Goal: Task Accomplishment & Management: Manage account settings

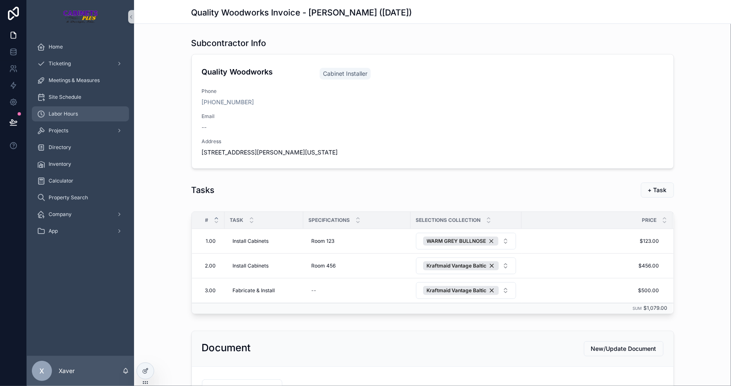
scroll to position [142, 0]
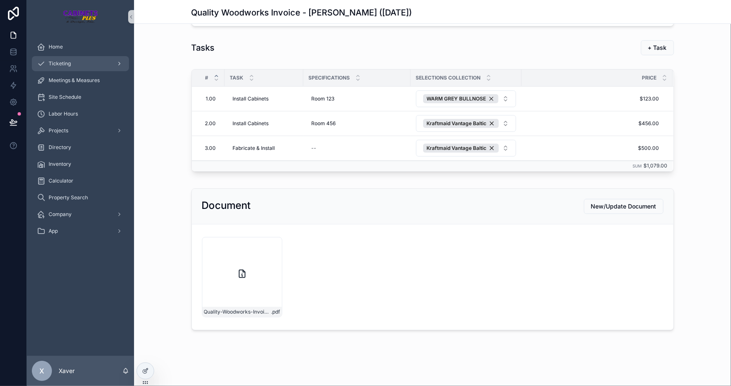
click at [64, 61] on span "Ticketing" at bounding box center [60, 63] width 22 height 7
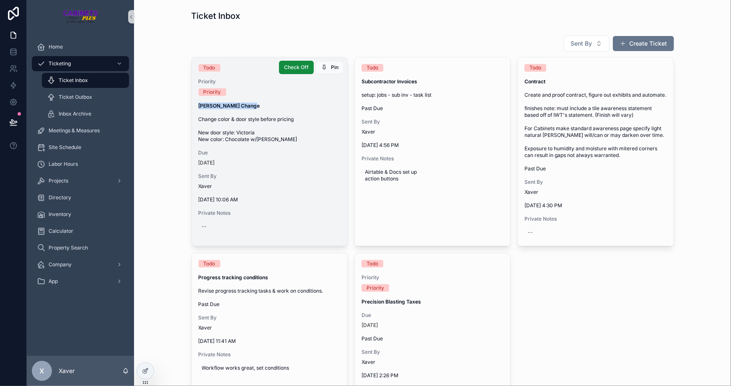
drag, startPoint x: 252, startPoint y: 106, endPoint x: 192, endPoint y: 107, distance: 59.9
click at [192, 107] on div "Todo Priority Priority Dani Burrows Change Change color & door style before pri…" at bounding box center [269, 148] width 155 height 183
click at [249, 134] on span "Change color & door style before pricing New door style: Victoria New color: Ch…" at bounding box center [270, 129] width 142 height 27
drag, startPoint x: 275, startPoint y: 139, endPoint x: 188, endPoint y: 121, distance: 89.0
click at [192, 121] on div "Todo Priority Priority Dani Burrows Change Change color & door style before pri…" at bounding box center [269, 148] width 155 height 183
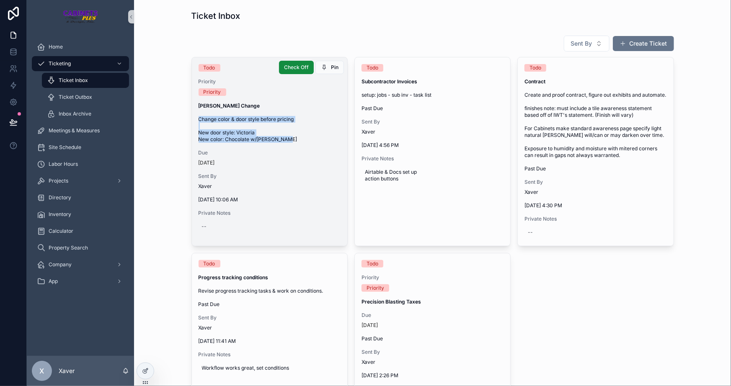
copy span "Change color & door style before pricing New door style: Victoria New color: Ch…"
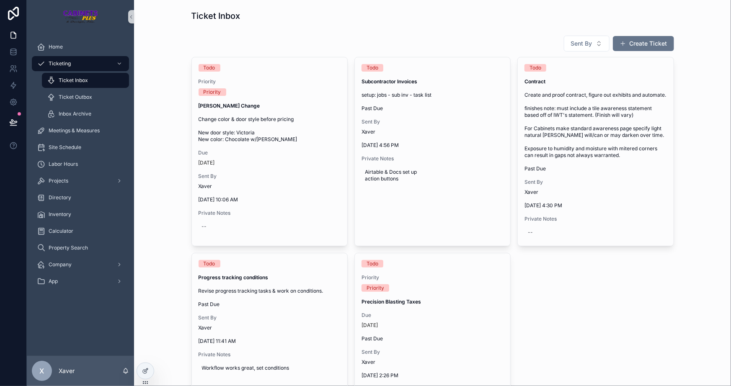
click at [166, 104] on div "Sent By Create Ticket Todo Priority Priority Dani Burrows Change Change color &…" at bounding box center [433, 346] width 584 height 629
click at [629, 40] on button "Create Ticket" at bounding box center [643, 43] width 61 height 15
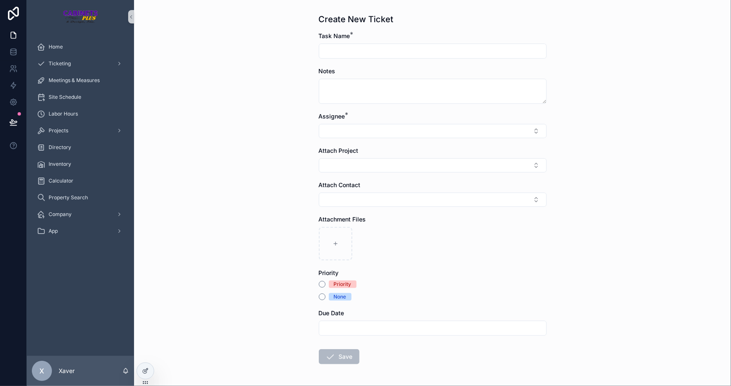
click at [355, 54] on input "scrollable content" at bounding box center [432, 51] width 227 height 12
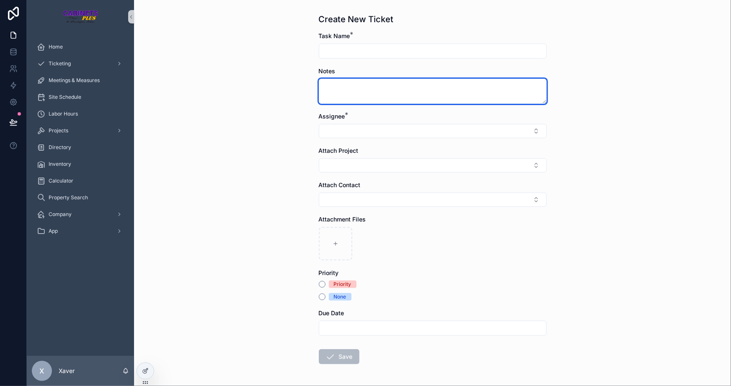
click at [332, 80] on textarea "scrollable content" at bounding box center [433, 91] width 228 height 25
type textarea "*"
paste textarea "**********"
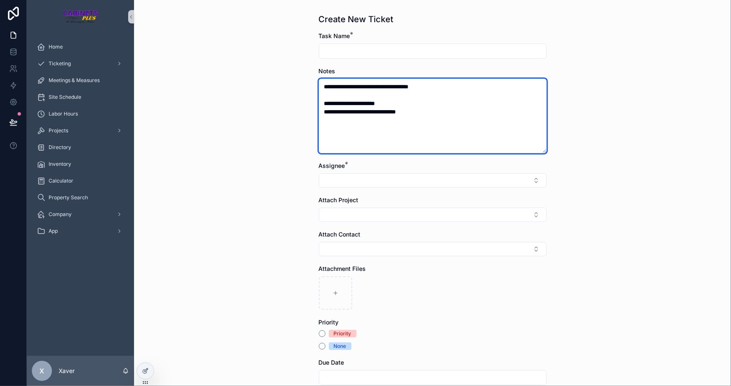
type textarea "**********"
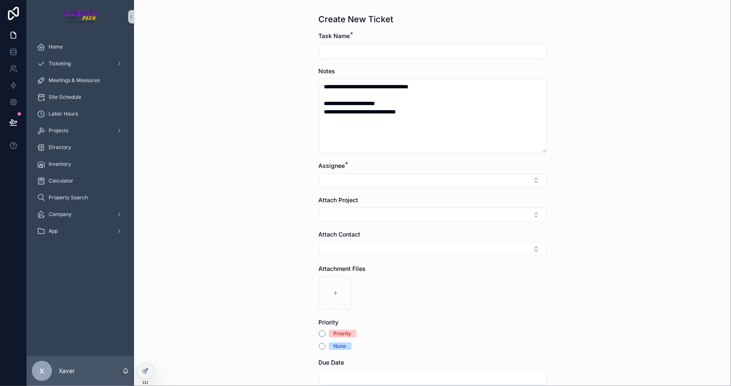
click at [344, 53] on input "scrollable content" at bounding box center [432, 51] width 227 height 12
type input "**********"
click at [337, 184] on button "Select Button" at bounding box center [433, 180] width 228 height 14
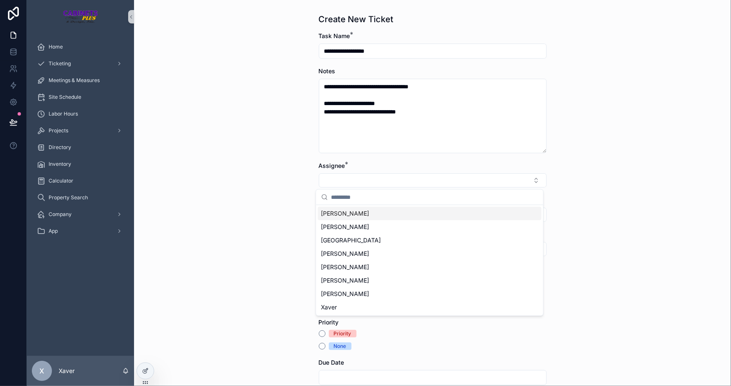
click at [338, 212] on span "[PERSON_NAME]" at bounding box center [345, 214] width 48 height 8
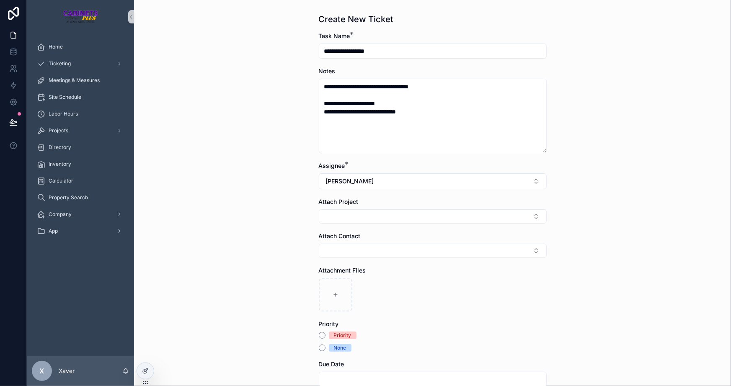
click at [295, 206] on div "**********" at bounding box center [432, 193] width 597 height 386
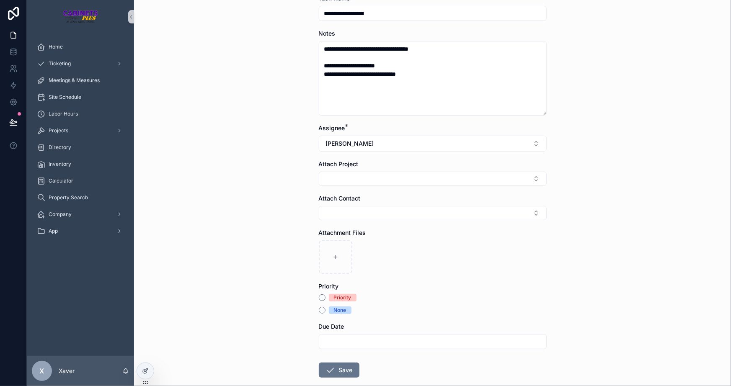
scroll to position [38, 0]
click at [319, 298] on button "Priority" at bounding box center [322, 298] width 7 height 7
click at [345, 343] on input "scrollable content" at bounding box center [432, 342] width 227 height 12
click at [424, 194] on button "[DATE]" at bounding box center [430, 197] width 33 height 15
type input "*********"
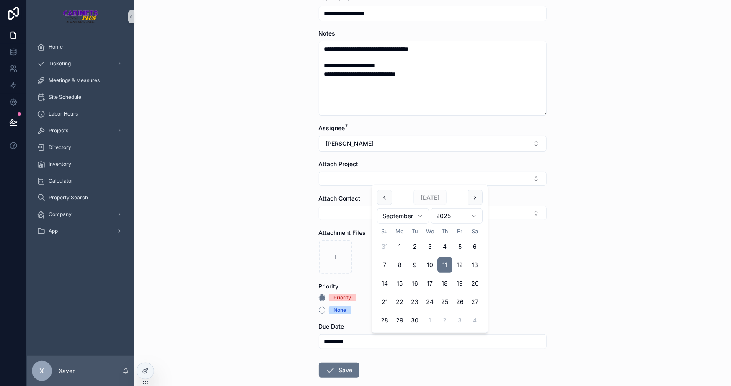
click at [250, 236] on div "**********" at bounding box center [432, 155] width 597 height 386
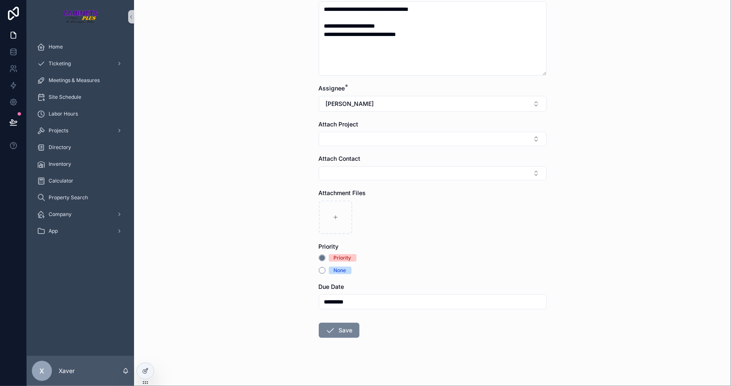
scroll to position [83, 0]
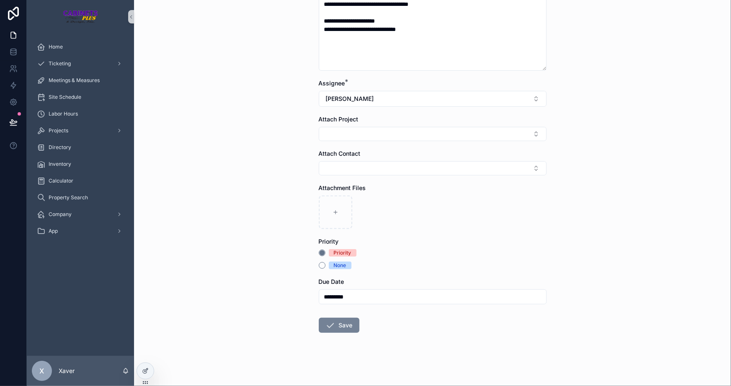
click at [343, 324] on button "Save" at bounding box center [339, 325] width 41 height 15
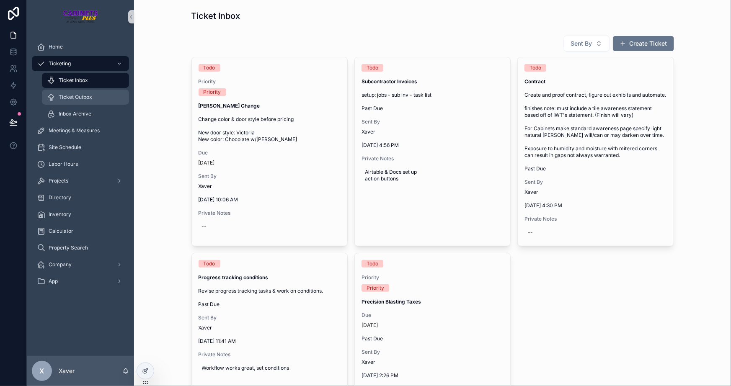
click at [76, 94] on span "Ticket Outbox" at bounding box center [76, 97] width 34 height 7
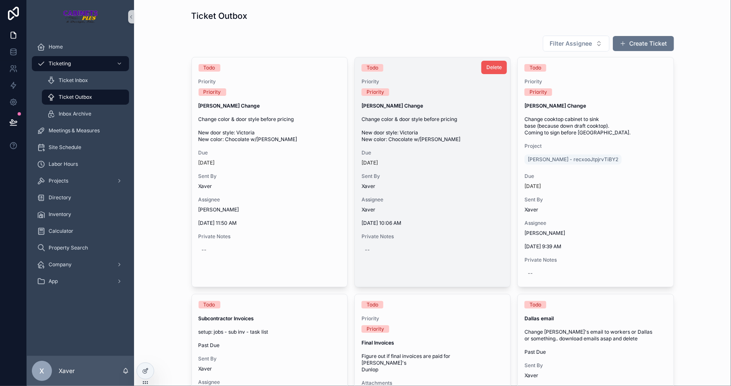
click at [487, 63] on button "Delete" at bounding box center [494, 67] width 26 height 13
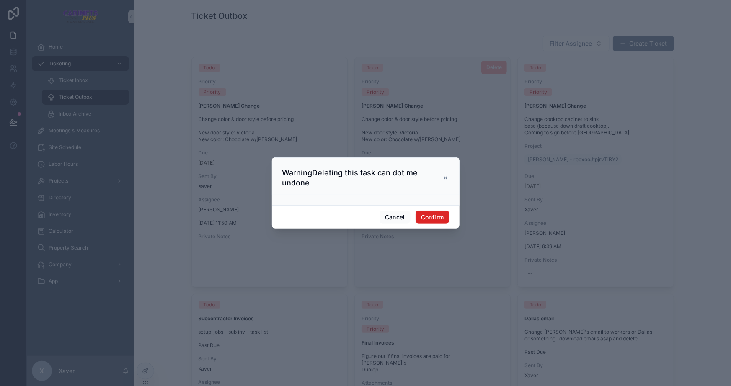
click at [435, 218] on button "Confirm" at bounding box center [433, 217] width 34 height 13
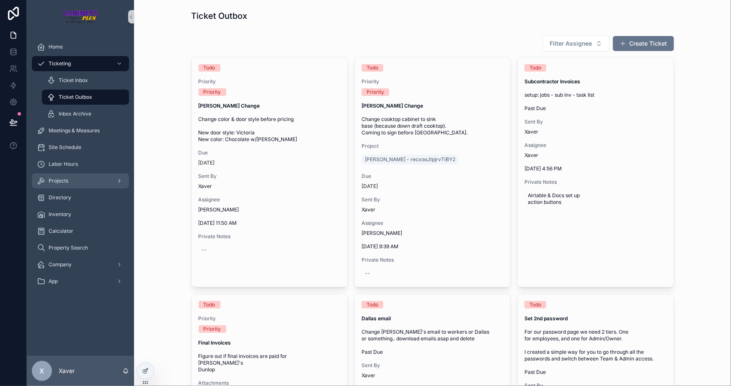
click at [60, 179] on span "Projects" at bounding box center [59, 181] width 20 height 7
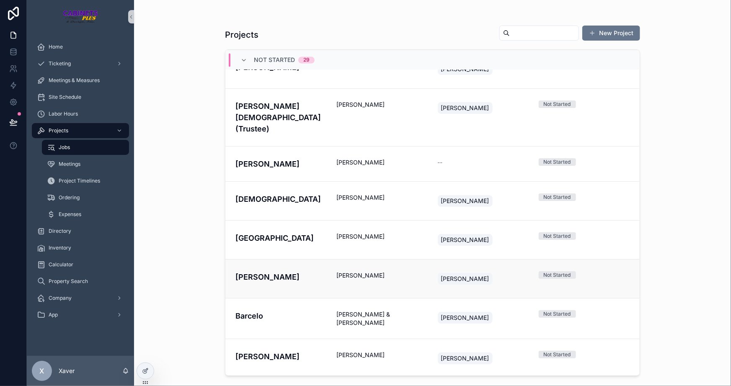
scroll to position [934, 0]
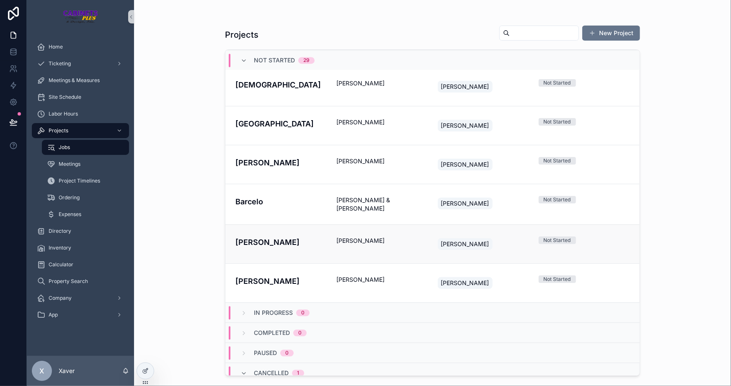
click at [283, 225] on link "Mustermann Max Fake Roger Not Started" at bounding box center [432, 244] width 414 height 39
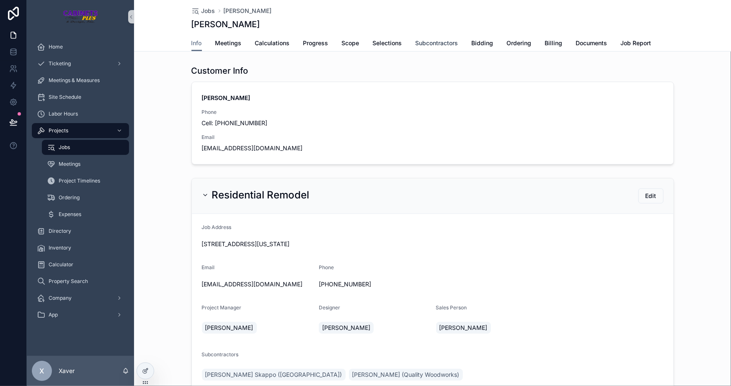
click at [429, 41] on span "Subcontractors" at bounding box center [437, 43] width 43 height 8
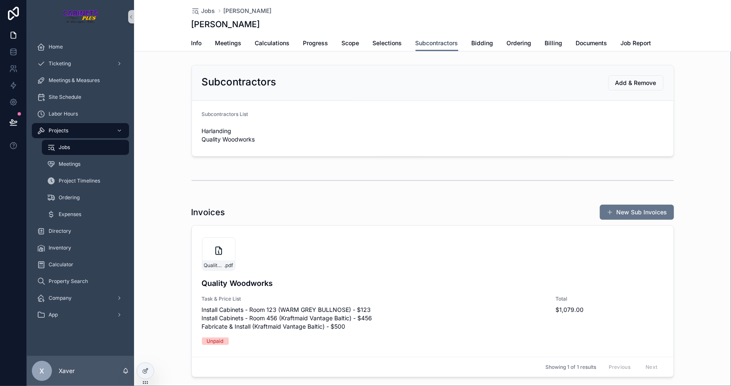
scroll to position [47, 0]
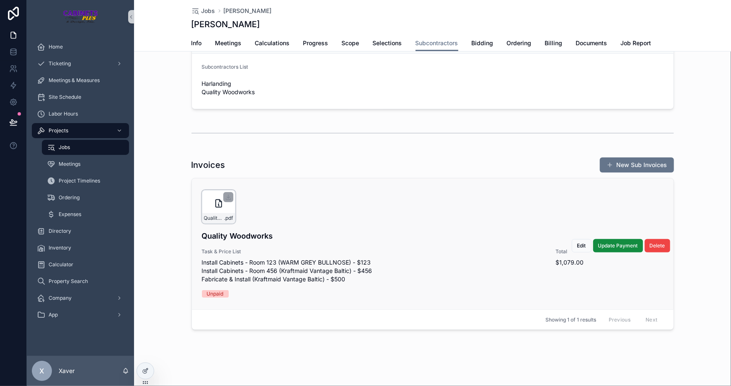
click at [209, 203] on div "Quality-Woodworks-Invoice---Max-Fake-Mustermann-(9/11/2025) .pdf" at bounding box center [219, 207] width 34 height 34
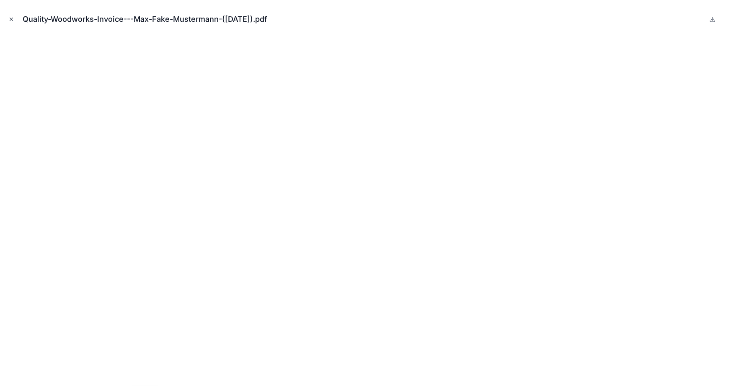
click at [10, 21] on icon "Close modal" at bounding box center [11, 19] width 3 height 3
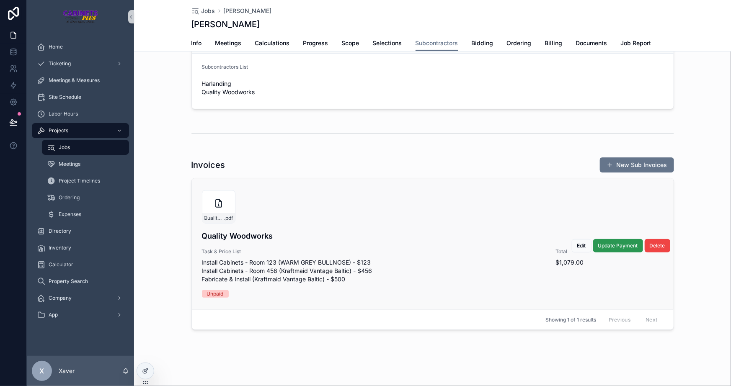
click at [624, 244] on span "Update Payment" at bounding box center [618, 246] width 40 height 7
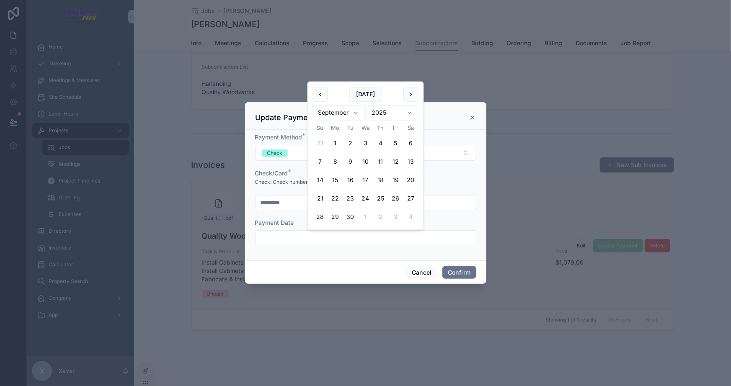
click at [382, 242] on input "text" at bounding box center [366, 238] width 220 height 12
click at [426, 274] on button "Cancel" at bounding box center [421, 272] width 31 height 13
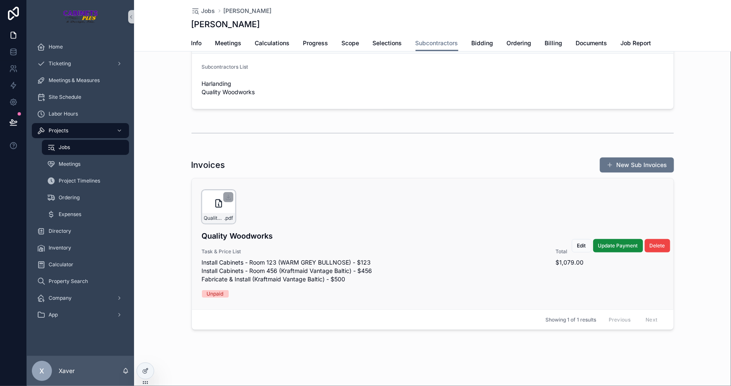
click at [202, 203] on div "Quality-Woodworks-Invoice---Max-Fake-Mustermann-(9/11/2025) .pdf" at bounding box center [219, 207] width 34 height 34
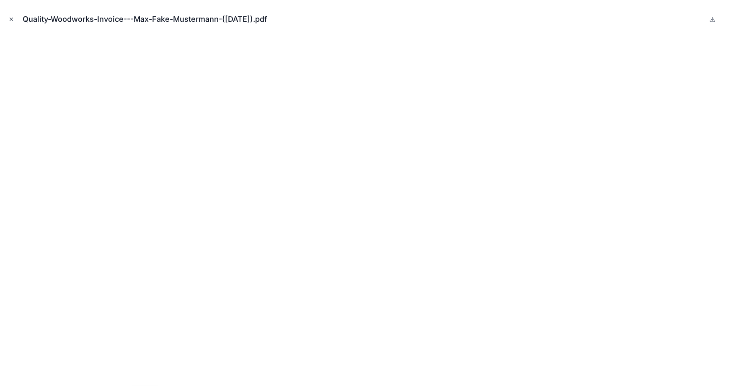
click at [10, 17] on icon "Close modal" at bounding box center [11, 19] width 6 height 6
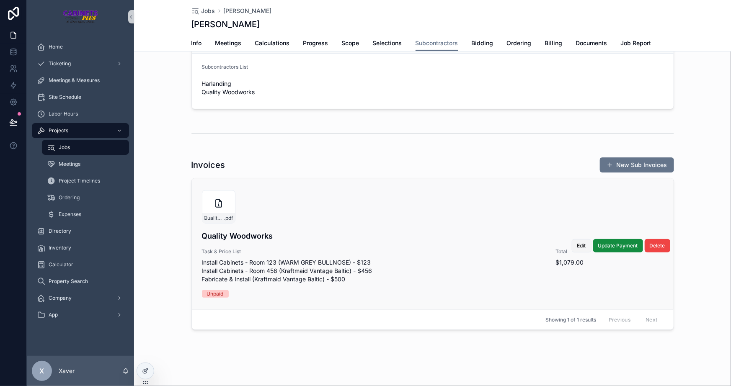
click at [579, 243] on span "Edit" at bounding box center [581, 246] width 9 height 7
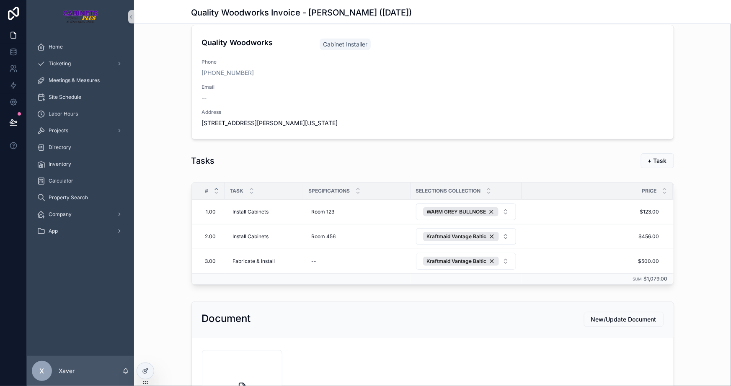
scroll to position [142, 0]
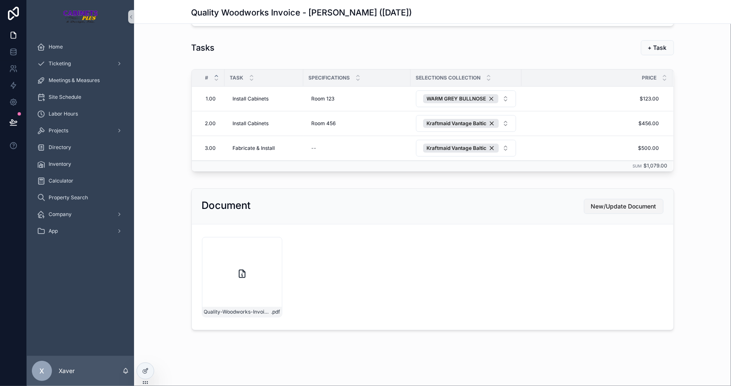
click at [595, 206] on span "New/Update Document" at bounding box center [623, 206] width 65 height 8
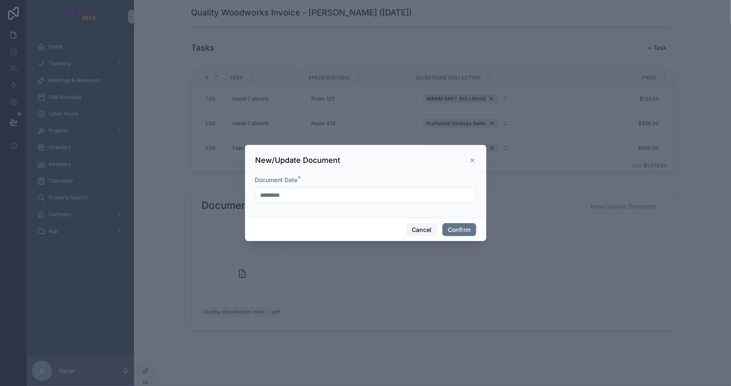
click at [426, 230] on button "Cancel" at bounding box center [421, 229] width 31 height 13
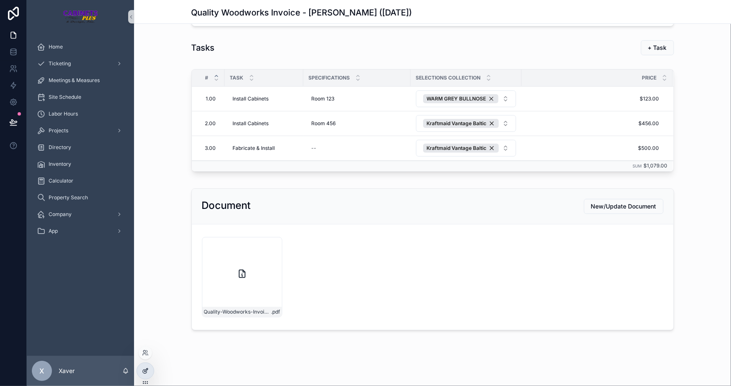
click at [142, 371] on icon at bounding box center [145, 371] width 7 height 7
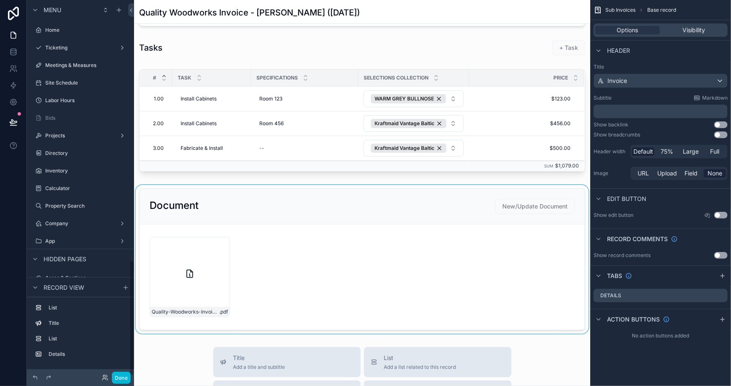
scroll to position [848, 0]
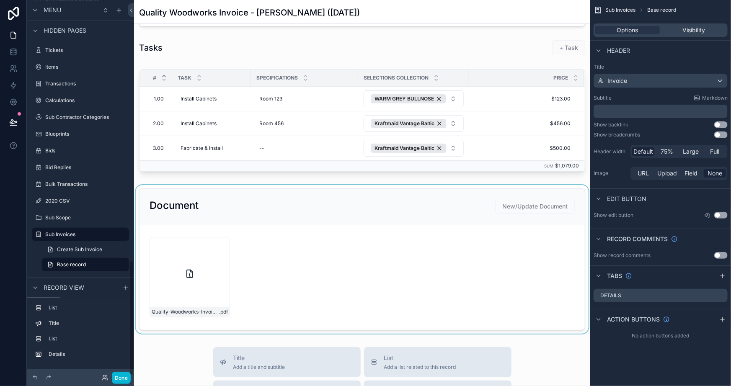
click at [333, 262] on div "scrollable content" at bounding box center [362, 259] width 456 height 149
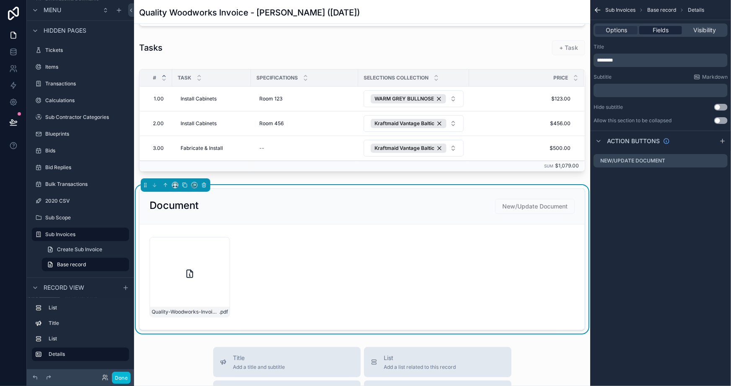
click at [651, 26] on div "Fields" at bounding box center [660, 30] width 42 height 8
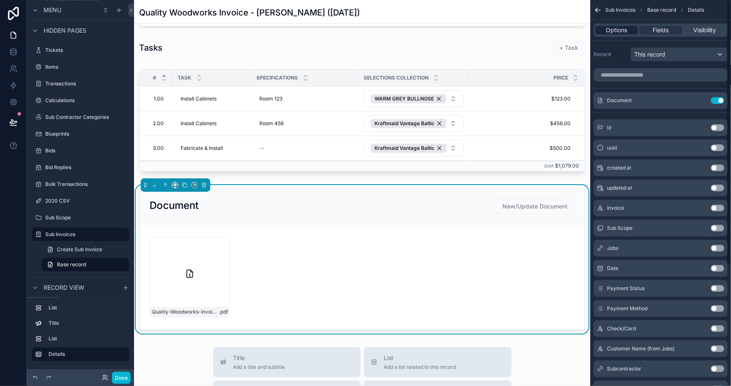
click at [634, 27] on div "Options" at bounding box center [616, 30] width 42 height 8
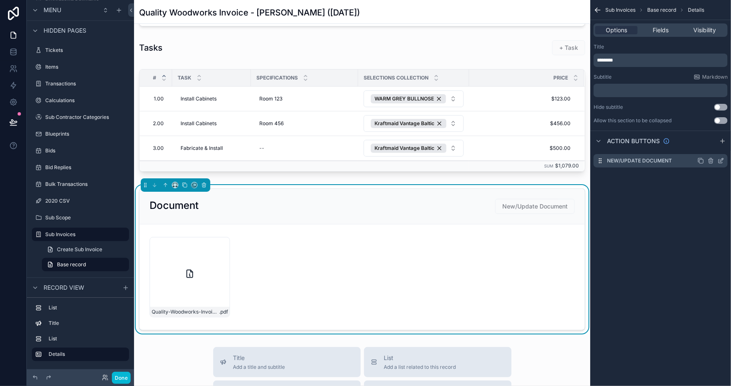
click at [720, 160] on icon "scrollable content" at bounding box center [721, 161] width 7 height 7
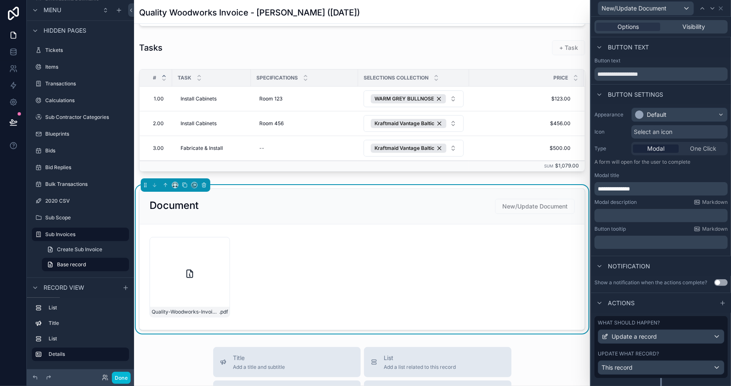
click at [625, 212] on p "﻿" at bounding box center [662, 216] width 128 height 8
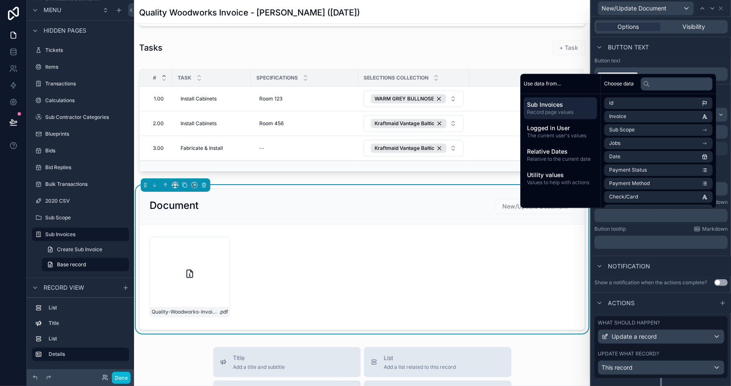
click at [670, 229] on div "Button tooltip Markdown" at bounding box center [661, 229] width 133 height 7
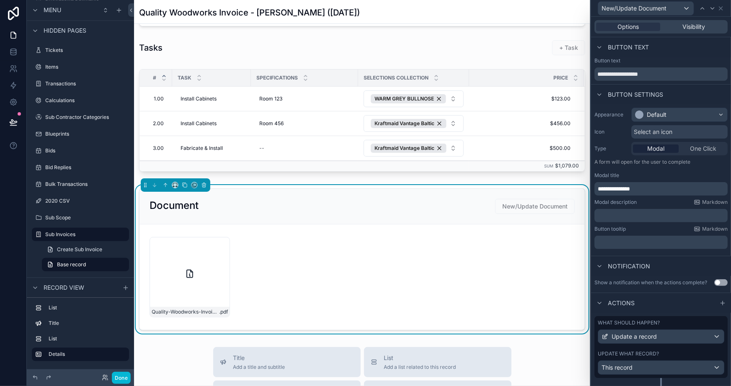
click at [644, 218] on p "﻿" at bounding box center [662, 216] width 128 height 8
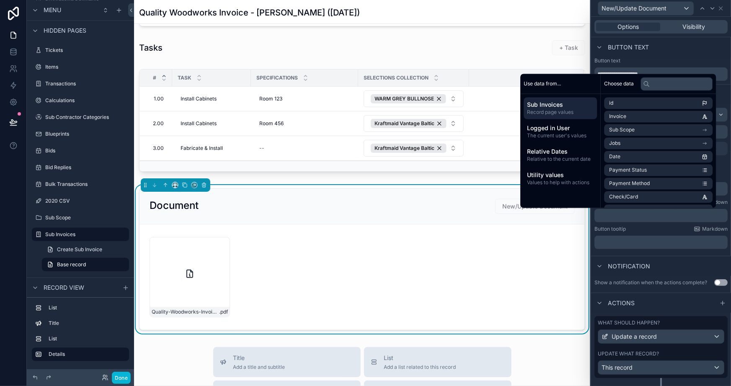
click at [652, 230] on div "Button tooltip Markdown" at bounding box center [661, 229] width 133 height 7
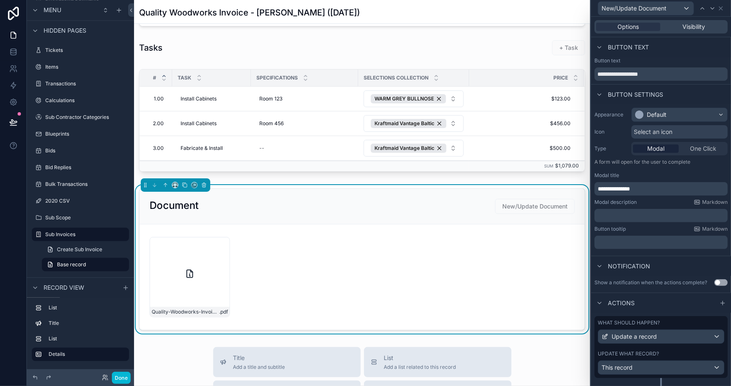
click at [655, 216] on p "﻿" at bounding box center [662, 216] width 128 height 8
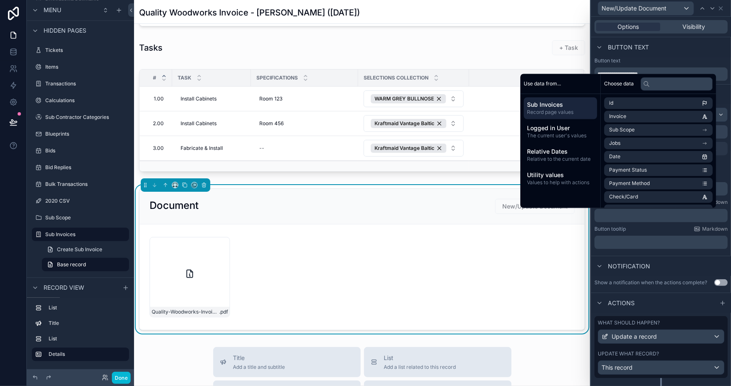
click at [657, 231] on div "Button tooltip Markdown" at bounding box center [661, 229] width 133 height 7
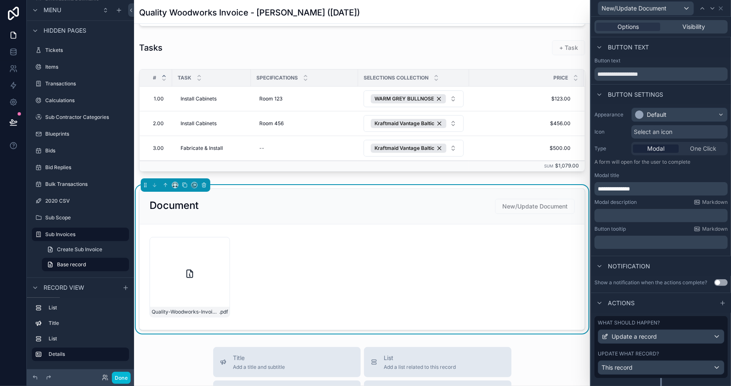
click at [655, 187] on p "**********" at bounding box center [662, 189] width 128 height 8
click at [654, 199] on div "Modal description Markdown" at bounding box center [661, 202] width 133 height 7
click at [651, 215] on p "﻿" at bounding box center [662, 216] width 128 height 8
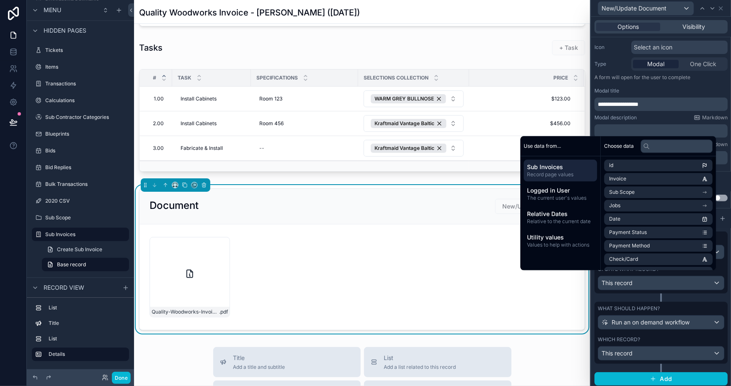
scroll to position [87, 0]
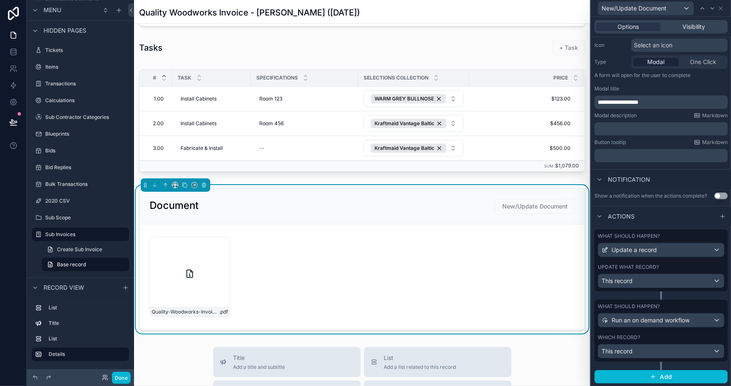
click at [652, 116] on div "Modal description Markdown" at bounding box center [661, 115] width 133 height 7
click at [637, 132] on p "﻿" at bounding box center [662, 129] width 128 height 8
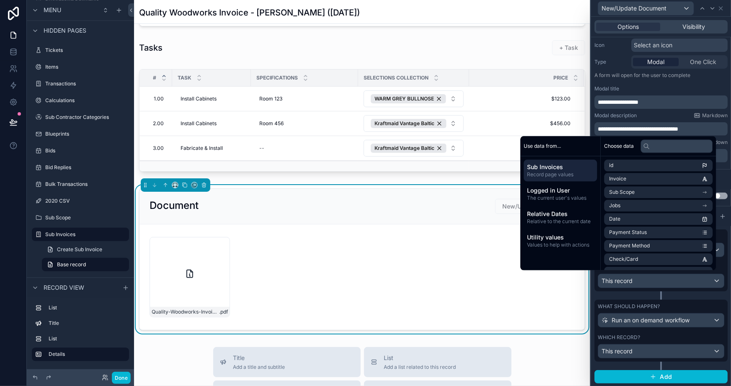
click at [648, 115] on div "Modal description Markdown" at bounding box center [661, 115] width 133 height 7
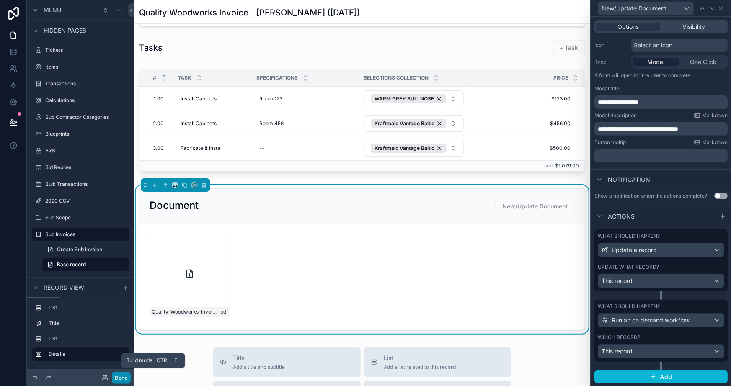
click at [122, 377] on button "Done" at bounding box center [121, 378] width 19 height 12
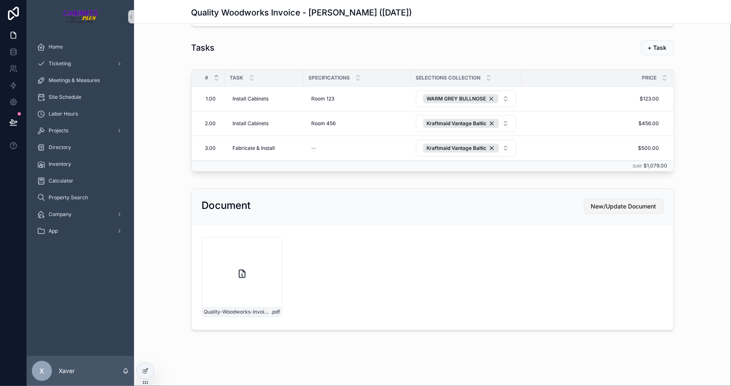
click at [621, 208] on span "New/Update Document" at bounding box center [623, 206] width 65 height 8
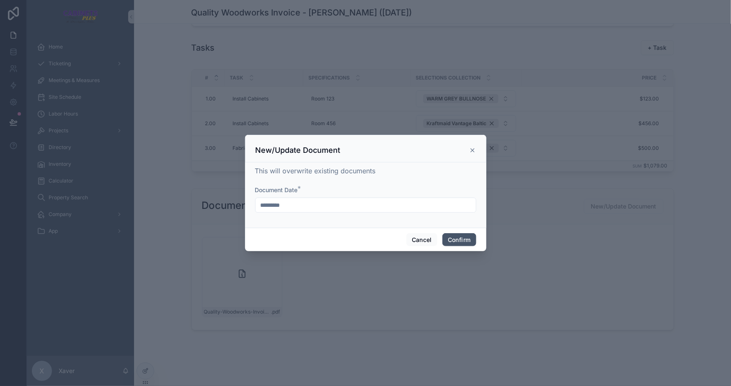
click at [454, 236] on button "Confirm" at bounding box center [460, 239] width 34 height 13
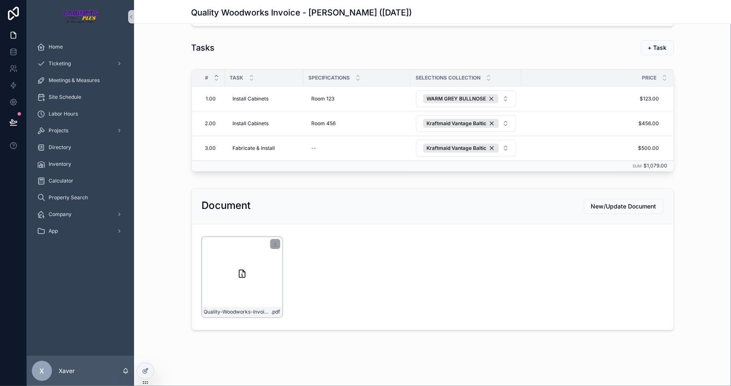
click at [243, 278] on div "Quality-Woodworks-Invoice---Max-Fake-Mustermann-(9/11/2025) .pdf" at bounding box center [242, 277] width 80 height 80
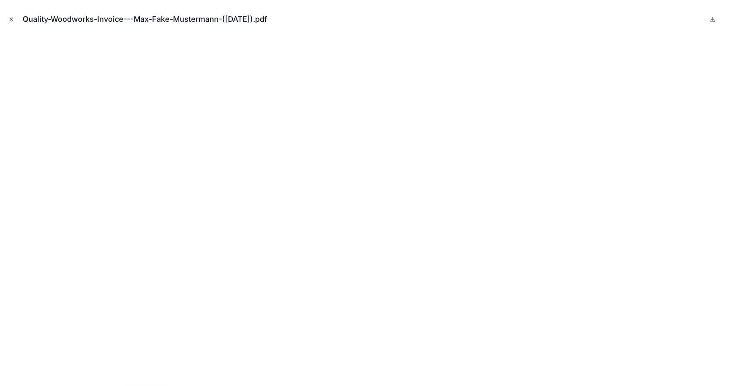
click at [12, 20] on icon "Close modal" at bounding box center [11, 19] width 6 height 6
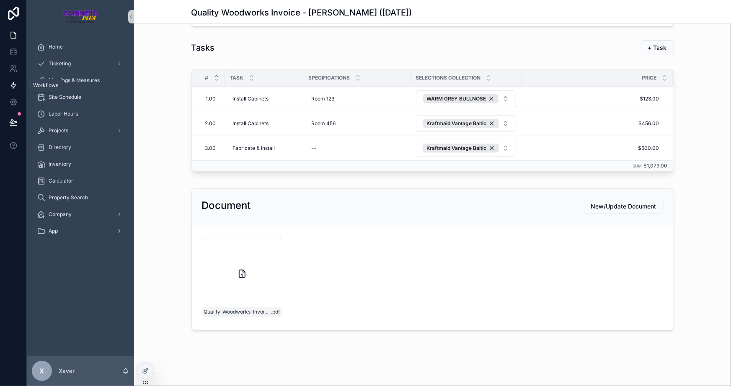
click at [9, 81] on icon at bounding box center [13, 85] width 8 height 8
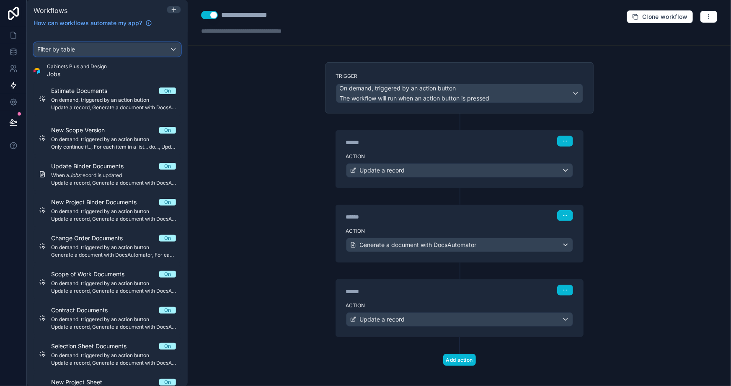
click at [78, 46] on div "Filter by table" at bounding box center [107, 49] width 147 height 13
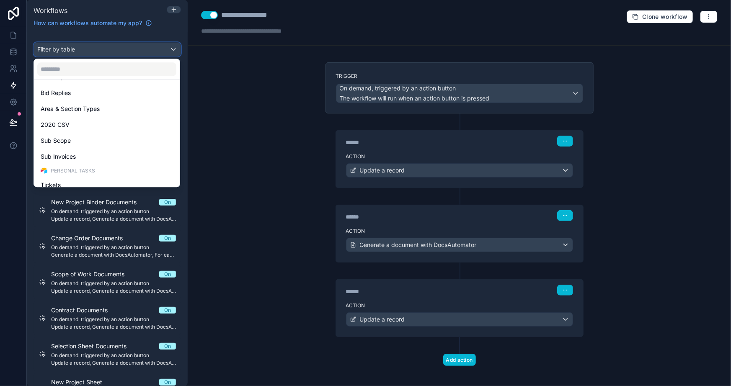
scroll to position [686, 0]
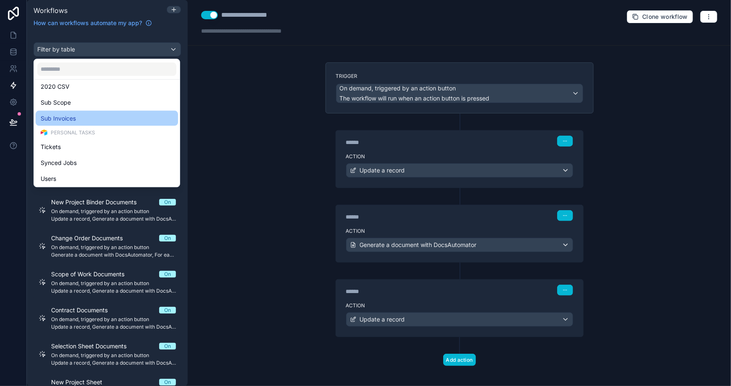
click at [80, 118] on div "Sub Invoices" at bounding box center [107, 118] width 132 height 10
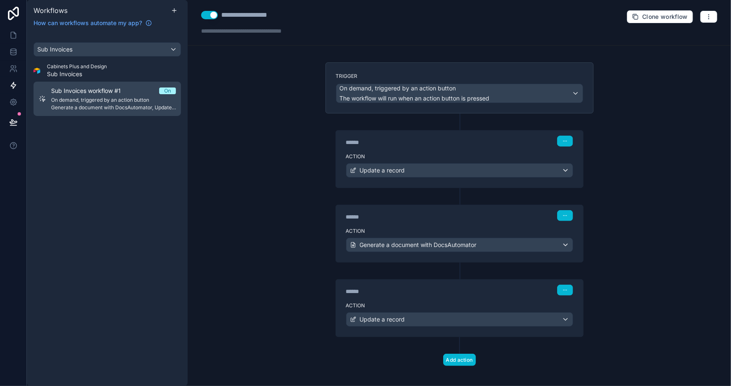
click at [109, 100] on span "On demand, triggered by an action button" at bounding box center [113, 100] width 125 height 7
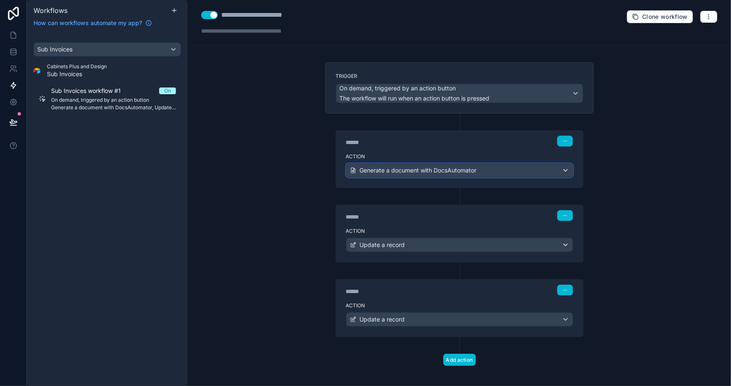
click at [387, 171] on span "Generate a document with DocsAutomator" at bounding box center [418, 170] width 117 height 8
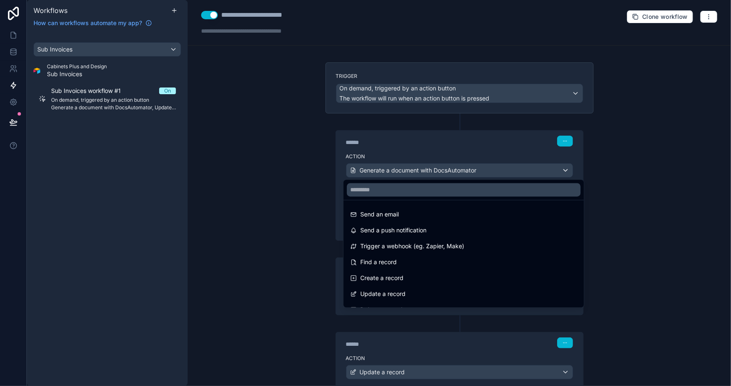
click at [278, 190] on div at bounding box center [365, 193] width 731 height 386
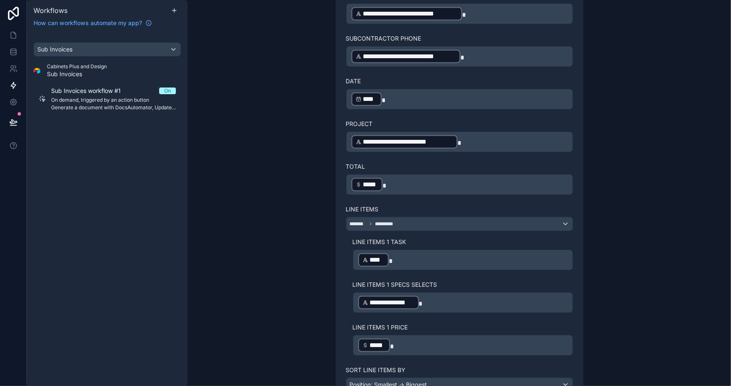
scroll to position [355, 0]
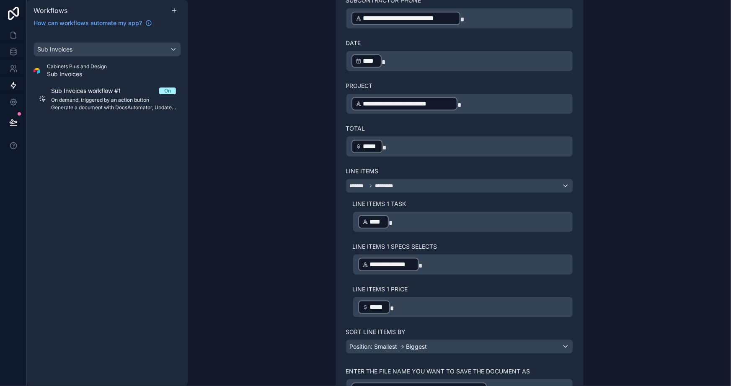
click at [433, 257] on p "**********" at bounding box center [463, 264] width 210 height 15
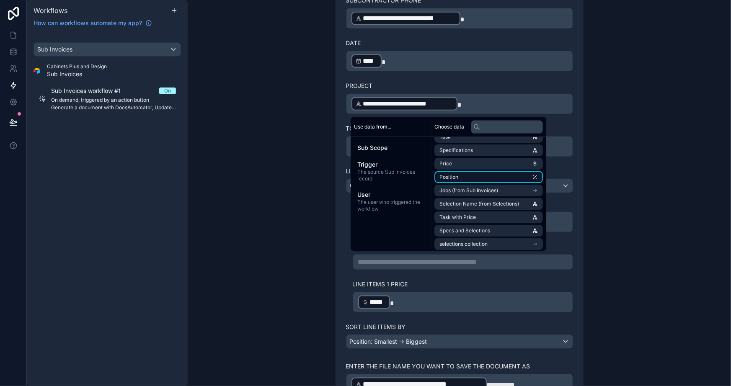
scroll to position [76, 0]
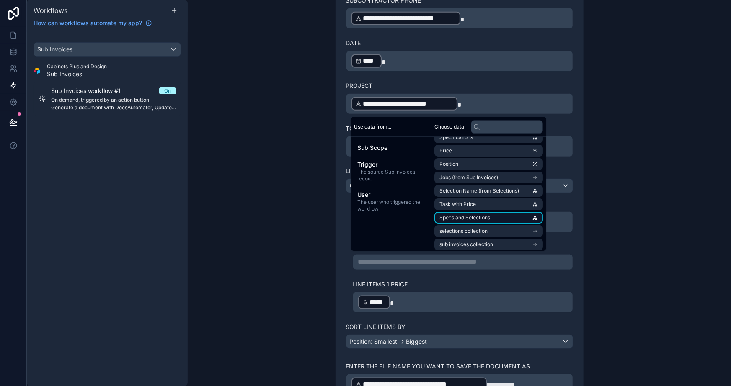
click at [476, 218] on span "Specs and Selections" at bounding box center [465, 218] width 51 height 7
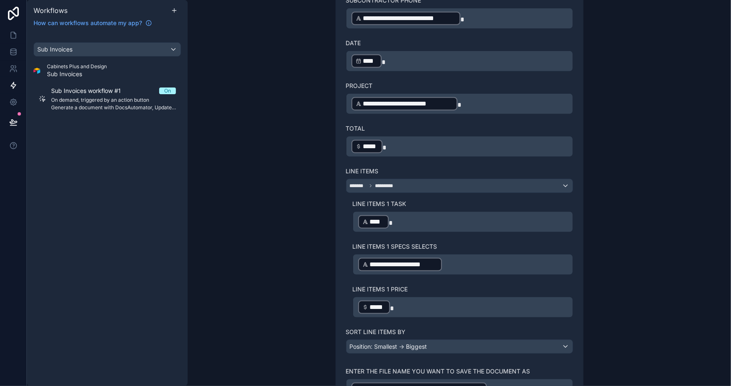
click at [613, 251] on div "**********" at bounding box center [460, 193] width 544 height 386
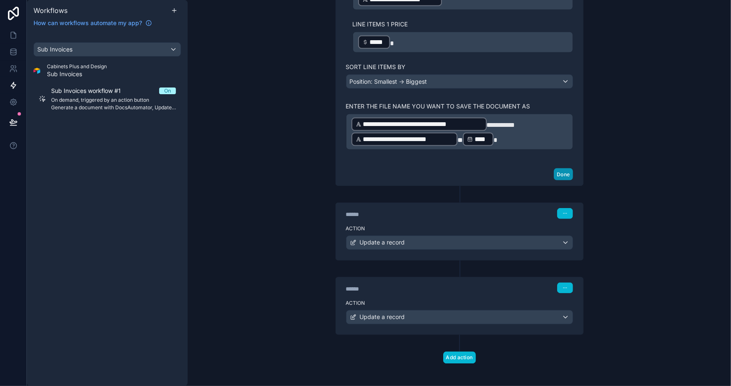
click at [554, 169] on button "Done" at bounding box center [563, 174] width 19 height 12
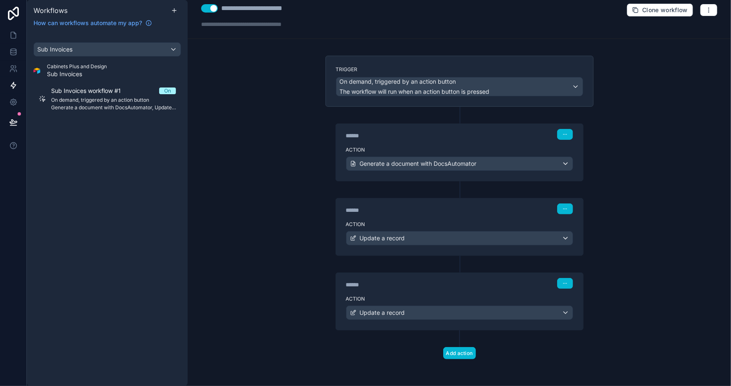
scroll to position [5, 0]
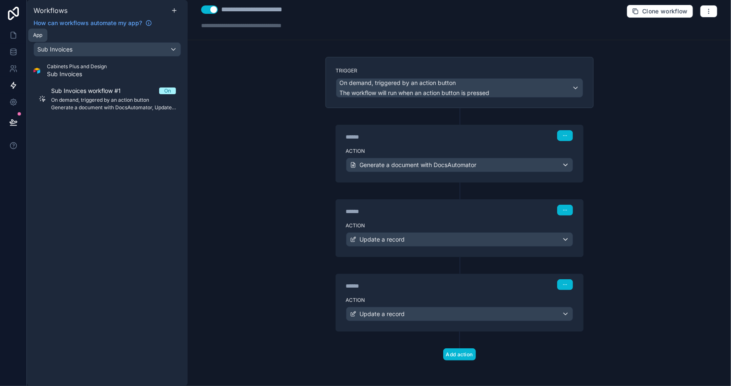
click at [17, 35] on link at bounding box center [13, 35] width 26 height 17
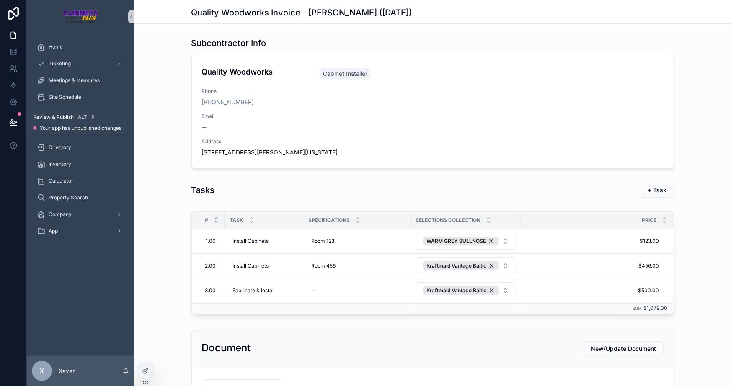
click at [8, 124] on button at bounding box center [13, 122] width 18 height 23
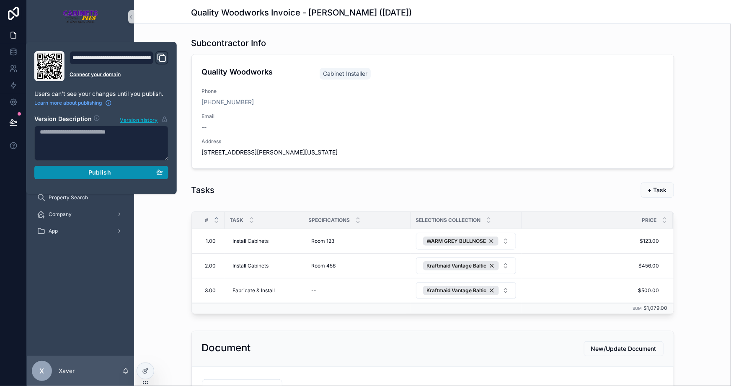
click at [122, 176] on button "Publish" at bounding box center [101, 172] width 134 height 13
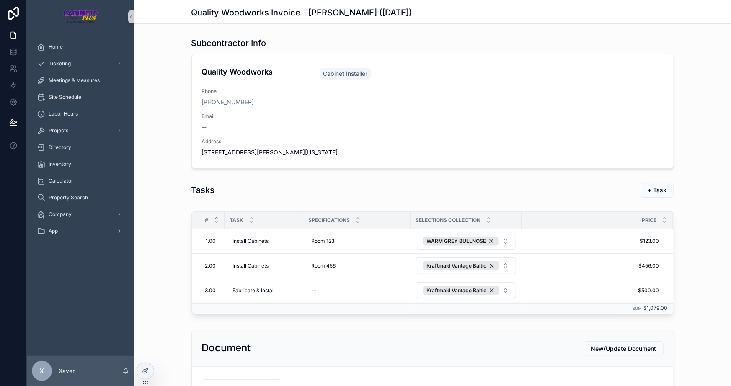
click at [151, 241] on div "# Task Specifications Selections collection Price 1.00 1.00 Install Cabinets In…" at bounding box center [432, 264] width 597 height 113
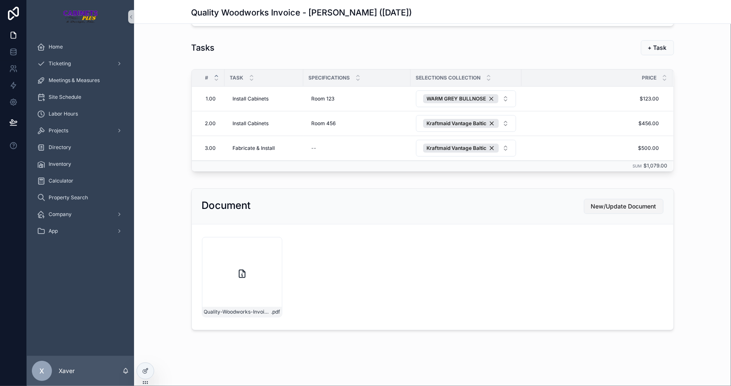
click at [616, 203] on span "New/Update Document" at bounding box center [623, 206] width 65 height 8
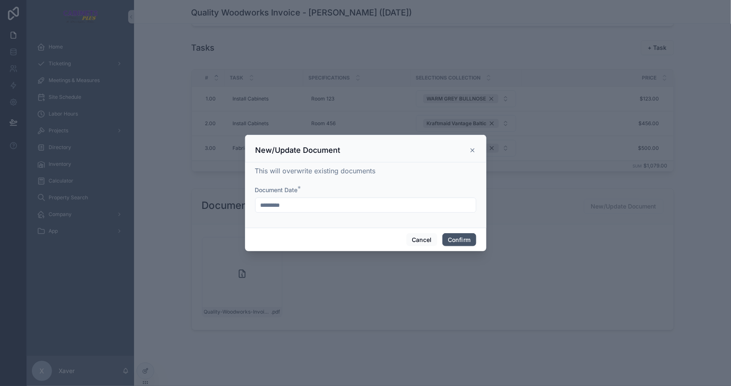
click at [455, 235] on button "Confirm" at bounding box center [460, 239] width 34 height 13
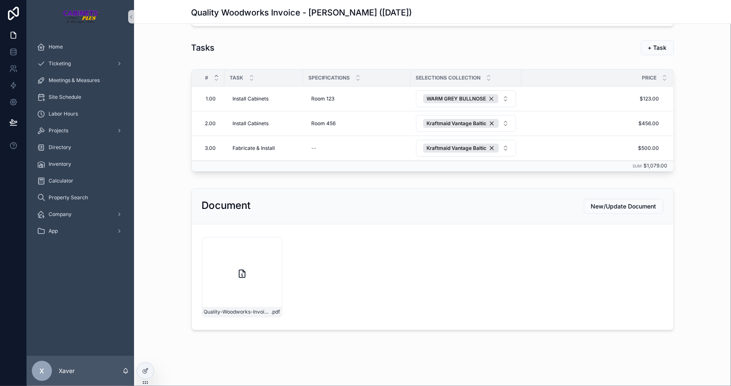
scroll to position [70, 0]
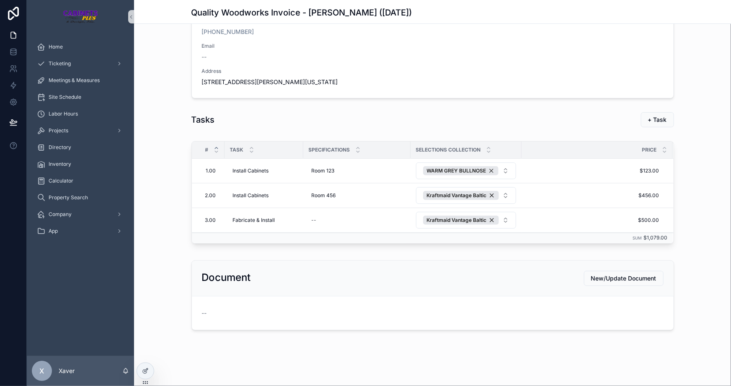
click at [218, 264] on div "Document New/Update Document" at bounding box center [433, 279] width 482 height 36
click at [163, 251] on div "Subcontractor Info Quality Woodworks Cabinet Installer Phone +1 321-302-8831 Em…" at bounding box center [432, 149] width 597 height 370
click at [416, 345] on div "Quality Woodworks Invoice - Max Fake Mustermann (9/11/2025) Subcontractor Info …" at bounding box center [432, 159] width 597 height 458
click at [643, 274] on span "New/Update Document" at bounding box center [623, 278] width 65 height 8
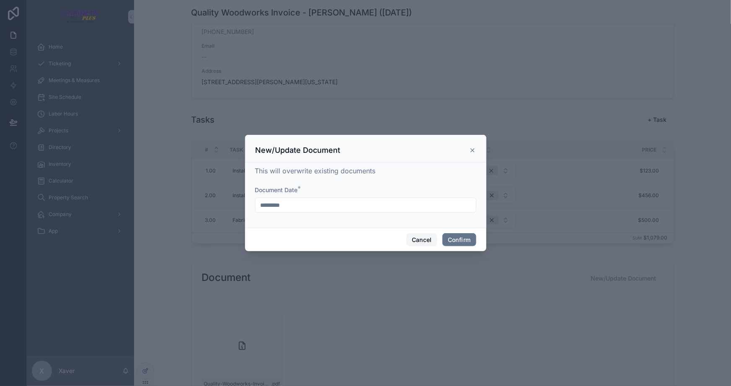
click at [417, 238] on button "Cancel" at bounding box center [421, 239] width 31 height 13
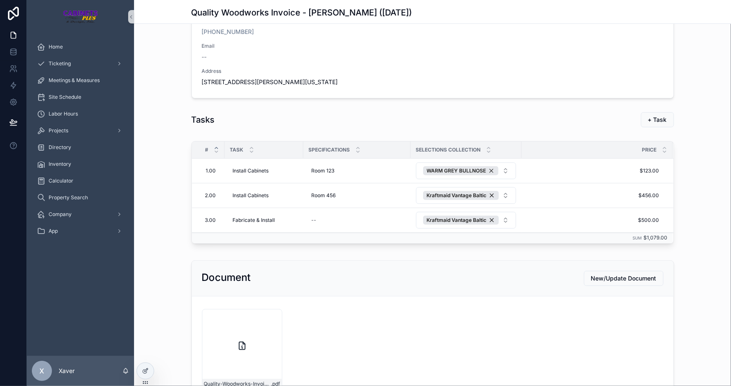
scroll to position [142, 0]
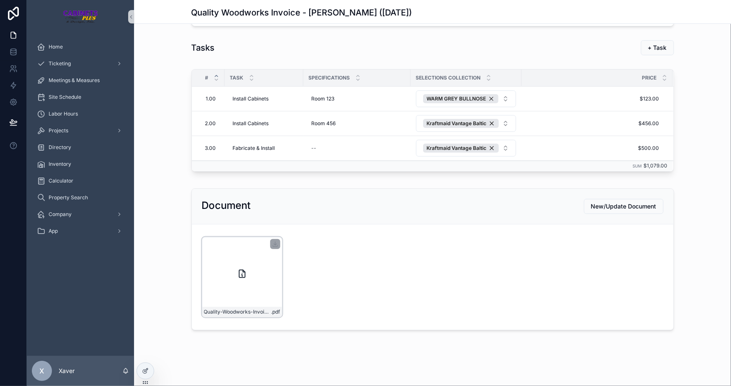
click at [221, 280] on div "Quality-Woodworks-Invoice---Max-Fake-Mustermann-(9/11/2025) .pdf" at bounding box center [242, 277] width 80 height 80
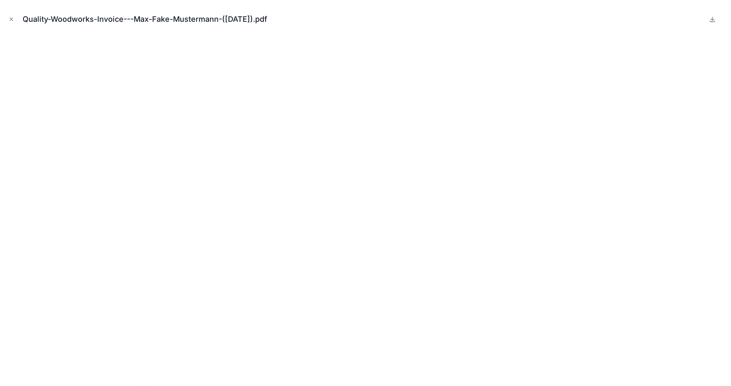
click at [10, 20] on icon "Close modal" at bounding box center [11, 19] width 6 height 6
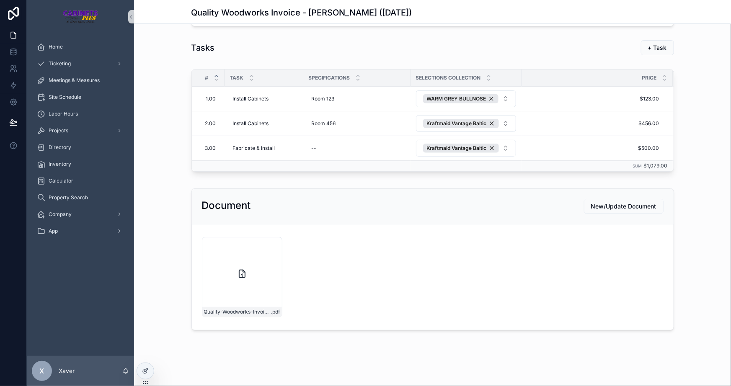
click at [160, 218] on div "Document New/Update Document Quality-Woodworks-Invoice---Max-Fake-Mustermann-(9…" at bounding box center [432, 259] width 597 height 149
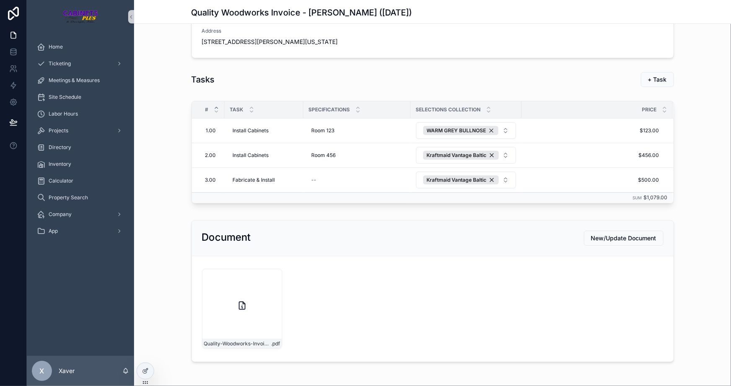
scroll to position [114, 0]
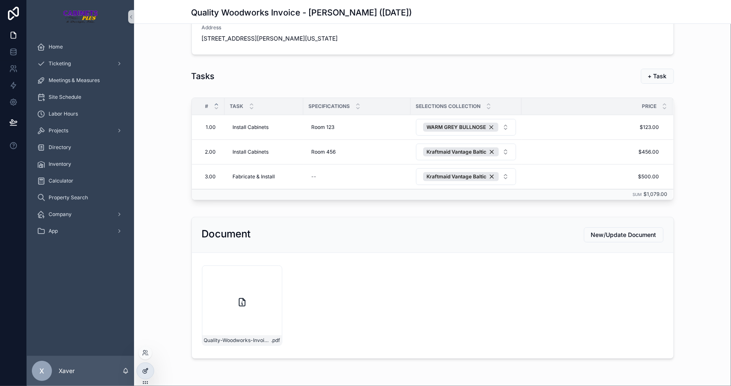
click at [142, 372] on icon at bounding box center [145, 371] width 7 height 7
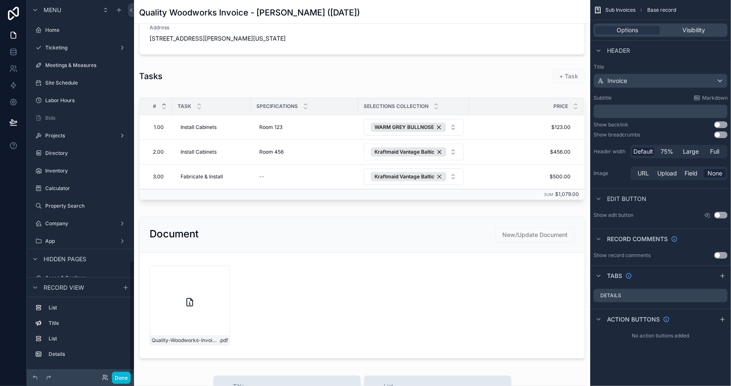
scroll to position [848, 0]
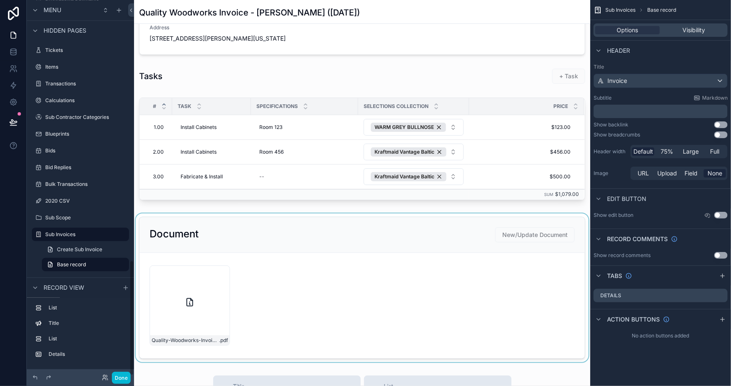
click at [381, 235] on div "scrollable content" at bounding box center [362, 288] width 456 height 149
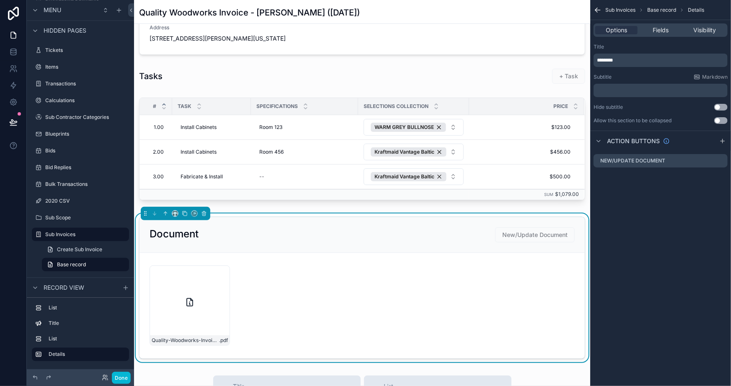
click at [662, 199] on div "Sub Invoices Base record Details Options Fields Visibility Title ******** Subti…" at bounding box center [660, 193] width 141 height 386
click at [721, 160] on icon "scrollable content" at bounding box center [721, 159] width 3 height 3
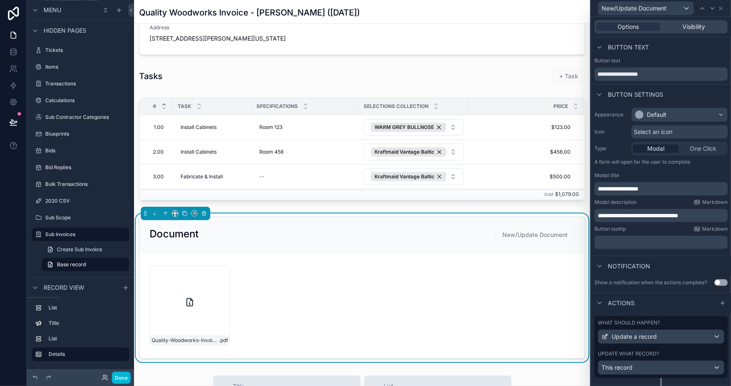
click at [701, 50] on div "Button text" at bounding box center [661, 47] width 140 height 20
click at [718, 7] on icon at bounding box center [721, 8] width 7 height 7
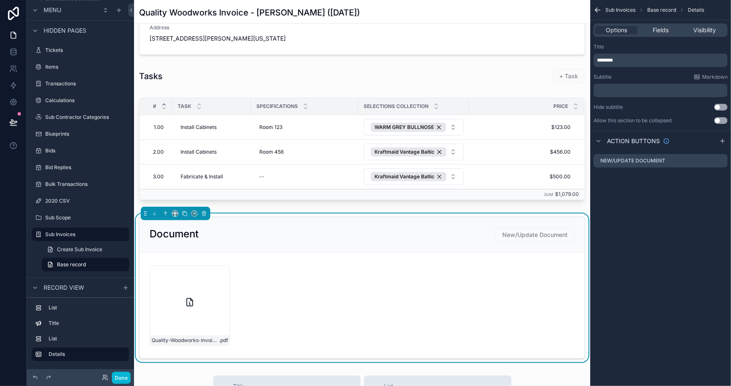
click at [632, 253] on div "Sub Invoices Base record Details Options Fields Visibility Title ******** Subti…" at bounding box center [660, 193] width 141 height 386
click at [650, 248] on div "Sub Invoices Base record Details Options Fields Visibility Title ******** Subti…" at bounding box center [660, 193] width 141 height 386
click at [661, 267] on div "Sub Invoices Base record Details Options Fields Visibility Title ******** Subti…" at bounding box center [660, 193] width 141 height 386
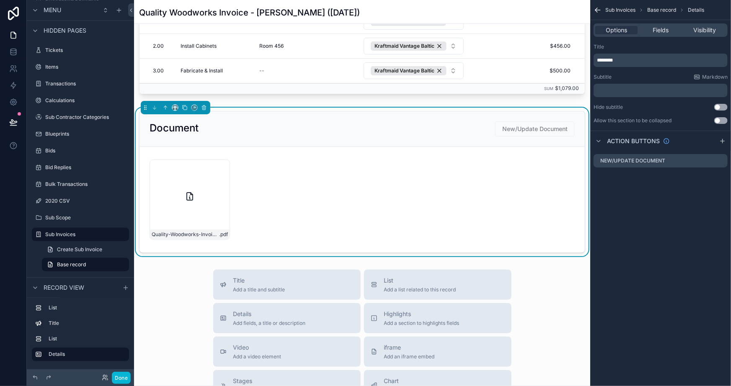
scroll to position [152, 0]
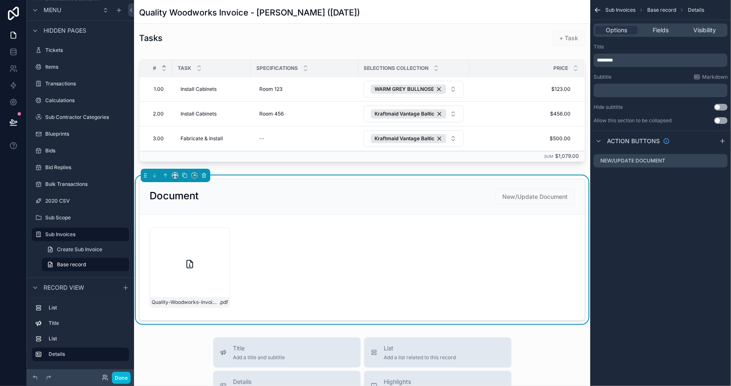
click at [430, 252] on form "Quality-Woodworks-Invoice---Max-Fake-Mustermann-(9/11/2025) .pdf" at bounding box center [362, 268] width 445 height 106
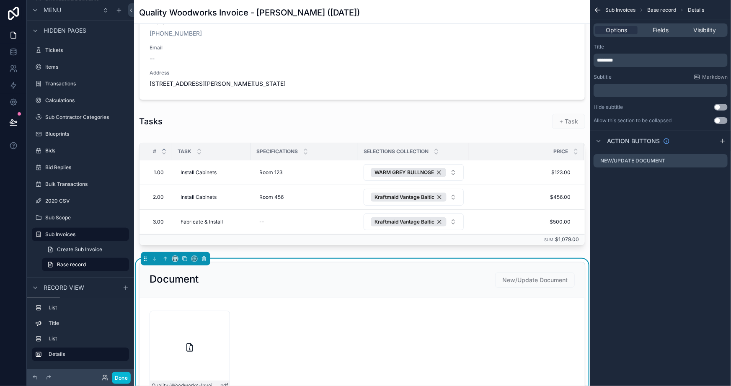
scroll to position [114, 0]
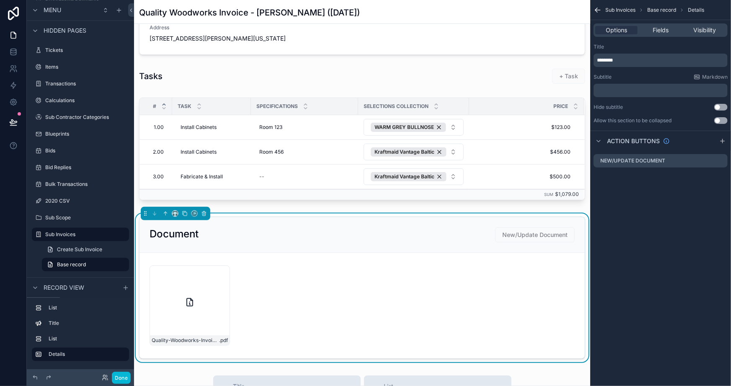
click at [628, 245] on div "Sub Invoices Base record Details Options Fields Visibility Title ******** Subti…" at bounding box center [660, 193] width 141 height 386
click at [723, 140] on icon "scrollable content" at bounding box center [723, 141] width 0 height 4
click at [720, 179] on icon "scrollable content" at bounding box center [721, 177] width 7 height 7
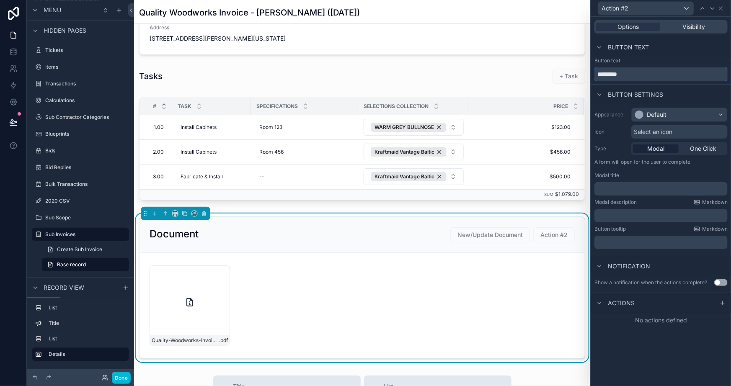
click at [636, 74] on input "*********" at bounding box center [661, 73] width 133 height 13
type input "**********"
click at [652, 117] on div "Default" at bounding box center [657, 115] width 20 height 8
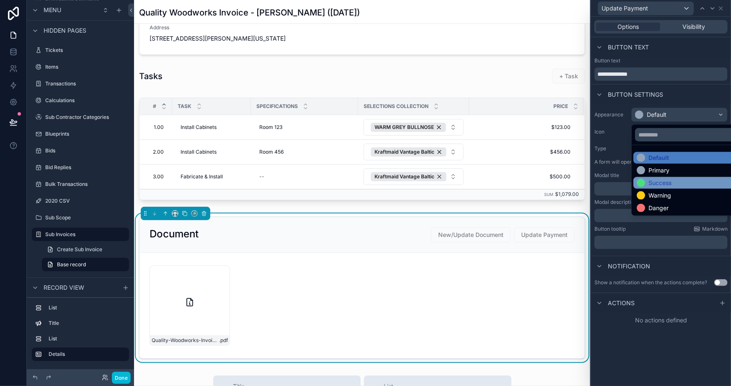
click at [657, 179] on div "Success" at bounding box center [660, 183] width 23 height 8
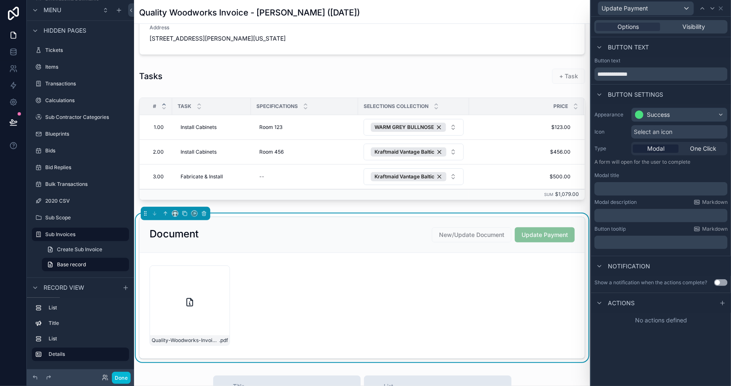
click at [647, 187] on p "﻿" at bounding box center [662, 189] width 128 height 8
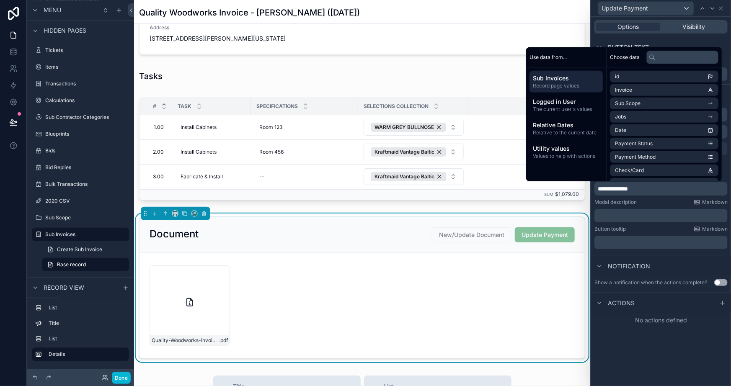
click at [657, 359] on div "**********" at bounding box center [661, 202] width 140 height 370
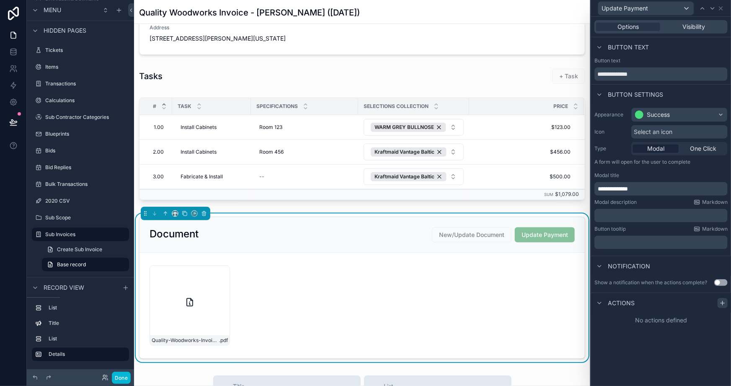
click at [722, 302] on icon at bounding box center [723, 303] width 7 height 7
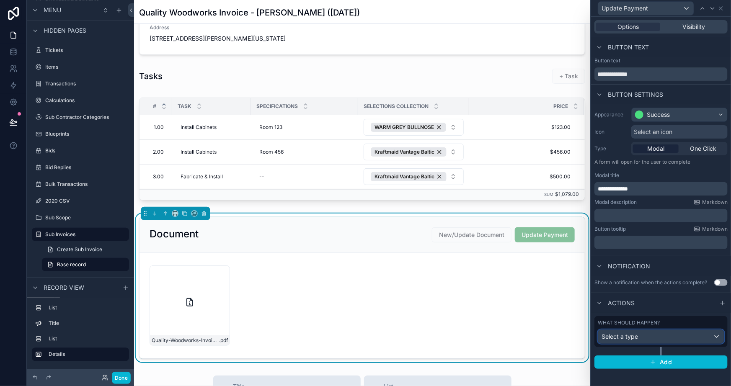
click at [667, 335] on div "Select a type" at bounding box center [661, 336] width 126 height 13
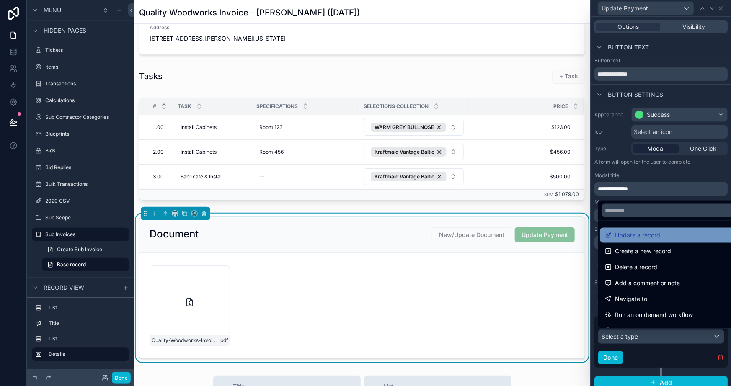
click at [642, 238] on span "Update a record" at bounding box center [637, 235] width 45 height 10
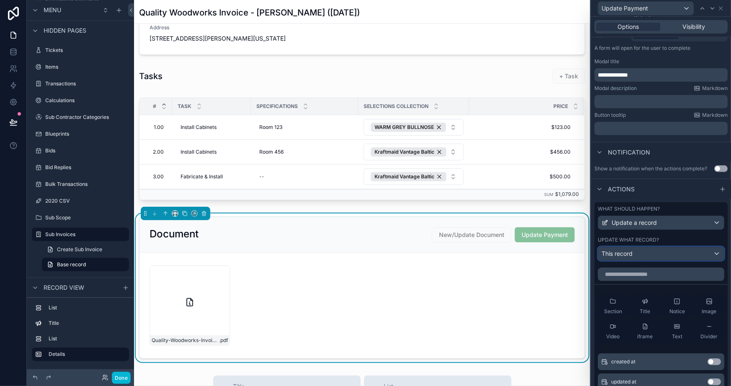
click at [639, 249] on div "This record" at bounding box center [661, 253] width 126 height 13
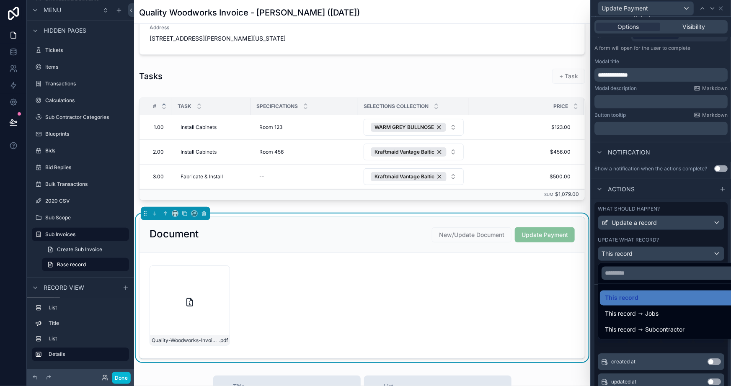
click at [595, 261] on div at bounding box center [661, 193] width 140 height 386
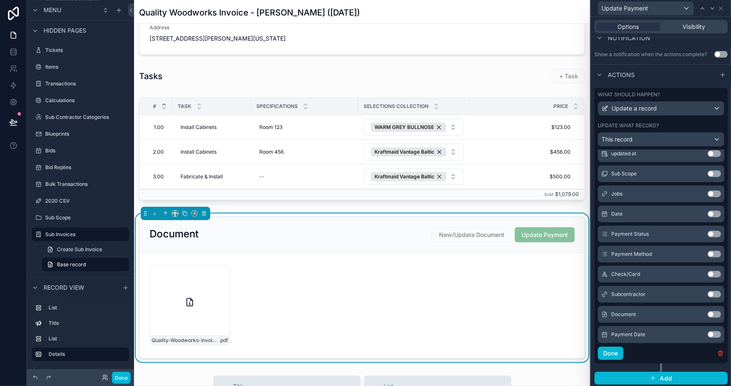
click at [708, 231] on button "Use setting" at bounding box center [714, 234] width 13 height 7
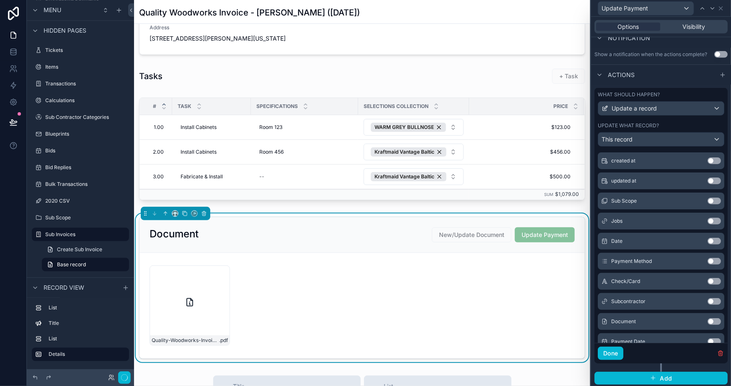
scroll to position [141, 0]
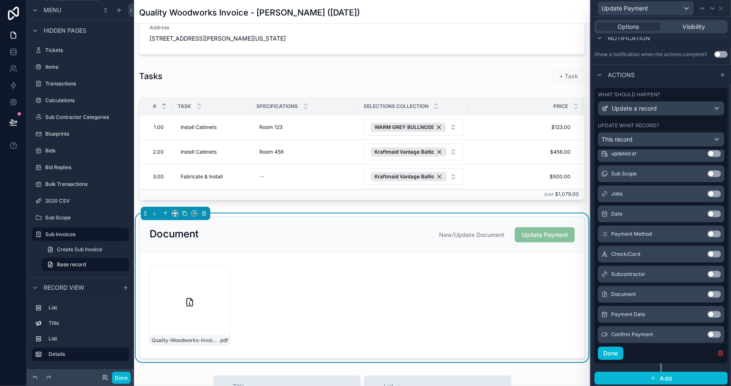
click at [708, 232] on button "Use setting" at bounding box center [714, 234] width 13 height 7
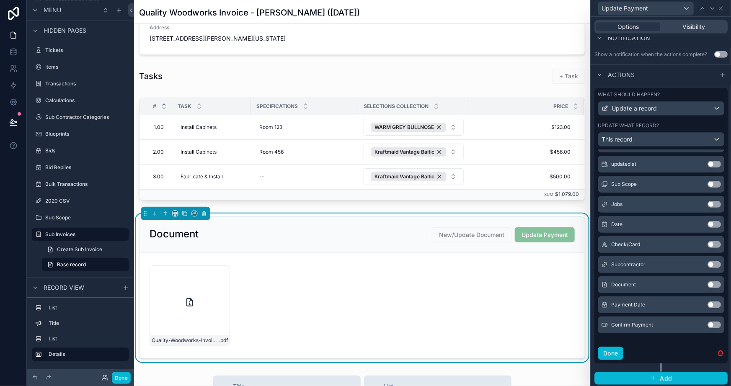
click at [708, 243] on button "Use setting" at bounding box center [714, 244] width 13 height 7
click at [708, 302] on button "Use setting" at bounding box center [714, 305] width 13 height 7
click at [708, 323] on button "Use setting" at bounding box center [714, 325] width 13 height 7
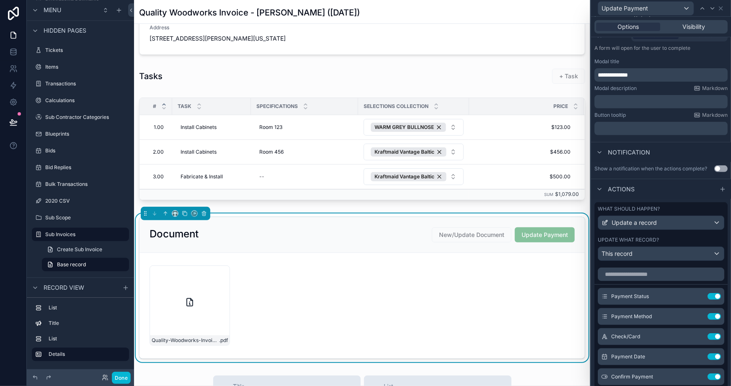
scroll to position [228, 0]
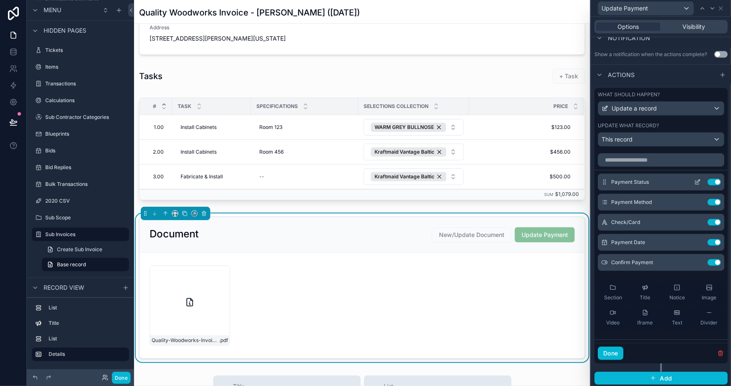
click at [696, 184] on icon at bounding box center [698, 183] width 4 height 4
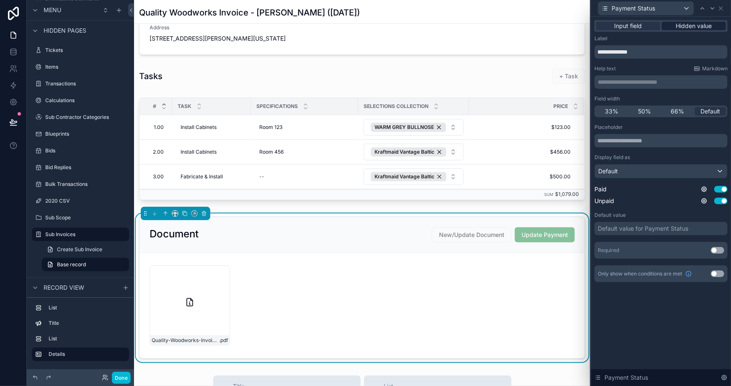
click at [681, 27] on span "Hidden value" at bounding box center [694, 26] width 36 height 8
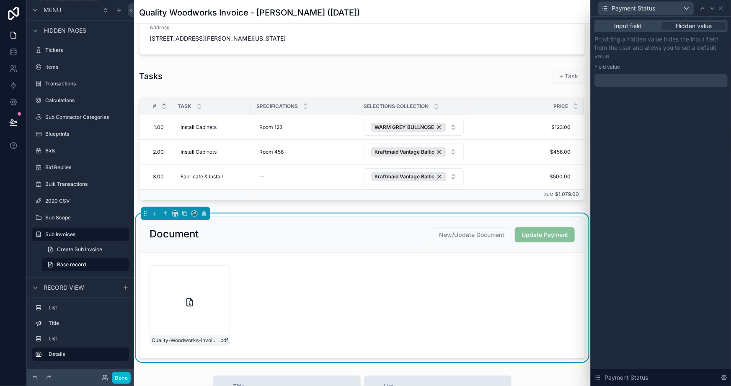
click at [615, 80] on div at bounding box center [661, 80] width 133 height 13
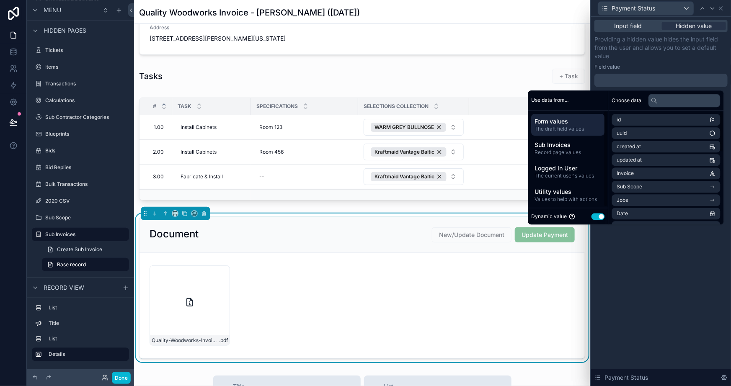
click at [598, 217] on button "Use setting" at bounding box center [598, 216] width 13 height 7
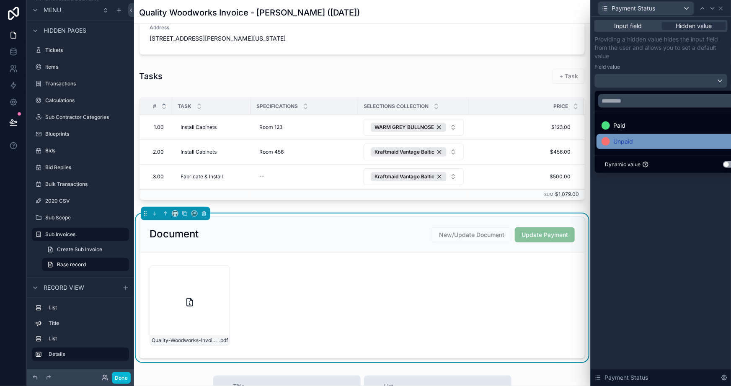
click at [621, 143] on span "Unpaid" at bounding box center [623, 142] width 20 height 10
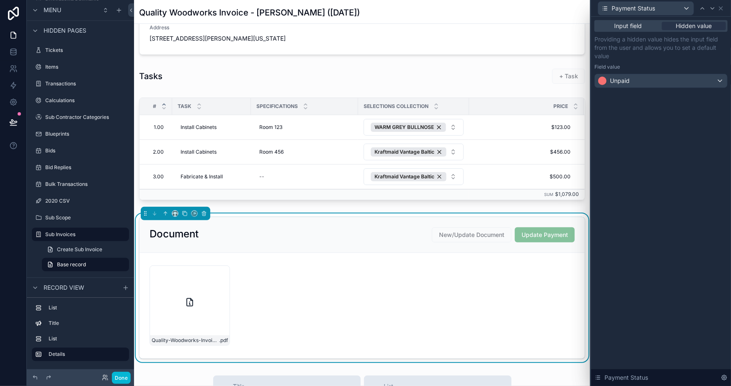
click at [652, 246] on div "Input field Hidden value Providing a hidden value hides the input field from th…" at bounding box center [661, 202] width 140 height 370
click at [721, 8] on icon at bounding box center [721, 8] width 7 height 7
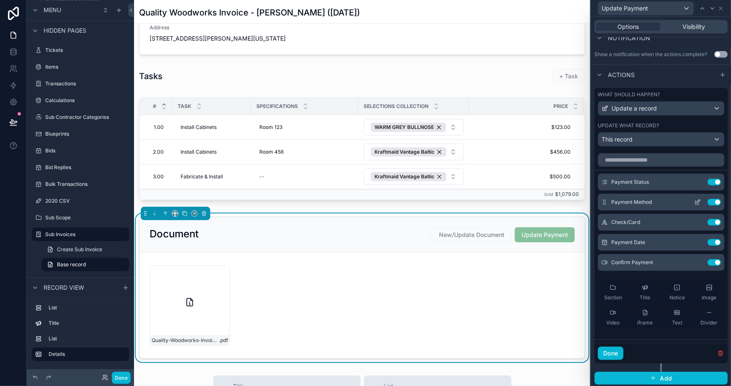
click at [694, 202] on icon at bounding box center [697, 202] width 7 height 7
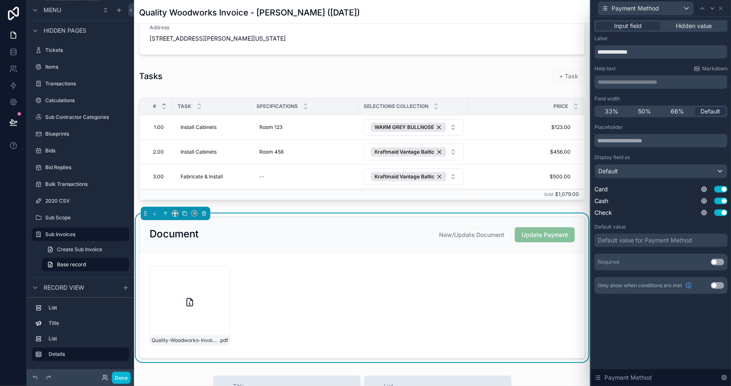
click at [720, 261] on button "Use setting" at bounding box center [717, 262] width 13 height 7
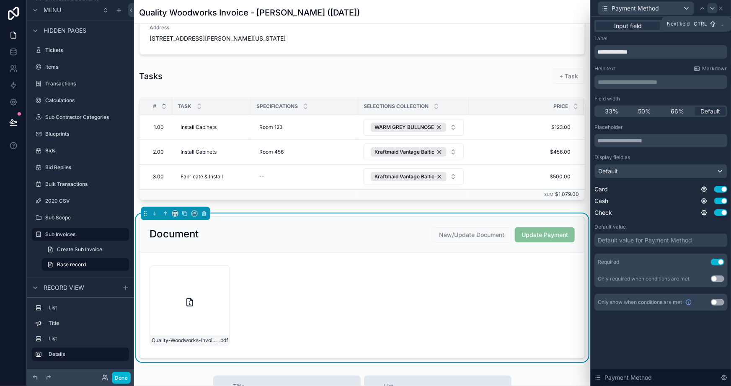
click at [712, 7] on icon at bounding box center [712, 8] width 7 height 7
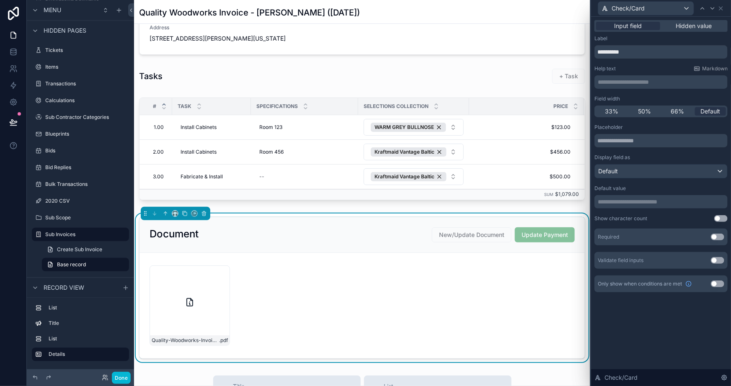
click at [721, 238] on button "Use setting" at bounding box center [717, 237] width 13 height 7
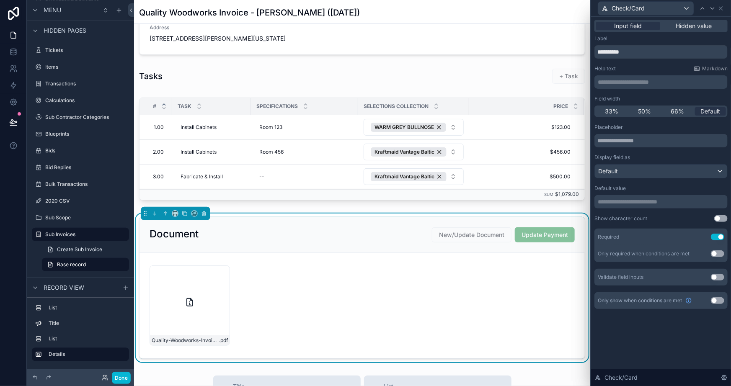
click at [716, 299] on button "Use setting" at bounding box center [717, 301] width 13 height 7
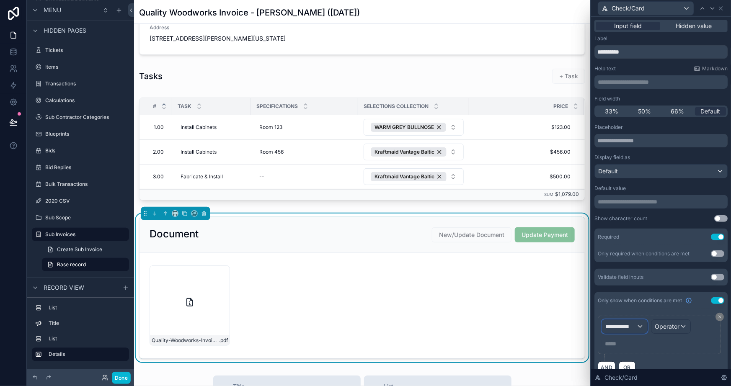
click at [637, 326] on span "**********" at bounding box center [621, 327] width 31 height 8
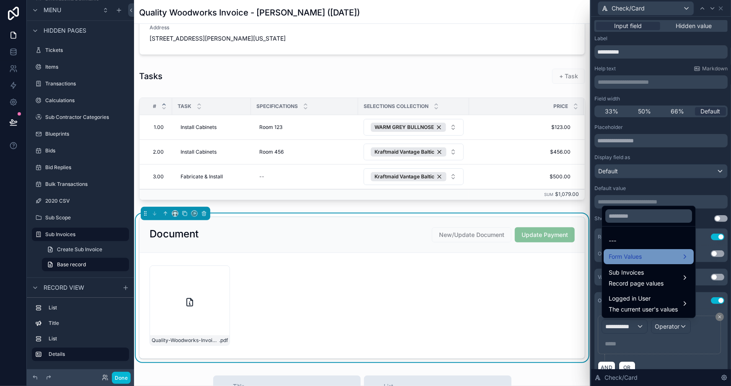
click at [633, 257] on span "Form Values" at bounding box center [625, 257] width 33 height 10
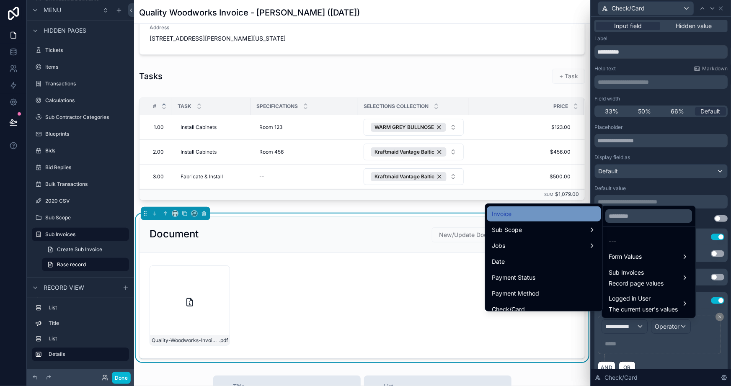
scroll to position [76, 0]
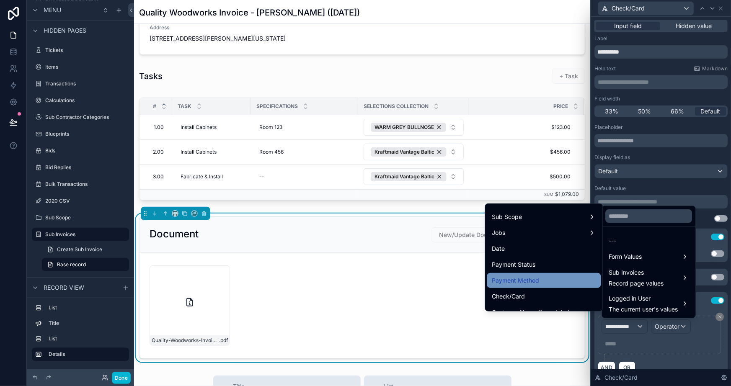
click at [549, 279] on div "Payment Method" at bounding box center [544, 281] width 104 height 10
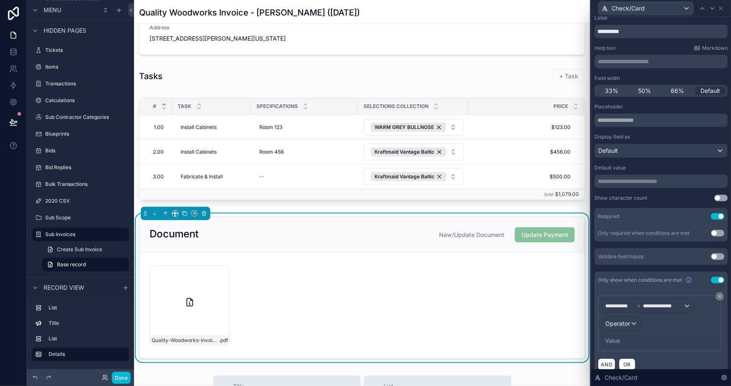
scroll to position [31, 0]
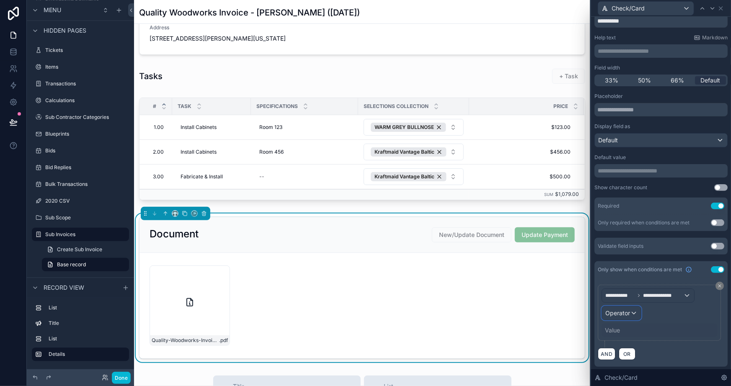
click at [631, 315] on div "Operator" at bounding box center [621, 313] width 39 height 13
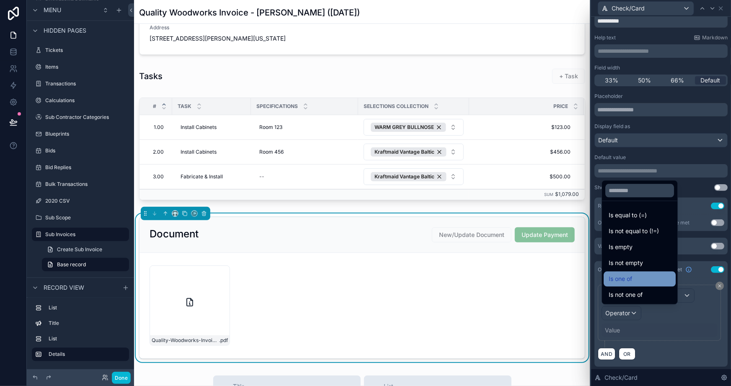
click at [653, 278] on div "Is one of" at bounding box center [640, 279] width 62 height 10
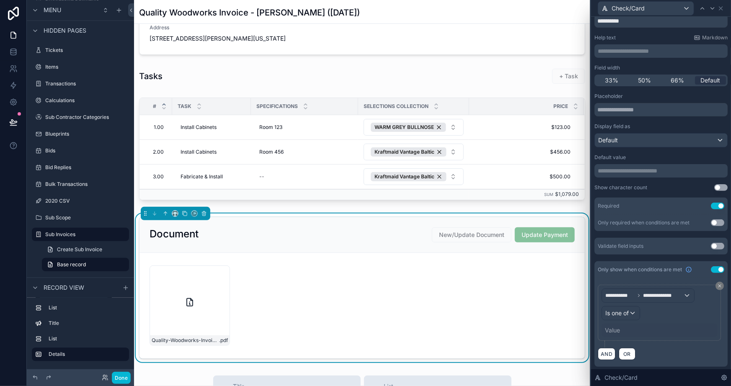
click at [618, 331] on div "Value" at bounding box center [612, 330] width 15 height 8
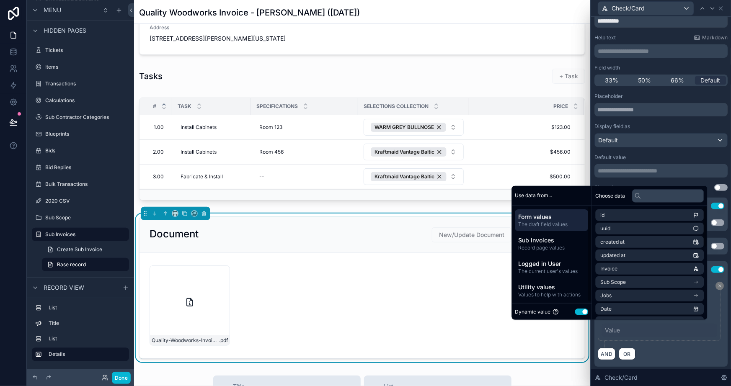
click at [578, 308] on div "Dynamic value Use setting" at bounding box center [551, 312] width 73 height 10
click at [580, 312] on button "Use setting" at bounding box center [581, 311] width 13 height 7
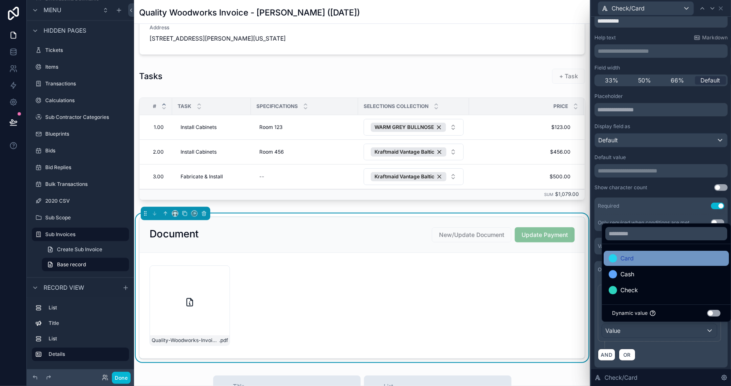
click at [641, 258] on div "Card" at bounding box center [666, 259] width 115 height 10
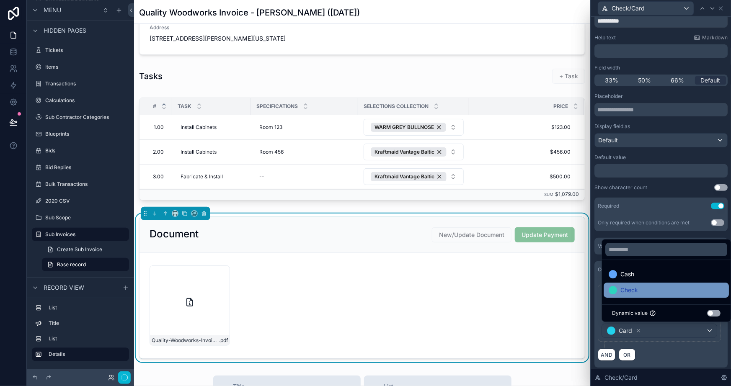
click at [644, 289] on div "Check" at bounding box center [666, 290] width 115 height 10
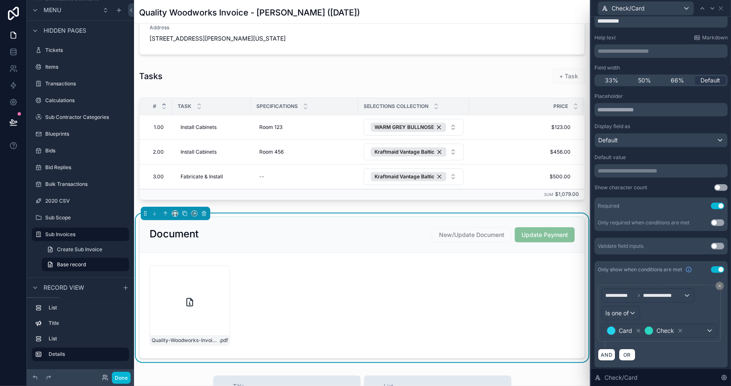
click at [655, 346] on div "**********" at bounding box center [661, 317] width 127 height 64
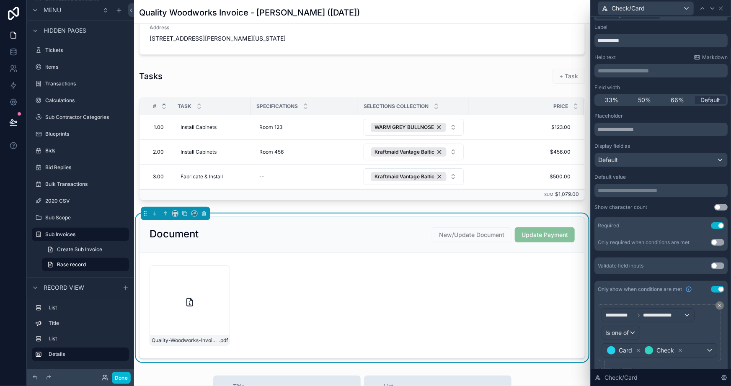
scroll to position [0, 0]
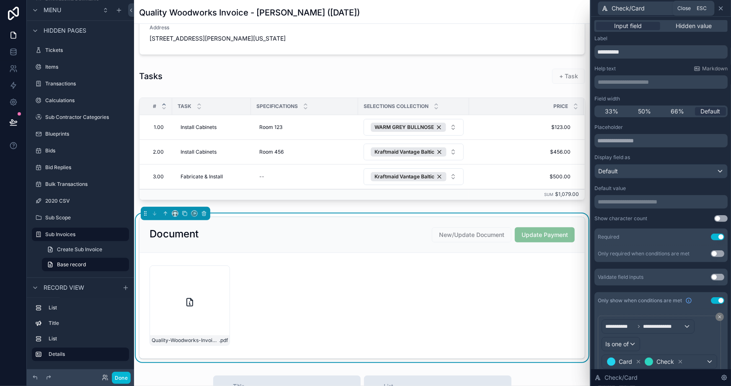
click at [720, 7] on icon at bounding box center [721, 8] width 7 height 7
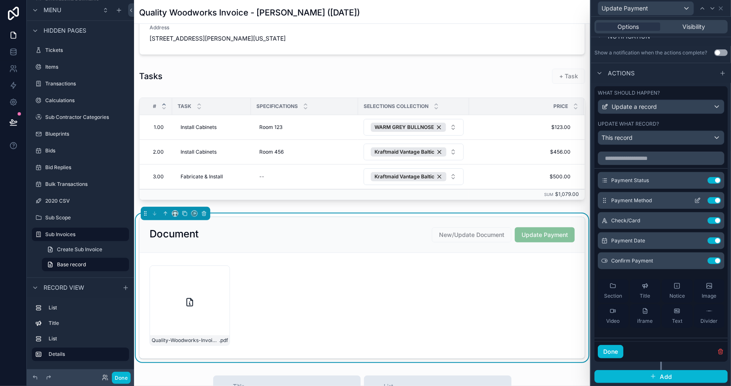
click at [694, 197] on icon at bounding box center [697, 200] width 7 height 7
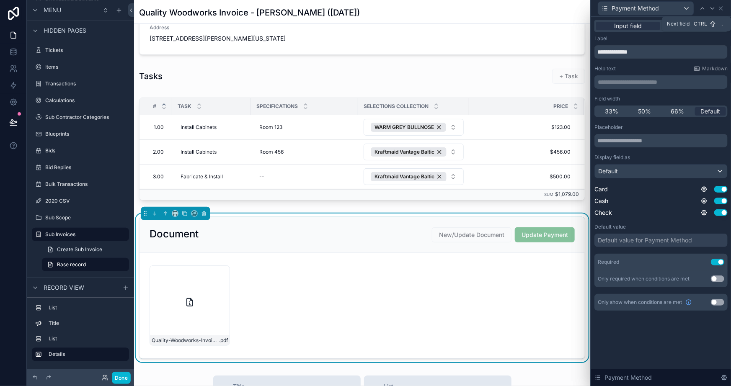
click at [714, 3] on div at bounding box center [713, 8] width 10 height 10
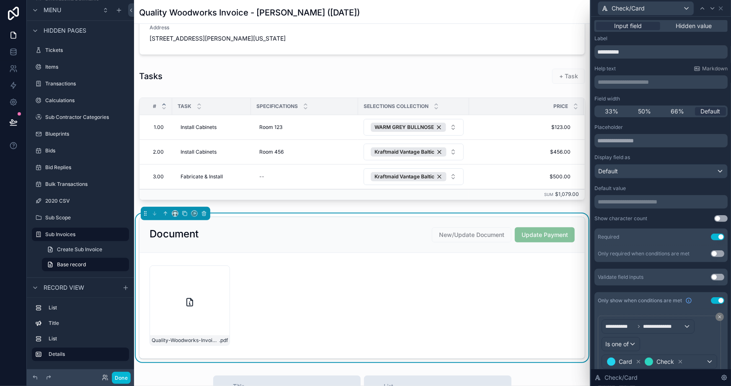
click at [621, 81] on p "**********" at bounding box center [662, 82] width 128 height 8
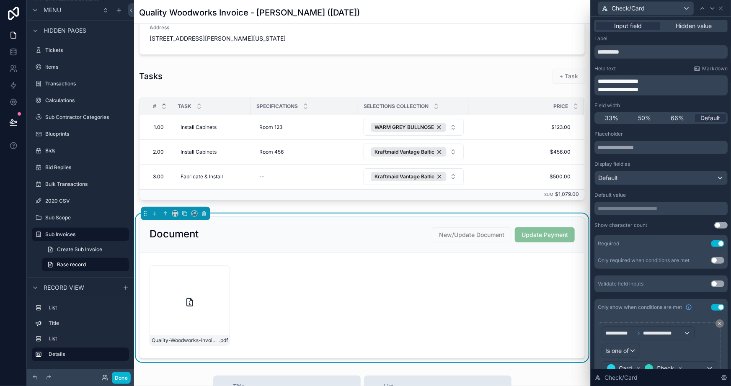
click at [639, 65] on div "Help text Markdown" at bounding box center [661, 68] width 133 height 7
click at [721, 8] on icon at bounding box center [721, 8] width 7 height 7
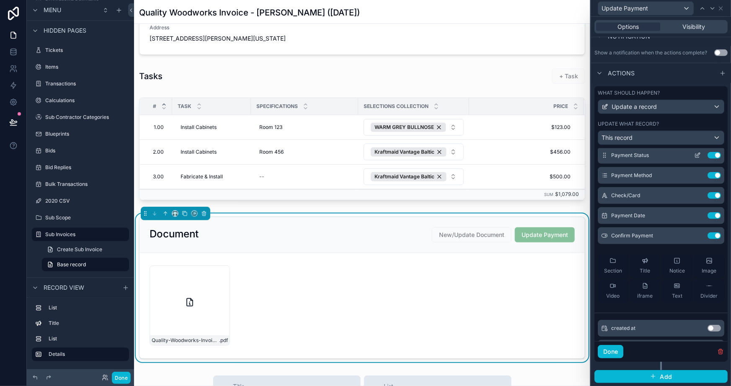
scroll to position [38, 0]
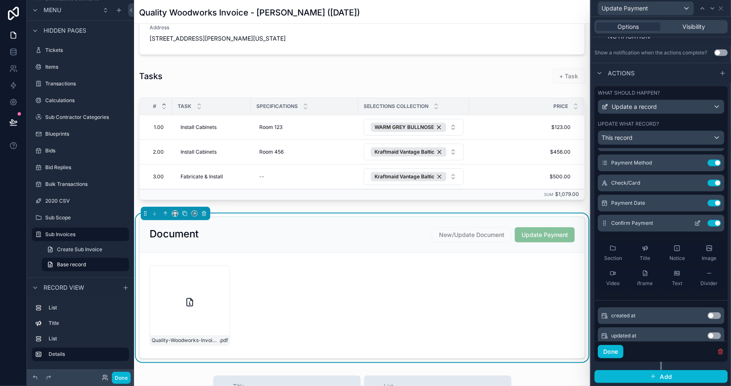
click at [694, 220] on icon at bounding box center [697, 223] width 7 height 7
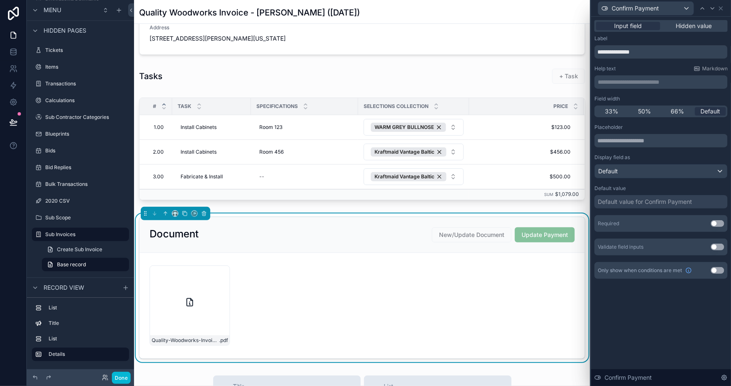
click at [717, 222] on button "Use setting" at bounding box center [717, 223] width 13 height 7
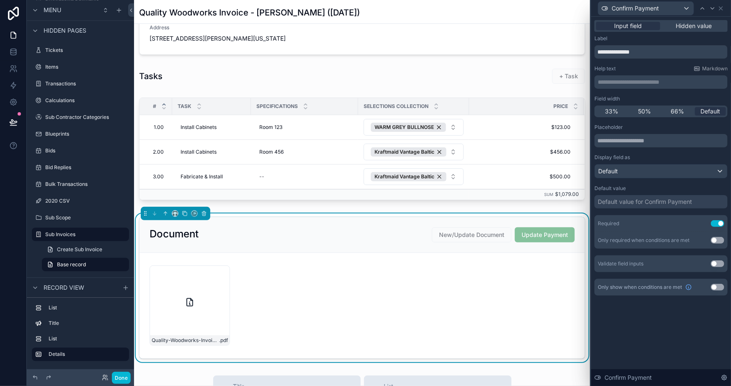
click at [683, 323] on div "**********" at bounding box center [661, 202] width 140 height 370
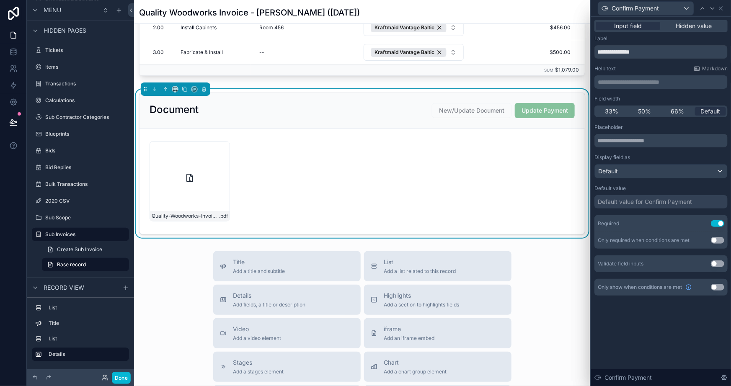
scroll to position [152, 0]
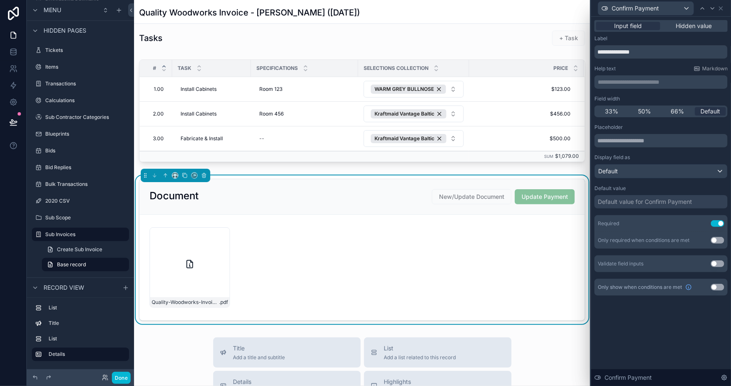
click at [636, 78] on p "**********" at bounding box center [662, 82] width 128 height 8
click at [635, 81] on p "**********" at bounding box center [662, 82] width 128 height 8
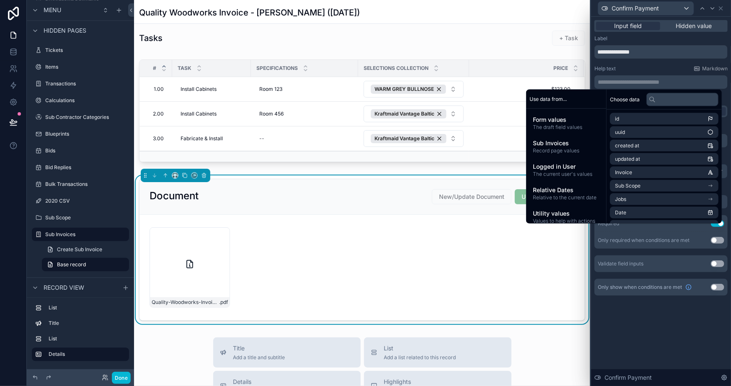
click at [642, 66] on div "Help text Markdown" at bounding box center [661, 68] width 133 height 7
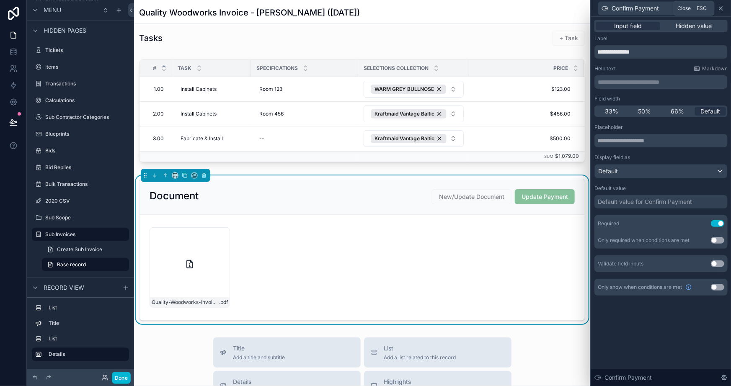
click at [722, 8] on icon at bounding box center [721, 8] width 7 height 7
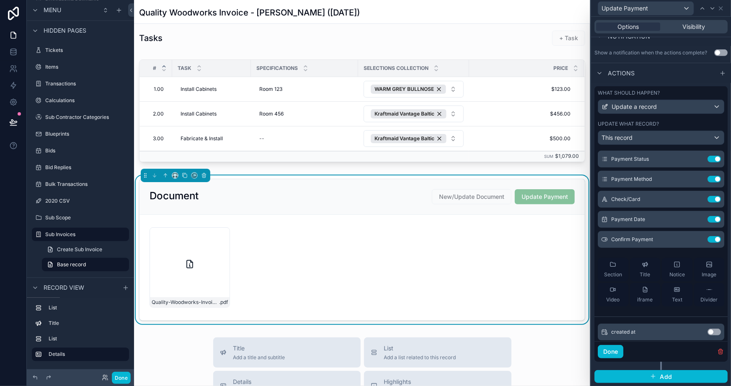
scroll to position [0, 0]
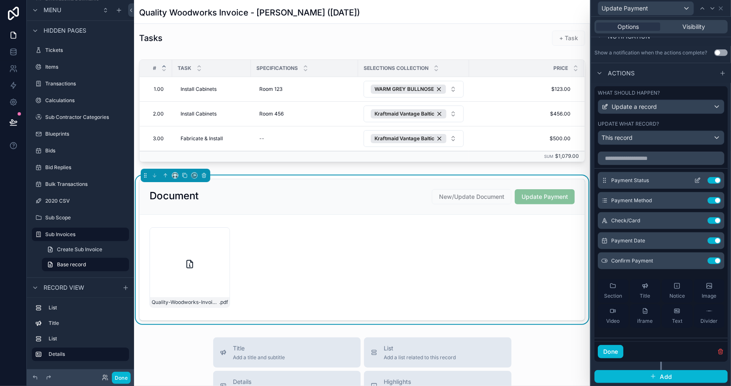
click at [694, 177] on icon at bounding box center [697, 180] width 7 height 7
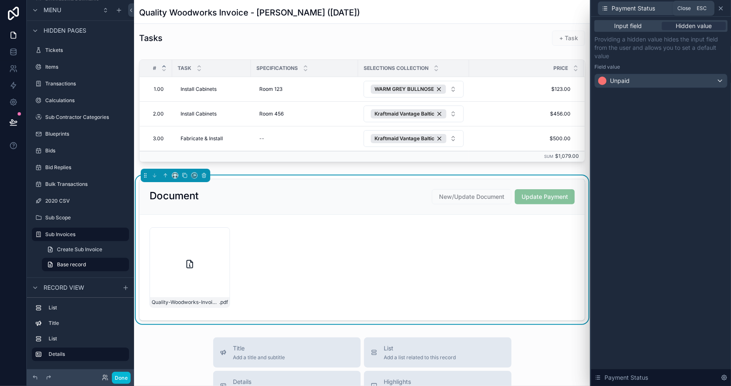
click at [720, 8] on icon at bounding box center [721, 8] width 7 height 7
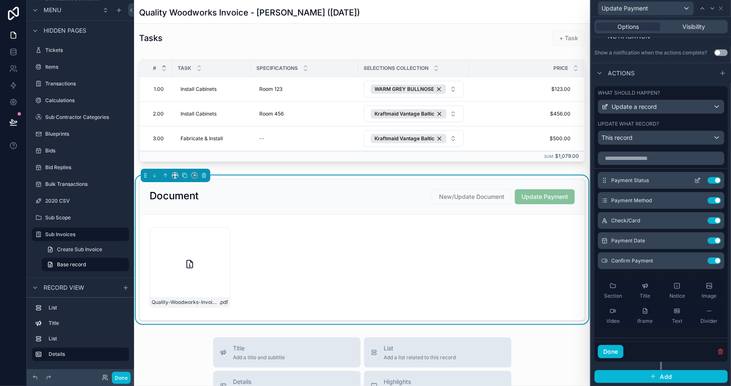
click at [694, 177] on icon at bounding box center [697, 180] width 7 height 7
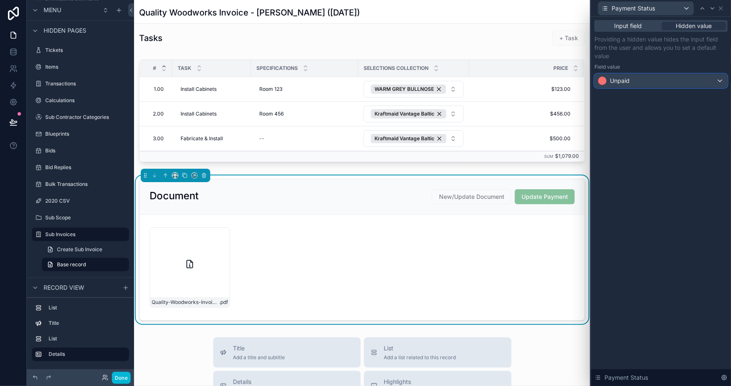
click at [647, 83] on div "Unpaid" at bounding box center [661, 80] width 132 height 13
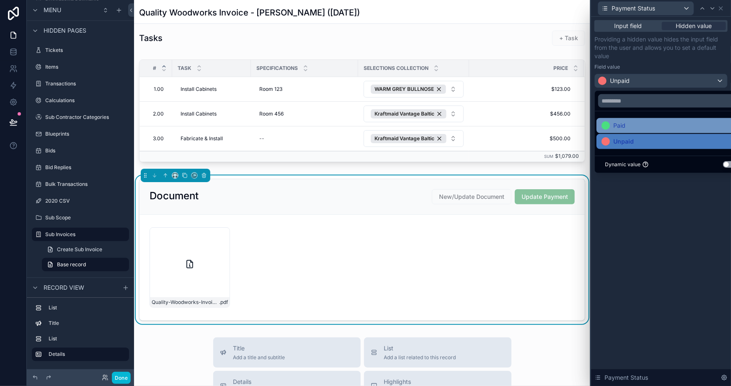
click at [627, 126] on div "Paid" at bounding box center [671, 126] width 138 height 10
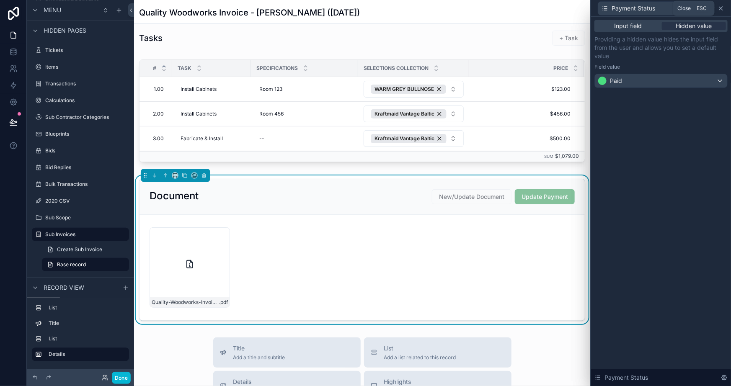
click at [721, 9] on icon at bounding box center [721, 8] width 7 height 7
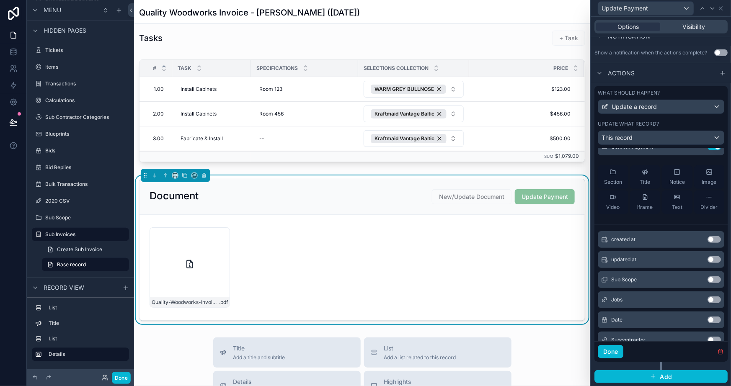
scroll to position [151, 0]
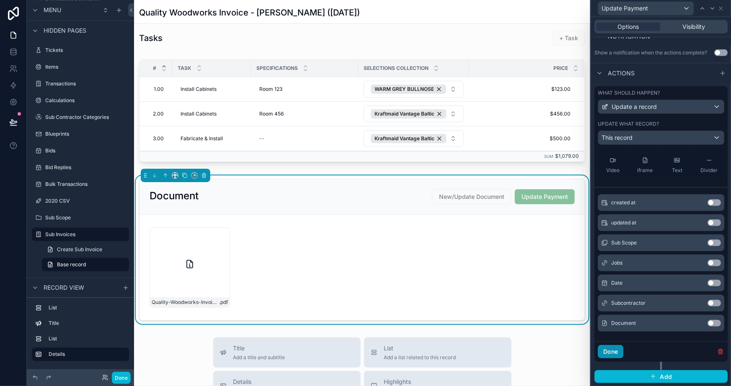
click at [617, 352] on button "Done" at bounding box center [611, 351] width 26 height 13
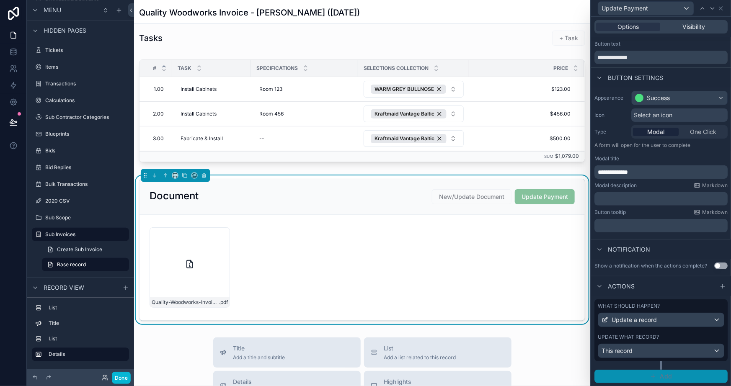
click at [661, 374] on span "Add" at bounding box center [666, 377] width 12 height 8
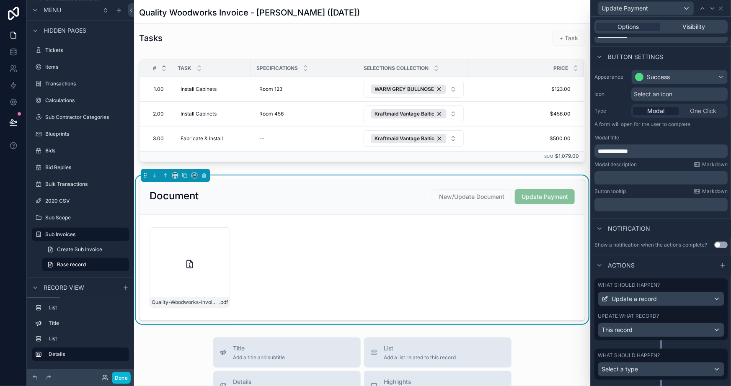
scroll to position [56, 0]
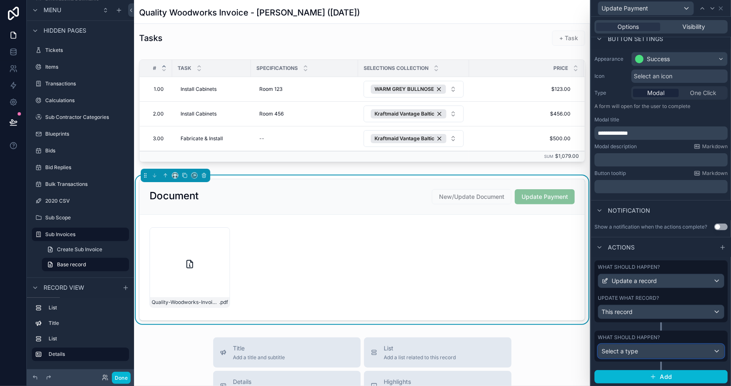
click at [658, 355] on div "Select a type" at bounding box center [661, 351] width 126 height 13
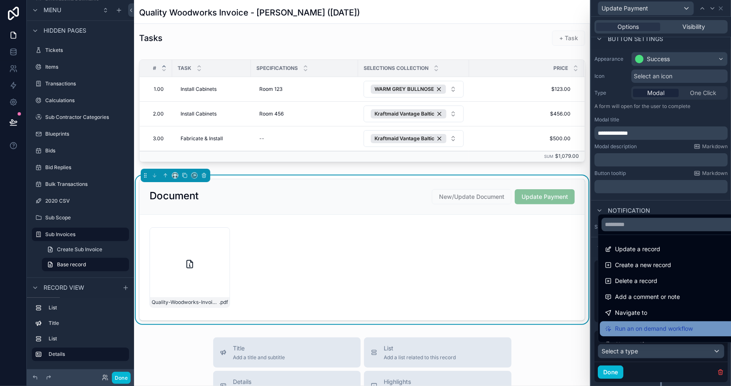
click at [636, 326] on span "Run an on demand workflow" at bounding box center [654, 329] width 78 height 10
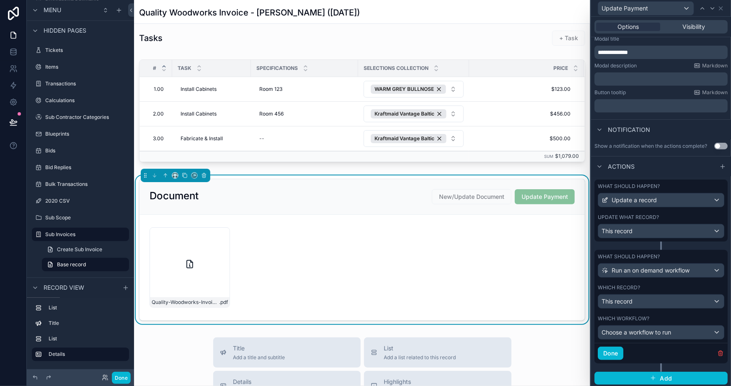
scroll to position [138, 0]
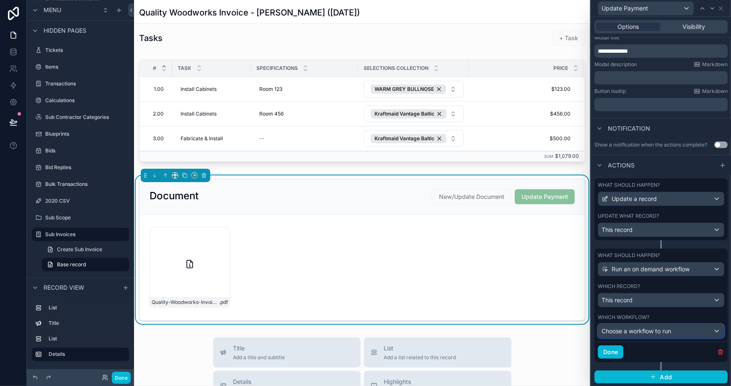
click at [665, 328] on span "Choose a workflow to run" at bounding box center [637, 331] width 70 height 7
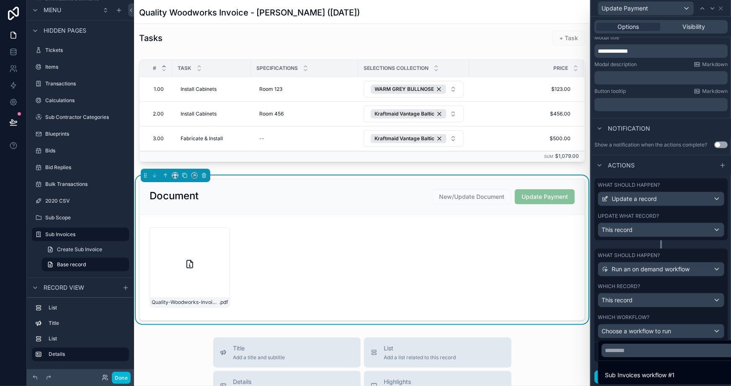
click at [594, 347] on div at bounding box center [661, 193] width 140 height 386
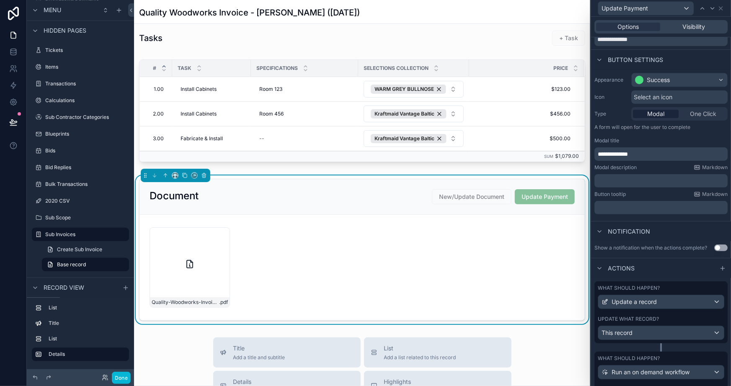
scroll to position [0, 0]
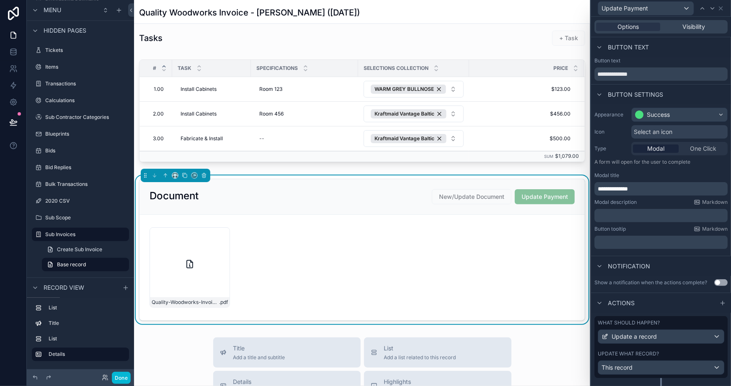
click at [633, 213] on p "﻿" at bounding box center [662, 216] width 128 height 8
drag, startPoint x: 689, startPoint y: 212, endPoint x: 645, endPoint y: 213, distance: 44.0
click at [645, 213] on p "**********" at bounding box center [662, 216] width 128 height 8
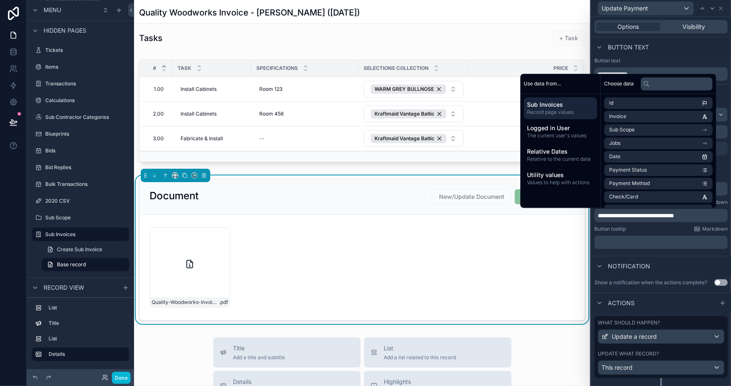
click at [651, 230] on div "Button tooltip Markdown" at bounding box center [661, 229] width 133 height 7
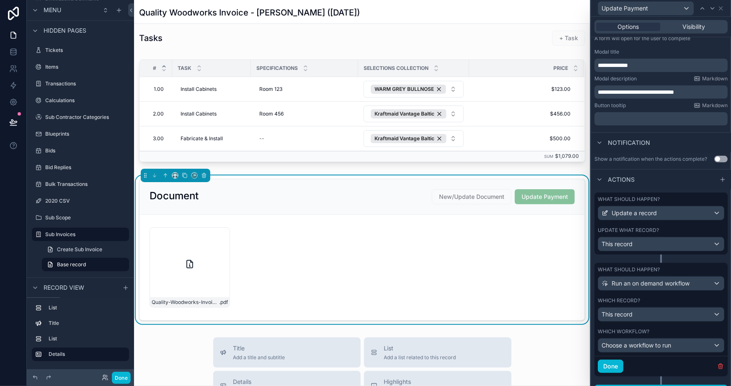
scroll to position [138, 0]
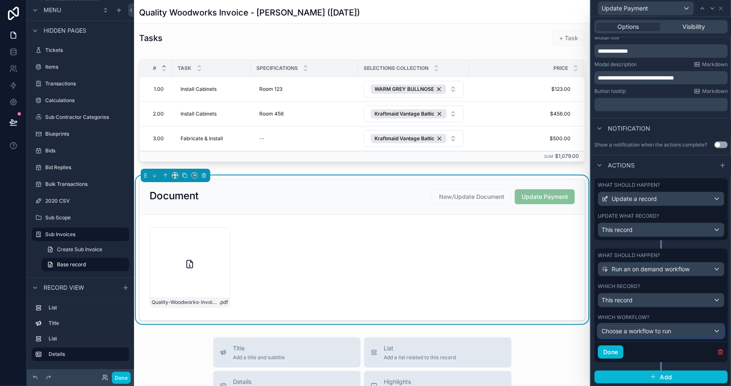
click at [632, 333] on span "Choose a workflow to run" at bounding box center [637, 331] width 70 height 7
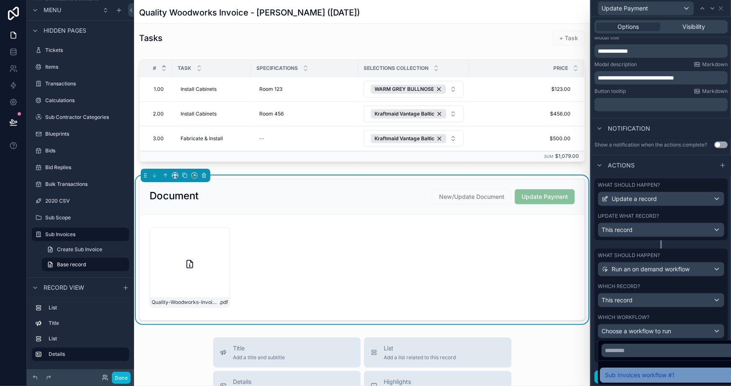
click at [634, 374] on span "Sub Invoices workflow #1" at bounding box center [640, 375] width 70 height 10
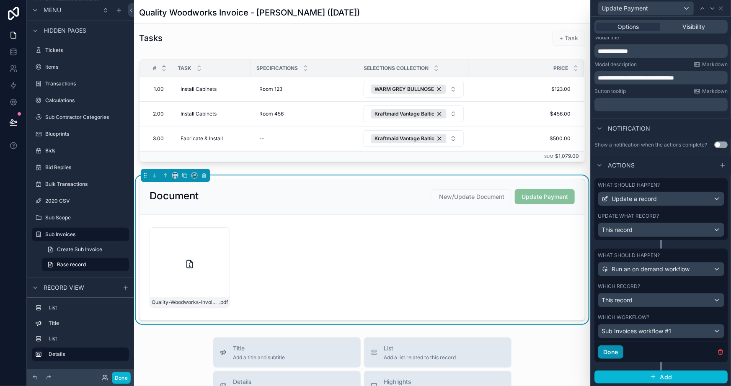
click at [616, 352] on button "Done" at bounding box center [611, 352] width 26 height 13
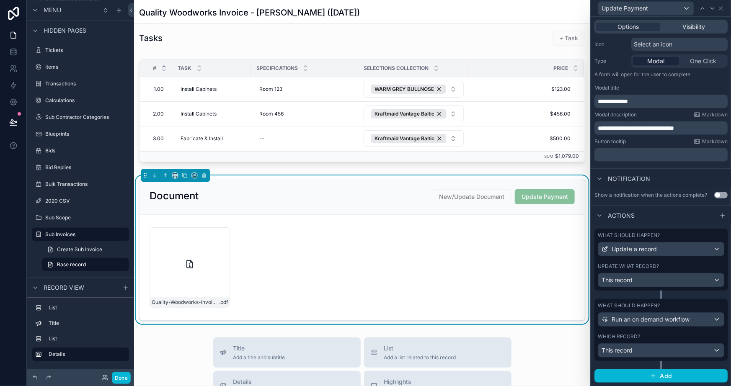
scroll to position [87, 0]
click at [12, 80] on link at bounding box center [13, 85] width 26 height 17
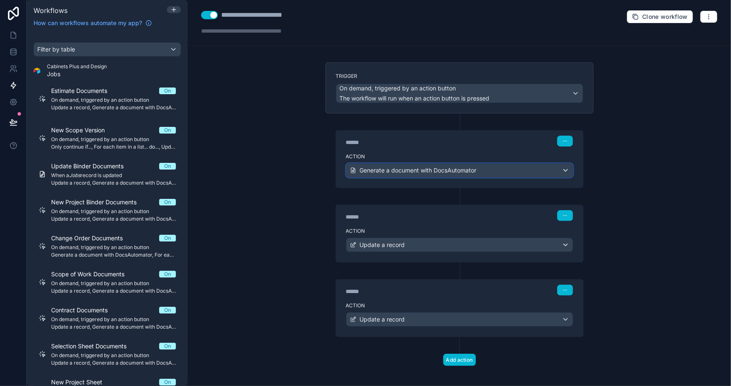
click at [382, 169] on span "Generate a document with DocsAutomator" at bounding box center [418, 170] width 117 height 8
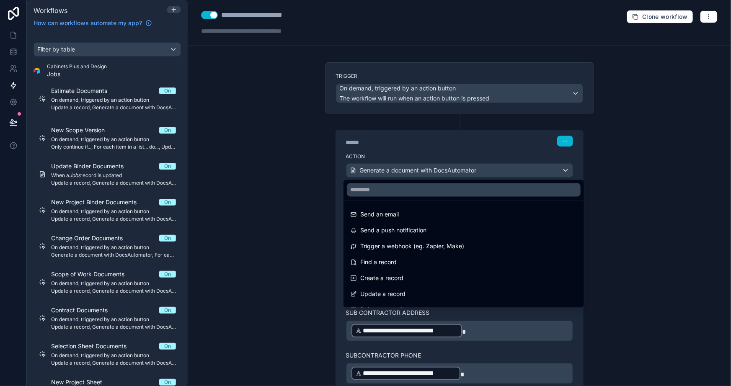
click at [260, 181] on div at bounding box center [365, 193] width 731 height 386
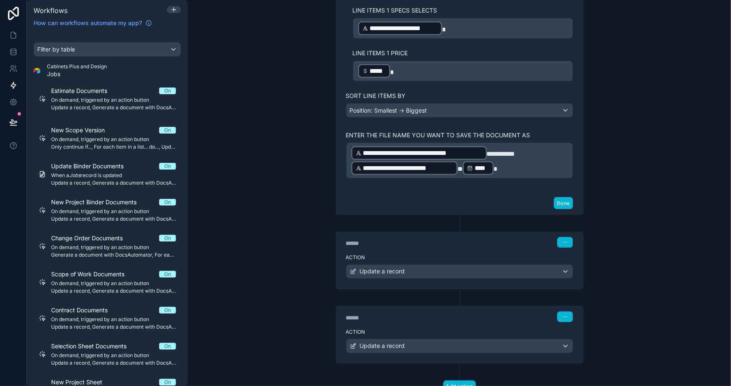
scroll to position [609, 0]
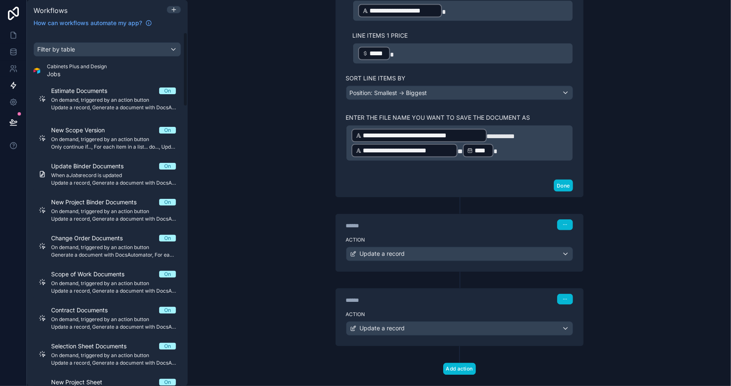
click at [295, 135] on div "**********" at bounding box center [460, 193] width 544 height 386
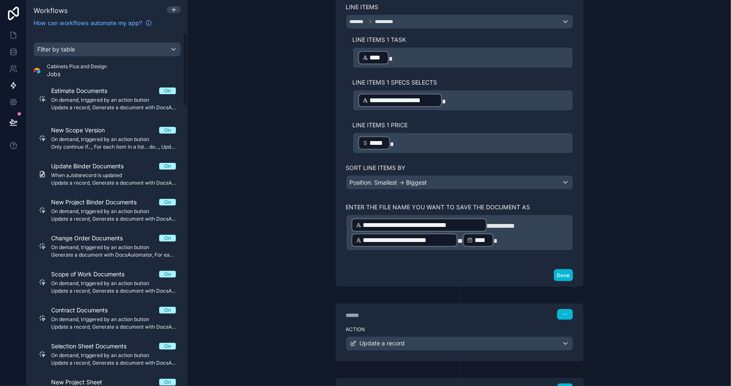
scroll to position [419, 0]
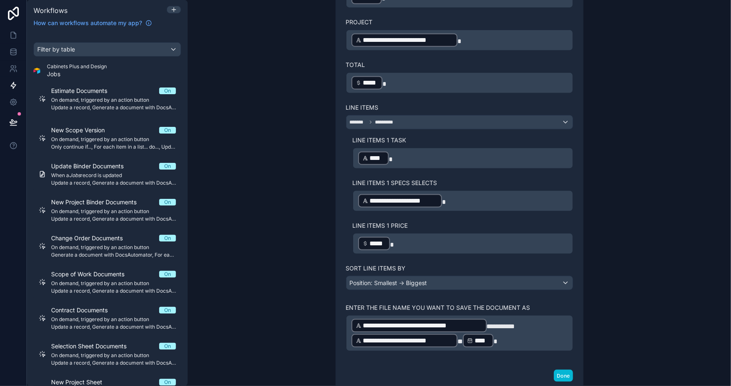
click at [243, 222] on div "**********" at bounding box center [460, 193] width 544 height 386
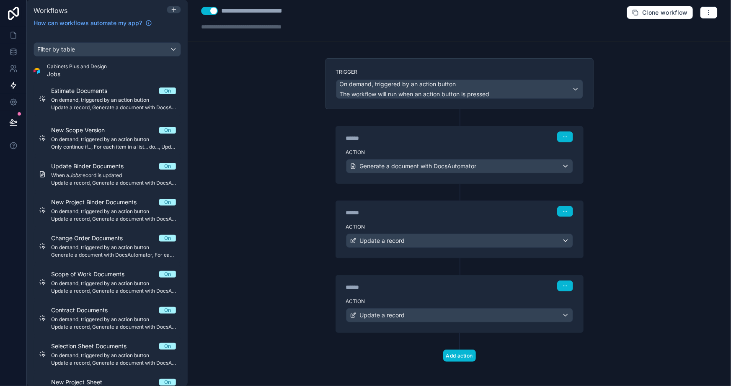
scroll to position [5, 0]
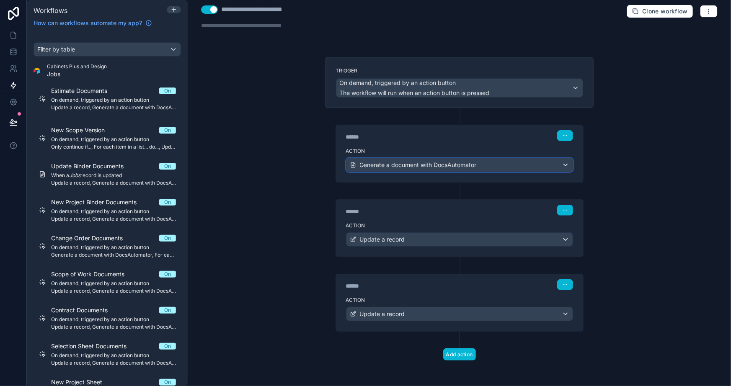
click at [393, 165] on span "Generate a document with DocsAutomator" at bounding box center [418, 165] width 117 height 8
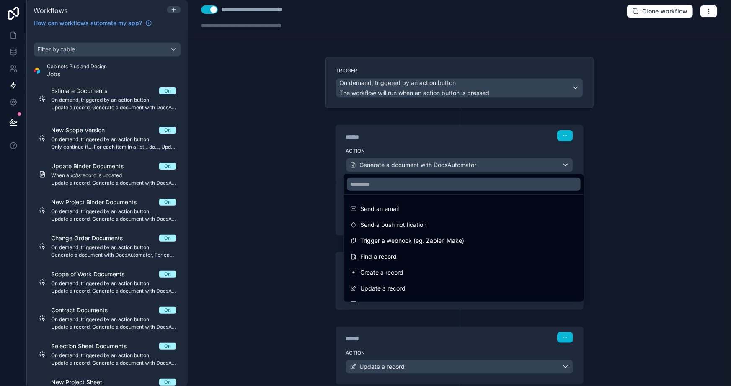
click at [255, 223] on div at bounding box center [365, 193] width 731 height 386
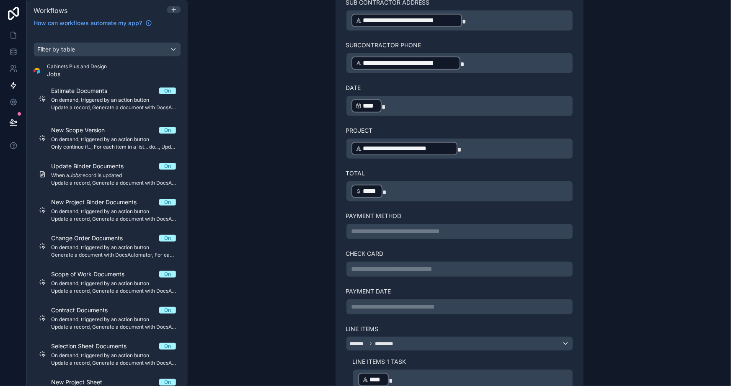
scroll to position [310, 0]
click at [424, 229] on p "**********" at bounding box center [460, 232] width 216 height 10
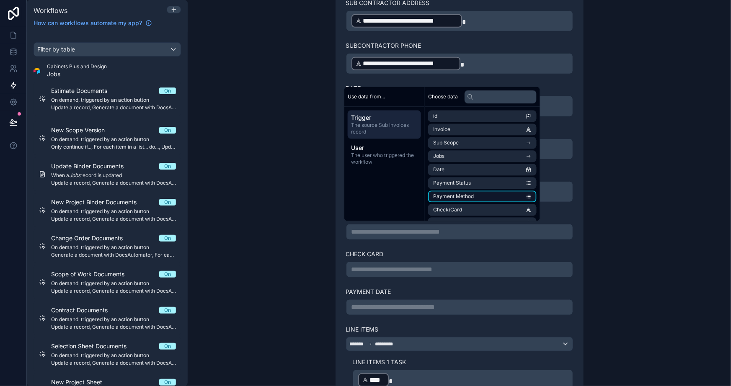
click at [458, 193] on span "Payment Method" at bounding box center [453, 196] width 41 height 7
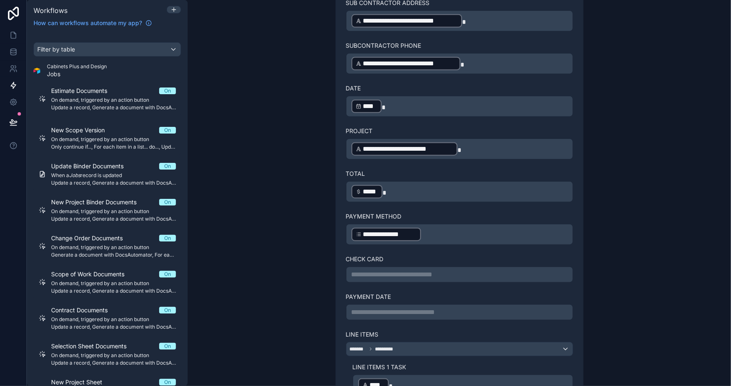
click at [329, 248] on div "**********" at bounding box center [460, 208] width 268 height 811
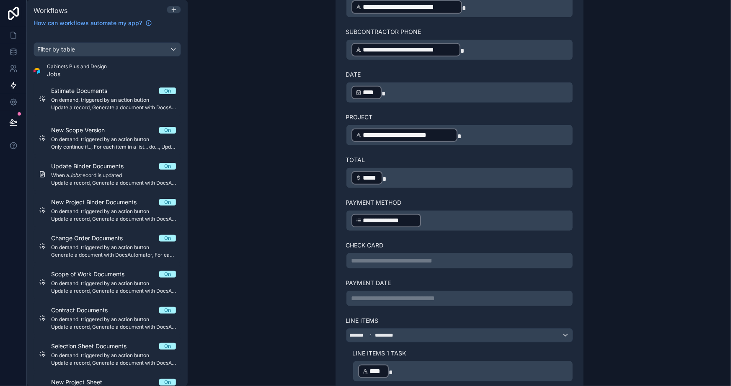
scroll to position [348, 0]
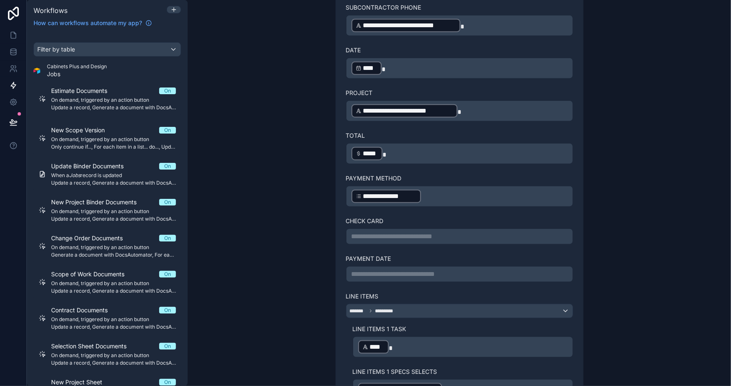
click at [304, 200] on div "**********" at bounding box center [460, 193] width 544 height 386
click at [384, 224] on div "**********" at bounding box center [459, 227] width 227 height 34
click at [386, 232] on p "**********" at bounding box center [460, 237] width 216 height 10
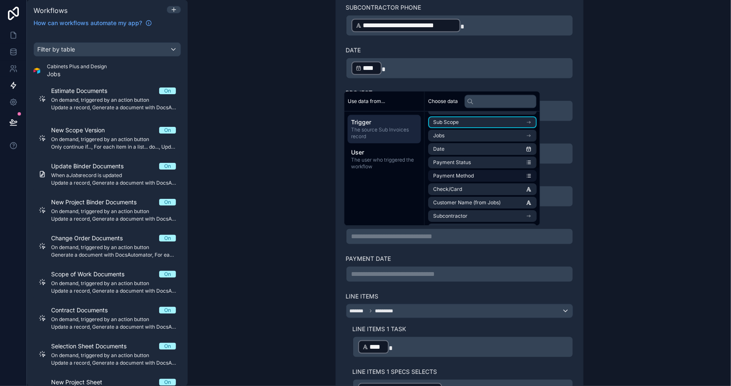
scroll to position [38, 0]
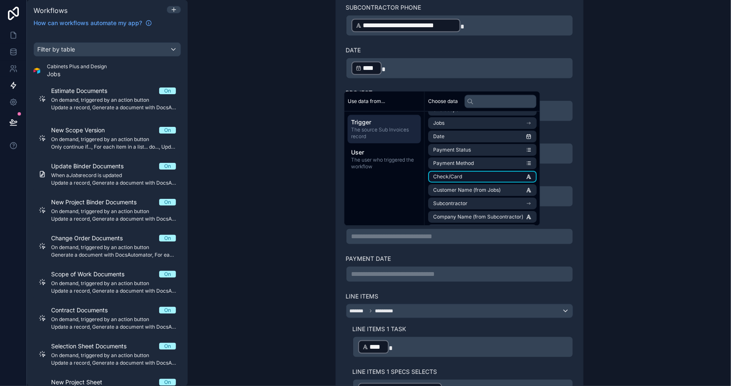
click at [456, 177] on span "Check/Card" at bounding box center [447, 176] width 29 height 7
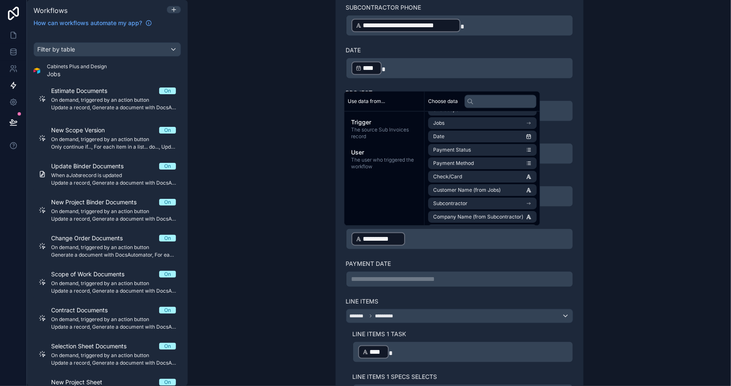
click at [396, 285] on div "**********" at bounding box center [459, 189] width 227 height 592
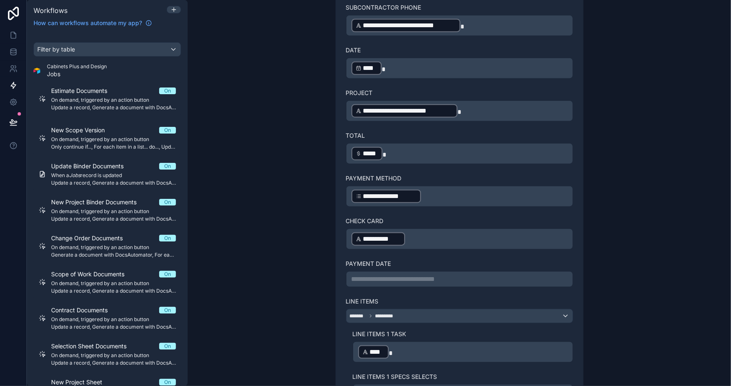
click at [393, 279] on p "**********" at bounding box center [460, 279] width 216 height 10
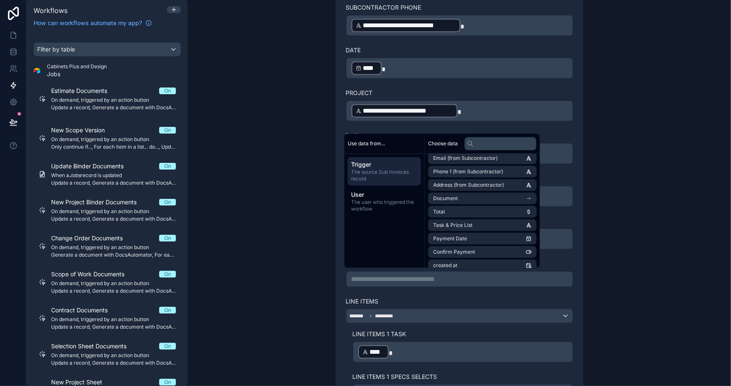
scroll to position [186, 0]
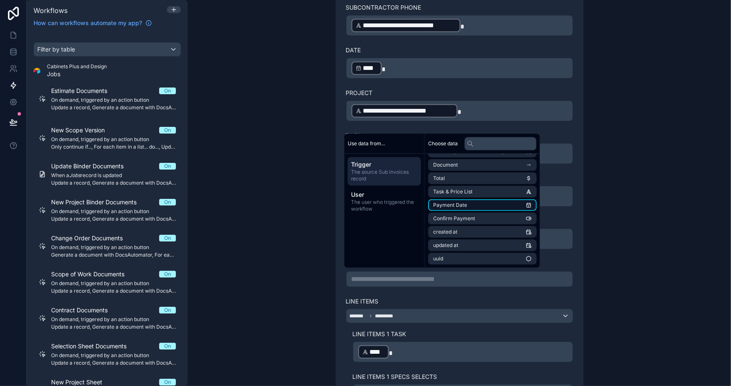
click at [462, 204] on span "Payment Date" at bounding box center [450, 205] width 34 height 7
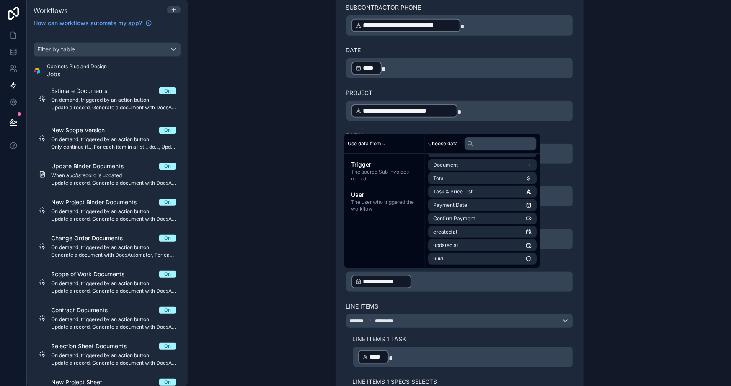
click at [435, 296] on div "**********" at bounding box center [459, 393] width 227 height 194
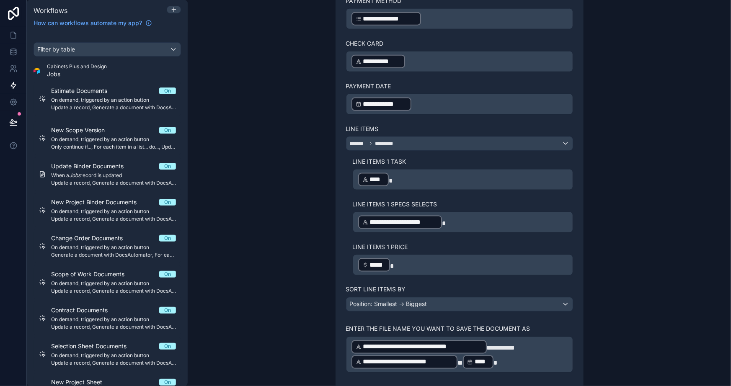
scroll to position [653, 0]
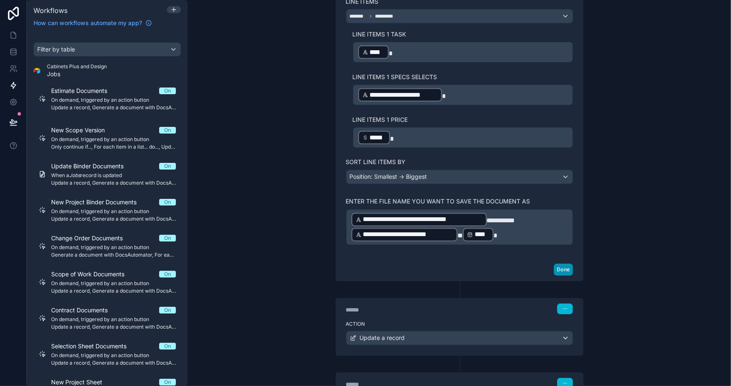
click at [558, 264] on button "Done" at bounding box center [563, 270] width 19 height 12
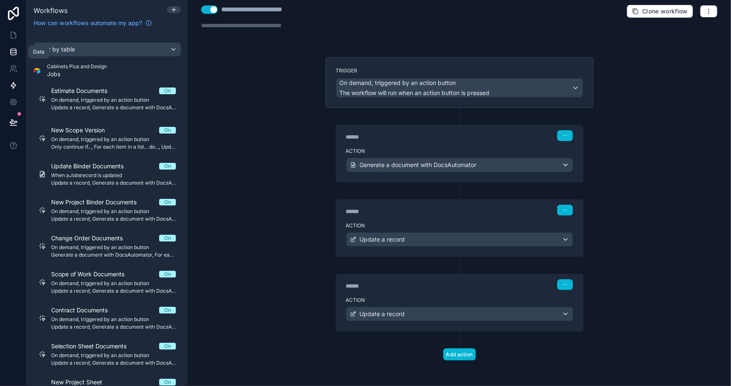
click at [14, 49] on icon at bounding box center [12, 50] width 5 height 2
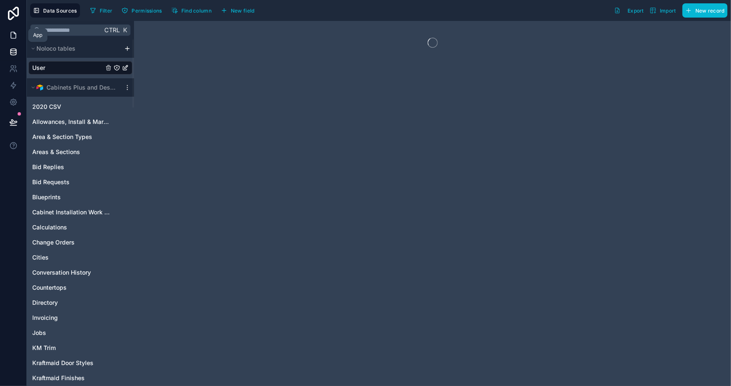
click at [10, 37] on icon at bounding box center [13, 35] width 8 height 8
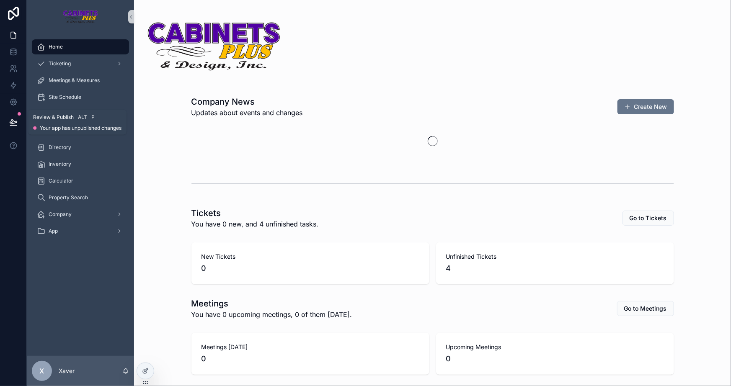
click at [17, 117] on button at bounding box center [13, 122] width 18 height 23
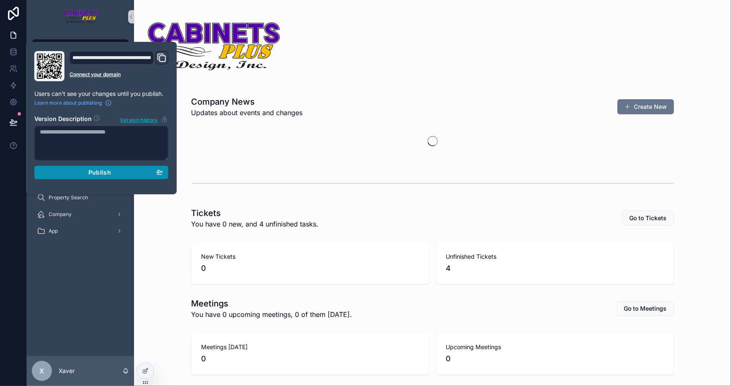
click at [144, 166] on button "Publish" at bounding box center [101, 172] width 134 height 13
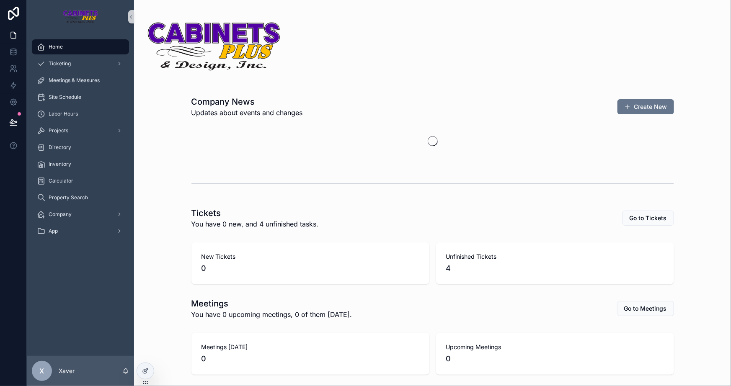
click at [160, 221] on div "Tickets You have 0 new, and 4 unfinished tasks. Go to Tickets" at bounding box center [433, 218] width 584 height 28
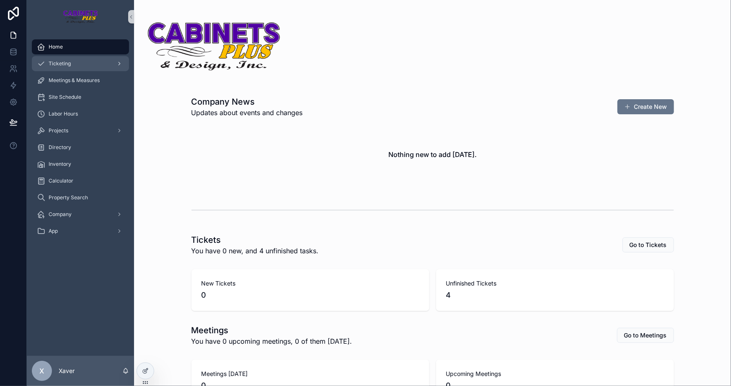
click at [82, 64] on div "Ticketing" at bounding box center [80, 63] width 87 height 13
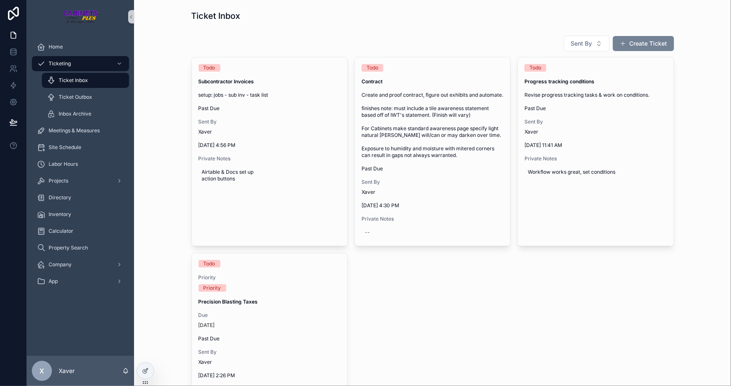
click at [620, 44] on span "scrollable content" at bounding box center [623, 43] width 7 height 7
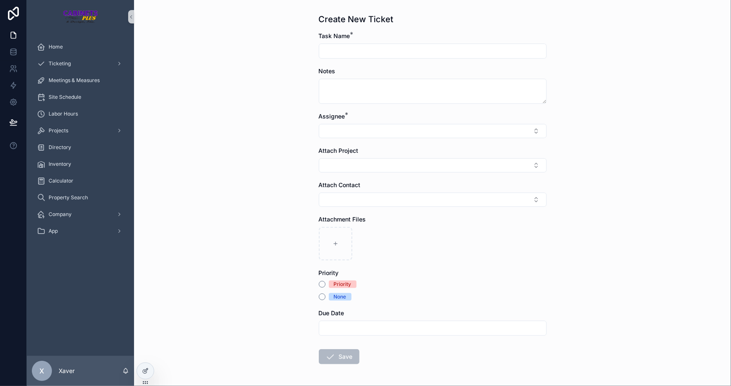
click at [341, 47] on input "scrollable content" at bounding box center [432, 51] width 227 height 12
type input "**********"
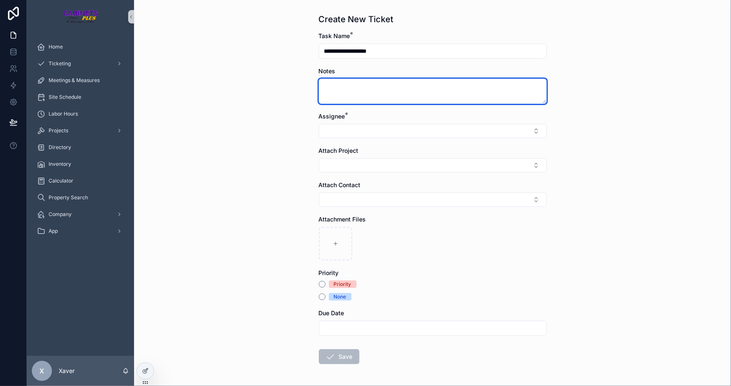
click at [444, 95] on textarea "scrollable content" at bounding box center [433, 91] width 228 height 25
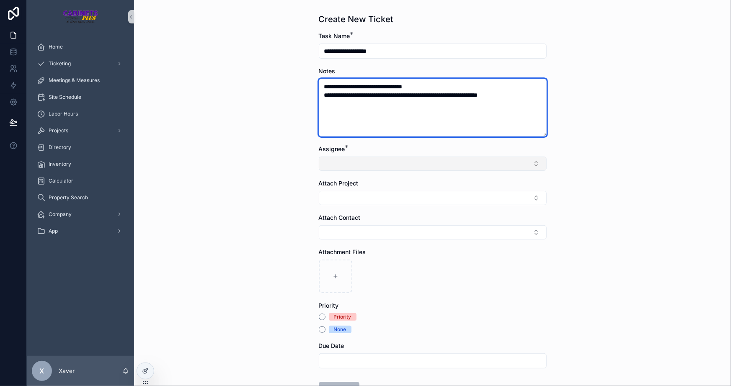
type textarea "**********"
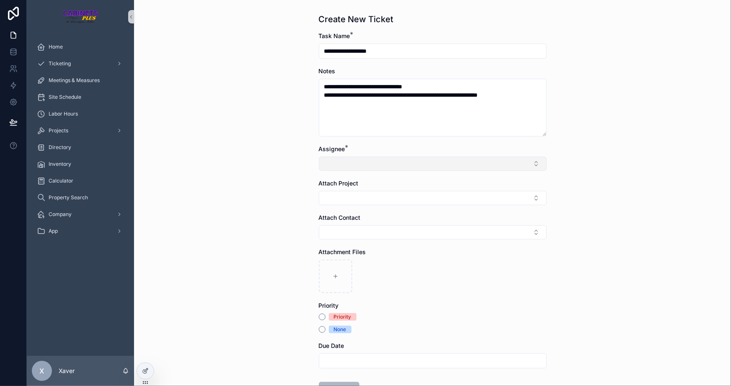
click at [448, 166] on button "Select Button" at bounding box center [433, 164] width 228 height 14
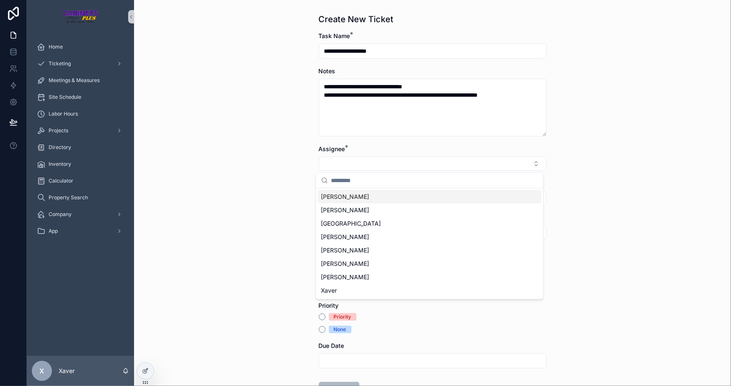
click at [335, 201] on span "[PERSON_NAME]" at bounding box center [345, 197] width 48 height 8
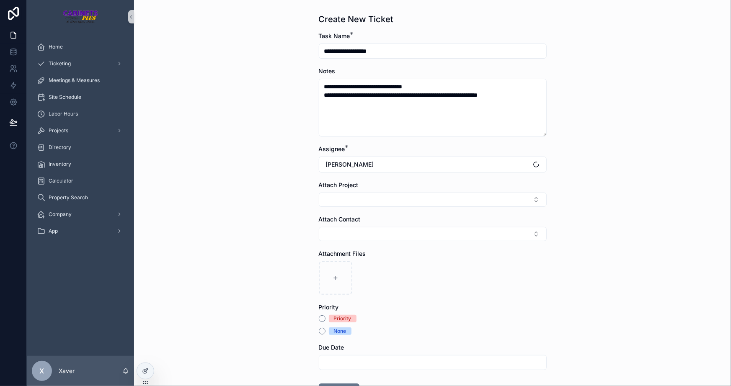
click at [293, 184] on div "**********" at bounding box center [432, 193] width 597 height 386
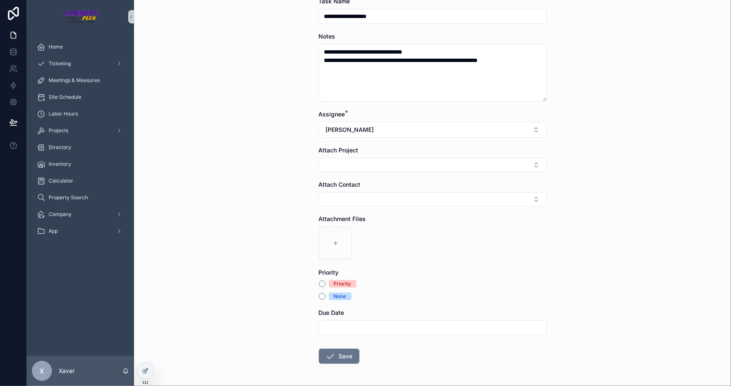
scroll to position [66, 0]
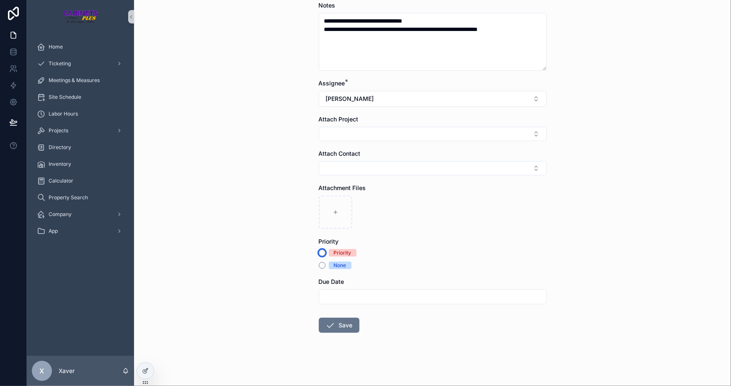
click at [319, 251] on button "Priority" at bounding box center [322, 253] width 7 height 7
click at [348, 292] on input "scrollable content" at bounding box center [432, 297] width 227 height 12
click at [440, 152] on button "[DATE]" at bounding box center [430, 153] width 33 height 15
type input "*********"
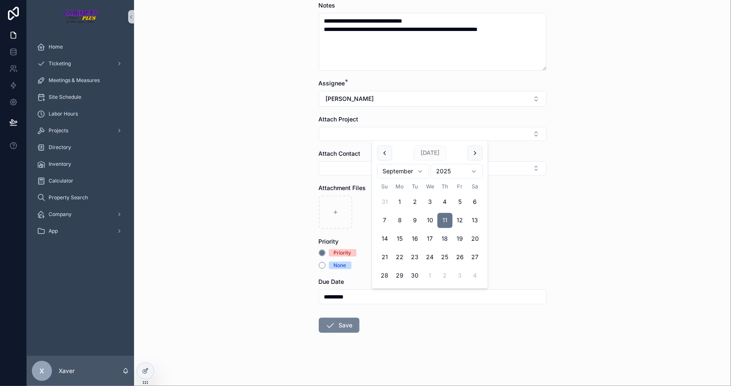
click at [333, 326] on button "Save" at bounding box center [339, 325] width 41 height 15
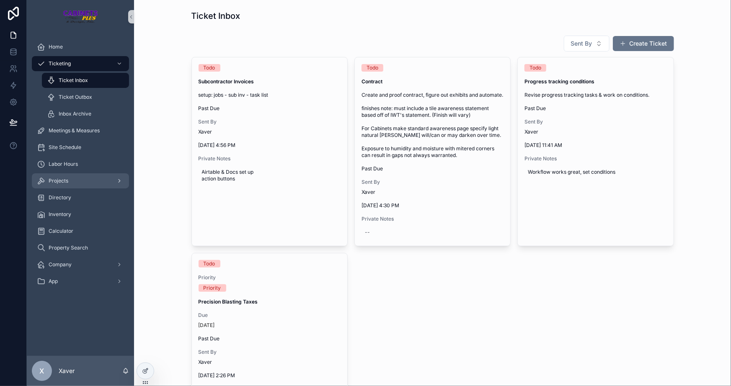
click at [68, 176] on div "Projects" at bounding box center [80, 180] width 87 height 13
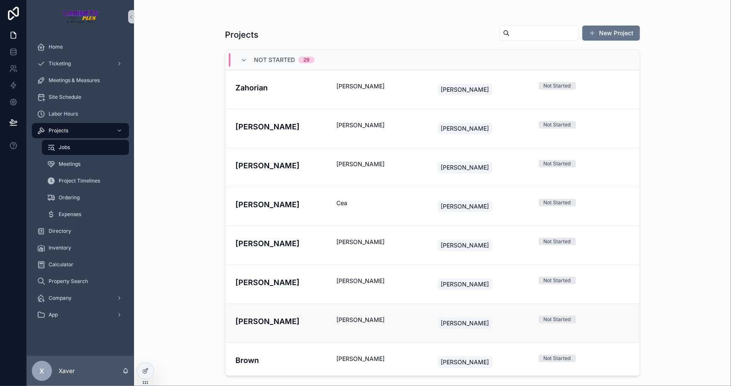
click at [370, 315] on link "Hauer Melanie Roger Not Started" at bounding box center [432, 323] width 414 height 39
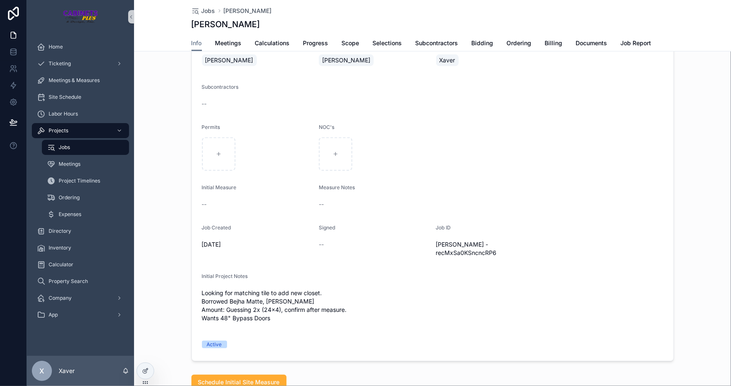
scroll to position [305, 0]
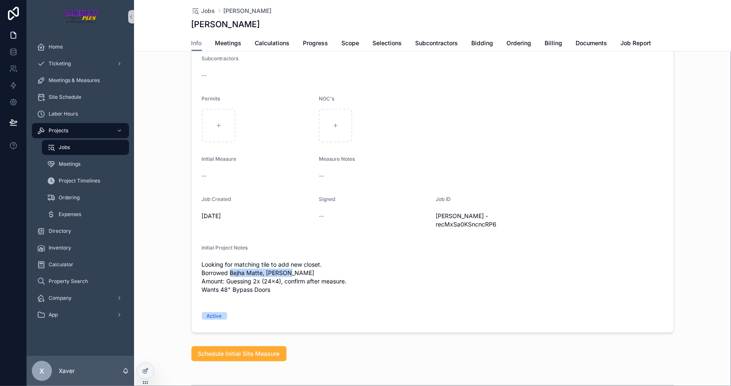
drag, startPoint x: 227, startPoint y: 255, endPoint x: 285, endPoint y: 254, distance: 57.8
click at [285, 261] on span "Looking for matching tile to add new closet. Borrowed Bejha Matte, Fiorito Amou…" at bounding box center [433, 278] width 462 height 34
click at [282, 261] on span "Looking for matching tile to add new closet. Borrowed Bejha Matte, Fiorito Amou…" at bounding box center [433, 278] width 462 height 34
click at [272, 261] on span "Looking for matching tile to add new closet. Borrowed Bejha Matte, Fiorito Amou…" at bounding box center [433, 278] width 462 height 34
drag, startPoint x: 228, startPoint y: 252, endPoint x: 283, endPoint y: 253, distance: 55.3
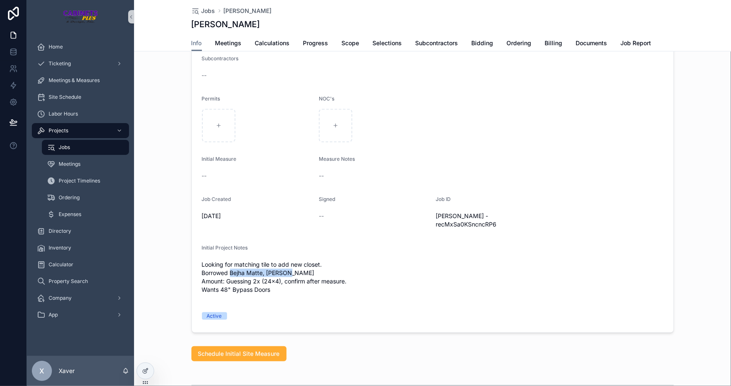
click at [283, 261] on span "Looking for matching tile to add new closet. Borrowed Bejha Matte, Fiorito Amou…" at bounding box center [433, 278] width 462 height 34
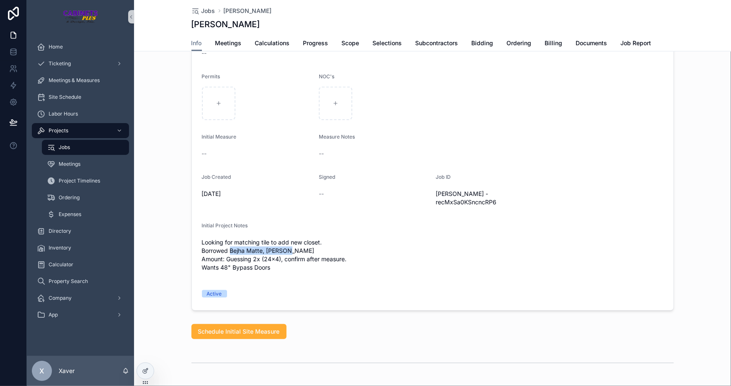
scroll to position [343, 0]
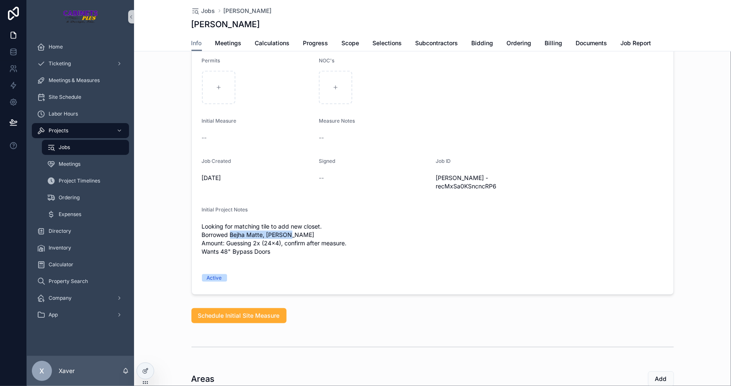
click at [284, 223] on span "Looking for matching tile to add new closet. Borrowed Bejha Matte, Fiorito Amou…" at bounding box center [433, 240] width 462 height 34
click at [272, 223] on span "Looking for matching tile to add new closet. Borrowed Bejha Matte, Fiorito Amou…" at bounding box center [433, 240] width 462 height 34
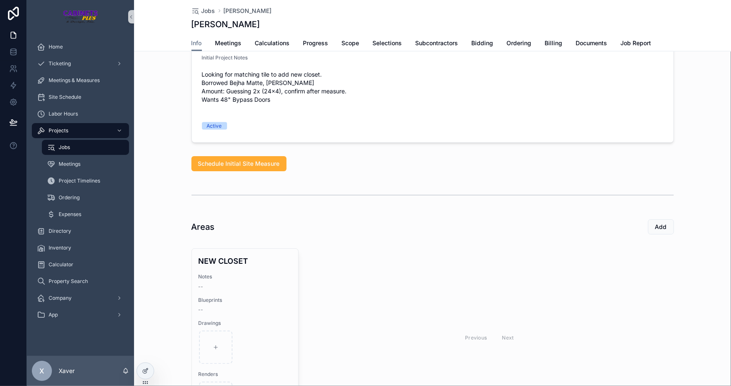
scroll to position [419, 0]
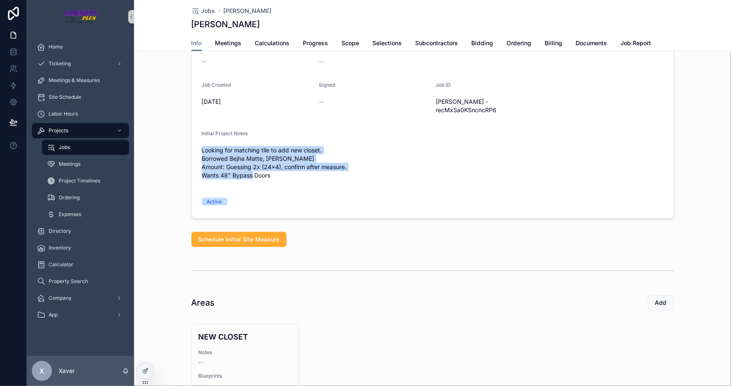
drag, startPoint x: 272, startPoint y: 160, endPoint x: 187, endPoint y: 134, distance: 88.9
click at [280, 158] on span "Looking for matching tile to add new closet. Borrowed Bejha Matte, Fiorito Amou…" at bounding box center [433, 163] width 462 height 34
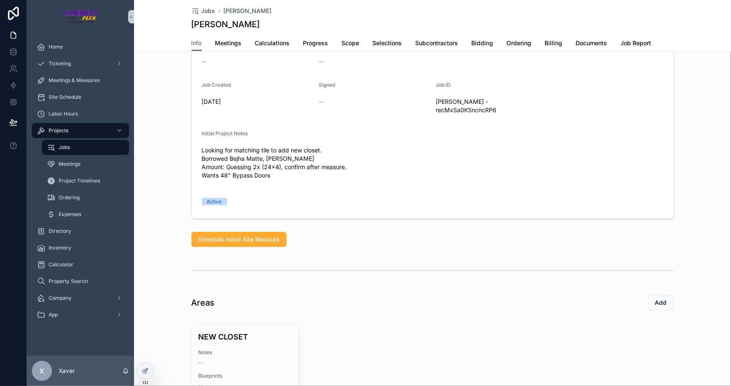
scroll to position [381, 0]
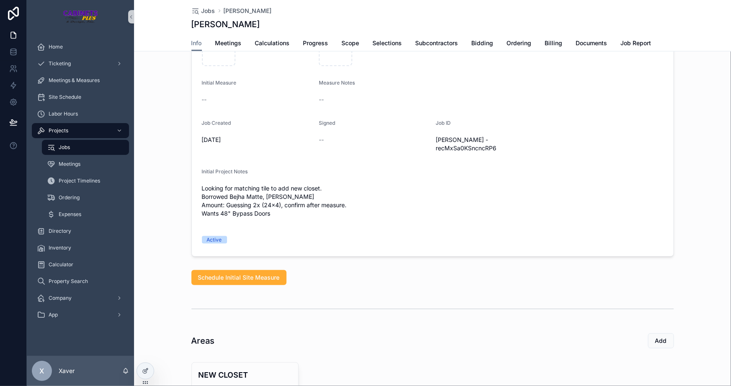
click at [286, 184] on span "Looking for matching tile to add new closet. Borrowed Bejha Matte, Fiorito Amou…" at bounding box center [433, 201] width 462 height 34
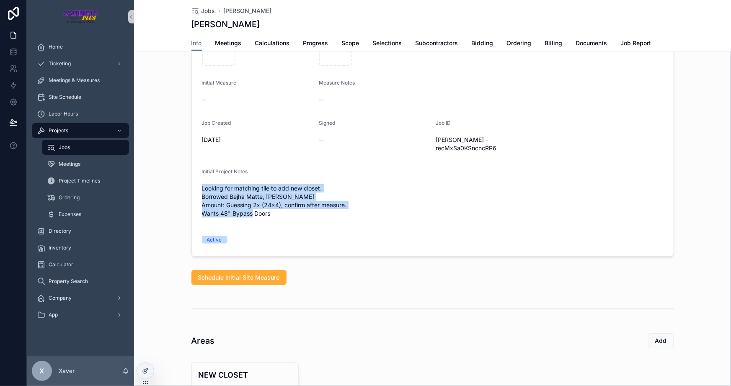
drag, startPoint x: 197, startPoint y: 169, endPoint x: 281, endPoint y: 195, distance: 87.7
click at [281, 195] on form "Job Address 8700 Ridgewood Ave, 207B, Cape Canaveral, Florida 32920 Email melan…" at bounding box center [433, 44] width 482 height 423
click at [273, 195] on span "Looking for matching tile to add new closet. Borrowed Bejha Matte, Fiorito Amou…" at bounding box center [433, 201] width 462 height 34
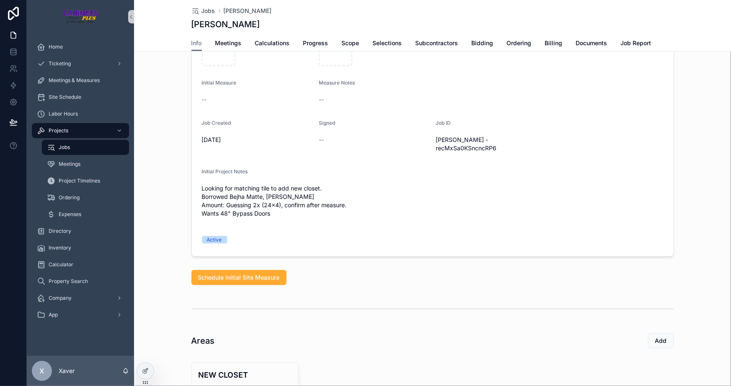
click at [265, 197] on span "Looking for matching tile to add new closet. Borrowed Bejha Matte, Fiorito Amou…" at bounding box center [433, 201] width 462 height 34
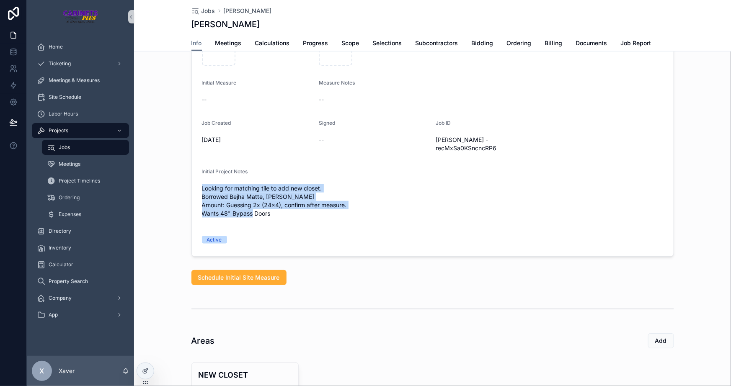
drag, startPoint x: 268, startPoint y: 197, endPoint x: 199, endPoint y: 167, distance: 75.6
click at [202, 184] on span "Looking for matching tile to add new closet. Borrowed Bejha Matte, Fiorito Amou…" at bounding box center [433, 201] width 462 height 34
click at [278, 195] on span "Looking for matching tile to add new closet. Borrowed Bejha Matte, Fiorito Amou…" at bounding box center [433, 201] width 462 height 34
drag, startPoint x: 268, startPoint y: 197, endPoint x: 196, endPoint y: 164, distance: 79.0
click at [196, 164] on form "Job Address 8700 Ridgewood Ave, 207B, Cape Canaveral, Florida 32920 Email melan…" at bounding box center [433, 44] width 482 height 423
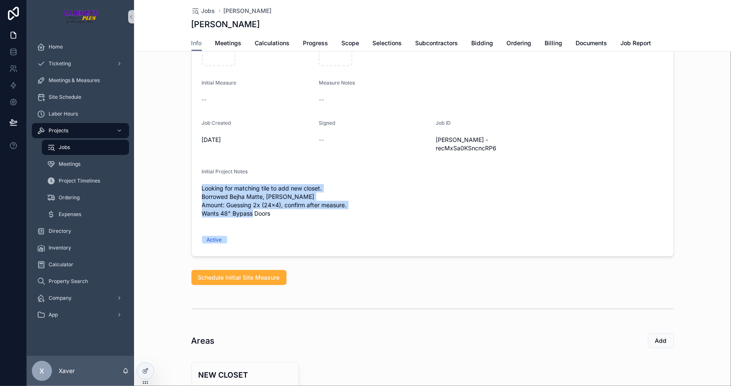
click at [202, 184] on span "Looking for matching tile to add new closet. Borrowed Bejha Matte, Fiorito Amou…" at bounding box center [433, 201] width 462 height 34
drag, startPoint x: 197, startPoint y: 168, endPoint x: 307, endPoint y: 201, distance: 114.2
click at [307, 201] on form "Job Address 8700 Ridgewood Ave, 207B, Cape Canaveral, Florida 32920 Email melan…" at bounding box center [433, 44] width 482 height 423
click at [306, 201] on div "Looking for matching tile to add new closet. Borrowed Bejha Matte, Fiorito Amou…" at bounding box center [433, 201] width 462 height 39
click at [296, 198] on span "Looking for matching tile to add new closet. Borrowed Bejha Matte, Fiorito Amou…" at bounding box center [433, 201] width 462 height 34
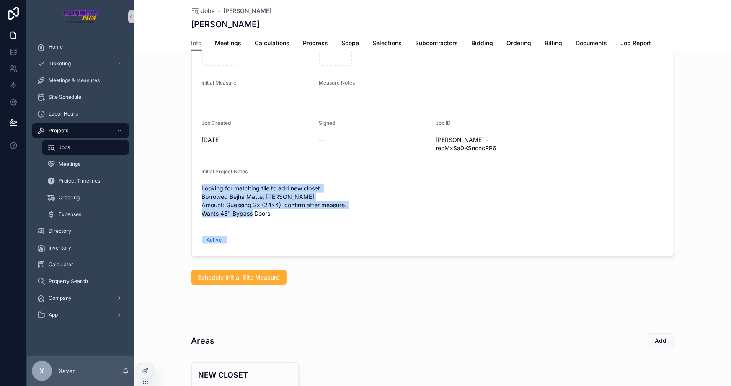
click at [274, 192] on span "Looking for matching tile to add new closet. Borrowed Bejha Matte, Fiorito Amou…" at bounding box center [433, 201] width 462 height 34
click at [261, 194] on span "Looking for matching tile to add new closet. Borrowed Bejha Matte, Fiorito Amou…" at bounding box center [433, 201] width 462 height 34
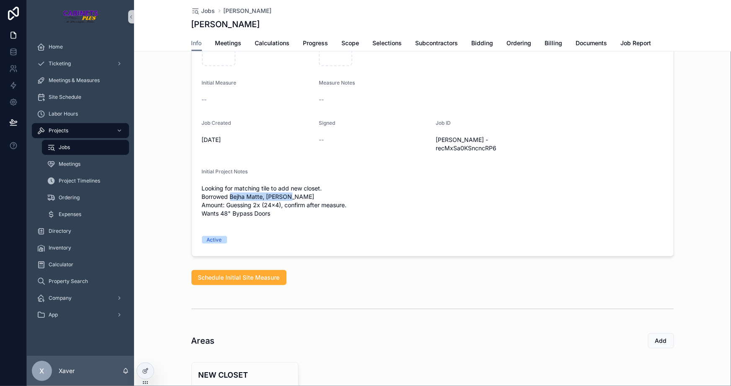
drag, startPoint x: 282, startPoint y: 181, endPoint x: 227, endPoint y: 179, distance: 54.5
click at [227, 184] on span "Looking for matching tile to add new closet. Borrowed Bejha Matte, Fiorito Amou…" at bounding box center [433, 201] width 462 height 34
click at [398, 182] on div "Looking for matching tile to add new closet. Borrowed Bejha Matte, Fiorito Amou…" at bounding box center [433, 201] width 462 height 39
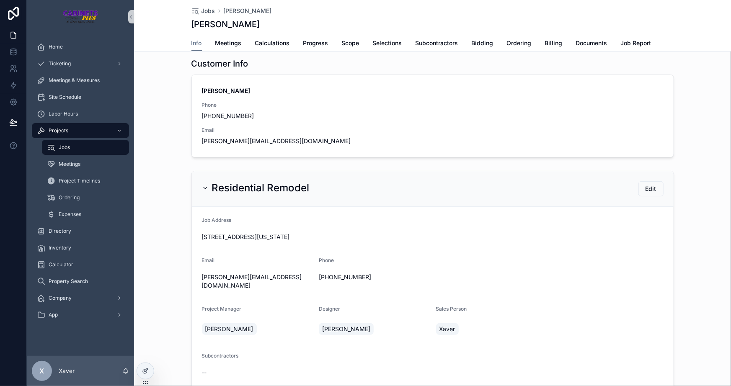
scroll to position [0, 0]
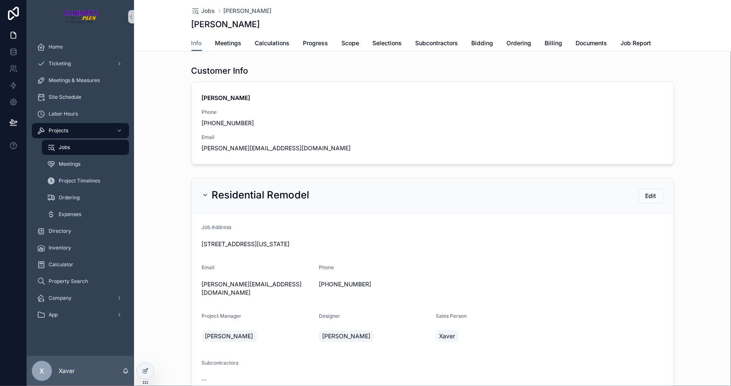
click at [290, 184] on div "Residential Remodel Edit" at bounding box center [433, 197] width 482 height 36
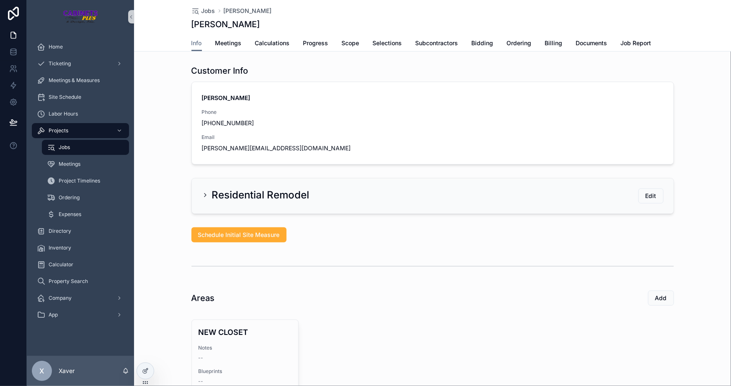
click at [270, 205] on div "Residential Remodel Edit" at bounding box center [433, 196] width 482 height 35
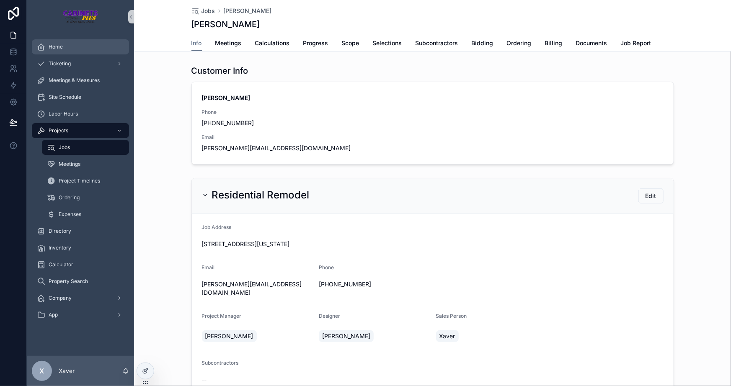
click at [66, 52] on div "Home" at bounding box center [80, 46] width 87 height 13
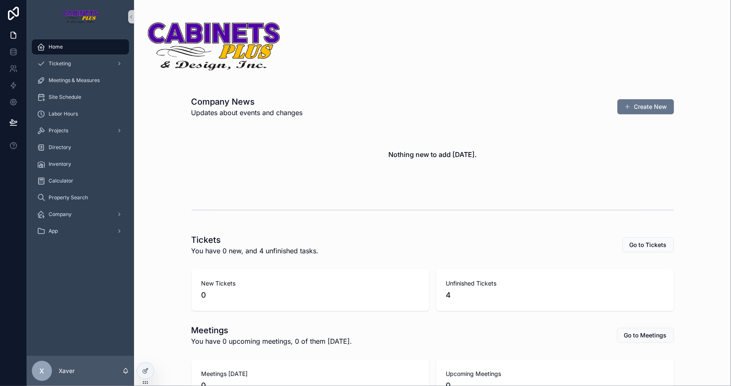
click at [222, 110] on div "Company News Updates about events and changes Create New Nothing new to add tod…" at bounding box center [433, 141] width 483 height 91
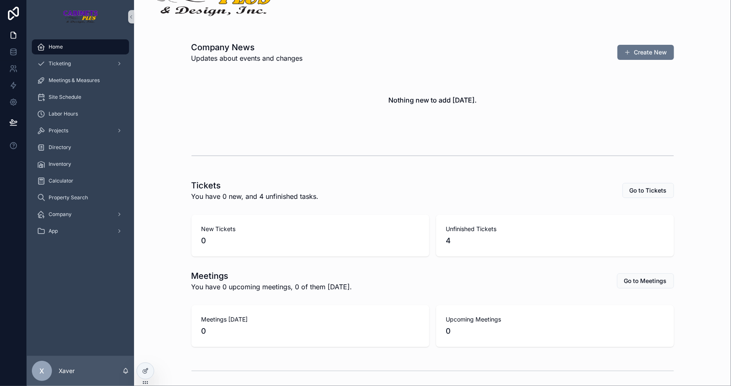
scroll to position [12, 0]
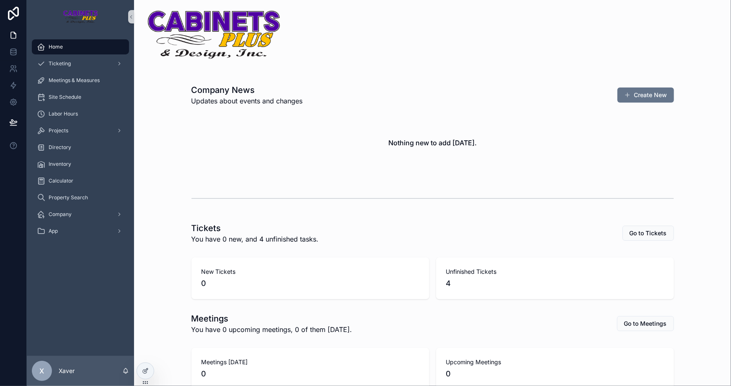
click at [67, 47] on div "Home" at bounding box center [80, 46] width 87 height 13
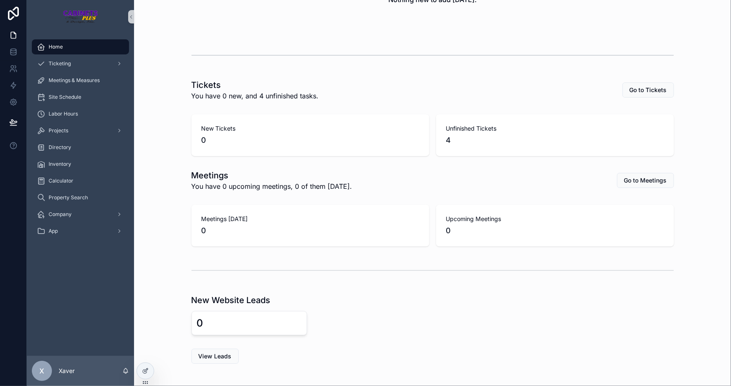
scroll to position [202, 0]
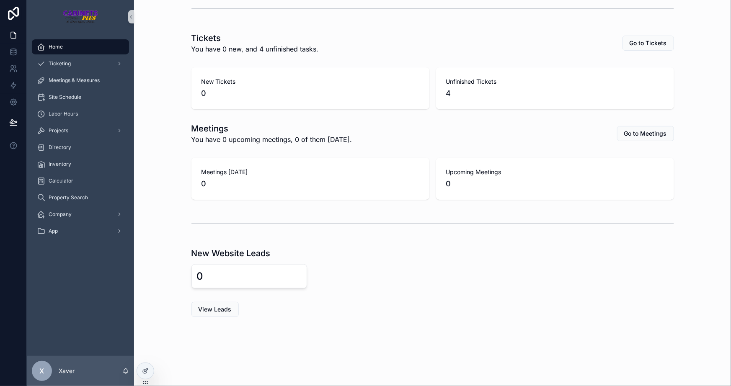
click at [382, 280] on div "0" at bounding box center [433, 276] width 483 height 24
click at [92, 129] on div "Projects" at bounding box center [80, 130] width 87 height 13
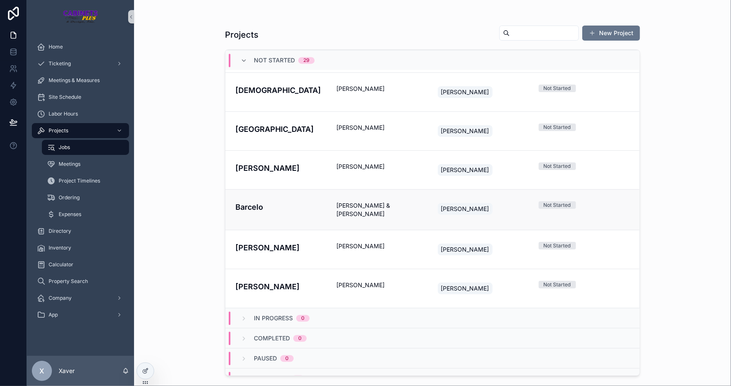
scroll to position [935, 0]
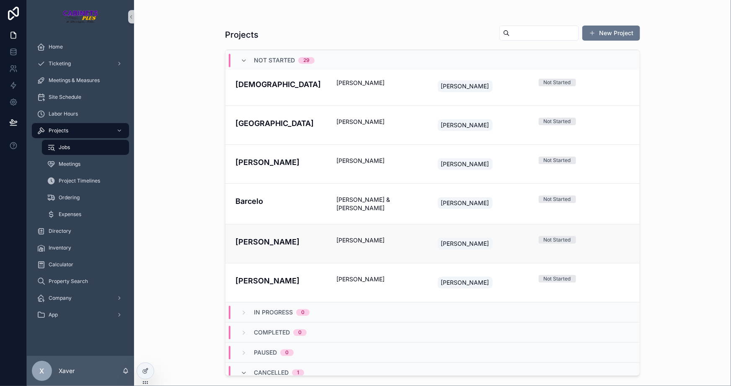
click at [316, 236] on h4 "Mustermann" at bounding box center [281, 241] width 91 height 11
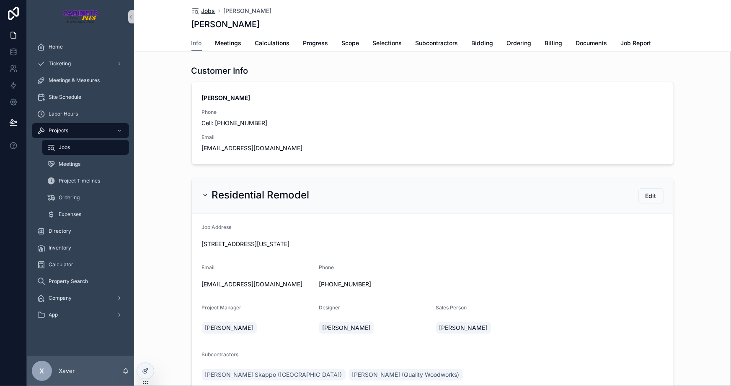
click at [197, 13] on link "Jobs" at bounding box center [204, 11] width 24 height 8
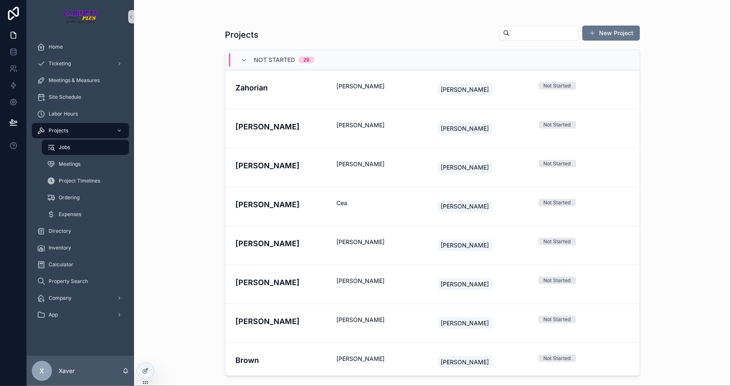
click at [179, 142] on div "Projects New Project Not Started 29 Zahorian Joan Jamie Not Started Spilker Bre…" at bounding box center [432, 193] width 597 height 386
click at [279, 62] on span "Not Started" at bounding box center [274, 60] width 41 height 8
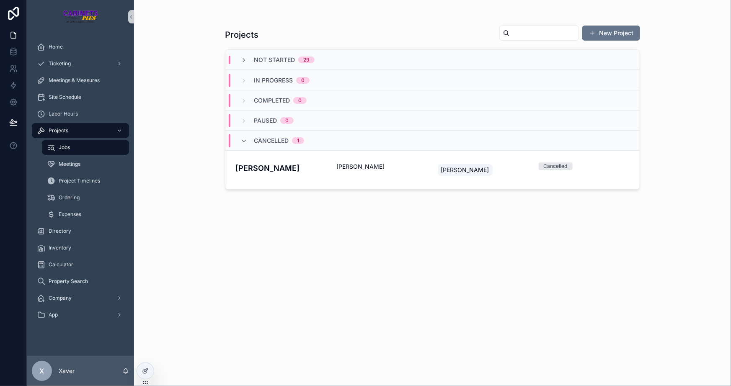
click at [258, 139] on span "Cancelled" at bounding box center [271, 141] width 35 height 8
click at [259, 137] on span "Cancelled" at bounding box center [271, 141] width 35 height 8
click at [264, 113] on div "Paused 0" at bounding box center [432, 120] width 414 height 20
click at [264, 119] on span "Paused" at bounding box center [265, 120] width 23 height 8
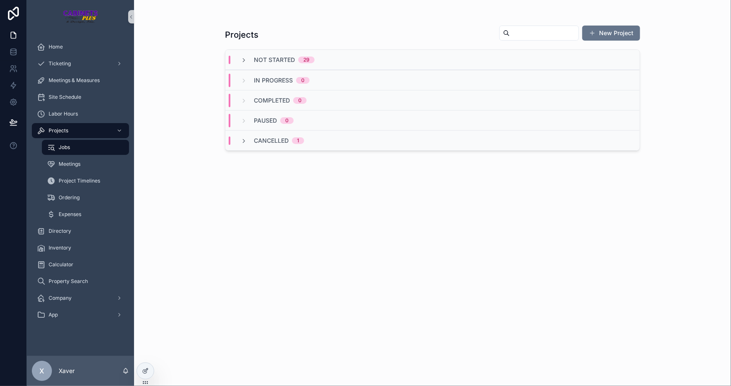
click at [256, 65] on div "Not Started 29" at bounding box center [432, 60] width 414 height 20
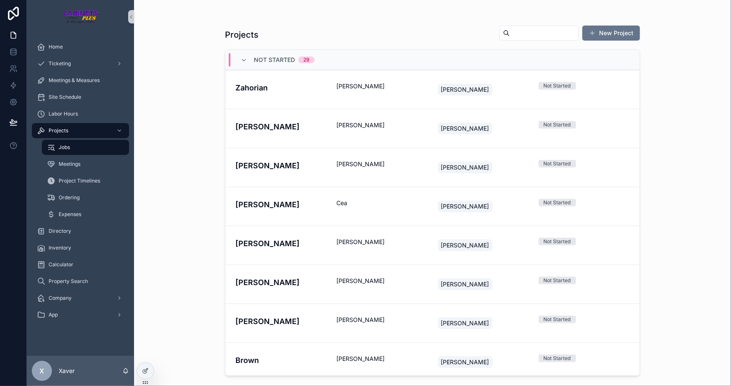
click at [188, 81] on div "Projects New Project Not Started 29 Zahorian Joan Jamie Not Started Spilker Bre…" at bounding box center [432, 193] width 597 height 386
click at [163, 88] on div "Projects New Project Not Started 29 Zahorian Joan Jamie Not Started Spilker Bre…" at bounding box center [432, 193] width 597 height 386
drag, startPoint x: 195, startPoint y: 140, endPoint x: 261, endPoint y: 260, distance: 136.7
click at [195, 140] on div "Projects New Project Not Started 29 Zahorian Joan Jamie Not Started Spilker Bre…" at bounding box center [432, 193] width 597 height 386
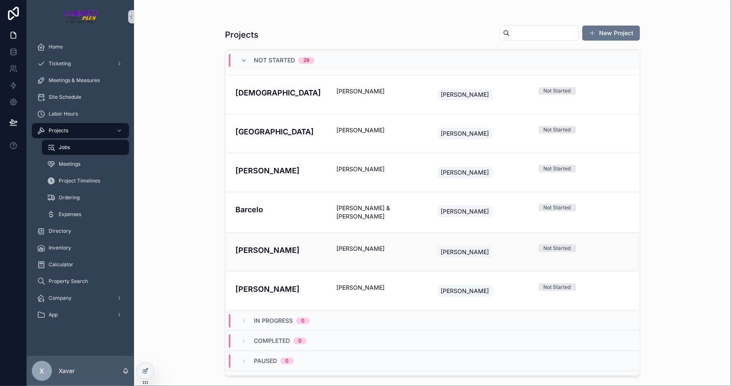
scroll to position [888, 0]
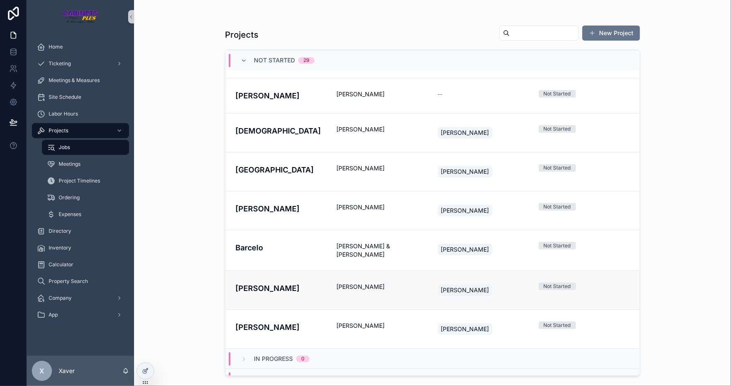
click at [338, 283] on span "Max Fake" at bounding box center [381, 287] width 91 height 8
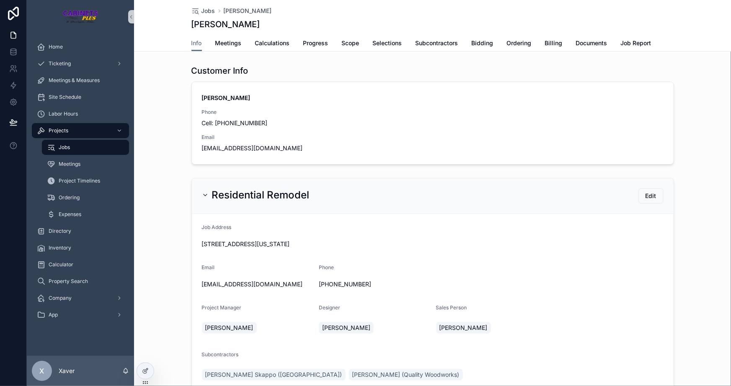
click at [160, 209] on div "Residential Remodel Edit Job Address 777 Pine St, Cocoa, Florida 32926 Email fa…" at bounding box center [432, 390] width 597 height 431
click at [439, 43] on span "Subcontractors" at bounding box center [437, 43] width 43 height 8
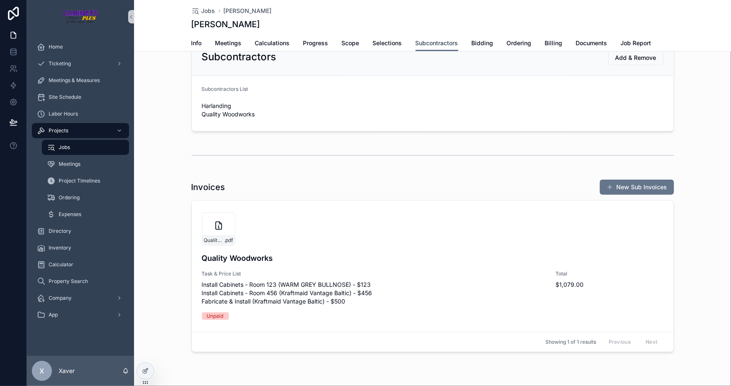
scroll to position [47, 0]
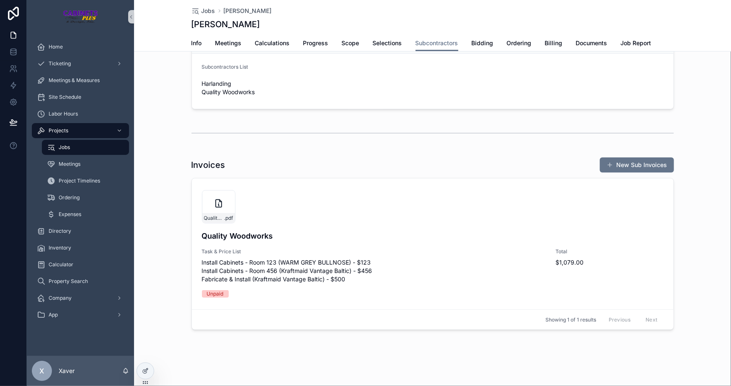
click at [695, 202] on div "Invoices New Sub Invoices Quality-Woodworks-Invoice---Max-Fake-Mustermann-(9/11…" at bounding box center [432, 244] width 597 height 180
click at [614, 247] on span "Update Payment" at bounding box center [618, 246] width 40 height 7
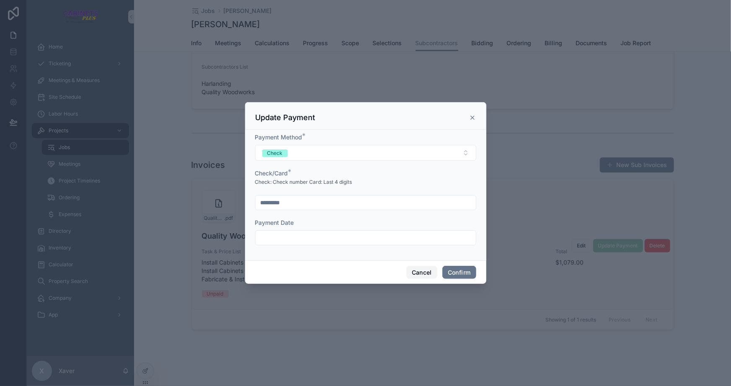
click at [427, 272] on button "Cancel" at bounding box center [421, 272] width 31 height 13
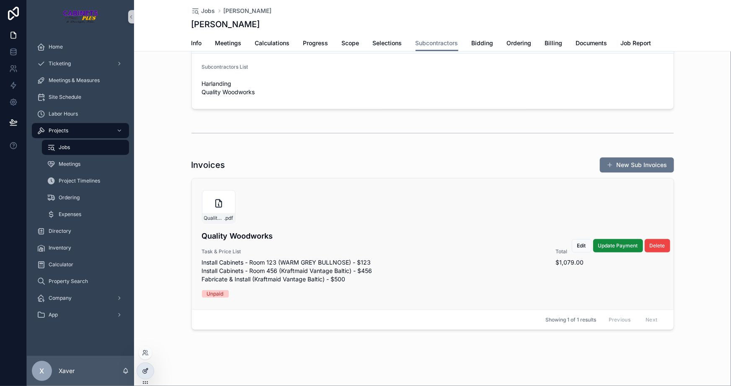
click at [149, 373] on div at bounding box center [145, 371] width 17 height 16
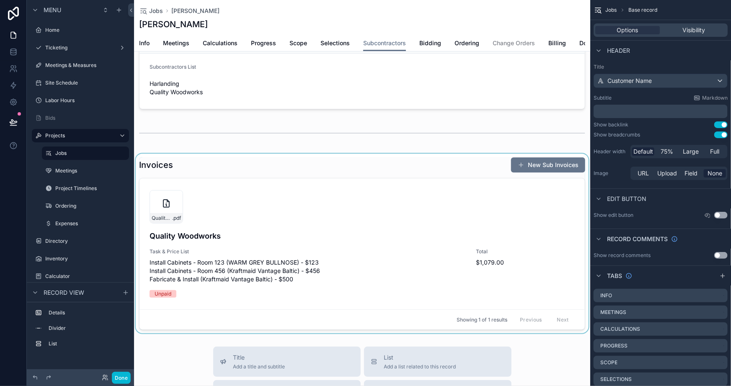
click at [292, 169] on div "scrollable content" at bounding box center [362, 244] width 456 height 180
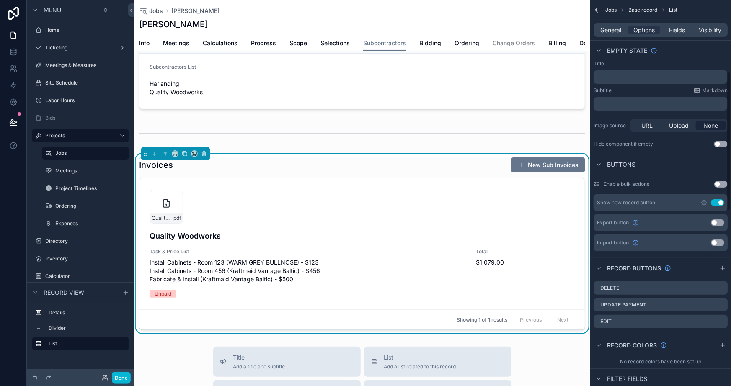
scroll to position [228, 0]
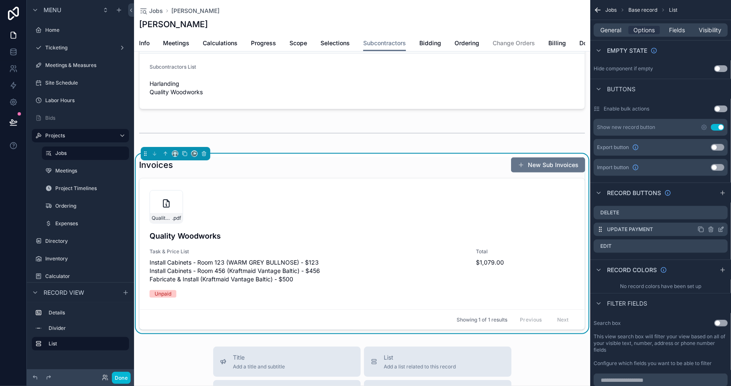
click at [720, 226] on icon "scrollable content" at bounding box center [721, 229] width 7 height 7
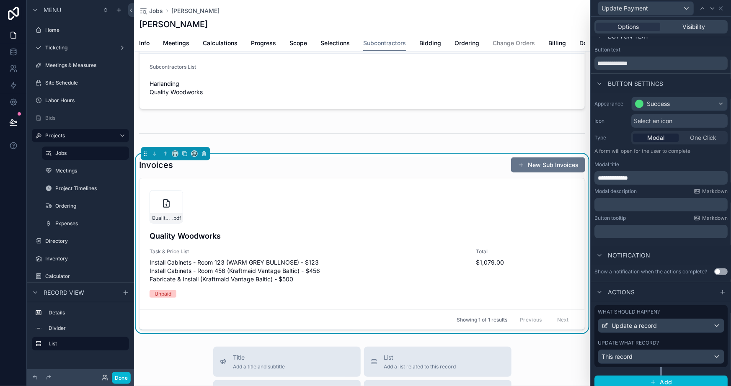
scroll to position [17, 0]
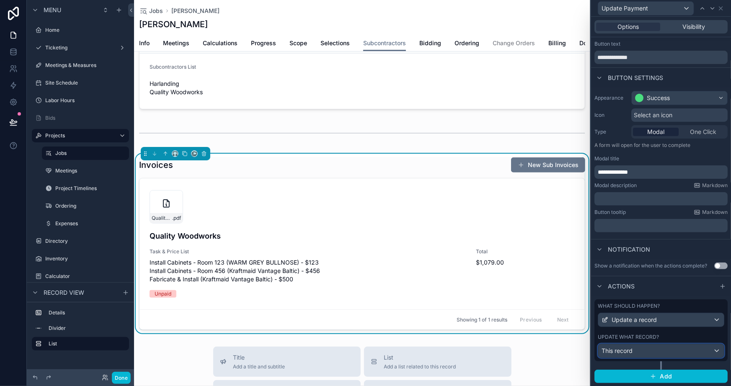
click at [641, 354] on div "This record" at bounding box center [661, 350] width 126 height 13
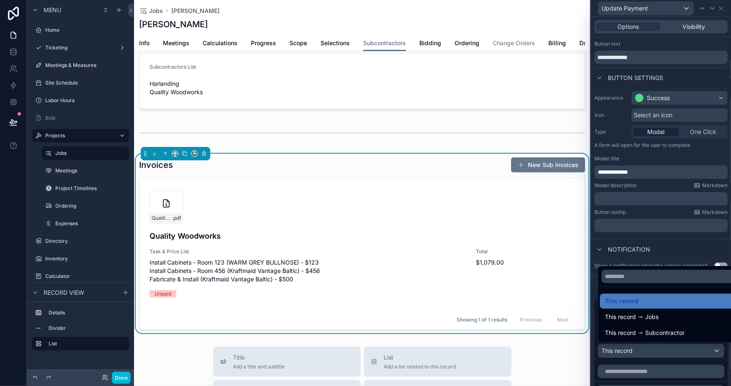
click at [630, 364] on div at bounding box center [661, 193] width 140 height 386
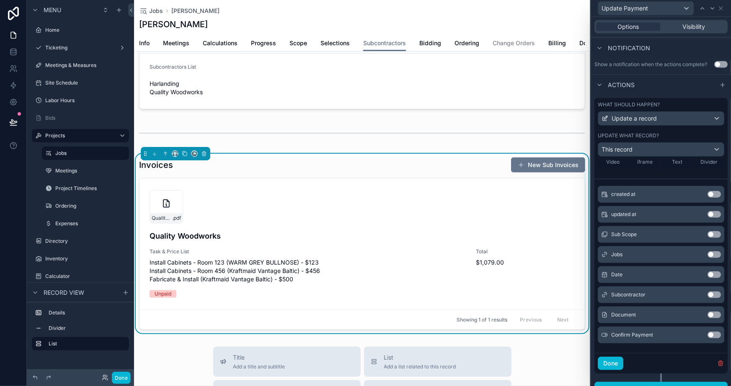
scroll to position [230, 0]
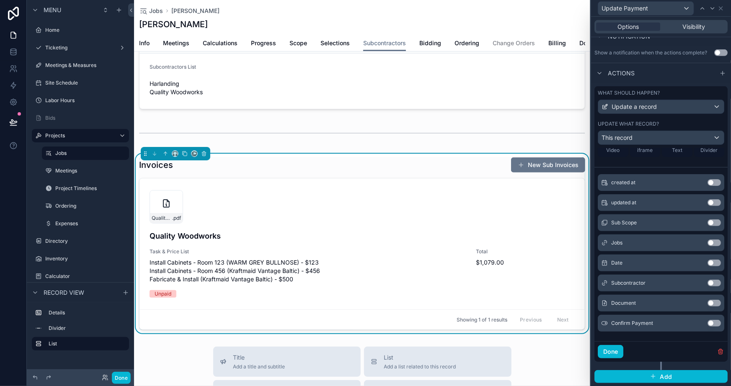
click at [708, 321] on button "Use setting" at bounding box center [714, 323] width 13 height 7
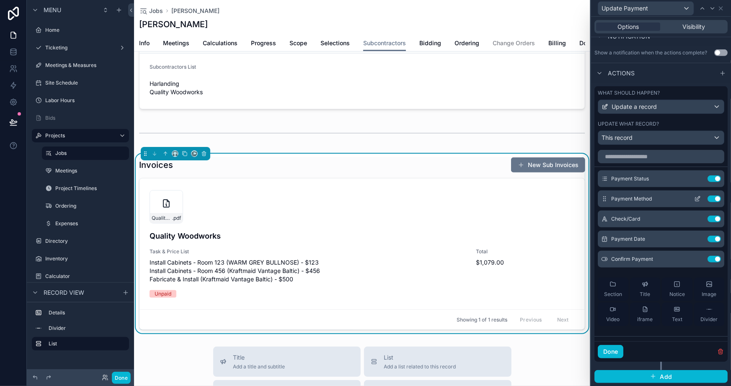
scroll to position [0, 0]
click at [694, 260] on icon at bounding box center [697, 261] width 7 height 7
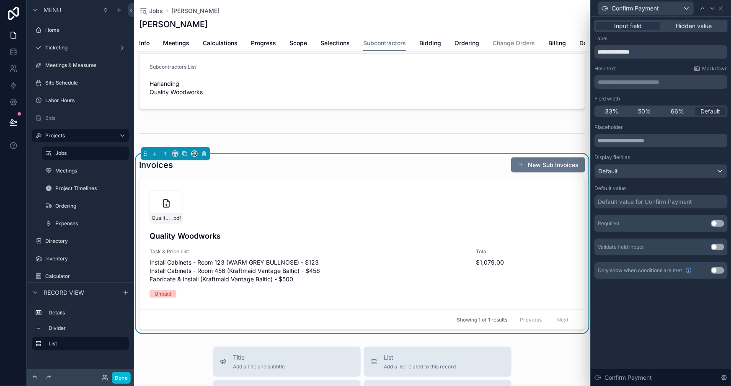
drag, startPoint x: 720, startPoint y: 223, endPoint x: 705, endPoint y: 299, distance: 77.3
click at [720, 225] on button "Use setting" at bounding box center [717, 223] width 13 height 7
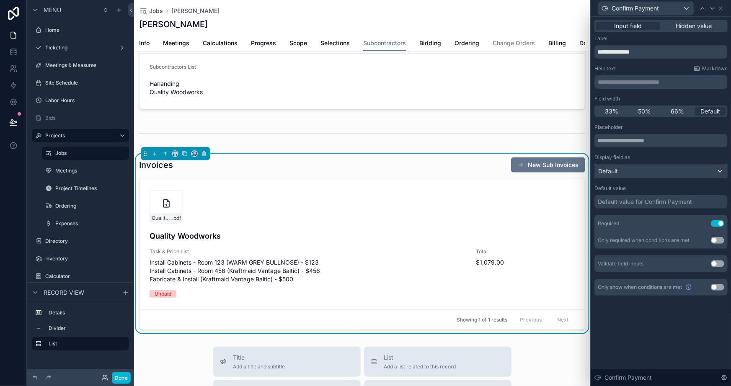
click at [644, 173] on div "Default" at bounding box center [661, 171] width 132 height 13
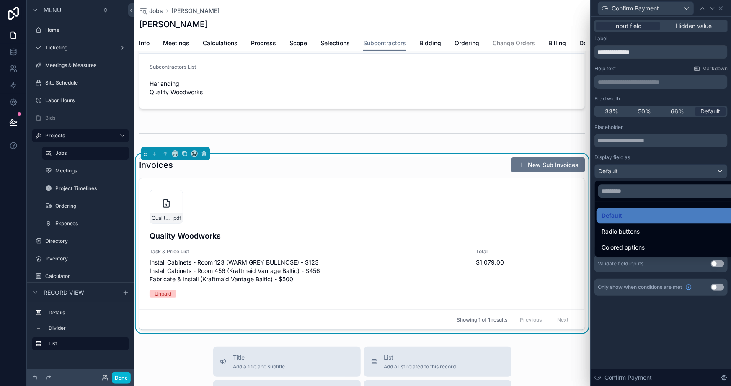
click at [644, 160] on div at bounding box center [661, 193] width 140 height 386
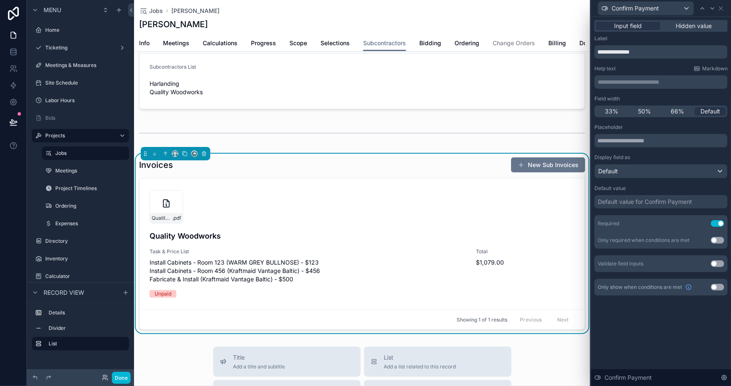
click at [657, 341] on div "**********" at bounding box center [661, 202] width 140 height 370
click at [726, 10] on div "Confirm Payment" at bounding box center [661, 8] width 133 height 16
click at [723, 8] on icon at bounding box center [721, 8] width 7 height 7
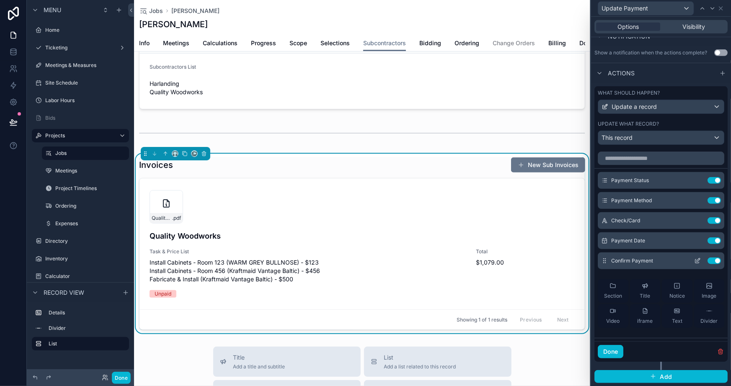
click at [694, 258] on icon at bounding box center [697, 261] width 7 height 7
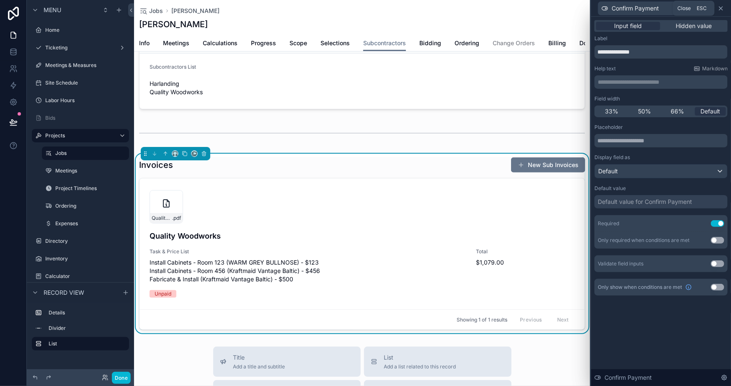
click at [721, 10] on icon at bounding box center [721, 8] width 7 height 7
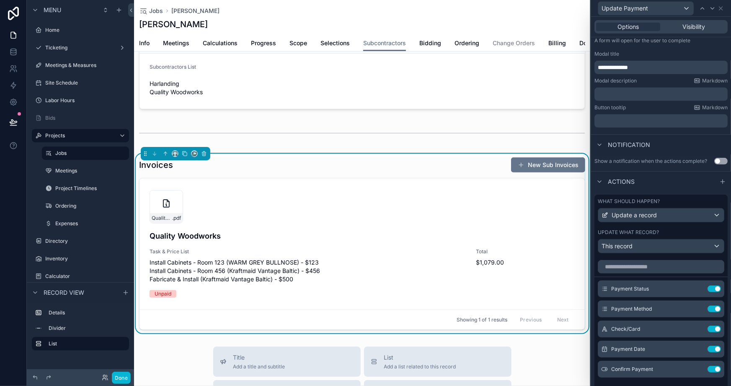
scroll to position [230, 0]
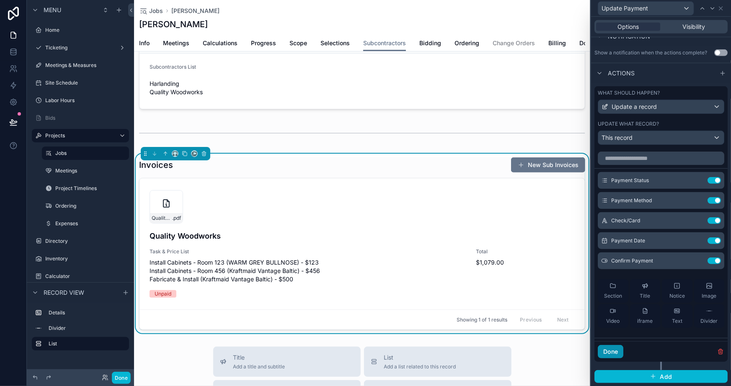
click at [609, 356] on button "Done" at bounding box center [611, 351] width 26 height 13
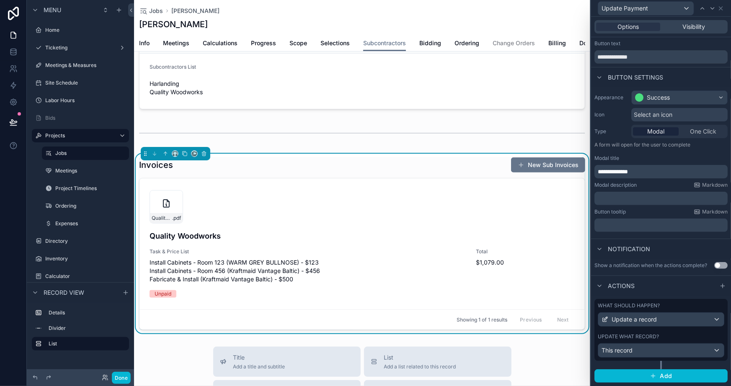
scroll to position [17, 0]
click at [615, 198] on p "﻿" at bounding box center [662, 199] width 128 height 8
click at [657, 212] on div "Button tooltip Markdown" at bounding box center [661, 212] width 133 height 7
click at [642, 199] on span "**********" at bounding box center [636, 199] width 76 height 6
click at [683, 238] on div "**********" at bounding box center [661, 204] width 140 height 366
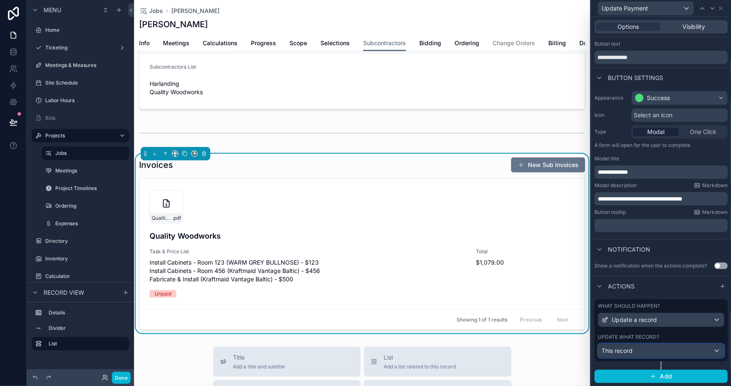
click at [637, 349] on div "This record" at bounding box center [661, 350] width 126 height 13
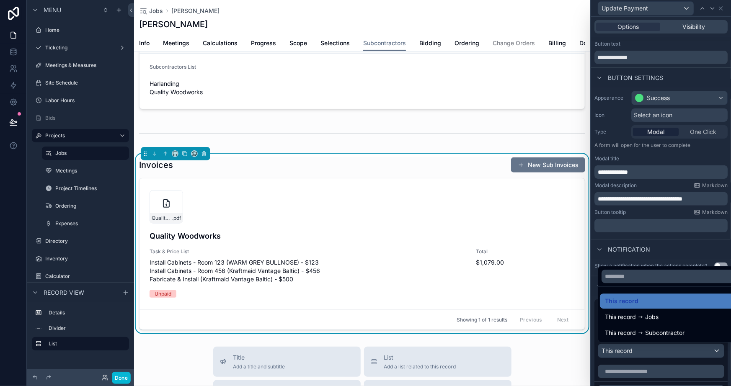
click at [650, 360] on div at bounding box center [661, 193] width 140 height 386
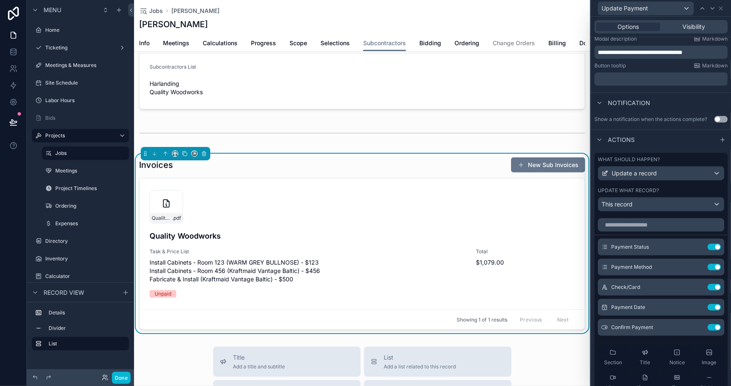
scroll to position [169, 0]
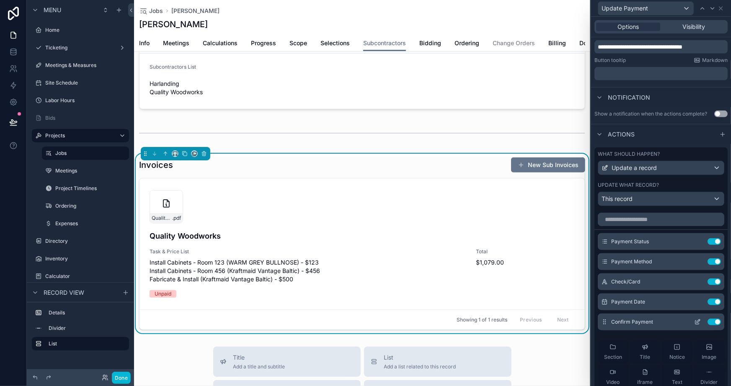
click at [691, 323] on button at bounding box center [697, 322] width 13 height 7
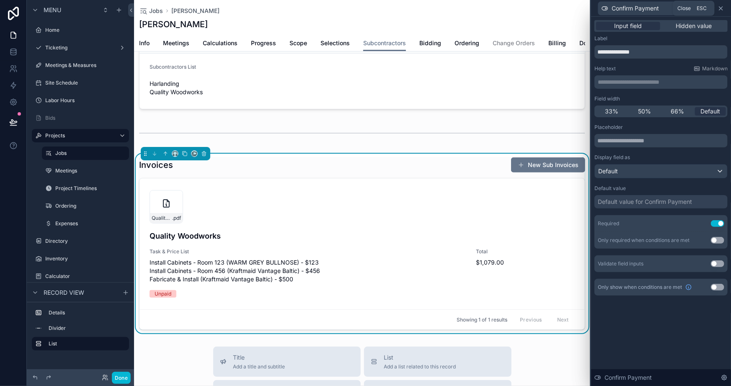
click at [720, 5] on icon at bounding box center [721, 8] width 7 height 7
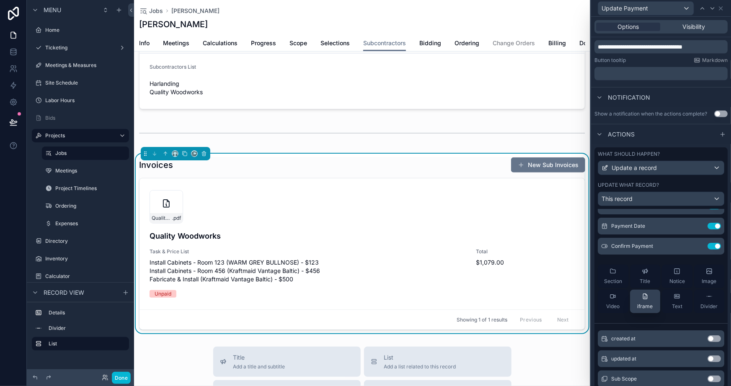
scroll to position [151, 0]
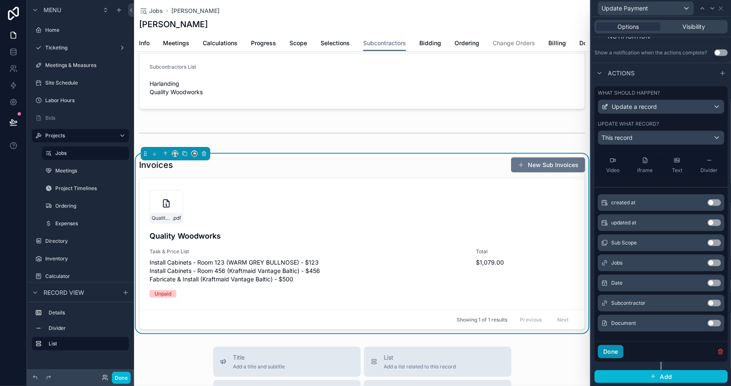
click at [620, 353] on button "Done" at bounding box center [611, 351] width 26 height 13
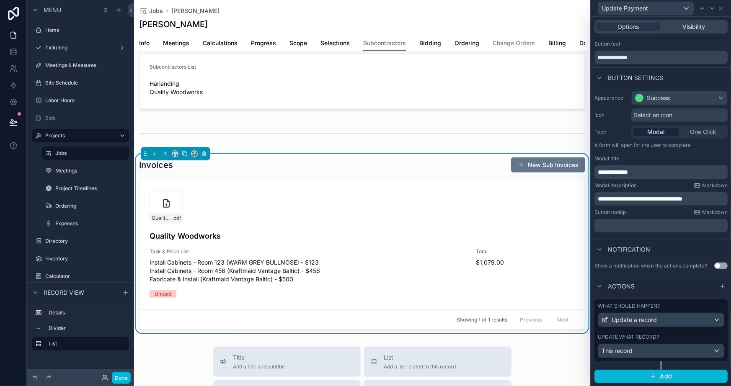
scroll to position [0, 0]
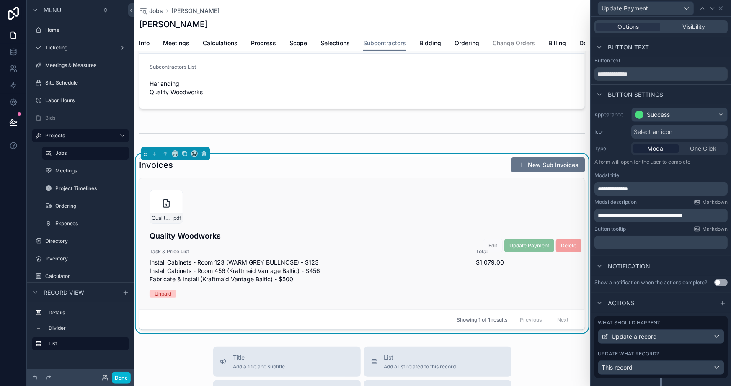
click at [418, 206] on div "Quality-Woodworks-Invoice---Max-Fake-Mustermann-(9/11/2025) .pdf" at bounding box center [362, 207] width 425 height 34
click at [127, 375] on button "Done" at bounding box center [121, 378] width 19 height 12
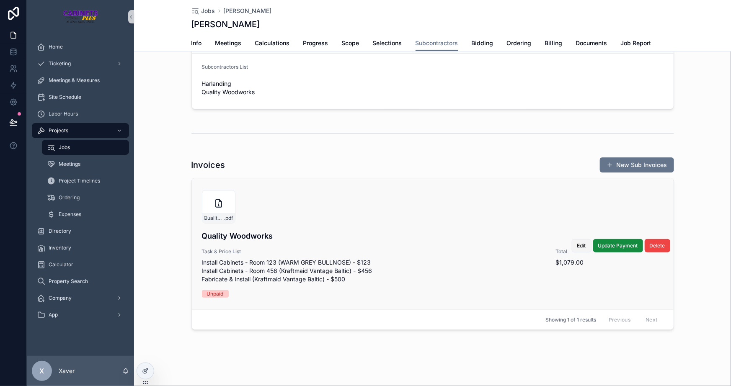
click at [577, 243] on span "Edit" at bounding box center [581, 246] width 9 height 7
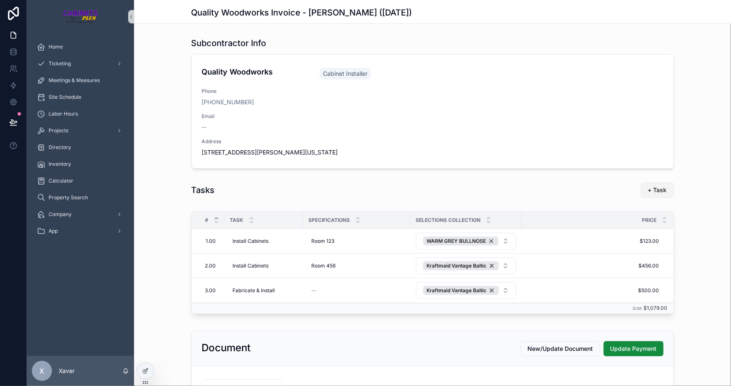
click at [645, 194] on button "+ Task" at bounding box center [657, 190] width 33 height 15
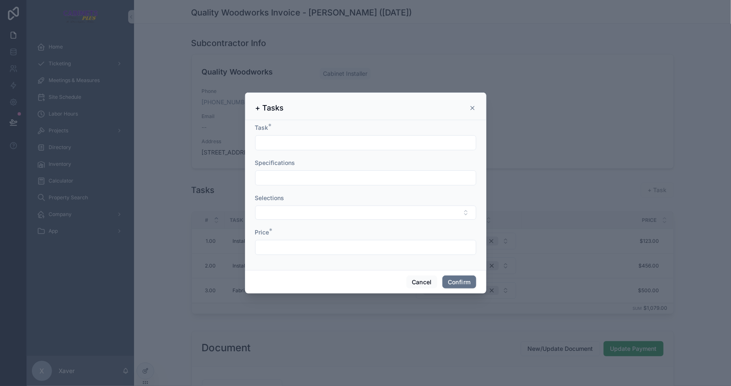
click at [325, 143] on input "text" at bounding box center [366, 143] width 220 height 12
type input "**********"
click at [292, 179] on input "text" at bounding box center [366, 178] width 220 height 12
click at [329, 213] on button "Select Button" at bounding box center [365, 213] width 221 height 14
click at [325, 195] on div "Selections" at bounding box center [365, 198] width 221 height 8
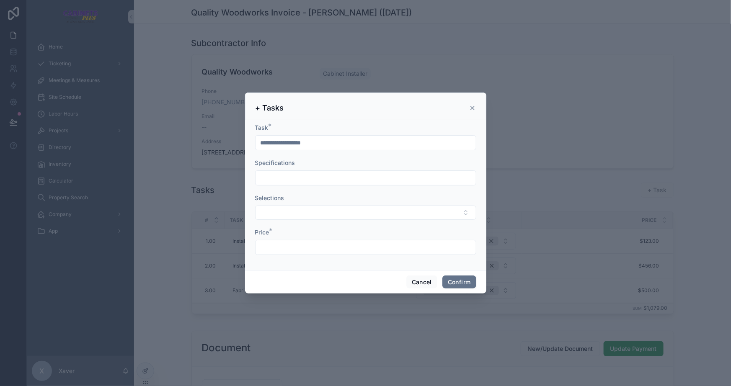
click at [316, 252] on input "text" at bounding box center [366, 248] width 220 height 12
drag, startPoint x: 378, startPoint y: 264, endPoint x: 402, endPoint y: 306, distance: 48.6
click at [381, 271] on div "**********" at bounding box center [365, 194] width 241 height 202
click at [424, 278] on button "Cancel" at bounding box center [421, 282] width 31 height 13
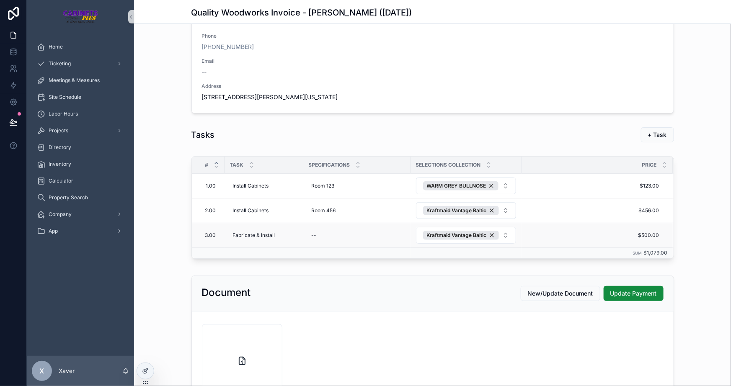
scroll to position [114, 0]
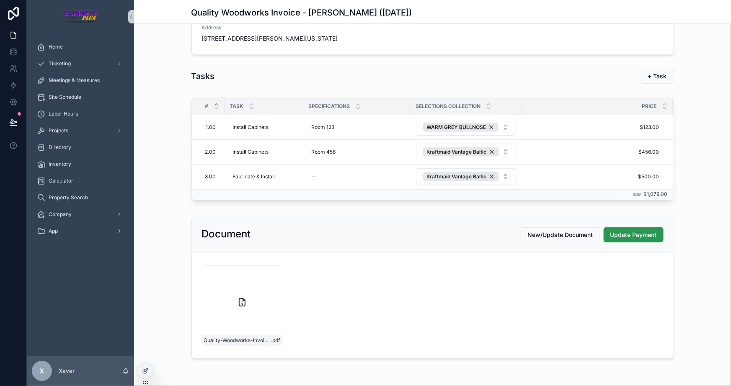
click at [611, 235] on span "Update Payment" at bounding box center [634, 235] width 47 height 8
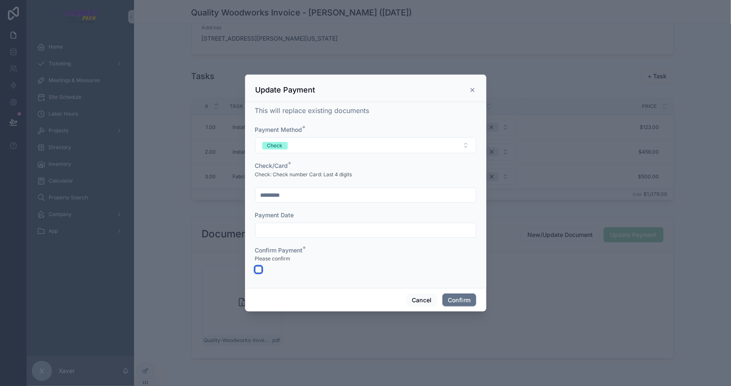
click at [259, 268] on button "button" at bounding box center [258, 270] width 7 height 7
click at [349, 251] on div "Confirm Payment *" at bounding box center [365, 250] width 221 height 8
click at [257, 269] on button "button" at bounding box center [258, 270] width 7 height 7
click at [337, 254] on div "Confirm Payment *" at bounding box center [365, 250] width 221 height 8
drag, startPoint x: 421, startPoint y: 302, endPoint x: 395, endPoint y: 321, distance: 32.4
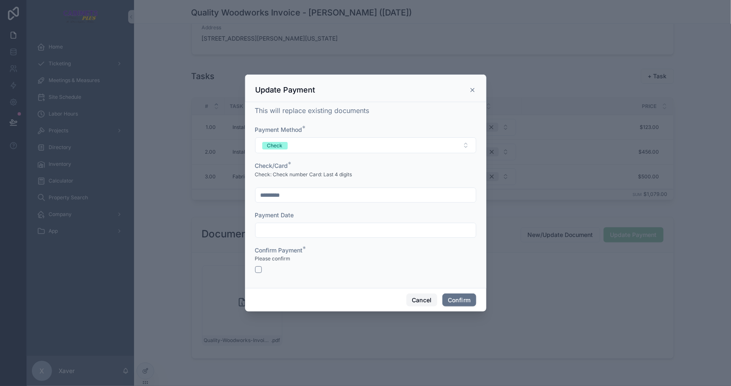
click at [420, 302] on button "Cancel" at bounding box center [421, 300] width 31 height 13
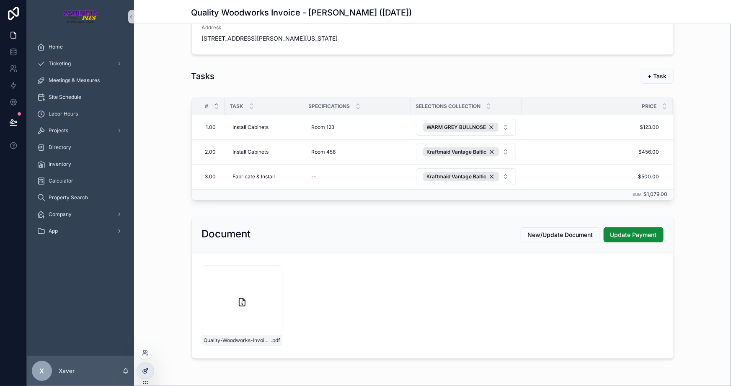
click at [140, 370] on div at bounding box center [145, 371] width 17 height 16
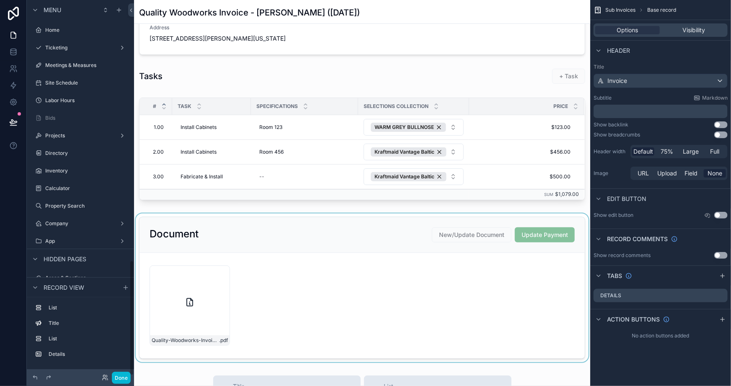
scroll to position [848, 0]
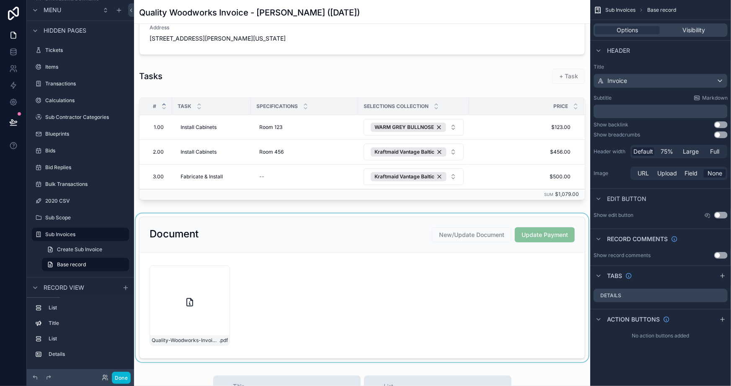
click at [545, 267] on div "scrollable content" at bounding box center [362, 288] width 456 height 149
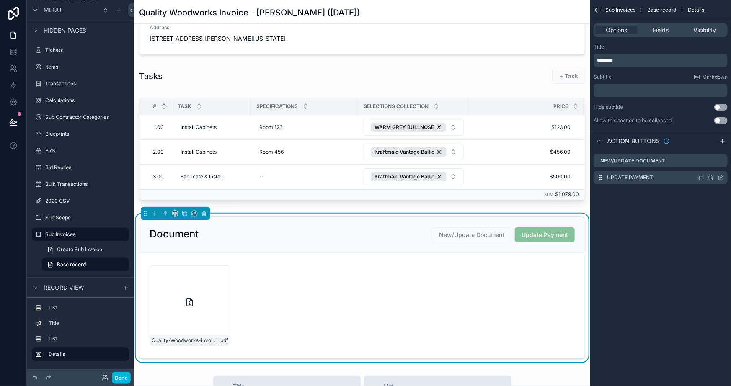
click at [721, 177] on icon "scrollable content" at bounding box center [721, 177] width 7 height 7
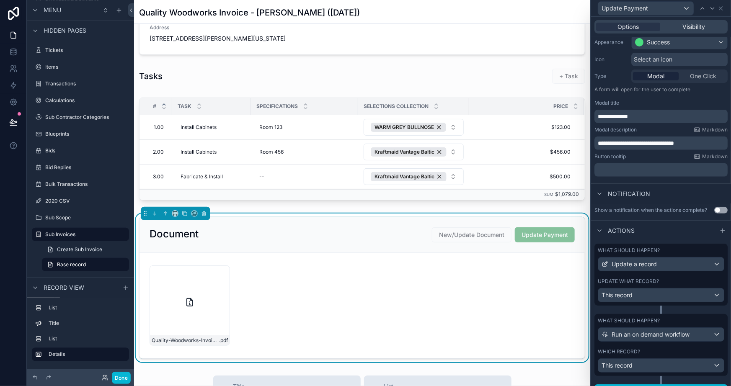
scroll to position [87, 0]
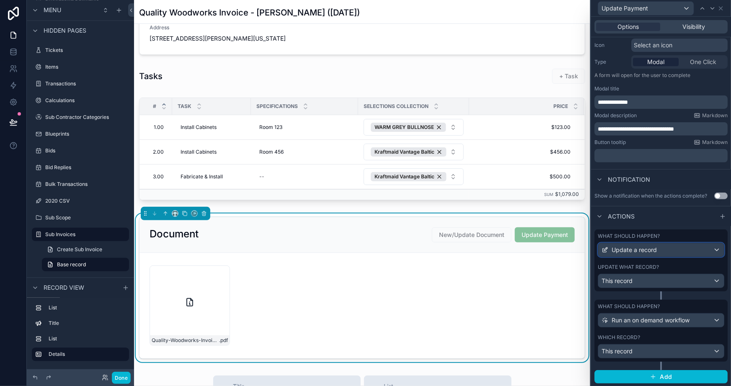
click at [651, 248] on span "Update a record" at bounding box center [634, 250] width 45 height 8
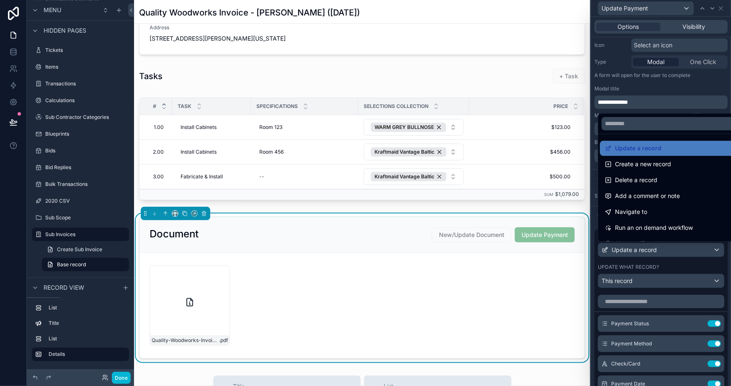
click at [654, 268] on div at bounding box center [661, 193] width 140 height 386
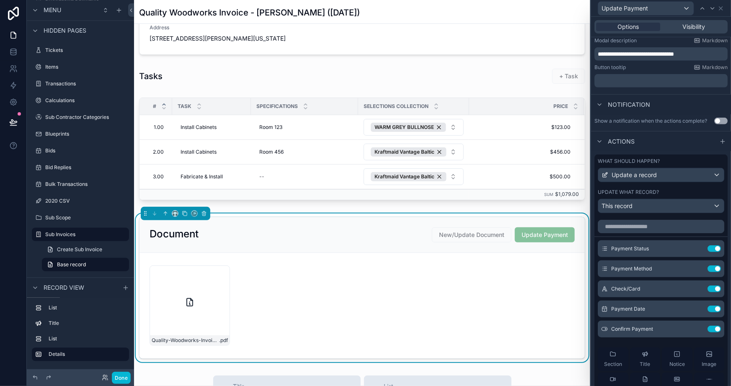
scroll to position [239, 0]
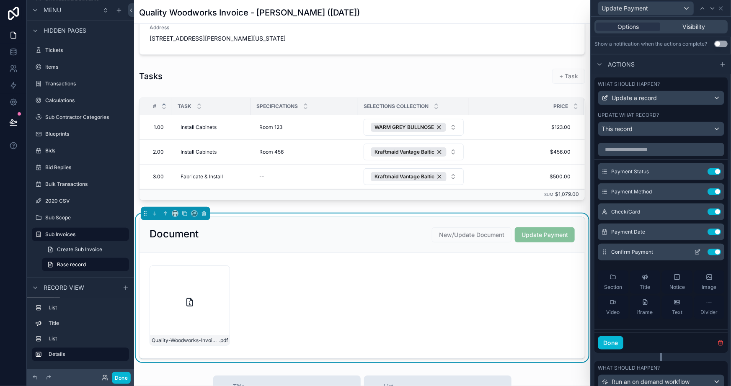
click at [699, 250] on icon at bounding box center [699, 250] width 1 height 1
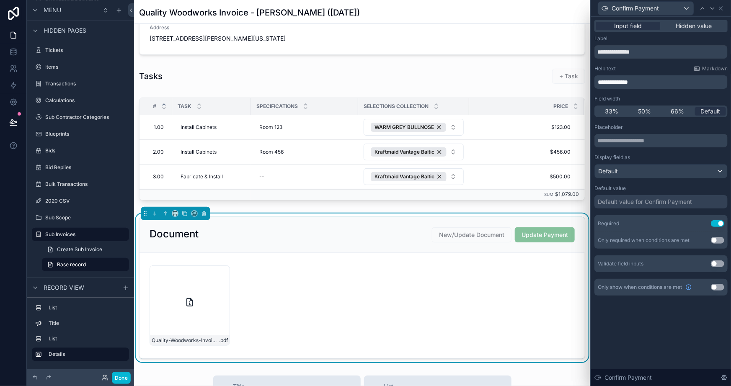
click at [626, 84] on span "**********" at bounding box center [613, 82] width 30 height 6
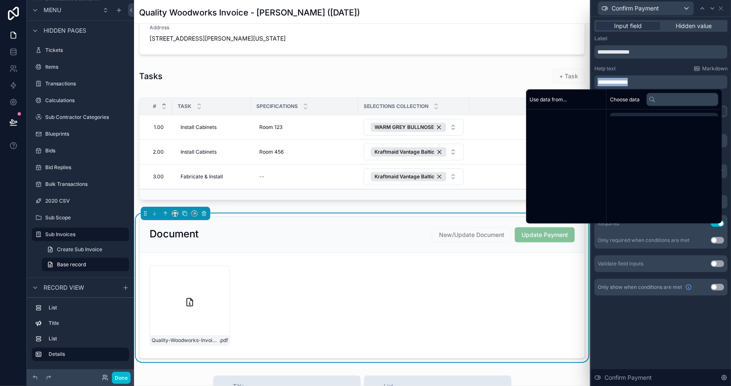
click at [626, 83] on span "**********" at bounding box center [613, 82] width 30 height 6
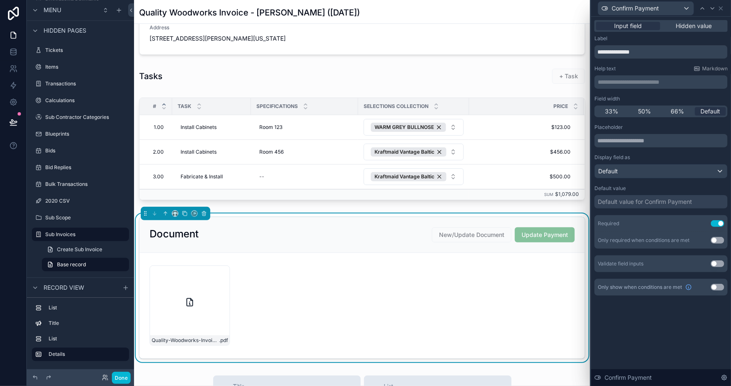
click at [652, 328] on div "**********" at bounding box center [661, 202] width 140 height 370
click at [116, 380] on button "Done" at bounding box center [121, 378] width 19 height 12
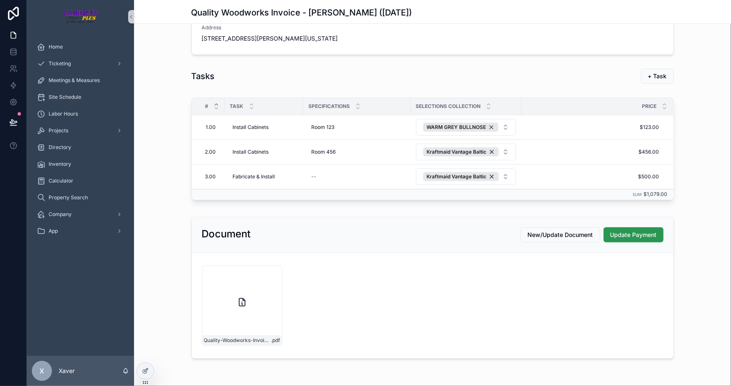
click at [619, 233] on span "Update Payment" at bounding box center [634, 235] width 47 height 8
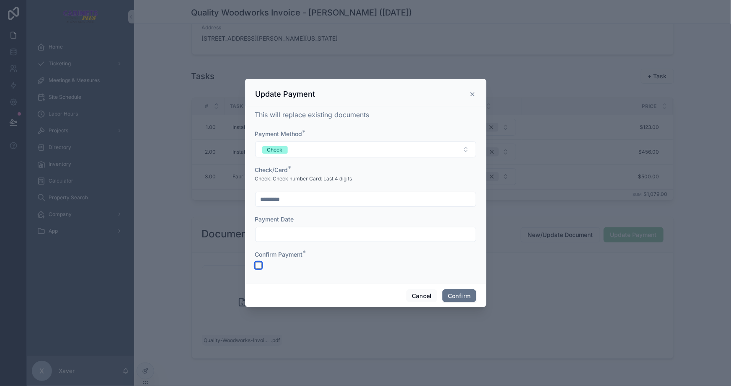
click at [256, 264] on button "button" at bounding box center [258, 265] width 7 height 7
click at [330, 260] on div "Confirm Payment *" at bounding box center [365, 260] width 221 height 18
click at [418, 290] on button "Cancel" at bounding box center [421, 296] width 31 height 13
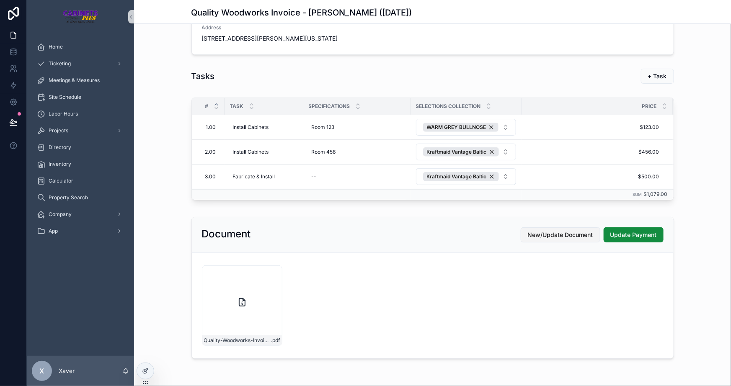
click at [536, 235] on span "New/Update Document" at bounding box center [560, 235] width 65 height 8
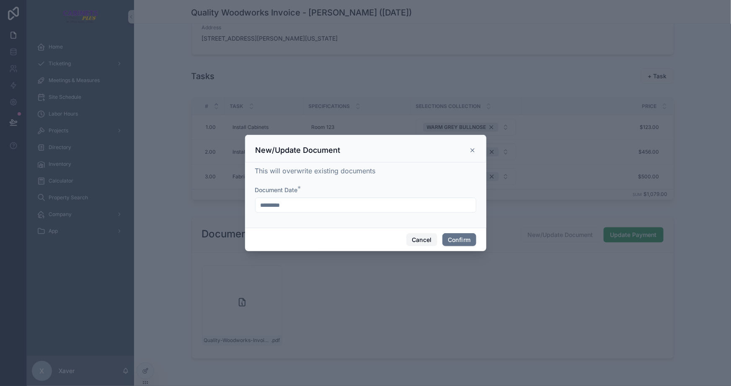
click at [425, 242] on button "Cancel" at bounding box center [421, 239] width 31 height 13
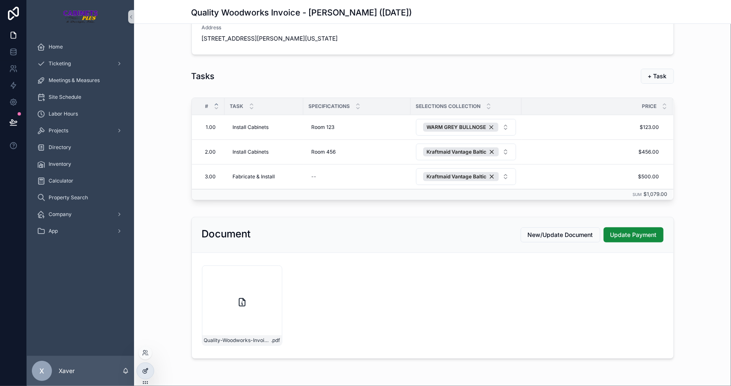
click at [147, 371] on icon at bounding box center [145, 371] width 7 height 7
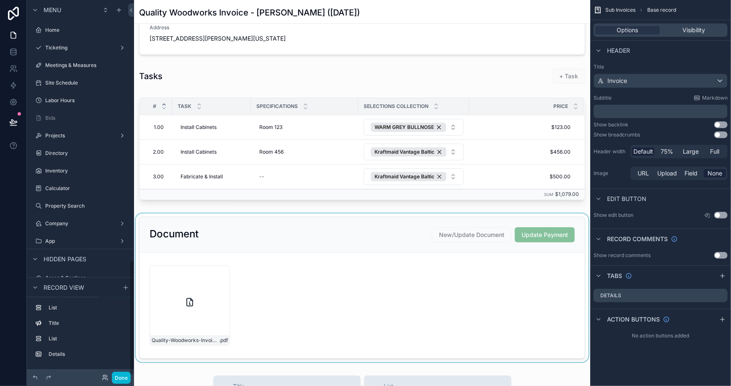
scroll to position [848, 0]
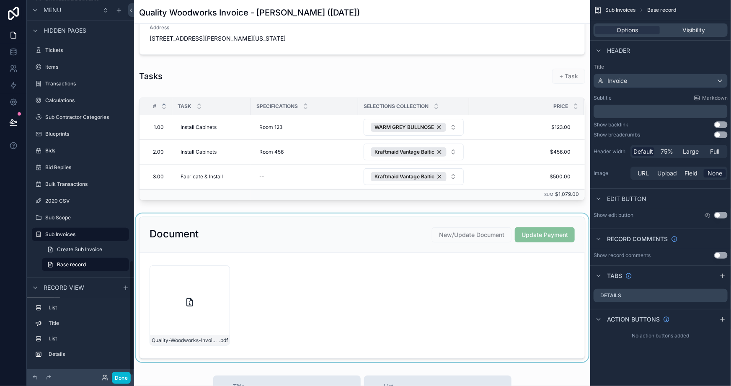
click at [406, 231] on div "scrollable content" at bounding box center [362, 288] width 456 height 149
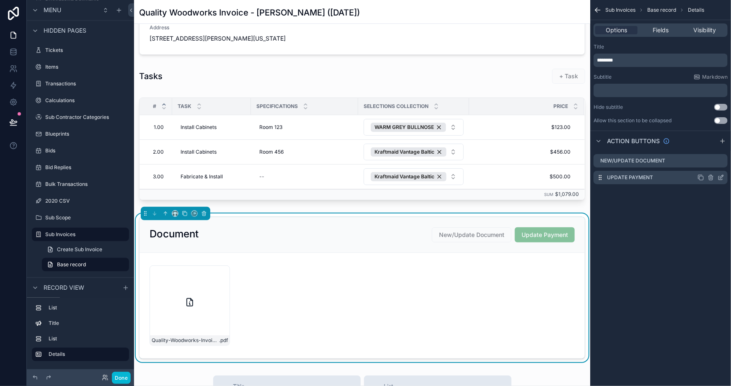
click at [720, 180] on icon "scrollable content" at bounding box center [721, 177] width 7 height 7
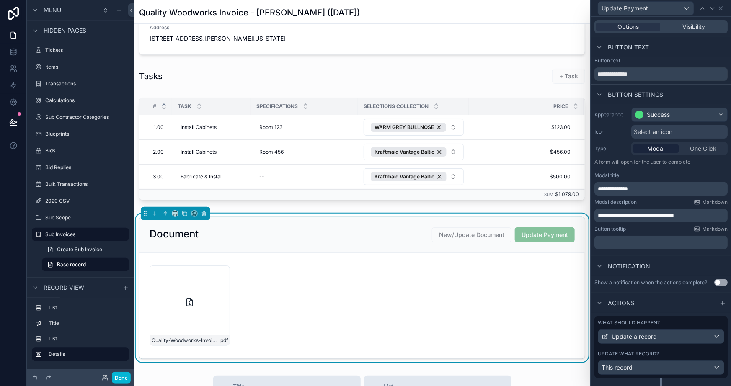
click at [632, 217] on span "**********" at bounding box center [636, 216] width 76 height 6
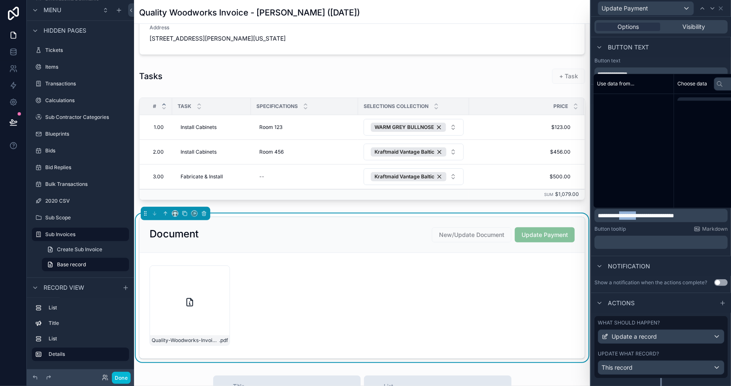
click at [632, 217] on span "**********" at bounding box center [636, 216] width 76 height 6
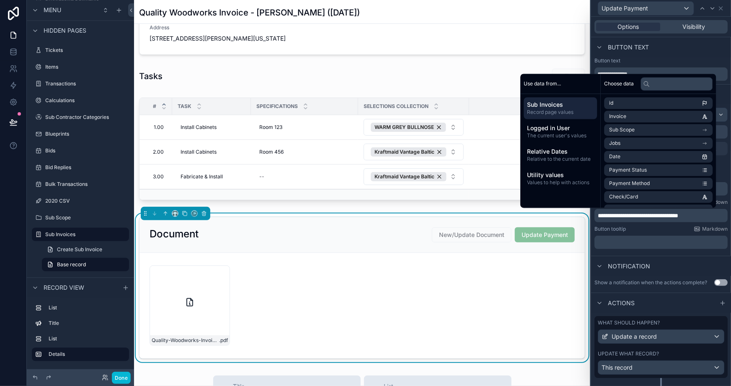
click at [633, 254] on div "**********" at bounding box center [661, 180] width 140 height 152
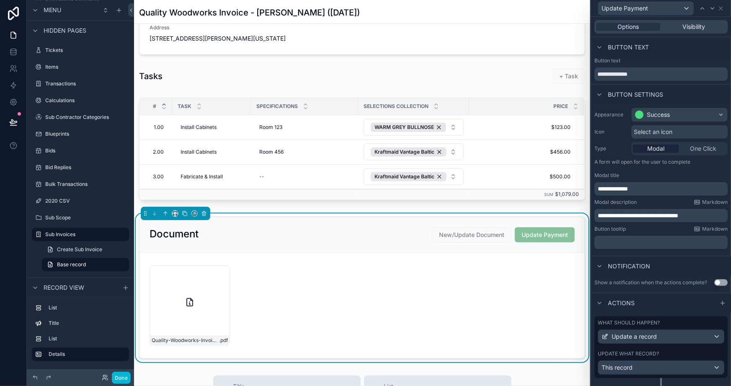
click at [616, 255] on div "**********" at bounding box center [661, 180] width 140 height 152
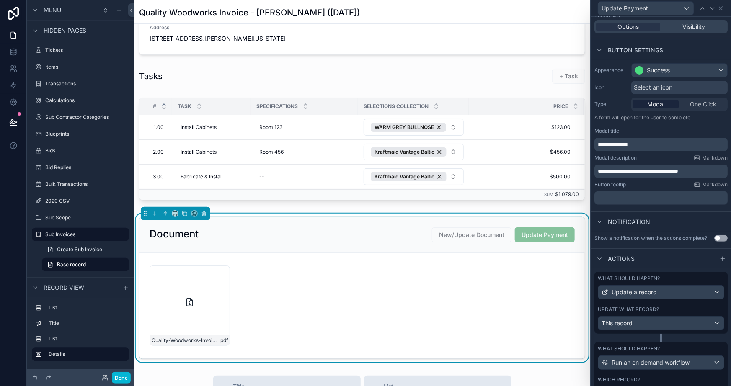
scroll to position [87, 0]
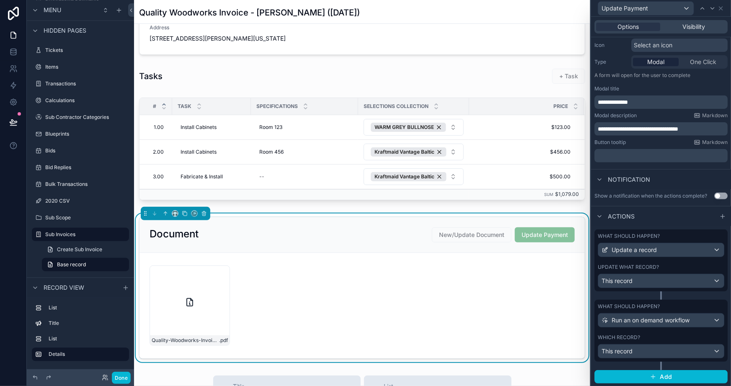
click at [643, 294] on div "What should happen? Update a record Update what record? This record" at bounding box center [661, 265] width 133 height 70
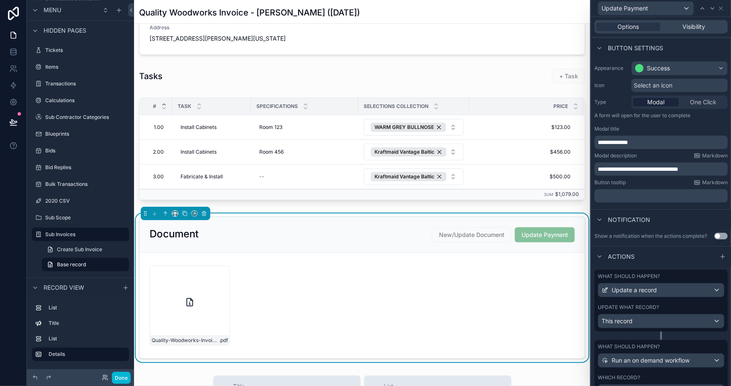
scroll to position [0, 0]
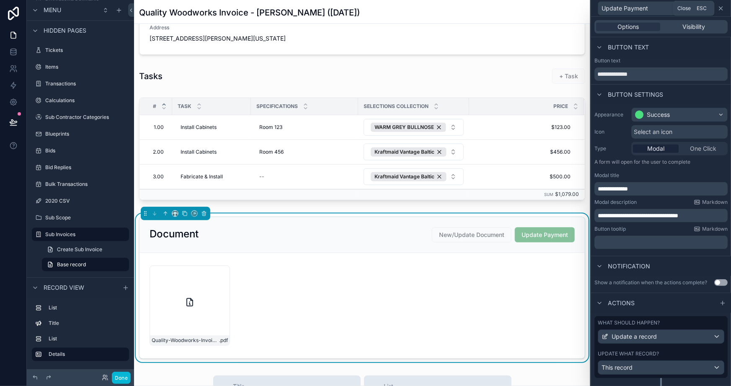
click at [723, 9] on icon at bounding box center [721, 8] width 7 height 7
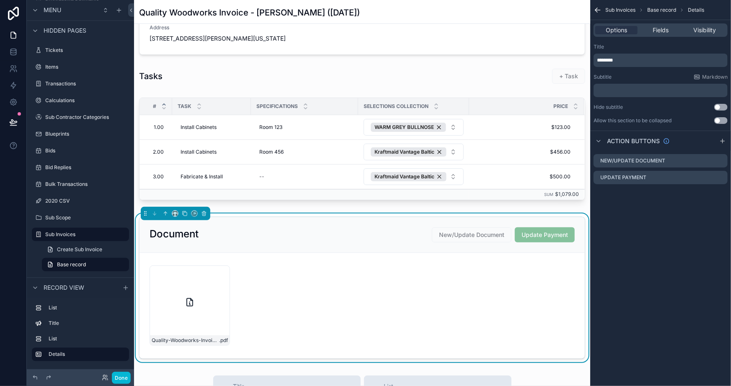
click at [647, 249] on div "Sub Invoices Base record Details Options Fields Visibility Title ******** Subti…" at bounding box center [660, 193] width 141 height 386
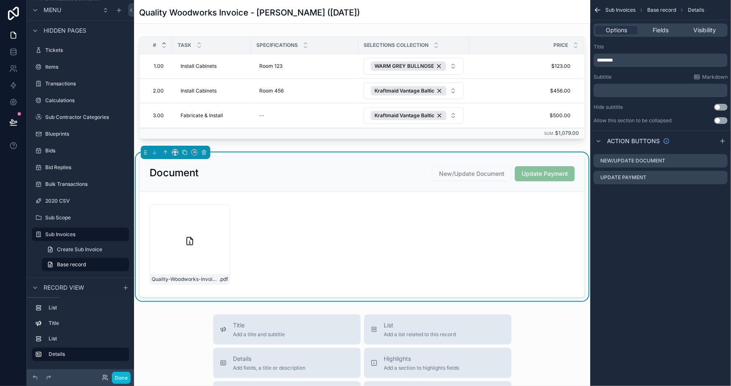
scroll to position [163, 0]
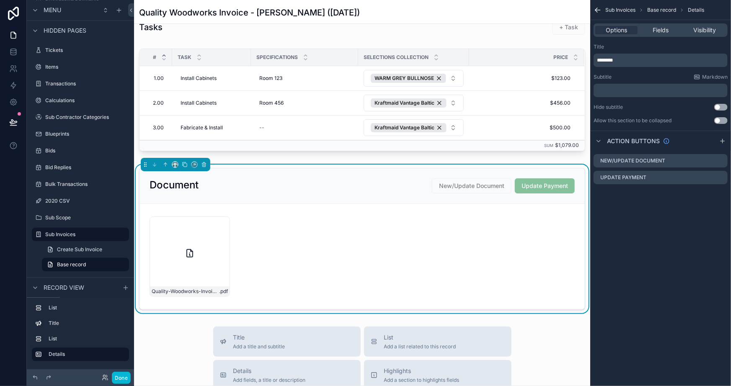
click at [514, 263] on form "Quality-Woodworks-Invoice---Max-Fake-Mustermann-(9/11/2025) .pdf" at bounding box center [362, 257] width 445 height 106
click at [689, 234] on div "Sub Invoices Base record Details Options Fields Visibility Title ******** Subti…" at bounding box center [660, 193] width 141 height 386
click at [668, 219] on div "Sub Invoices Base record Details Options Fields Visibility Title ******** Subti…" at bounding box center [660, 193] width 141 height 386
click at [722, 175] on icon "scrollable content" at bounding box center [721, 176] width 3 height 3
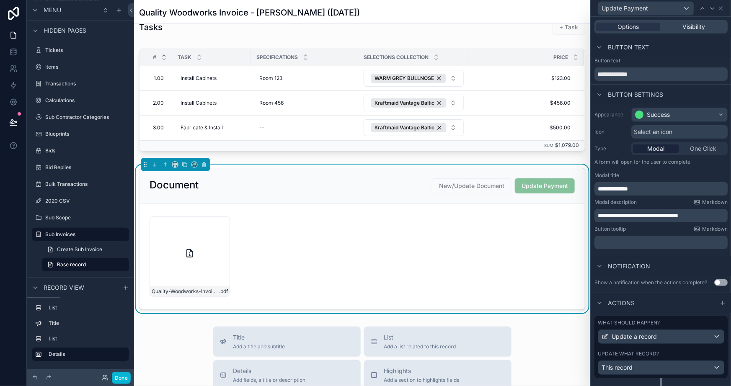
scroll to position [87, 0]
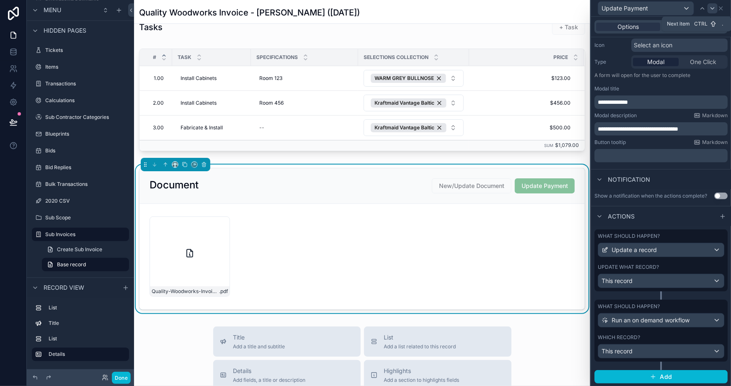
click at [711, 9] on icon at bounding box center [712, 8] width 7 height 7
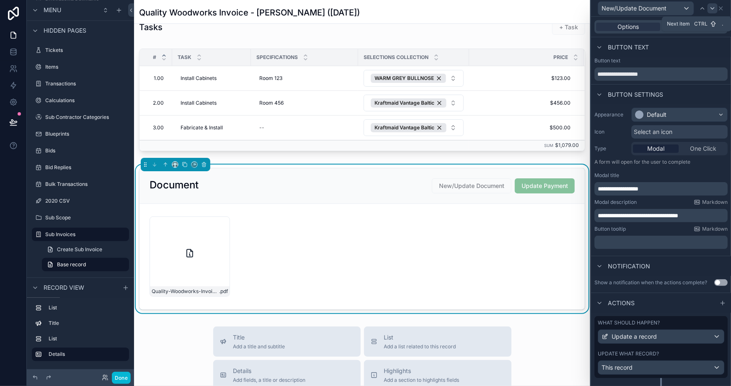
click at [710, 8] on icon at bounding box center [712, 8] width 7 height 7
click at [723, 8] on icon at bounding box center [721, 8] width 7 height 7
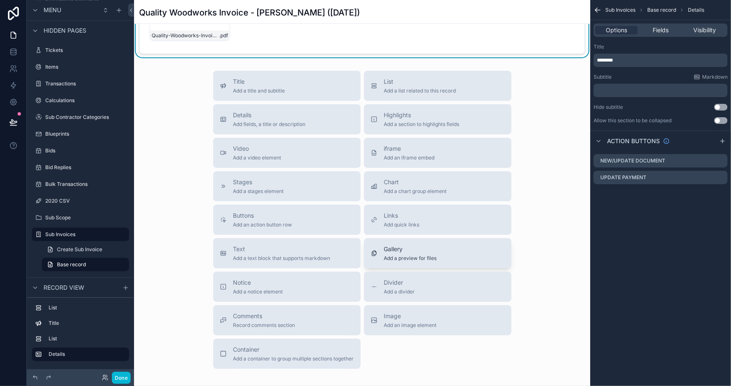
scroll to position [381, 0]
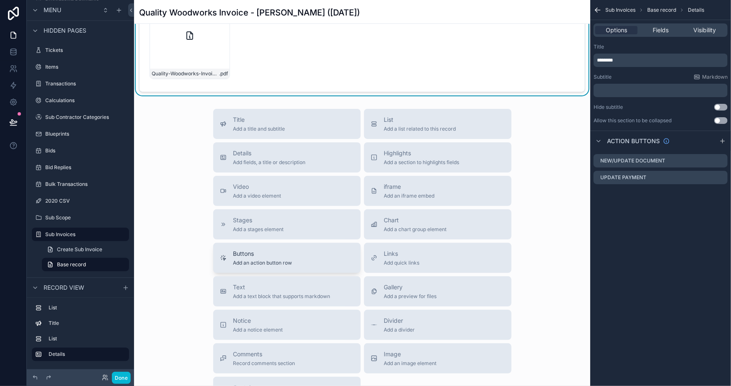
click at [267, 264] on span "Add an action button row" at bounding box center [262, 263] width 59 height 7
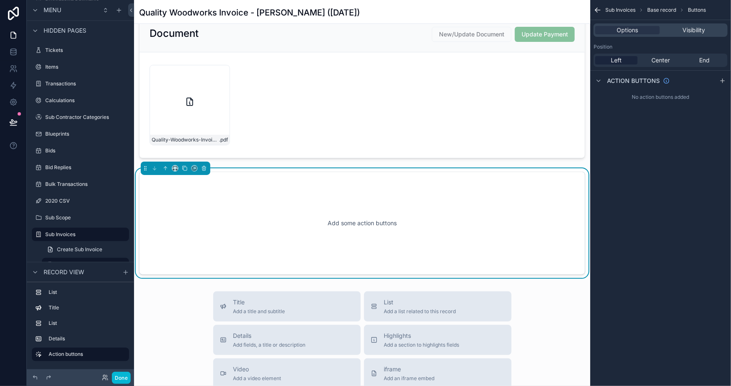
scroll to position [230, 0]
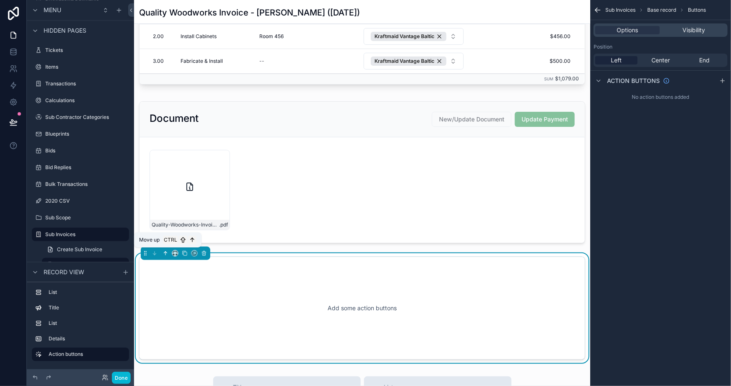
click at [163, 252] on icon "scrollable content" at bounding box center [166, 254] width 6 height 6
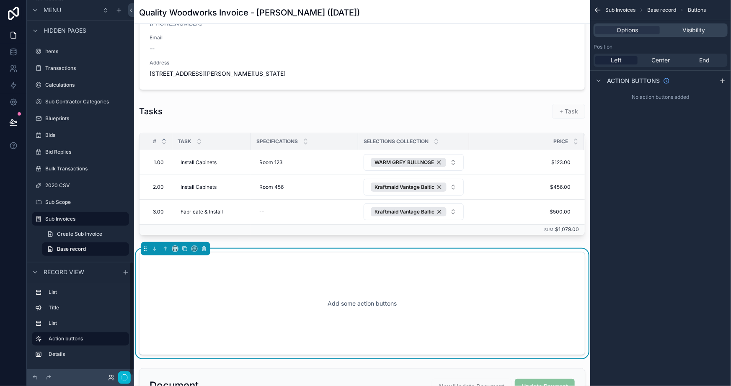
scroll to position [77, 0]
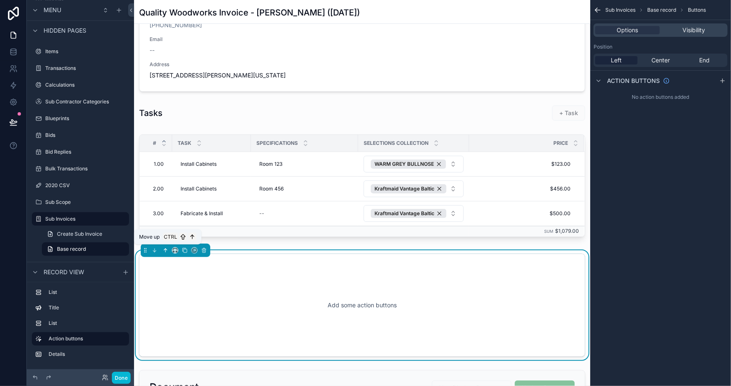
click at [165, 252] on button "scrollable content" at bounding box center [165, 250] width 9 height 9
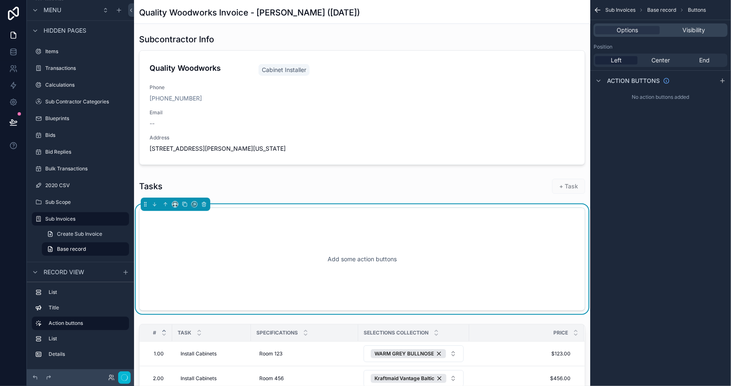
scroll to position [0, 0]
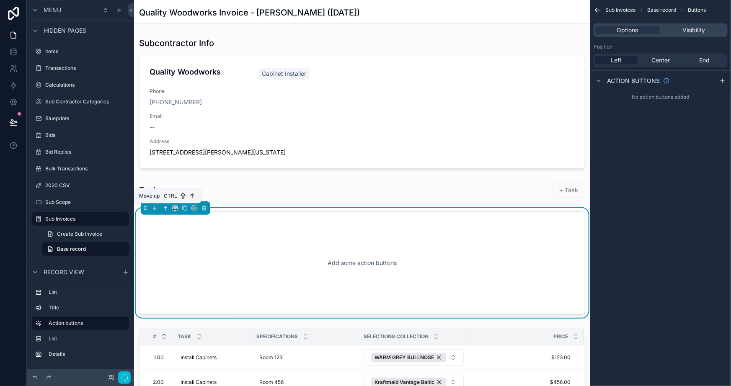
click at [165, 206] on icon "scrollable content" at bounding box center [166, 208] width 6 height 6
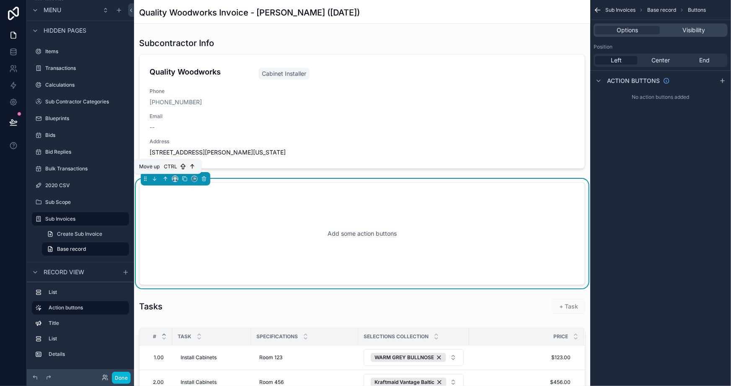
click at [163, 175] on button "scrollable content" at bounding box center [165, 178] width 9 height 9
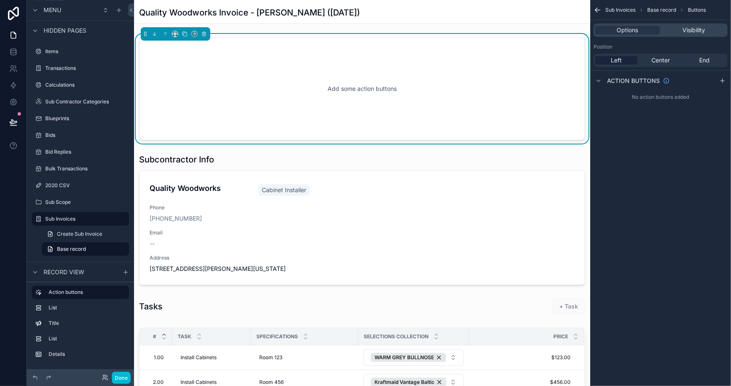
click at [189, 65] on div "Add some action buttons" at bounding box center [362, 88] width 419 height 75
click at [602, 59] on div "Left" at bounding box center [616, 60] width 42 height 8
click at [724, 78] on icon "scrollable content" at bounding box center [723, 81] width 7 height 7
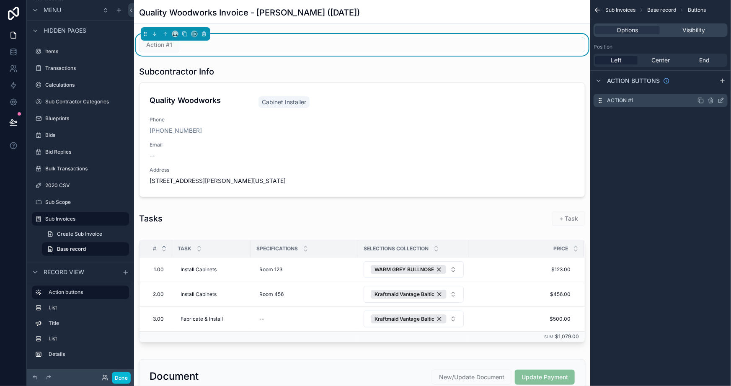
click at [722, 101] on icon "scrollable content" at bounding box center [721, 100] width 7 height 7
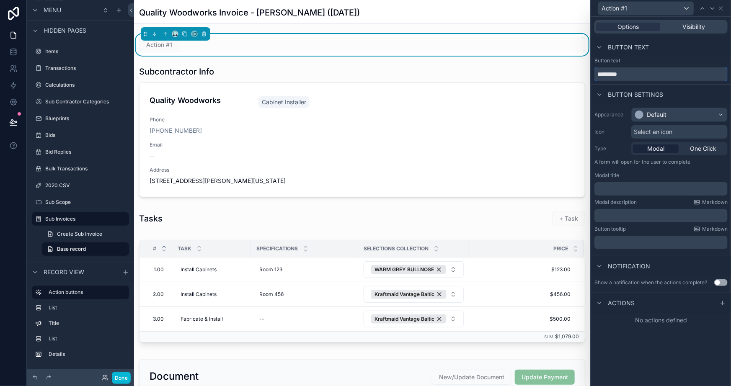
click at [633, 72] on input "*********" at bounding box center [661, 73] width 133 height 13
click at [633, 73] on input "*********" at bounding box center [661, 73] width 133 height 13
click at [634, 72] on input "*********" at bounding box center [661, 73] width 133 height 13
click at [634, 71] on input "*********" at bounding box center [661, 73] width 133 height 13
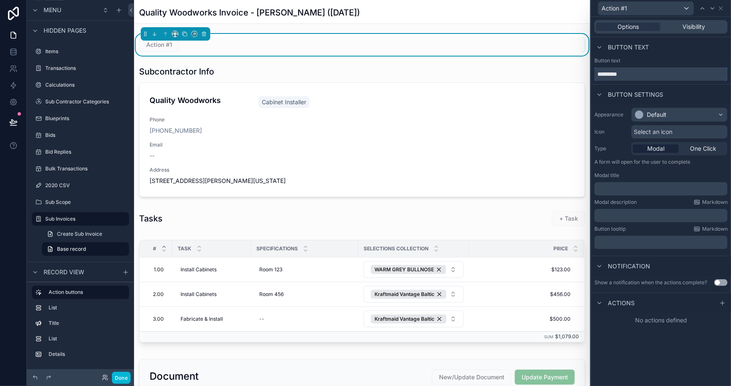
click at [634, 71] on input "*********" at bounding box center [661, 73] width 133 height 13
type input "****"
click at [668, 93] on div "Button settings" at bounding box center [661, 94] width 140 height 20
click at [700, 142] on div "Modal One Click" at bounding box center [680, 148] width 96 height 13
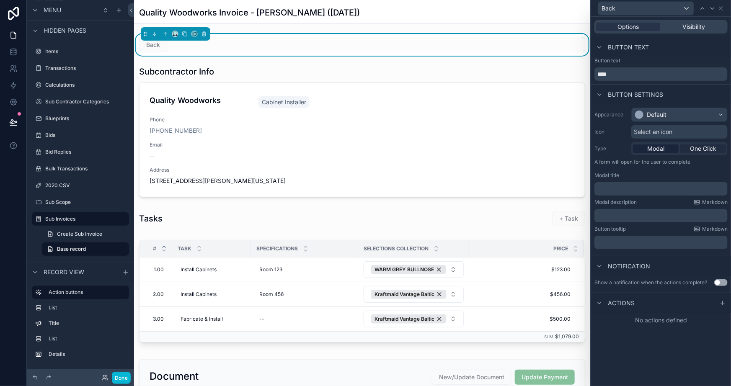
click at [700, 146] on span "One Click" at bounding box center [703, 149] width 26 height 8
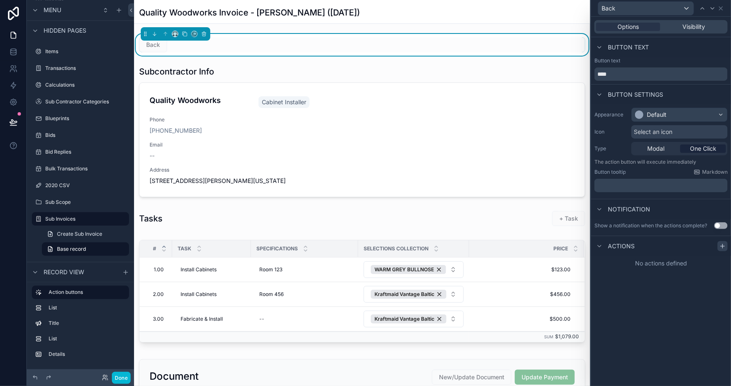
click at [722, 247] on icon at bounding box center [723, 246] width 7 height 7
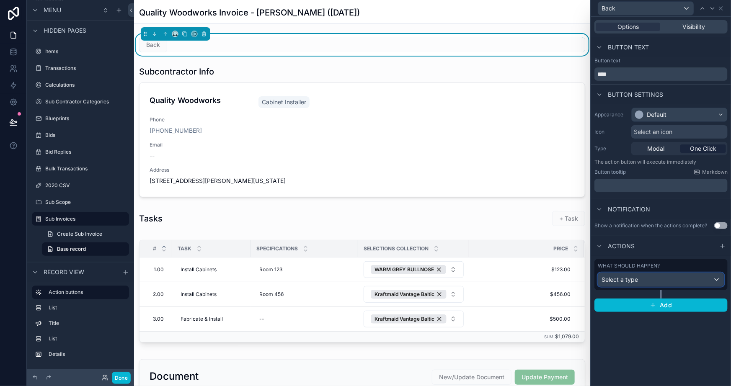
click at [638, 281] on div "Select a type" at bounding box center [661, 279] width 126 height 13
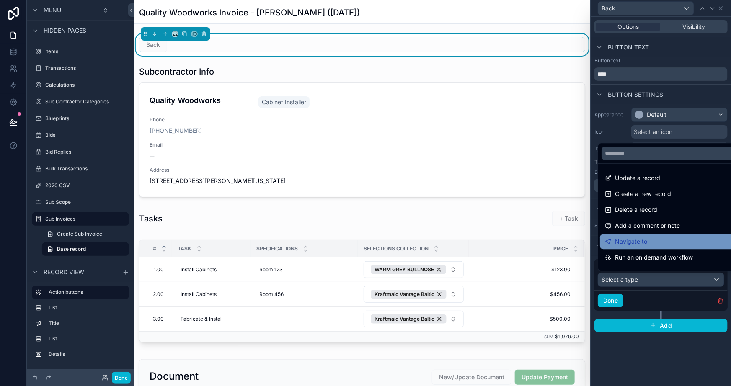
click at [641, 242] on span "Navigate to" at bounding box center [631, 242] width 32 height 10
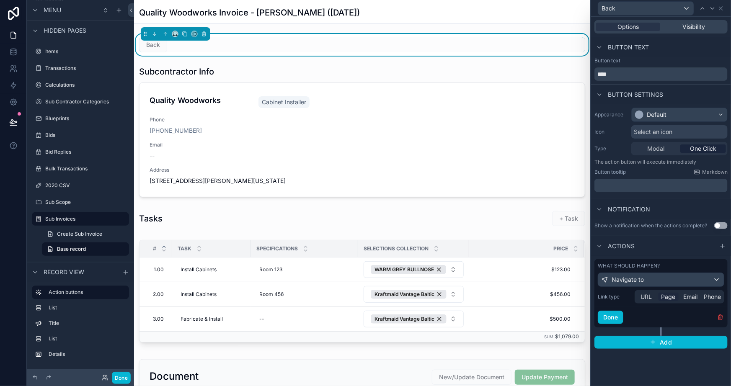
click at [670, 298] on span "Page" at bounding box center [669, 297] width 14 height 8
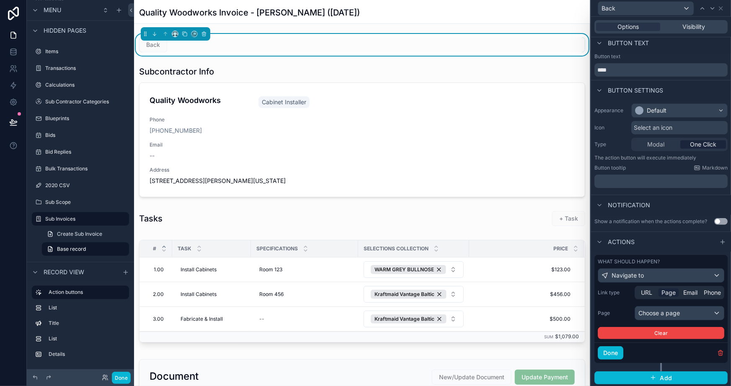
scroll to position [5, 0]
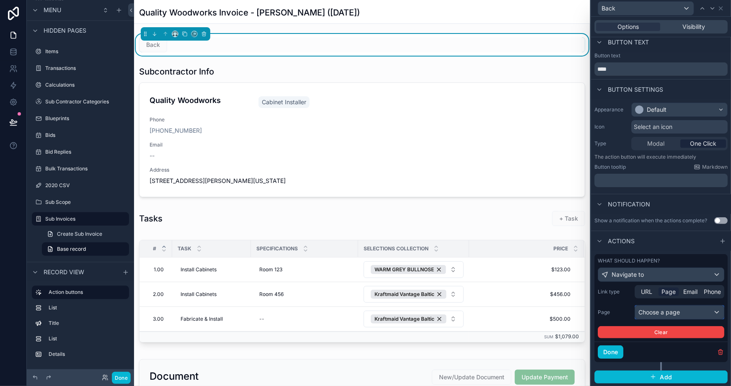
click at [664, 306] on div "Choose a page" at bounding box center [679, 312] width 89 height 13
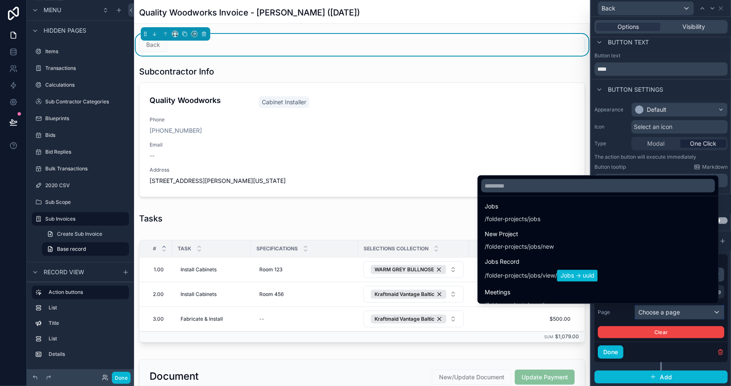
scroll to position [267, 0]
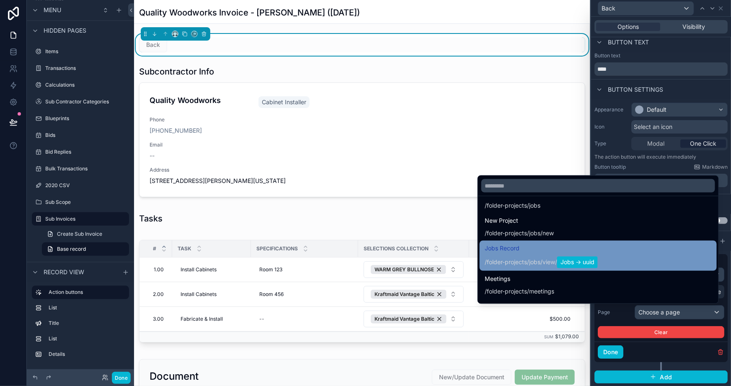
click at [572, 248] on span "Jobs Record" at bounding box center [541, 248] width 113 height 10
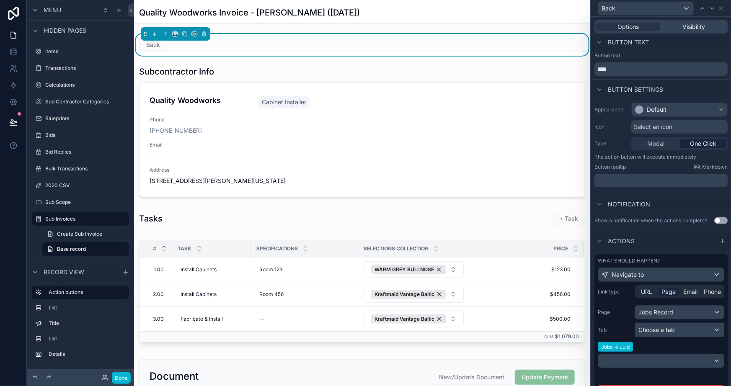
click at [657, 327] on span "Choose a tab" at bounding box center [657, 329] width 36 height 7
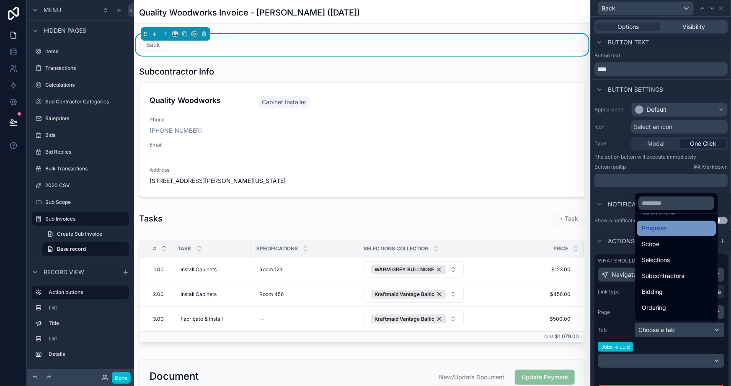
scroll to position [76, 0]
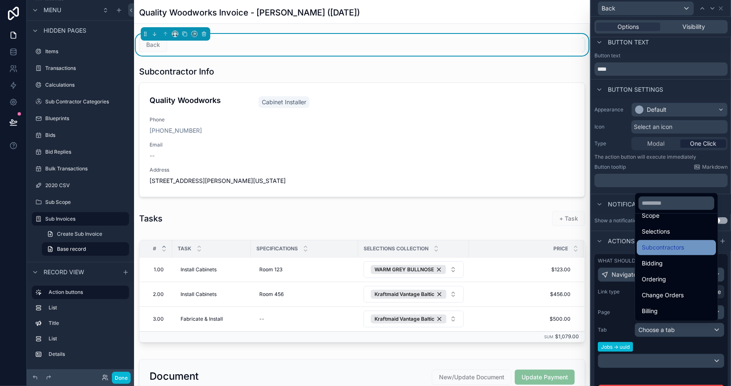
click at [664, 251] on span "Subcontractors" at bounding box center [663, 248] width 42 height 10
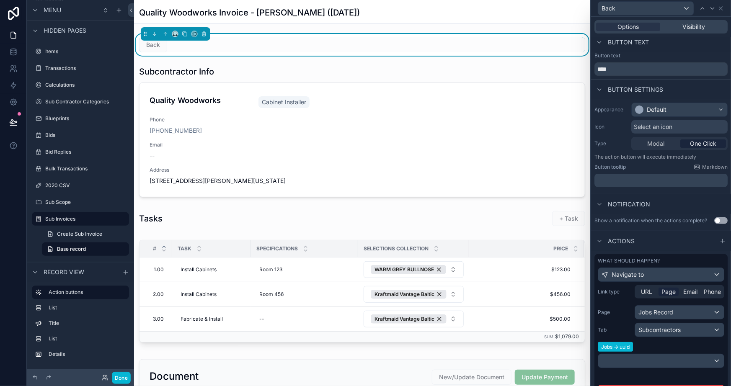
scroll to position [43, 0]
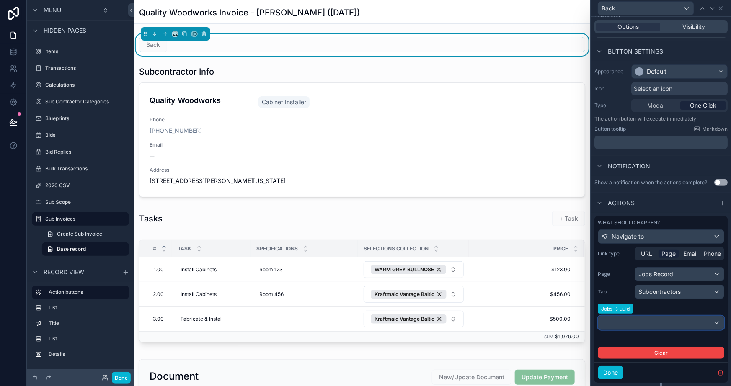
click at [656, 321] on div at bounding box center [661, 322] width 126 height 13
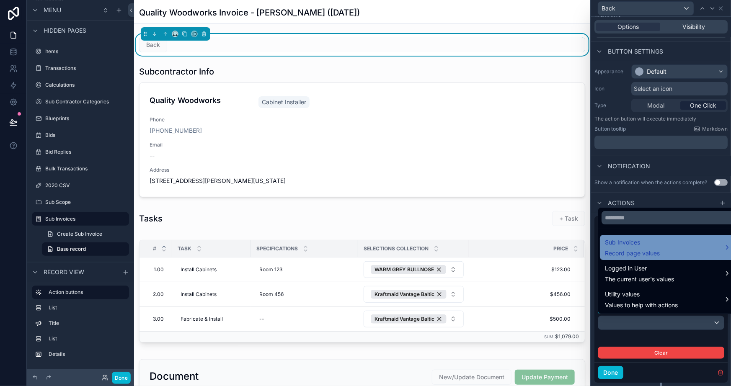
click at [639, 246] on span "Sub Invoices" at bounding box center [632, 243] width 55 height 10
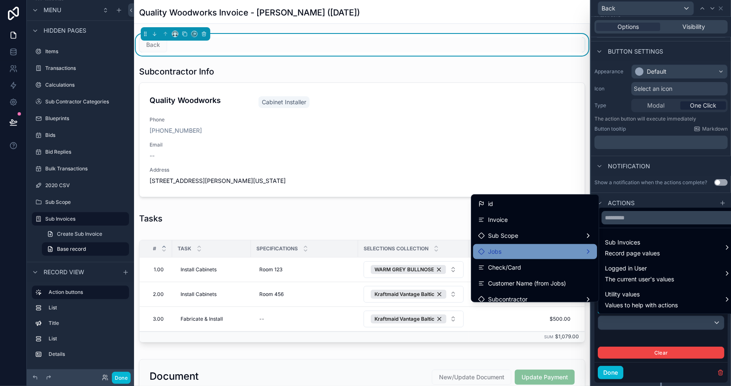
click at [536, 254] on div "Jobs" at bounding box center [535, 252] width 114 height 10
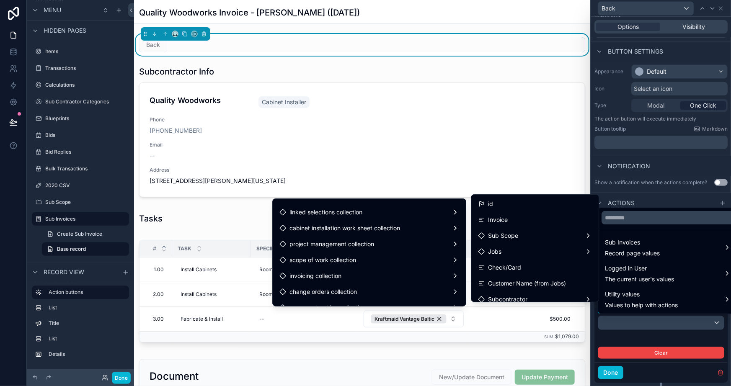
scroll to position [4638, 0]
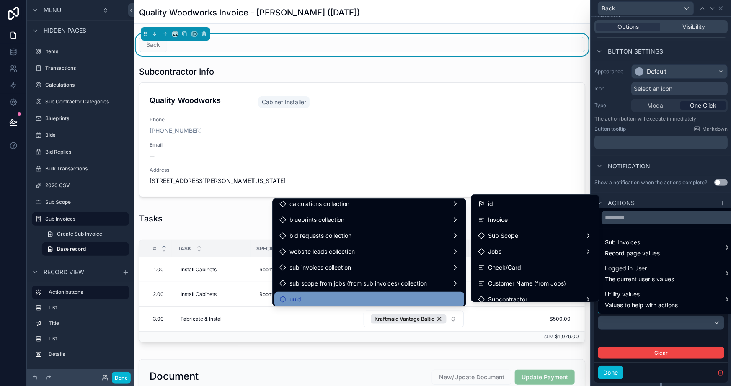
click at [419, 300] on div "uuid" at bounding box center [370, 300] width 180 height 10
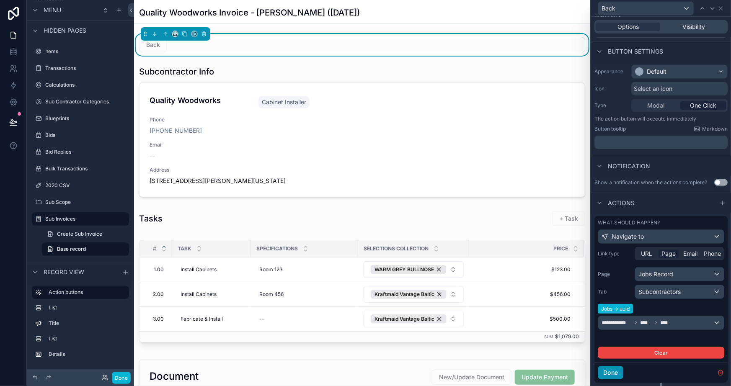
click at [612, 372] on button "Done" at bounding box center [611, 372] width 26 height 13
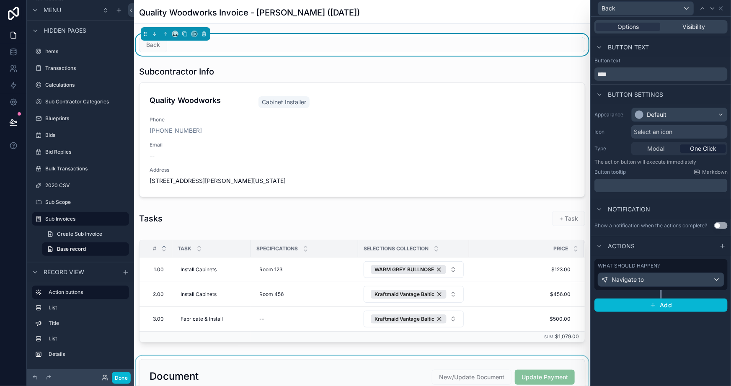
scroll to position [0, 0]
click at [127, 379] on button "Done" at bounding box center [121, 378] width 19 height 12
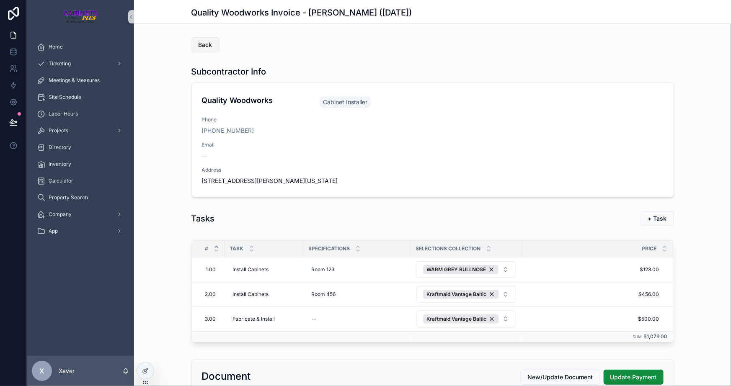
click at [199, 41] on span "Back" at bounding box center [206, 45] width 14 height 8
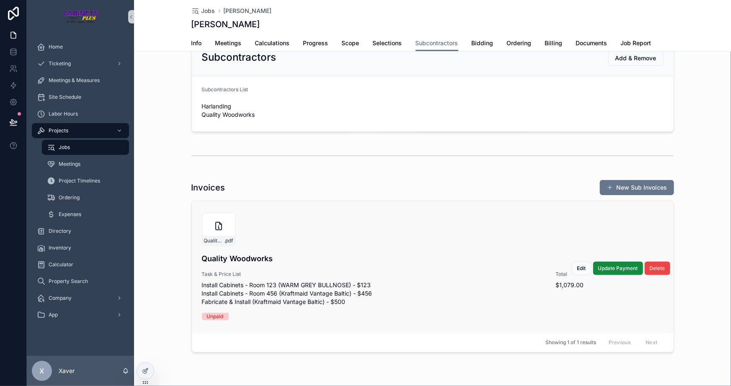
scroll to position [47, 0]
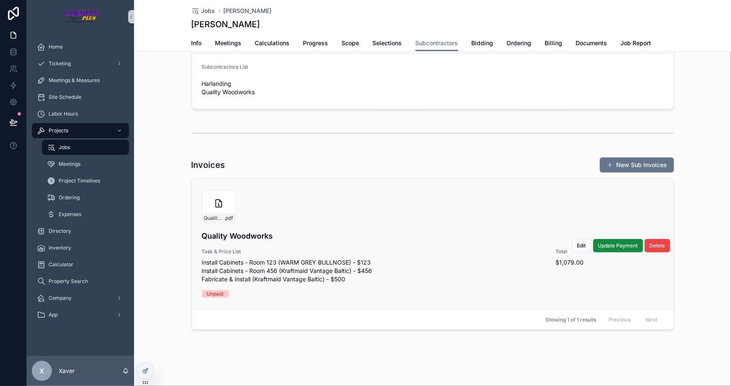
click at [451, 230] on h4 "Quality Woodworks" at bounding box center [433, 235] width 462 height 11
click at [573, 245] on button "Edit" at bounding box center [582, 245] width 20 height 13
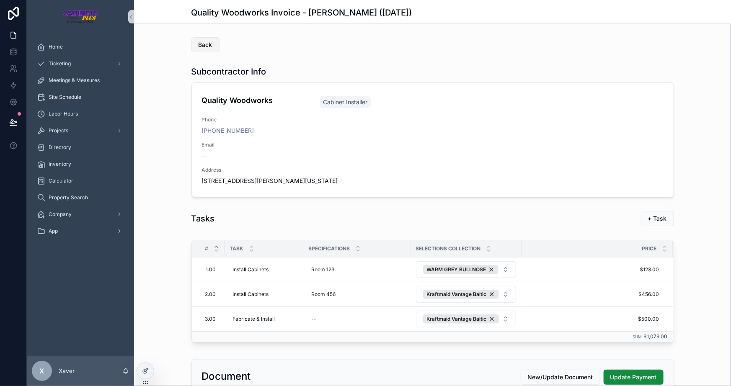
click at [205, 43] on span "Back" at bounding box center [206, 45] width 14 height 8
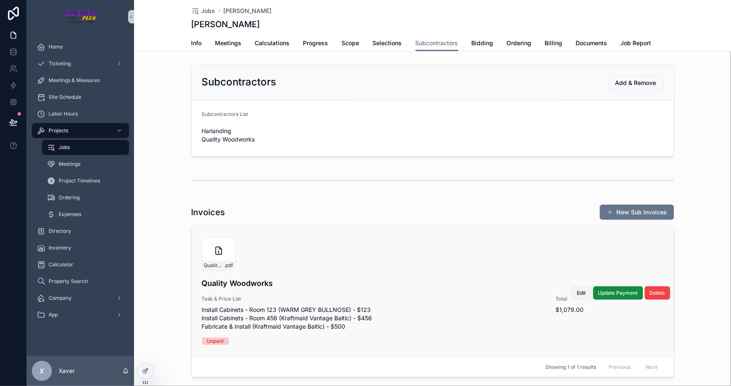
click at [578, 290] on span "Edit" at bounding box center [581, 293] width 9 height 7
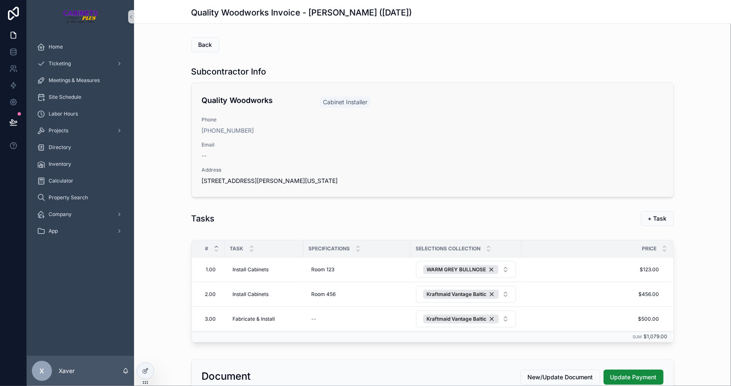
click at [359, 110] on div "Quality Woodworks Cabinet Installer Phone +1 321-302-8831 Email -- Address 3555…" at bounding box center [433, 140] width 462 height 91
click at [359, 109] on div "Quality Woodworks Cabinet Installer Phone +1 321-302-8831 Email -- Address 3555…" at bounding box center [433, 140] width 462 height 91
click at [367, 138] on div "Quality Woodworks Cabinet Installer Phone +1 321-302-8831 Email -- Address 3555…" at bounding box center [433, 140] width 462 height 91
click at [206, 43] on span "Back" at bounding box center [206, 45] width 14 height 8
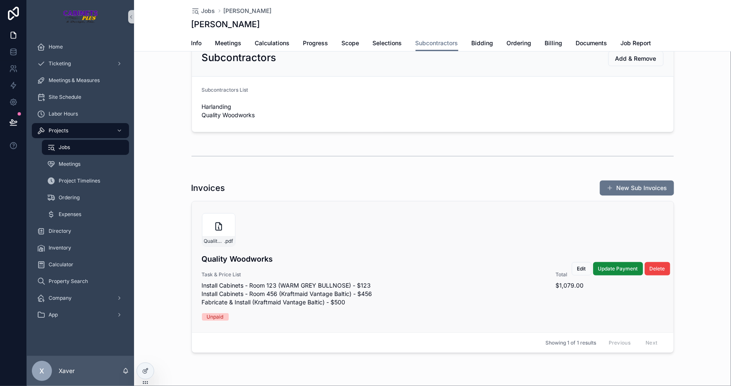
scroll to position [47, 0]
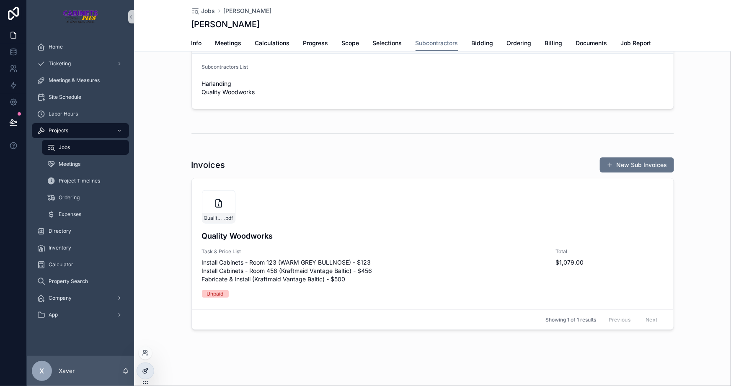
click at [143, 371] on icon at bounding box center [145, 371] width 7 height 7
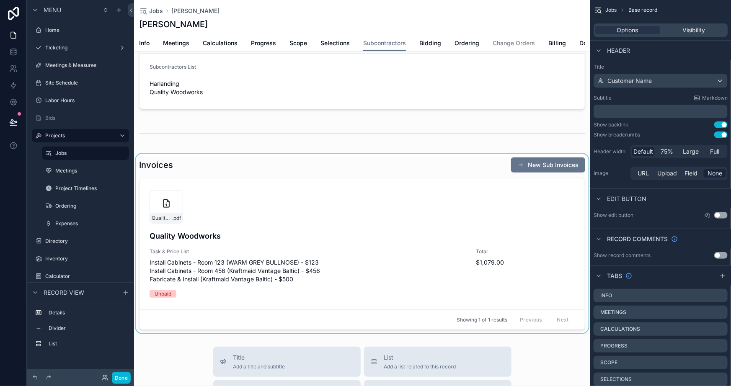
click at [352, 221] on div "scrollable content" at bounding box center [362, 244] width 456 height 180
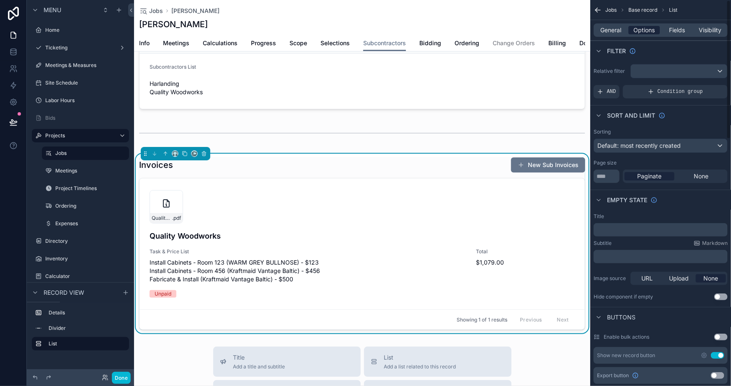
click at [651, 29] on span "Options" at bounding box center [644, 30] width 21 height 8
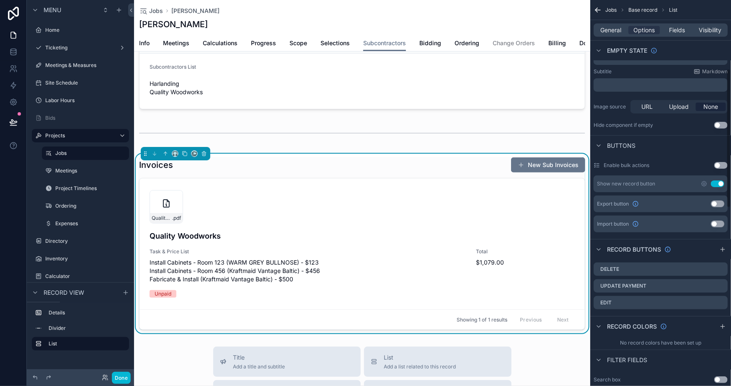
scroll to position [228, 0]
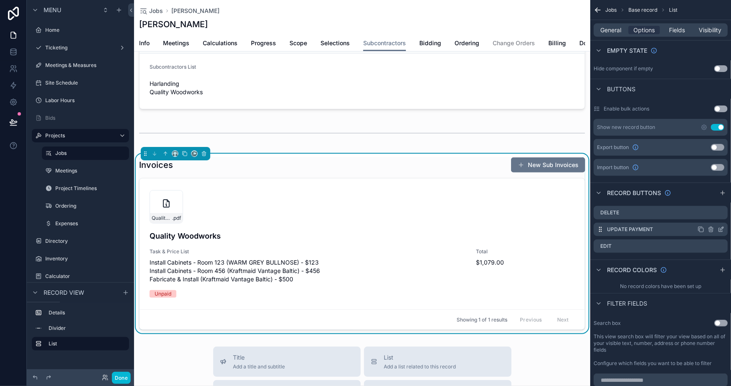
click at [719, 230] on icon "scrollable content" at bounding box center [721, 230] width 4 height 4
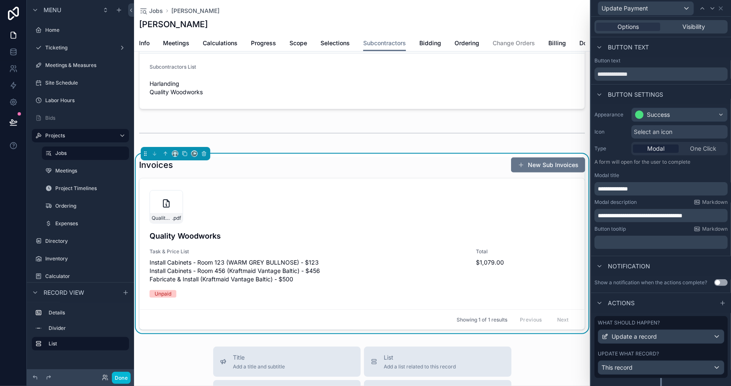
click at [647, 214] on span "**********" at bounding box center [640, 216] width 85 height 6
click at [662, 261] on div "Notification" at bounding box center [661, 266] width 140 height 20
click at [708, 215] on p "**********" at bounding box center [662, 216] width 128 height 8
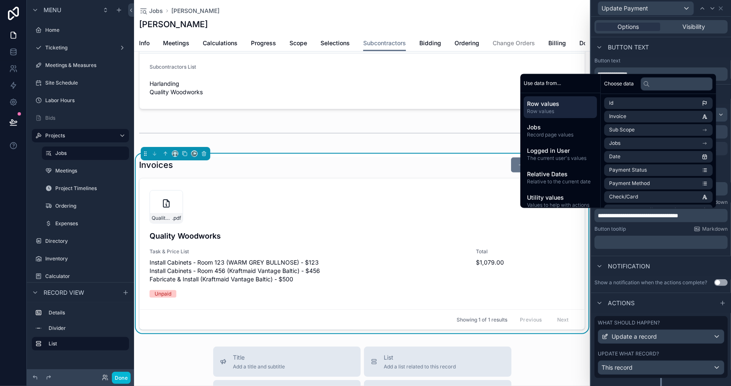
click at [658, 230] on div "Button tooltip Markdown" at bounding box center [661, 229] width 133 height 7
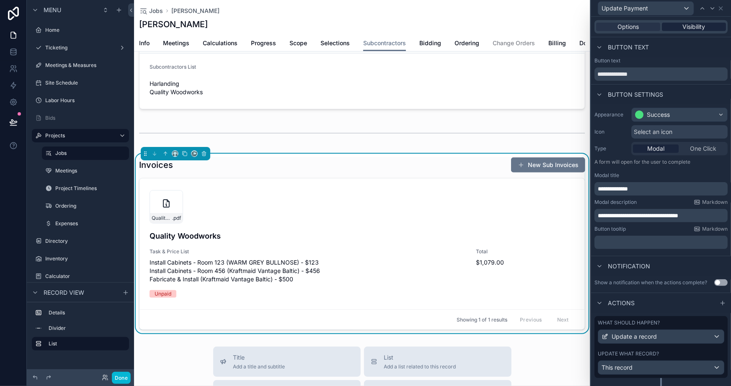
click at [683, 25] on span "Visibility" at bounding box center [694, 27] width 23 height 8
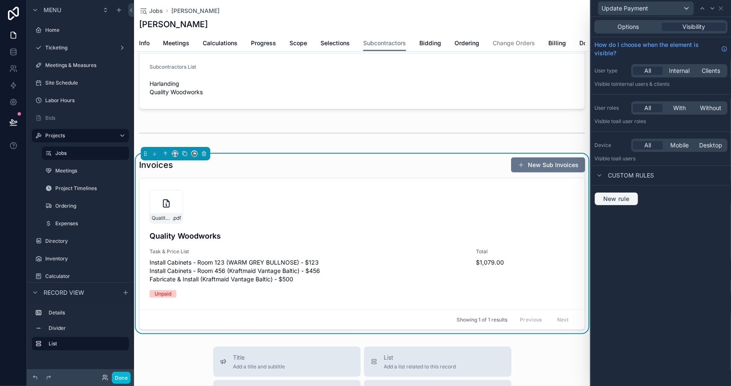
click at [612, 197] on span "New rule" at bounding box center [616, 199] width 33 height 8
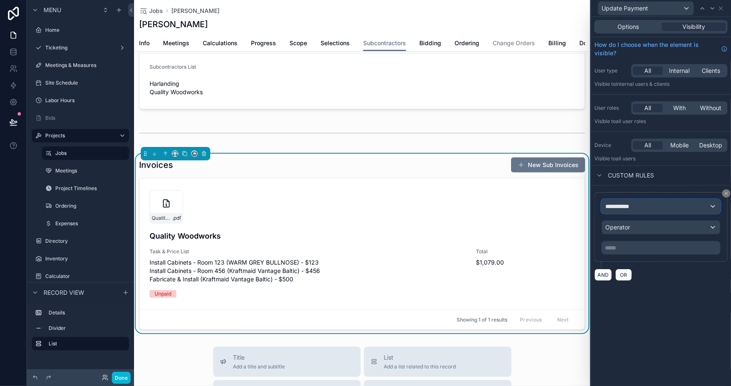
click at [626, 203] on span "**********" at bounding box center [621, 206] width 31 height 8
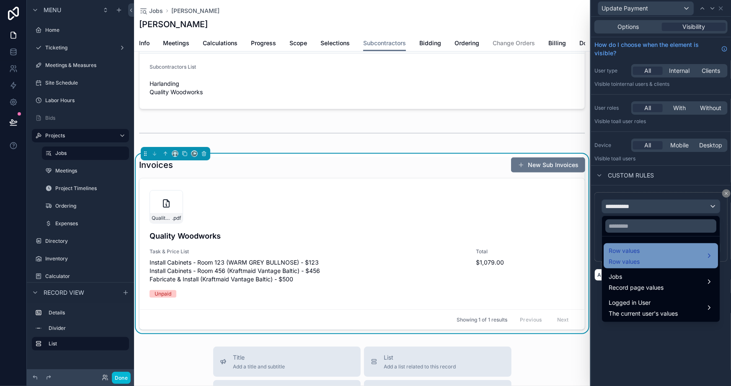
click at [639, 247] on span "Row values" at bounding box center [624, 251] width 31 height 10
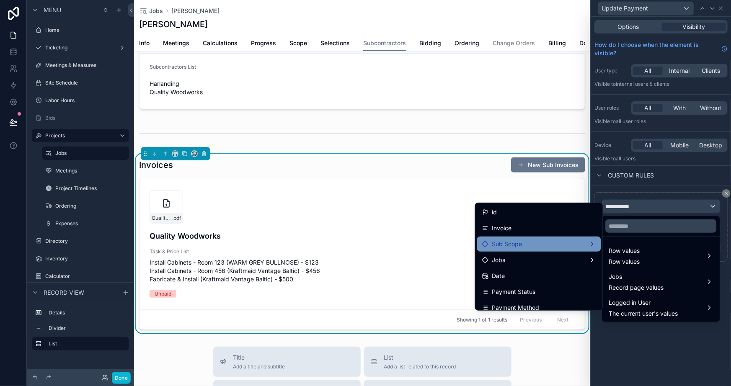
scroll to position [38, 0]
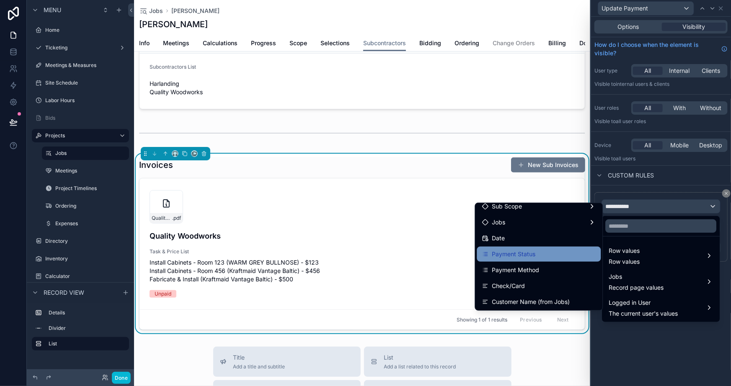
click at [540, 254] on div "Payment Status" at bounding box center [539, 254] width 114 height 10
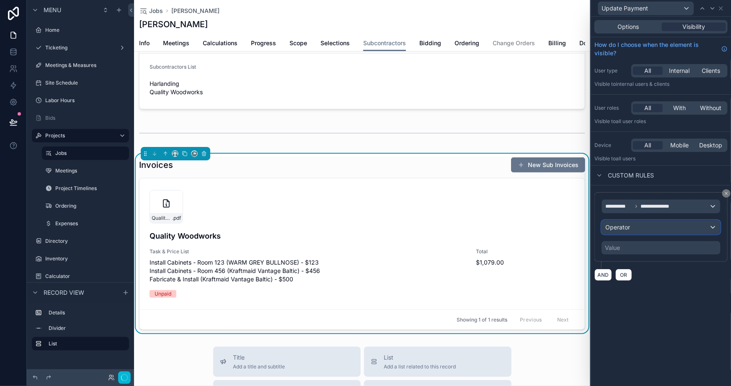
click at [630, 226] on span "Operator" at bounding box center [618, 227] width 25 height 7
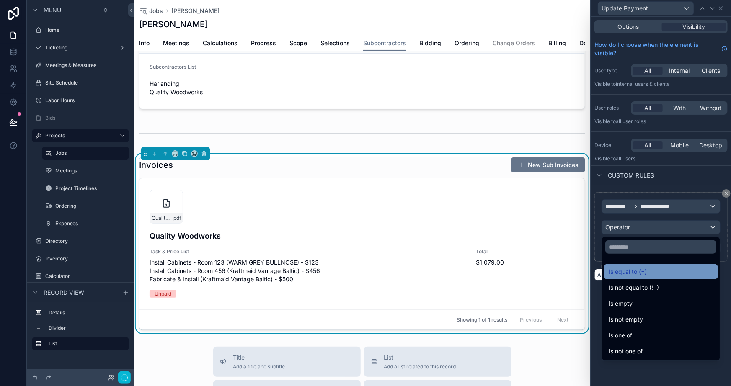
click at [627, 269] on span "Is equal to (=)" at bounding box center [628, 272] width 38 height 10
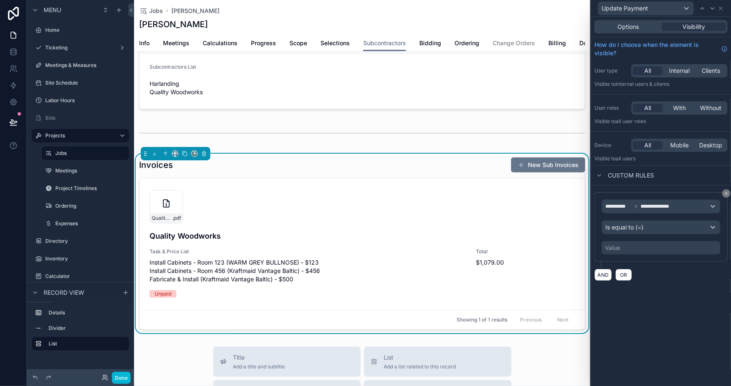
click at [621, 247] on div "Value" at bounding box center [661, 247] width 119 height 13
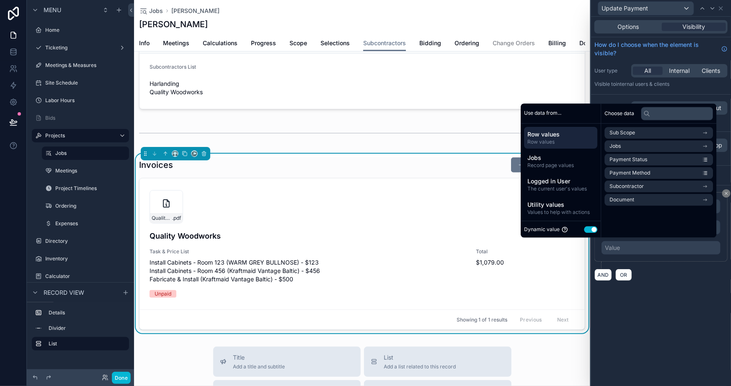
click at [586, 227] on button "Use setting" at bounding box center [590, 229] width 13 height 7
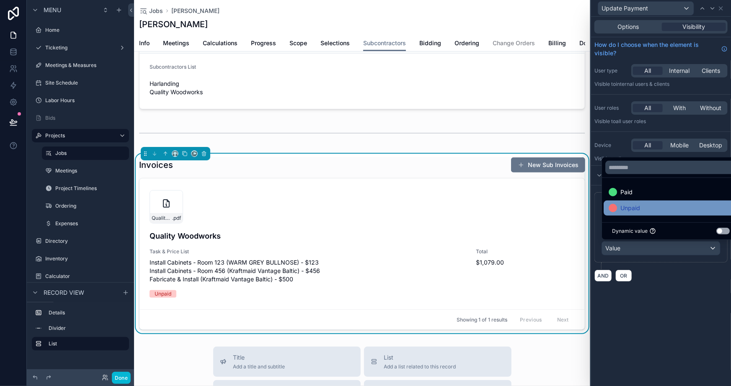
click at [632, 205] on span "Unpaid" at bounding box center [631, 208] width 20 height 10
click at [639, 330] on div "**********" at bounding box center [661, 202] width 140 height 370
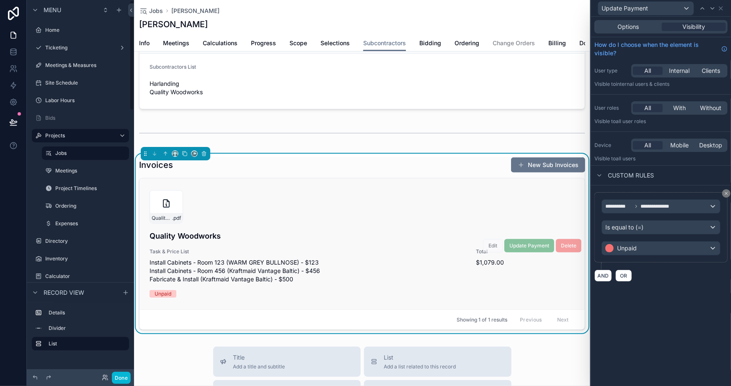
click at [329, 217] on div "Quality-Woodworks-Invoice---Max-Fake-Mustermann-(9/11/2025) .pdf" at bounding box center [362, 207] width 425 height 34
click at [125, 378] on button "Done" at bounding box center [121, 378] width 19 height 12
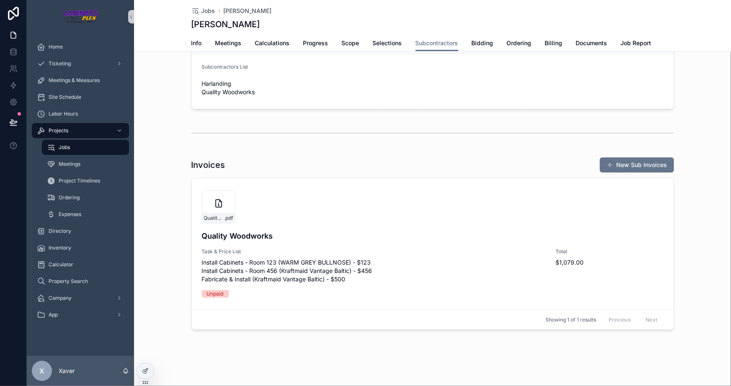
click at [0, 0] on span "Edit" at bounding box center [0, 0] width 0 height 0
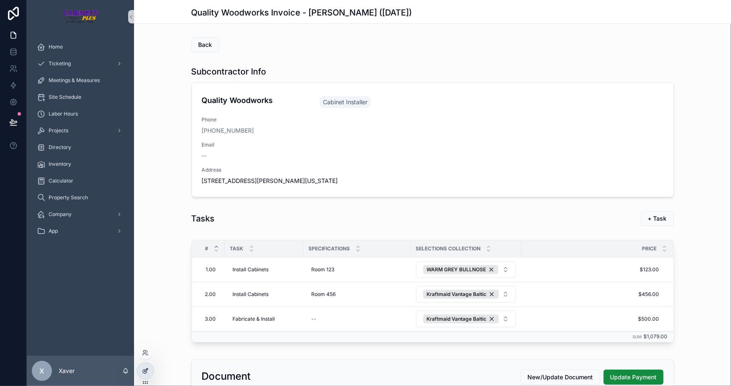
click at [146, 369] on icon at bounding box center [145, 371] width 7 height 7
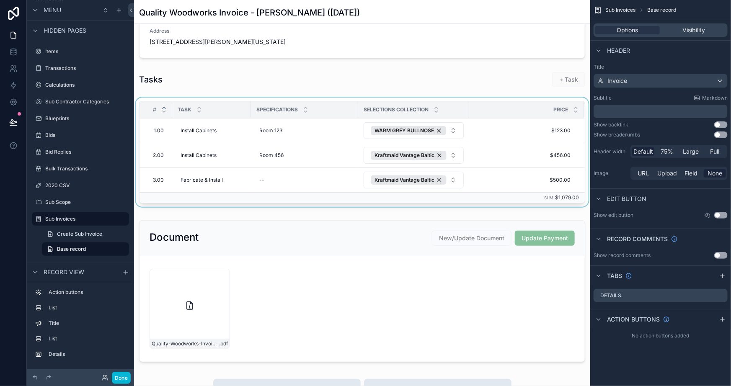
scroll to position [190, 0]
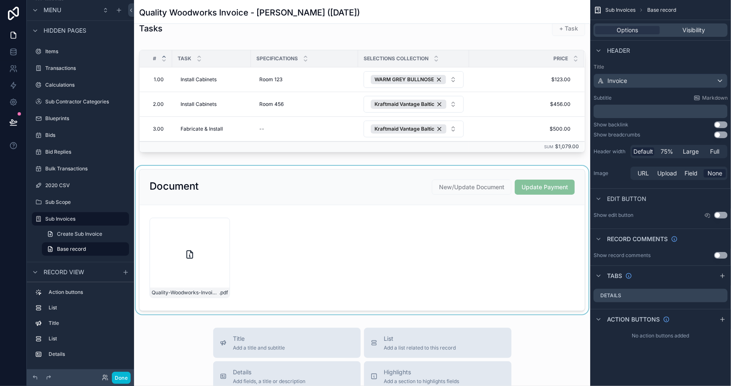
click at [357, 199] on div "scrollable content" at bounding box center [362, 240] width 456 height 149
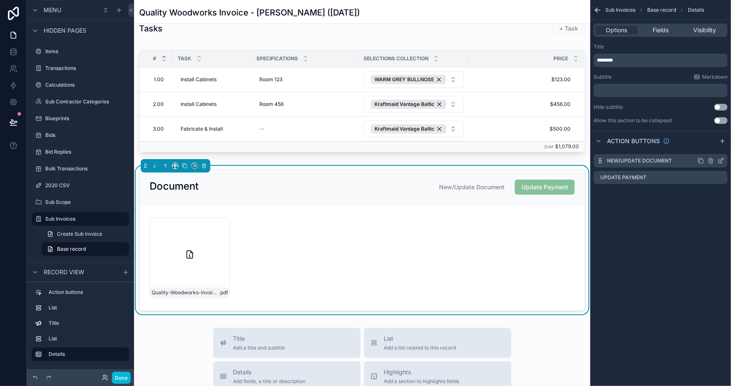
click at [720, 160] on icon "scrollable content" at bounding box center [721, 159] width 3 height 3
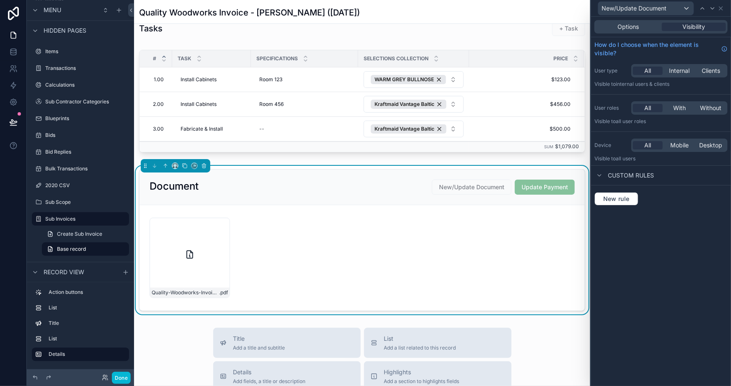
click at [622, 207] on div "New rule" at bounding box center [661, 199] width 140 height 27
click at [621, 200] on span "New rule" at bounding box center [616, 199] width 33 height 8
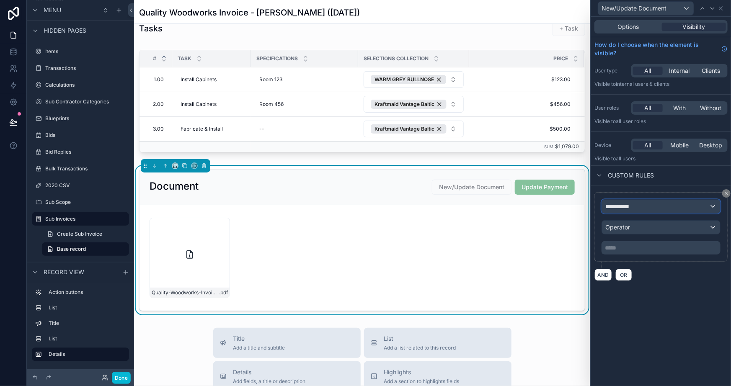
click at [620, 210] on div "**********" at bounding box center [661, 206] width 118 height 13
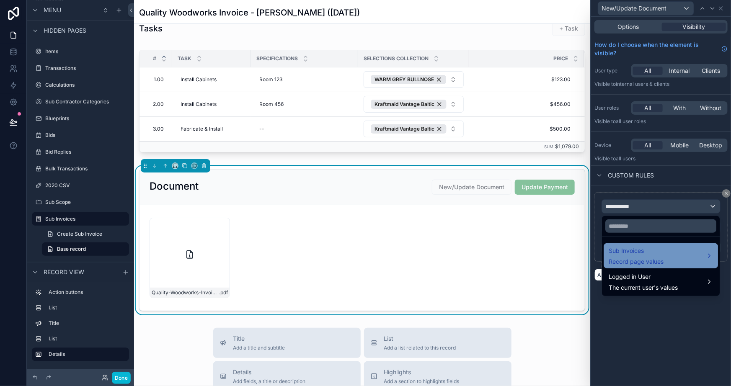
click at [622, 243] on div "Sub Invoices Record page values" at bounding box center [661, 255] width 114 height 25
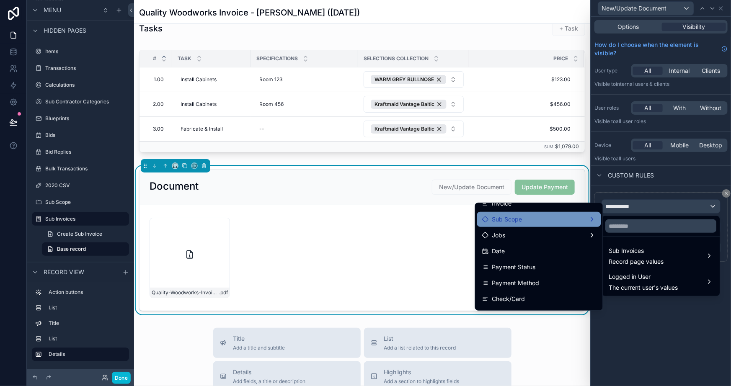
scroll to position [38, 0]
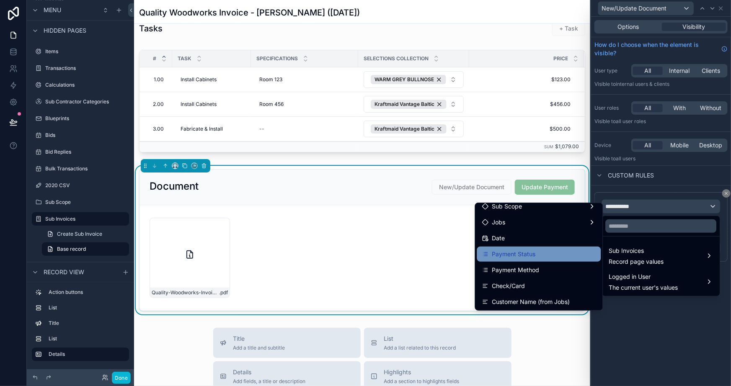
click at [538, 250] on div "Payment Status" at bounding box center [539, 254] width 114 height 10
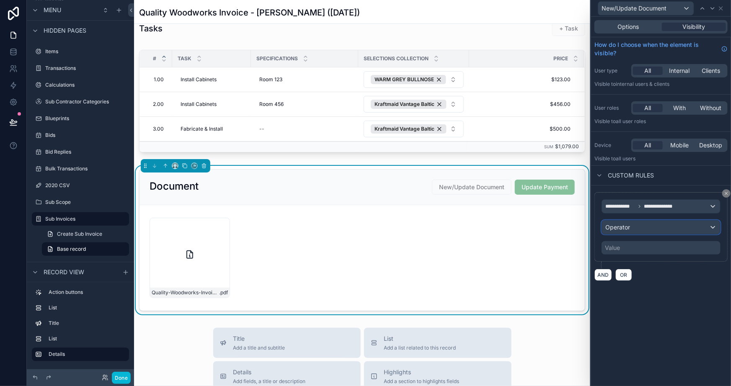
click at [631, 221] on div "Operator" at bounding box center [661, 227] width 118 height 13
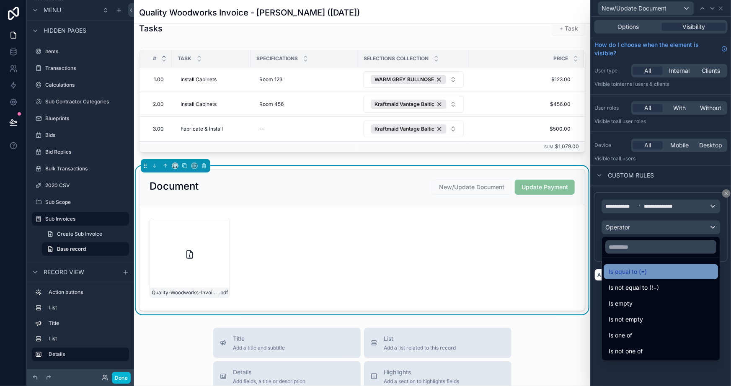
click at [618, 268] on span "Is equal to (=)" at bounding box center [628, 272] width 38 height 10
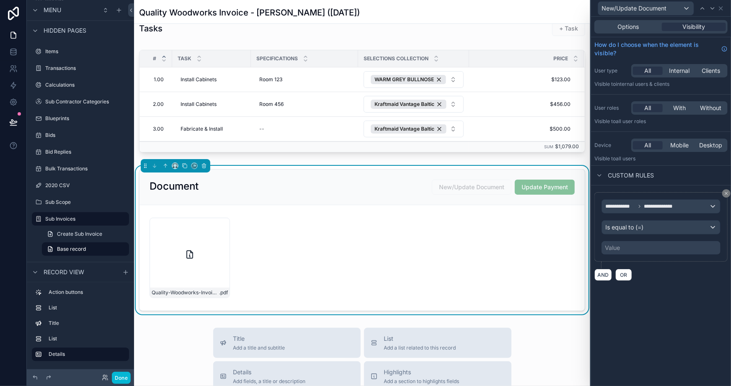
click at [620, 245] on div "Value" at bounding box center [612, 248] width 15 height 8
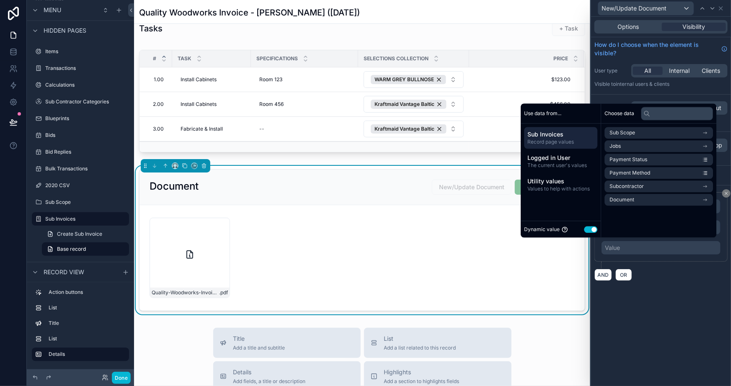
click at [582, 225] on div "Dynamic value Use setting" at bounding box center [560, 230] width 73 height 10
click at [584, 228] on button "Use setting" at bounding box center [590, 229] width 13 height 7
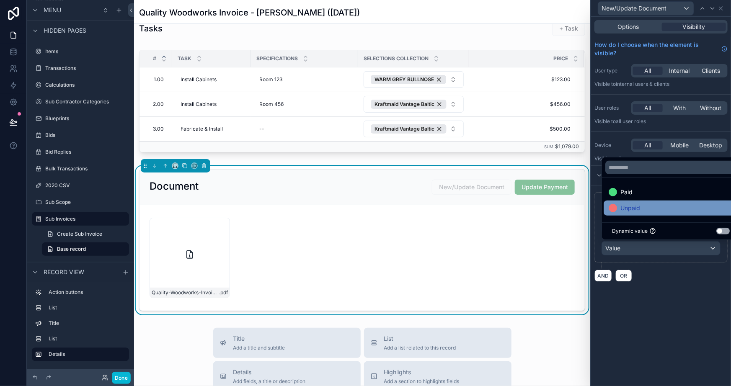
click at [630, 206] on span "Unpaid" at bounding box center [631, 208] width 20 height 10
click at [653, 314] on div "**********" at bounding box center [661, 202] width 140 height 370
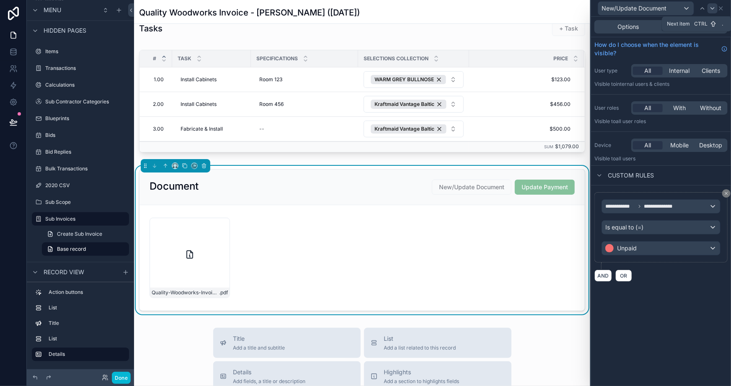
click at [714, 6] on icon at bounding box center [712, 8] width 7 height 7
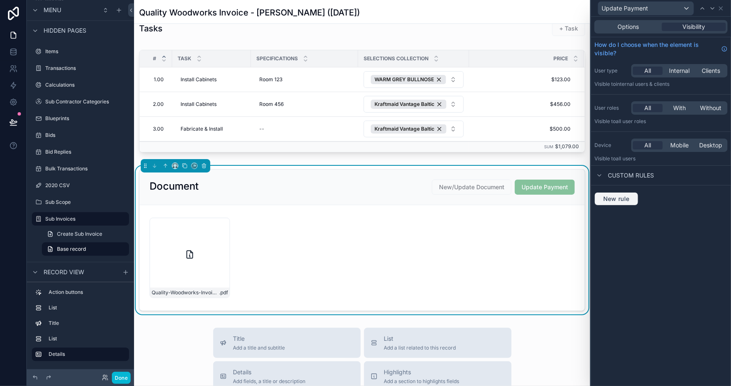
click at [612, 193] on button "New rule" at bounding box center [617, 198] width 44 height 13
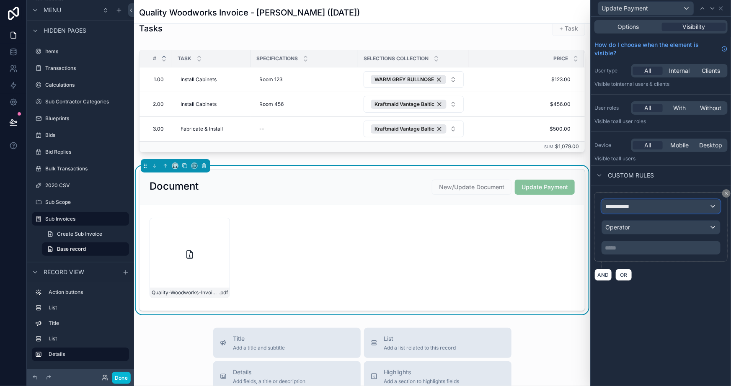
click at [624, 209] on span "**********" at bounding box center [621, 206] width 31 height 8
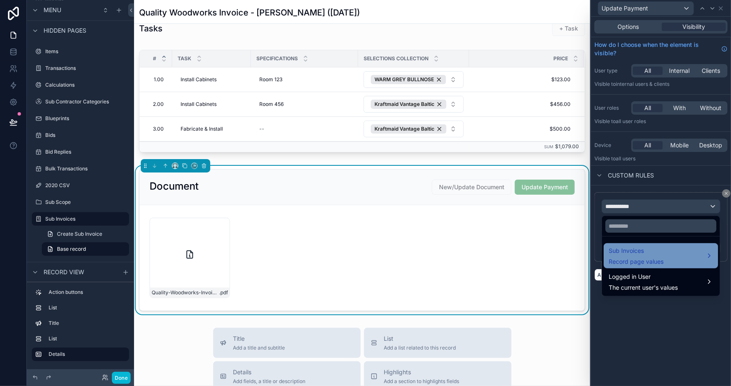
click at [629, 252] on span "Sub Invoices" at bounding box center [636, 251] width 55 height 10
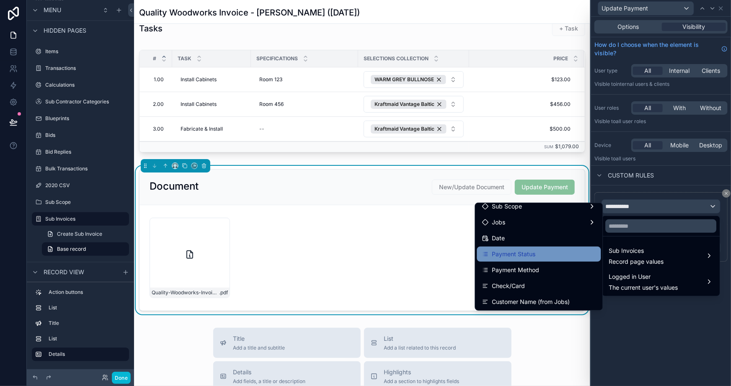
click at [532, 254] on div "Payment Status" at bounding box center [539, 254] width 114 height 10
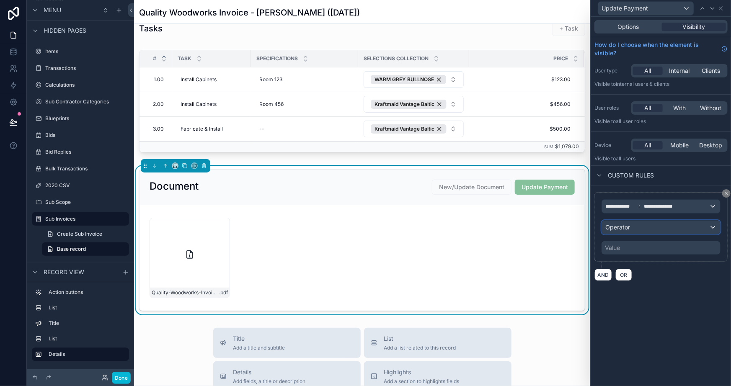
click at [632, 226] on div "Operator" at bounding box center [661, 227] width 118 height 13
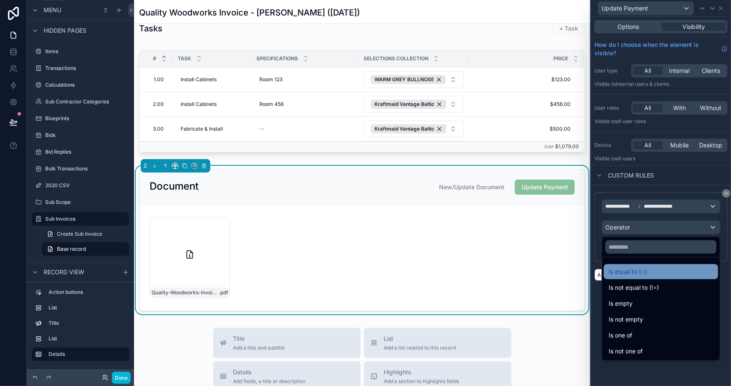
click at [628, 272] on span "Is equal to (=)" at bounding box center [628, 272] width 38 height 10
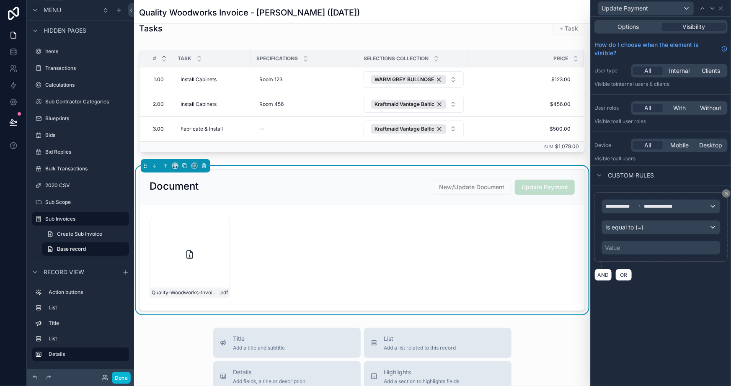
click at [632, 250] on div "Value" at bounding box center [661, 247] width 119 height 13
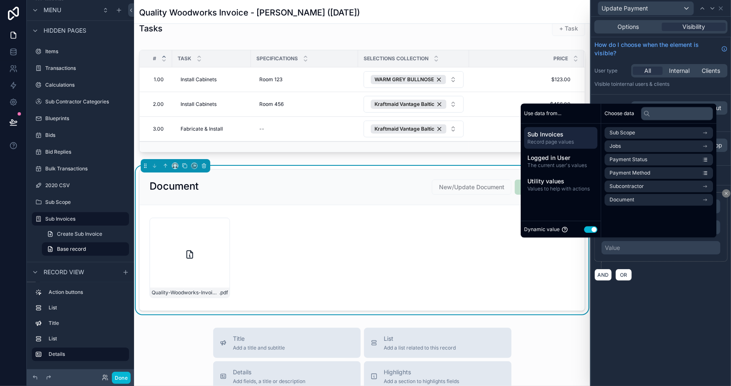
click at [585, 229] on button "Use setting" at bounding box center [590, 229] width 13 height 7
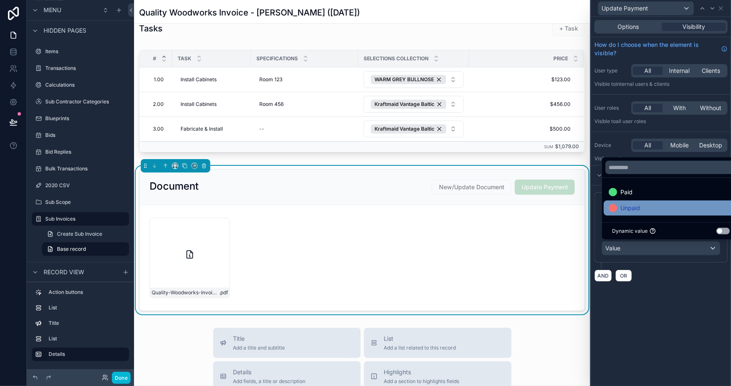
click at [644, 209] on div "Unpaid" at bounding box center [671, 208] width 124 height 10
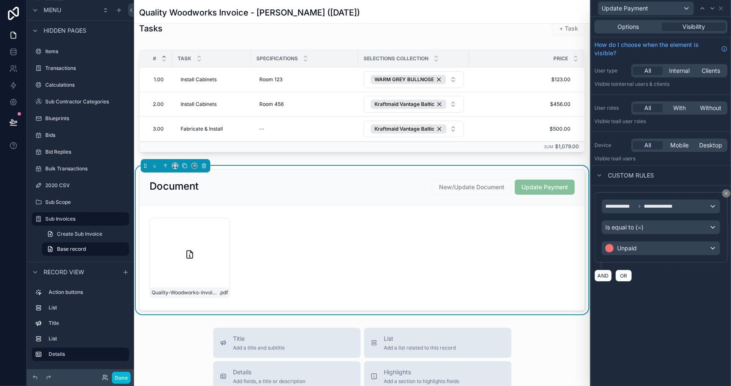
click at [666, 318] on div "**********" at bounding box center [661, 202] width 140 height 370
click at [119, 380] on button "Done" at bounding box center [121, 378] width 19 height 12
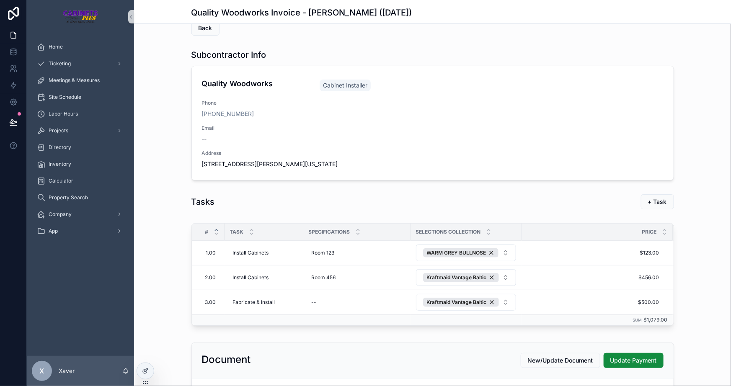
scroll to position [0, 0]
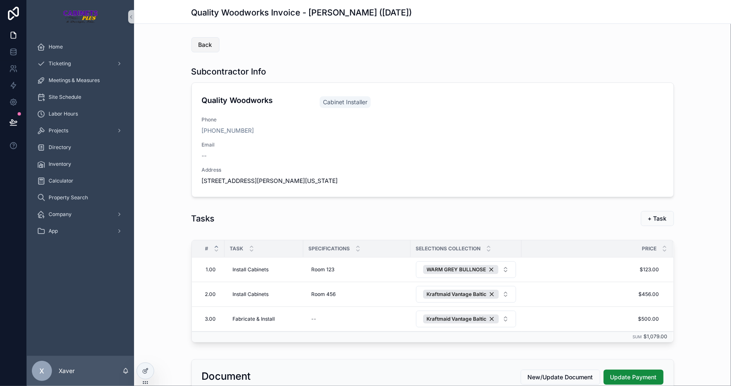
click at [209, 44] on button "Back" at bounding box center [206, 44] width 28 height 15
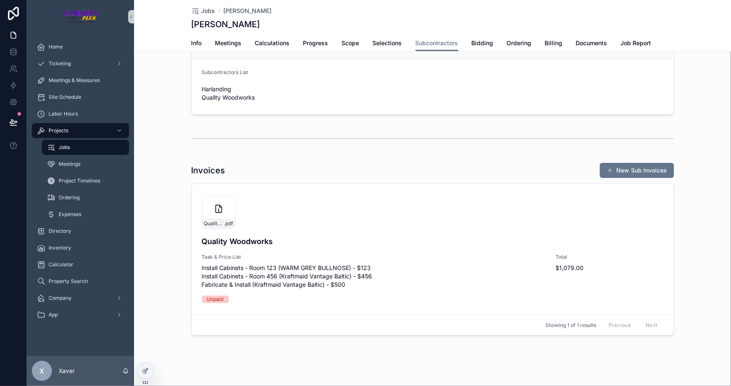
scroll to position [47, 0]
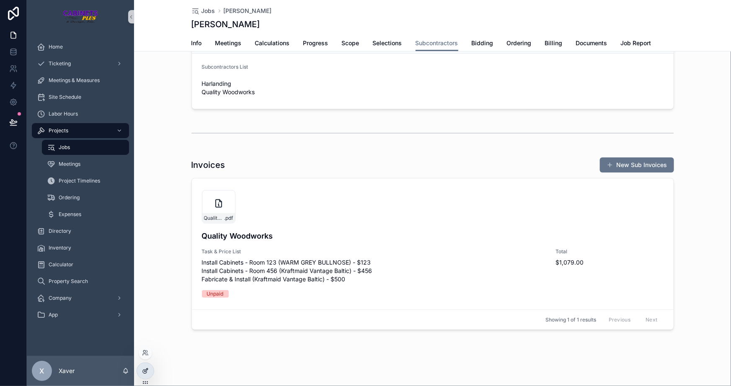
click at [148, 369] on icon at bounding box center [146, 370] width 3 height 3
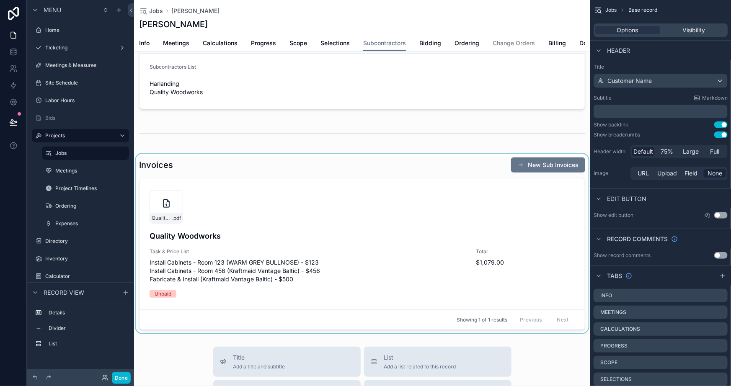
click at [368, 245] on div "scrollable content" at bounding box center [362, 244] width 456 height 180
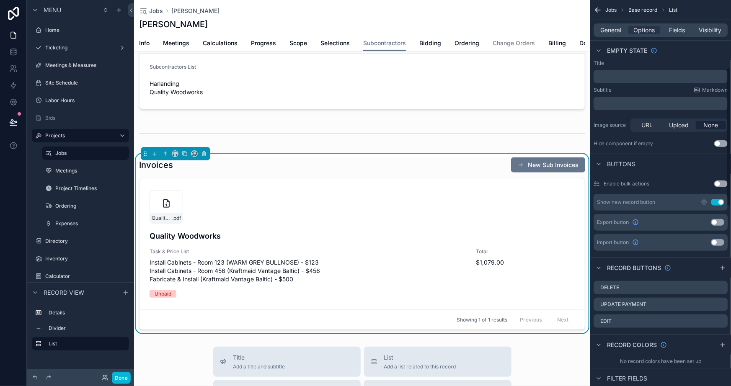
scroll to position [190, 0]
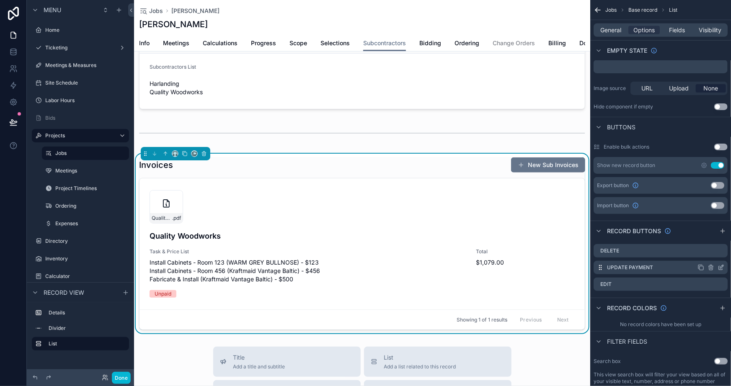
click at [720, 267] on icon "scrollable content" at bounding box center [721, 267] width 7 height 7
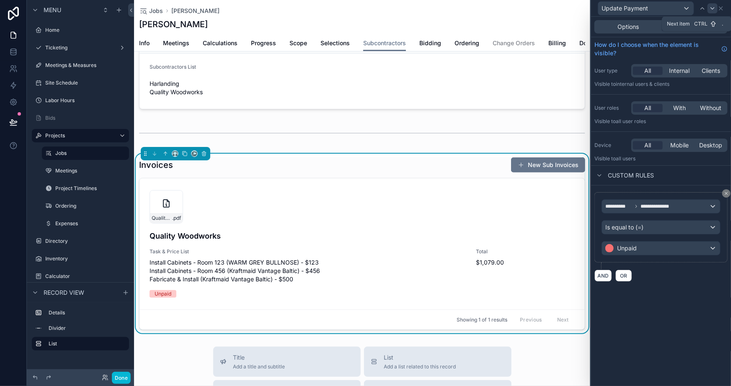
click at [711, 10] on icon at bounding box center [712, 8] width 7 height 7
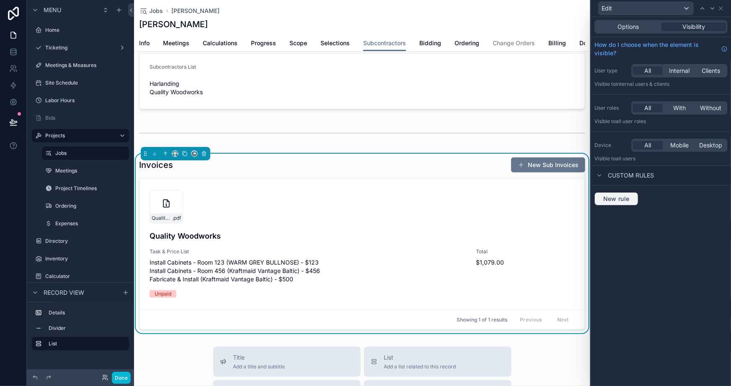
click at [615, 197] on span "New rule" at bounding box center [616, 199] width 33 height 8
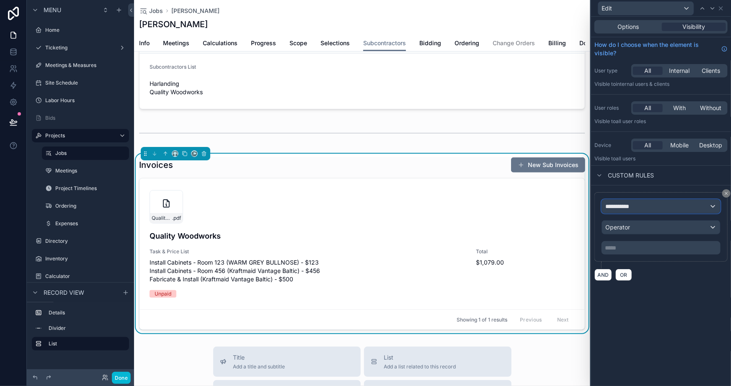
click at [632, 207] on span "**********" at bounding box center [621, 206] width 31 height 8
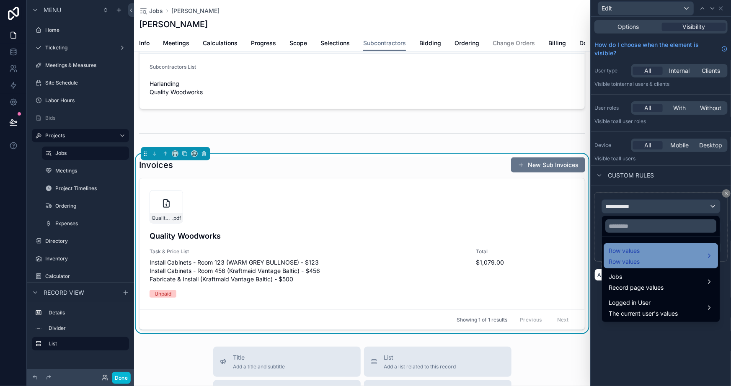
click at [621, 248] on span "Row values" at bounding box center [624, 251] width 31 height 10
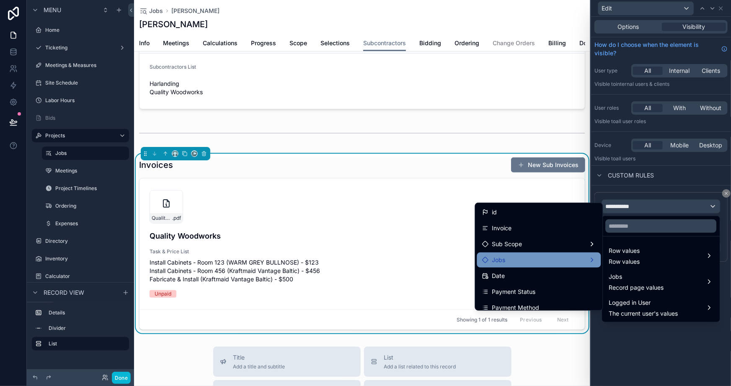
scroll to position [38, 0]
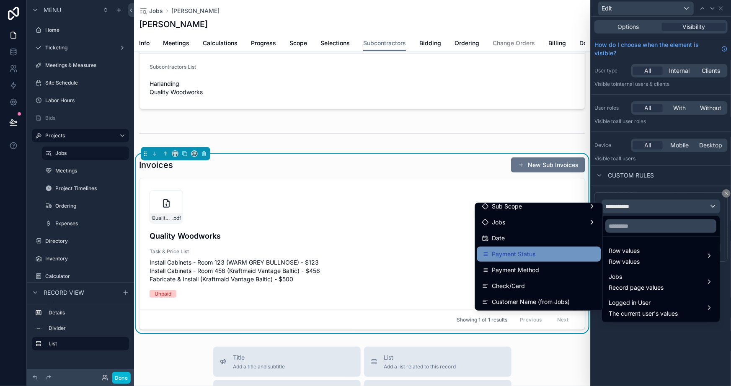
click at [539, 252] on div "Payment Status" at bounding box center [539, 254] width 114 height 10
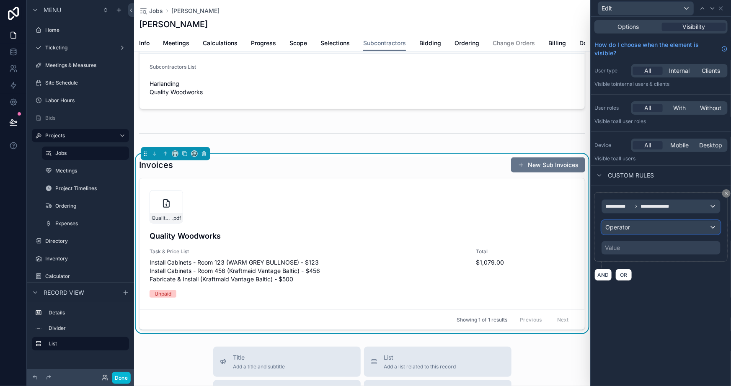
click at [624, 228] on span "Operator" at bounding box center [618, 227] width 25 height 7
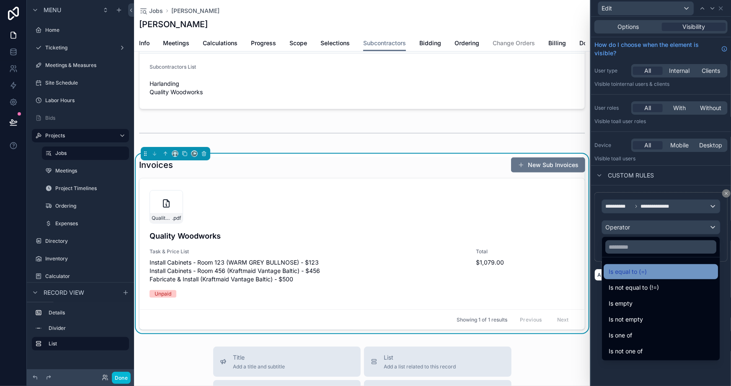
click at [647, 272] on div "Is equal to (=)" at bounding box center [661, 272] width 104 height 10
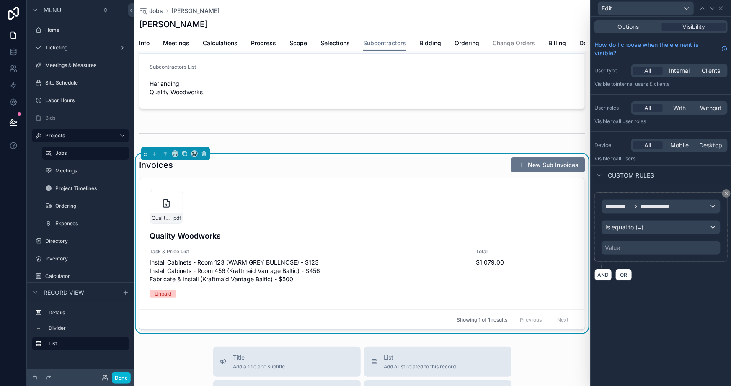
click at [630, 247] on div "Value" at bounding box center [661, 247] width 119 height 13
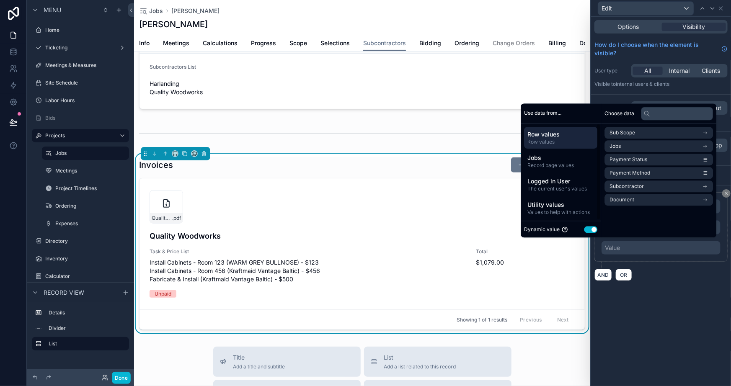
click at [588, 230] on button "Use setting" at bounding box center [590, 229] width 13 height 7
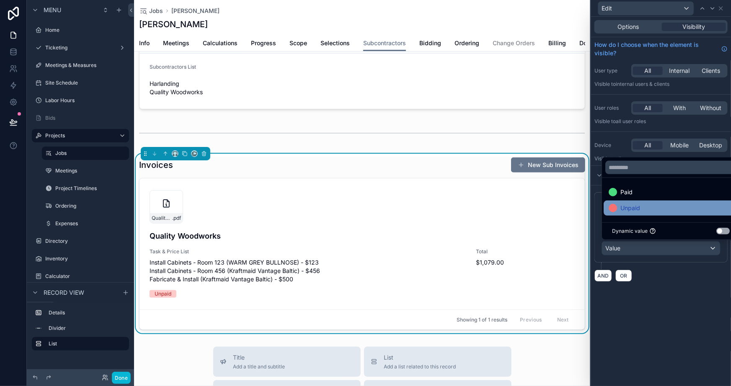
click at [615, 212] on div at bounding box center [613, 208] width 8 height 8
drag, startPoint x: 655, startPoint y: 337, endPoint x: 691, endPoint y: 62, distance: 277.3
click at [657, 345] on div "**********" at bounding box center [661, 202] width 140 height 370
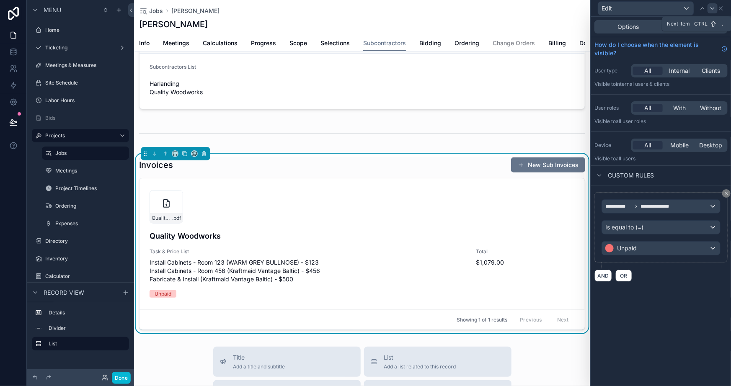
click at [712, 9] on icon at bounding box center [712, 8] width 7 height 7
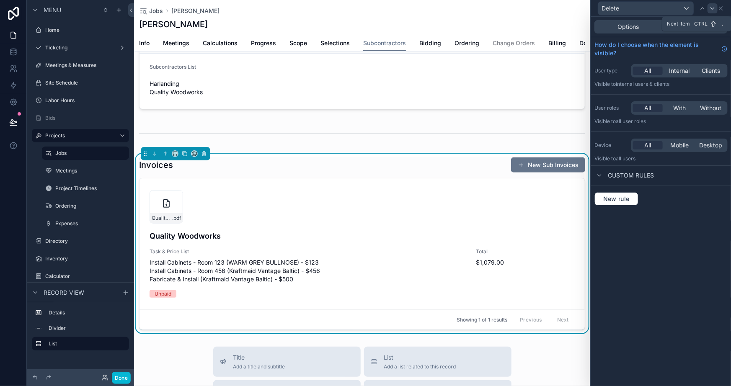
click at [711, 10] on icon at bounding box center [712, 8] width 7 height 7
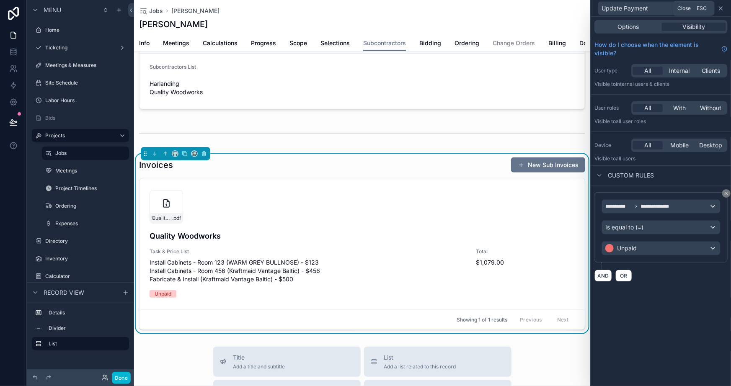
click at [722, 8] on icon at bounding box center [721, 8] width 3 height 3
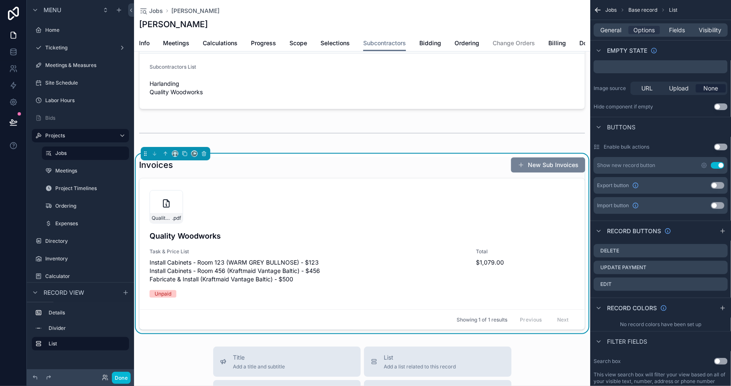
click at [530, 170] on button "New Sub Invoices" at bounding box center [548, 165] width 74 height 15
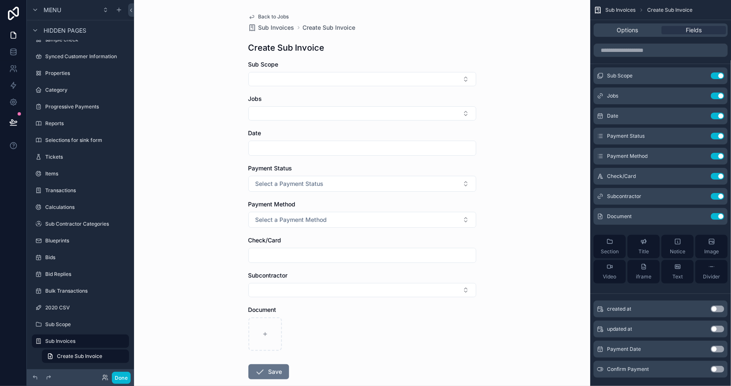
click at [521, 61] on div "Back to Jobs Sub Invoices Create Sub Invoice Create Sub Invoice Sub Scope Jobs …" at bounding box center [362, 193] width 456 height 386
click at [719, 73] on button "Use setting" at bounding box center [717, 75] width 13 height 7
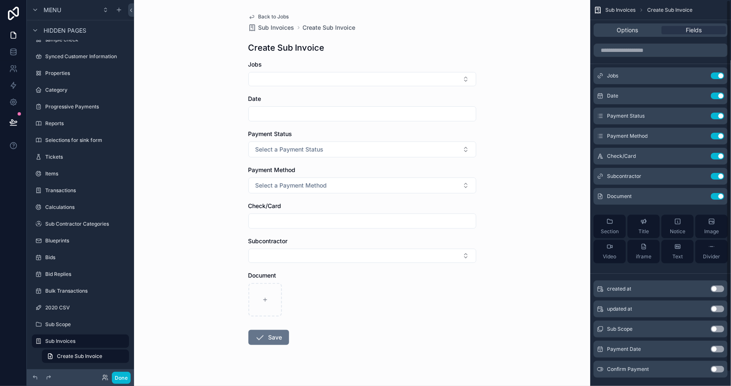
click at [719, 73] on button "Use setting" at bounding box center [717, 75] width 13 height 7
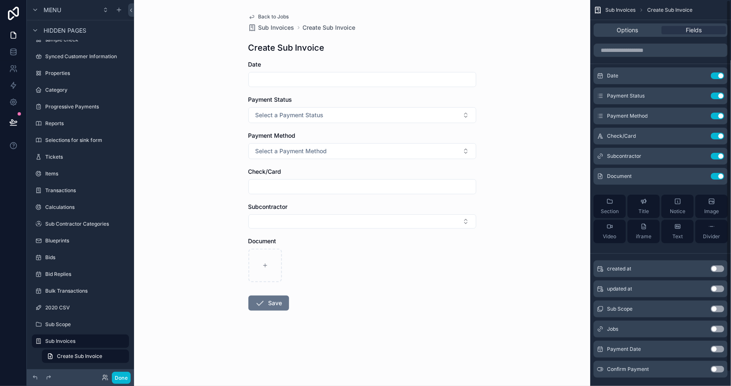
click at [719, 73] on button "Use setting" at bounding box center [717, 75] width 13 height 7
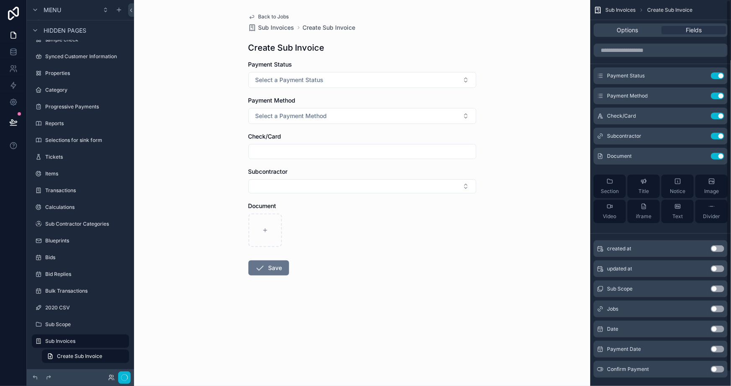
click at [719, 73] on button "Use setting" at bounding box center [717, 75] width 13 height 7
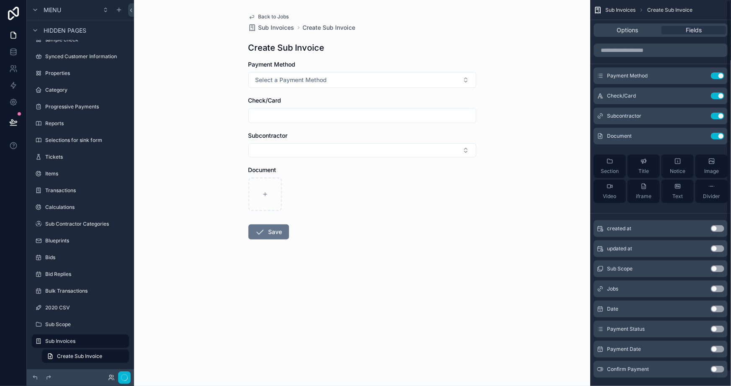
click at [719, 73] on button "Use setting" at bounding box center [717, 75] width 13 height 7
click at [719, 93] on button "Use setting" at bounding box center [717, 96] width 13 height 7
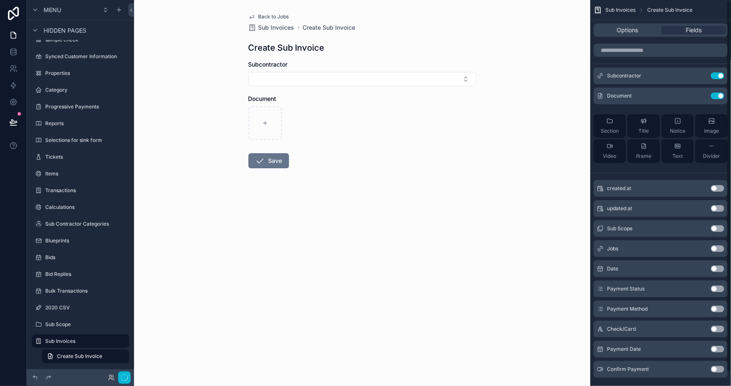
click at [719, 73] on button "Use setting" at bounding box center [717, 75] width 13 height 7
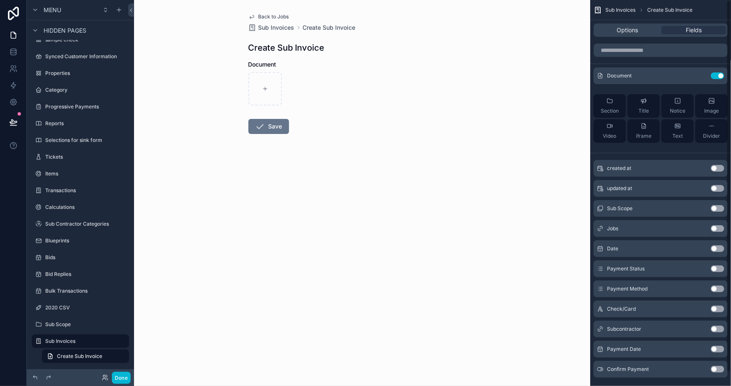
click at [719, 73] on button "Use setting" at bounding box center [717, 75] width 13 height 7
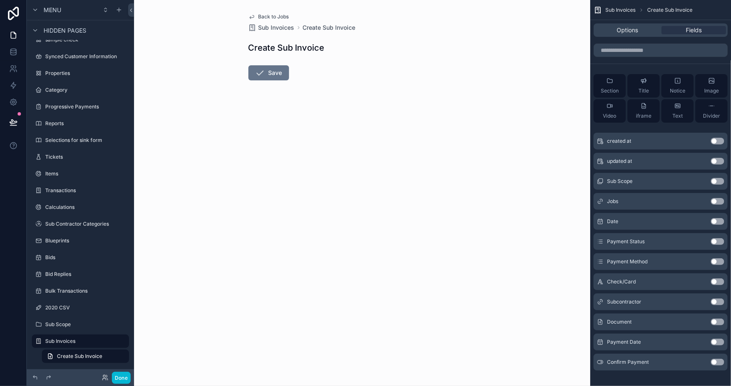
click at [255, 15] on link "Back to Jobs" at bounding box center [268, 16] width 41 height 7
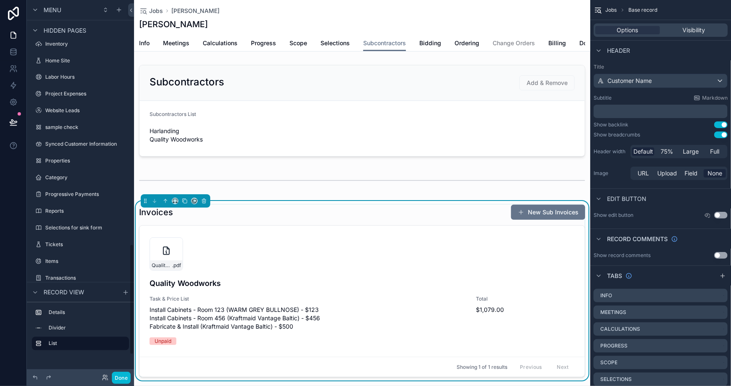
scroll to position [829, 0]
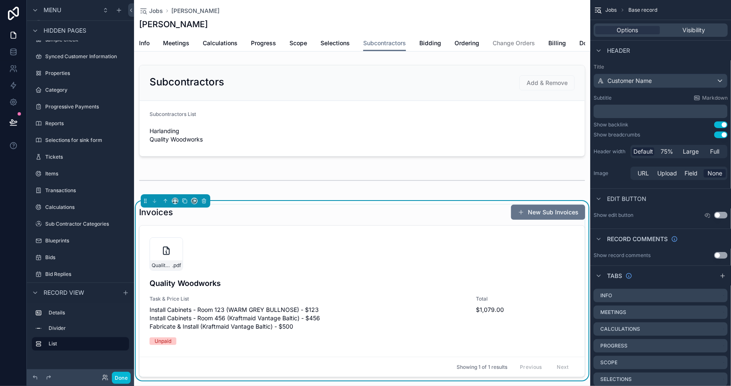
click at [448, 220] on div "Invoices New Sub Invoices" at bounding box center [362, 212] width 446 height 16
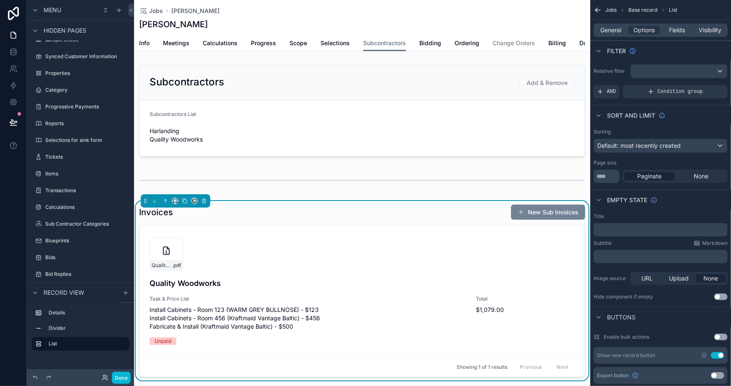
click at [542, 217] on button "New Sub Invoices" at bounding box center [548, 212] width 74 height 15
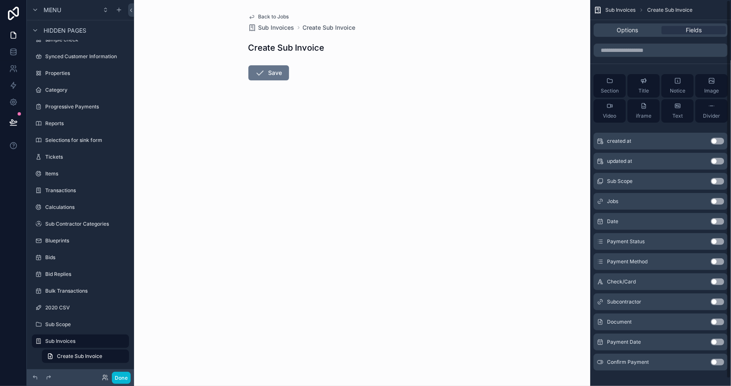
click at [714, 202] on button "Use setting" at bounding box center [717, 201] width 13 height 7
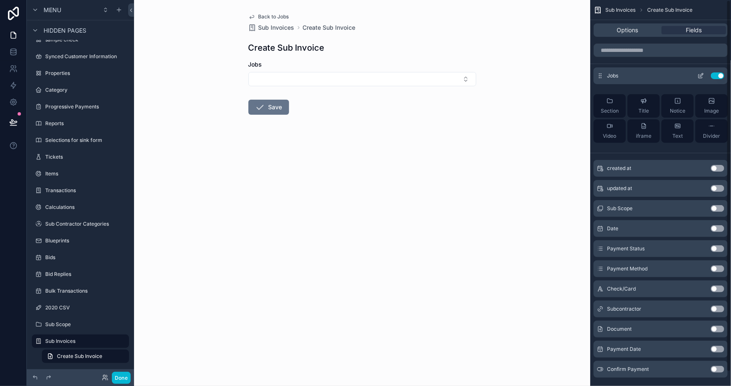
click at [700, 75] on icon "scrollable content" at bounding box center [701, 75] width 7 height 7
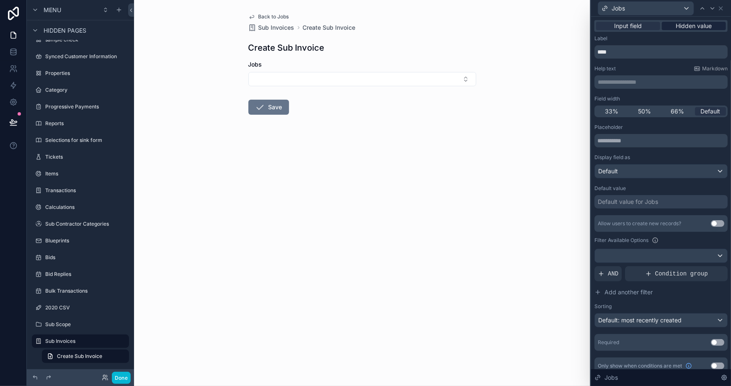
click at [685, 27] on span "Hidden value" at bounding box center [694, 26] width 36 height 8
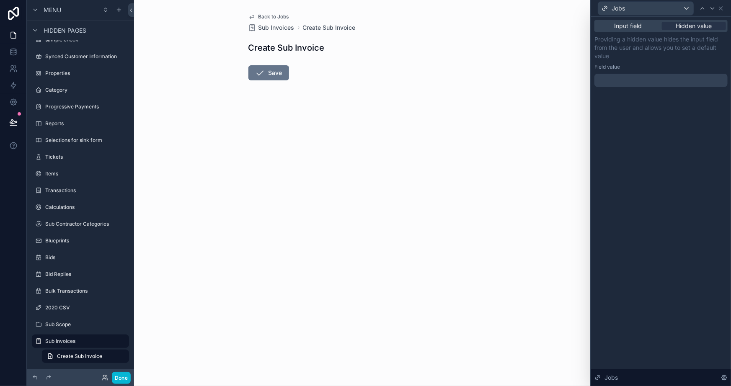
click at [617, 84] on div at bounding box center [661, 80] width 133 height 13
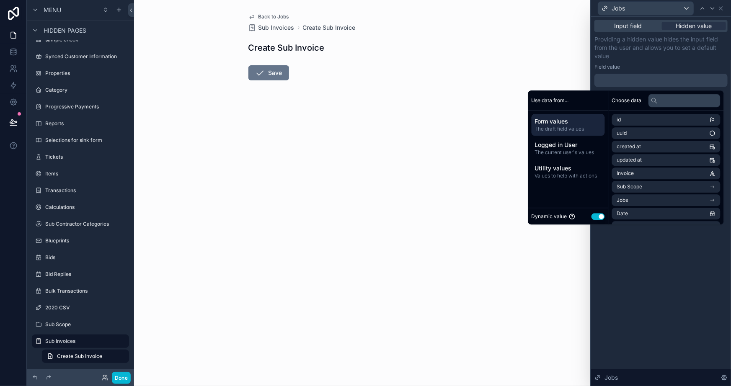
click at [577, 129] on span "The draft field values" at bounding box center [568, 129] width 67 height 7
click at [646, 164] on li "Jobs" at bounding box center [666, 163] width 109 height 12
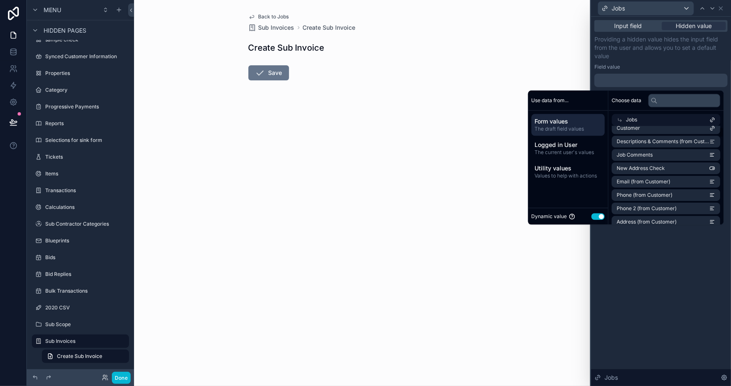
scroll to position [0, 0]
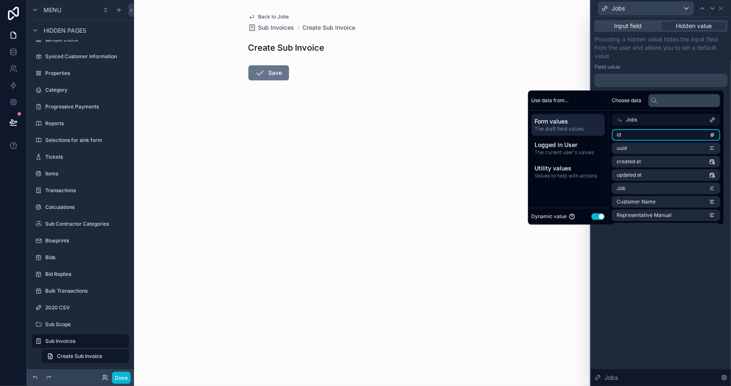
click at [621, 130] on li "id" at bounding box center [666, 135] width 109 height 12
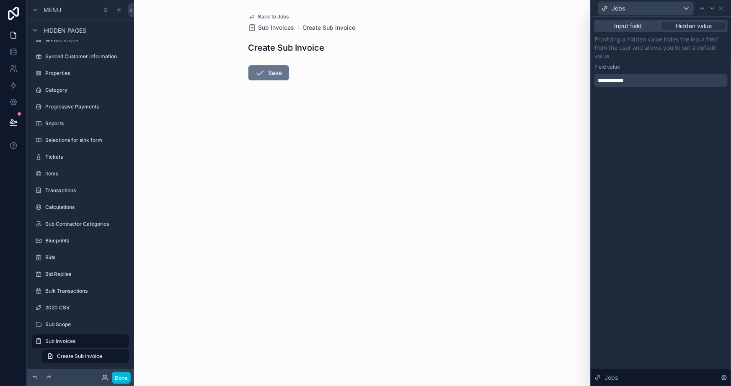
click at [650, 269] on div "**********" at bounding box center [661, 202] width 140 height 370
click at [264, 15] on span "Back to Jobs" at bounding box center [274, 16] width 31 height 7
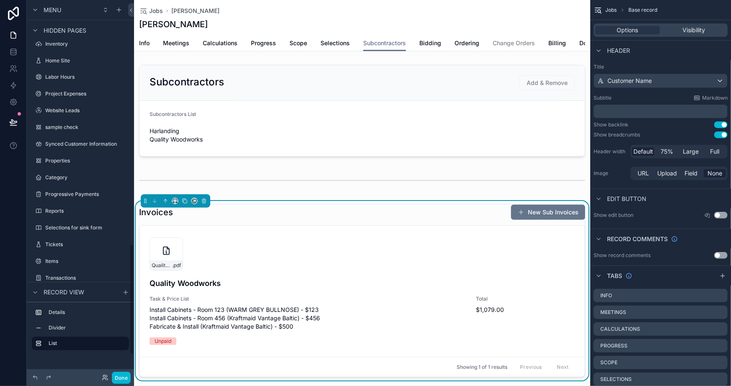
scroll to position [829, 0]
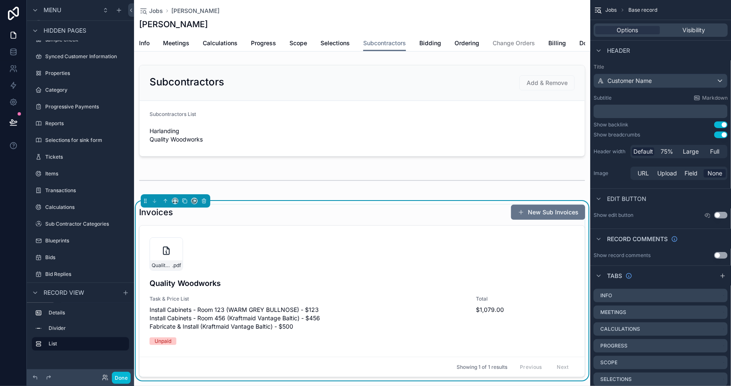
click at [313, 220] on div "Invoices New Sub Invoices" at bounding box center [362, 212] width 446 height 16
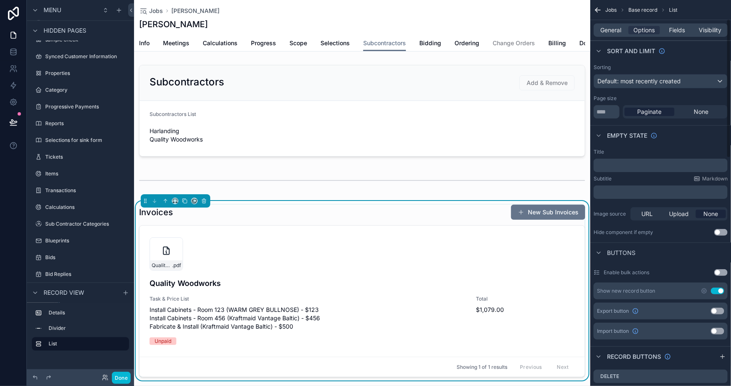
scroll to position [76, 0]
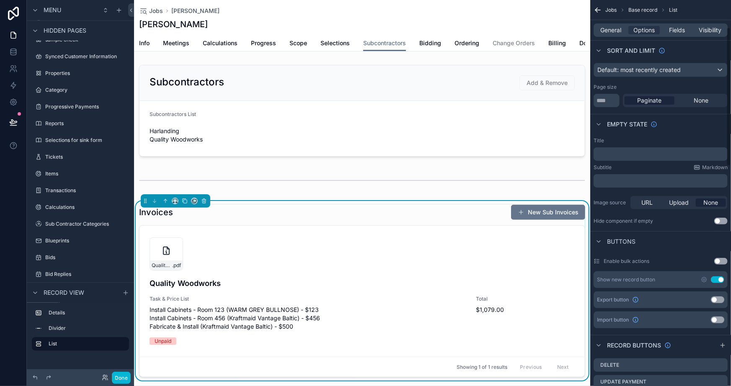
click at [714, 281] on button "Use setting" at bounding box center [717, 280] width 13 height 7
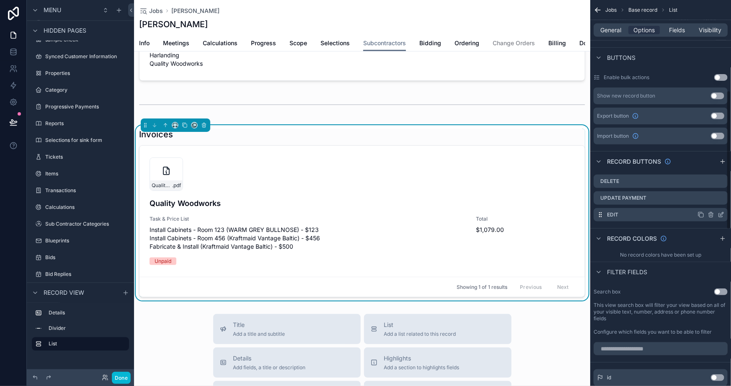
scroll to position [0, 0]
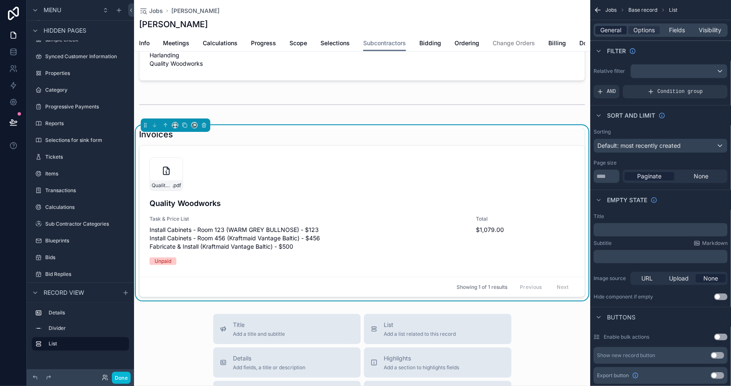
click at [604, 25] on div "General Options Fields Visibility" at bounding box center [661, 29] width 134 height 13
click at [603, 28] on span "General" at bounding box center [611, 30] width 21 height 8
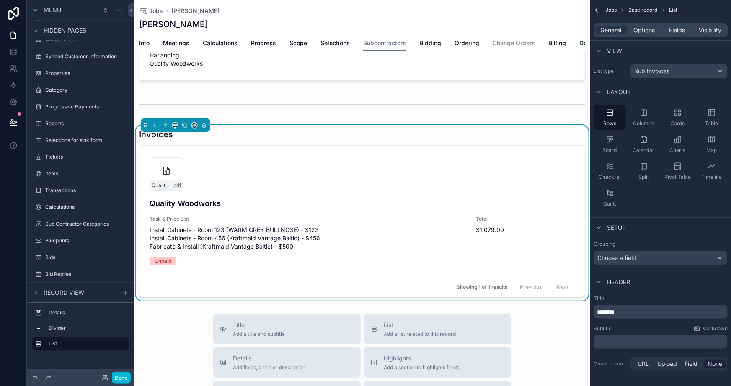
click at [609, 315] on span "********" at bounding box center [606, 312] width 18 height 6
click at [609, 314] on span "********" at bounding box center [606, 312] width 18 height 6
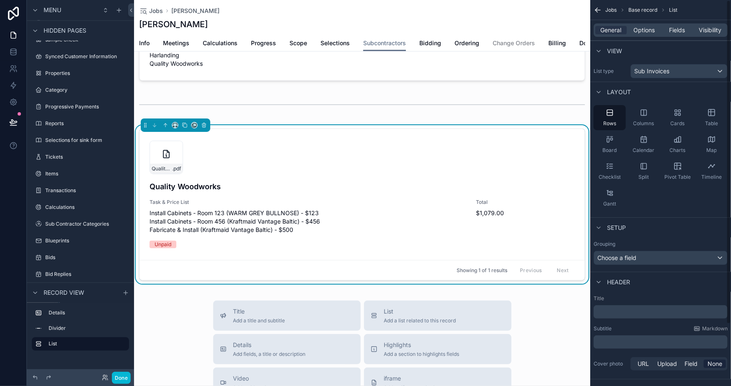
click at [637, 326] on div "Subtitle Markdown" at bounding box center [661, 329] width 134 height 7
click at [127, 376] on button "Done" at bounding box center [121, 378] width 19 height 12
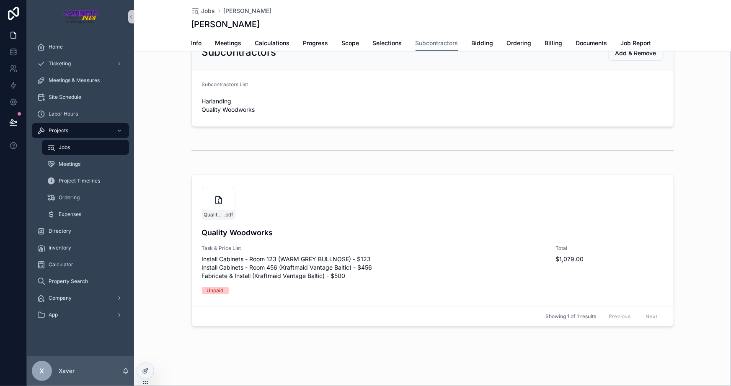
click at [157, 365] on div "Jobs Max Fake Mustermann Max Fake Mustermann Subcontractors Info Meetings Calcu…" at bounding box center [432, 178] width 597 height 417
click at [147, 370] on icon at bounding box center [147, 369] width 1 height 1
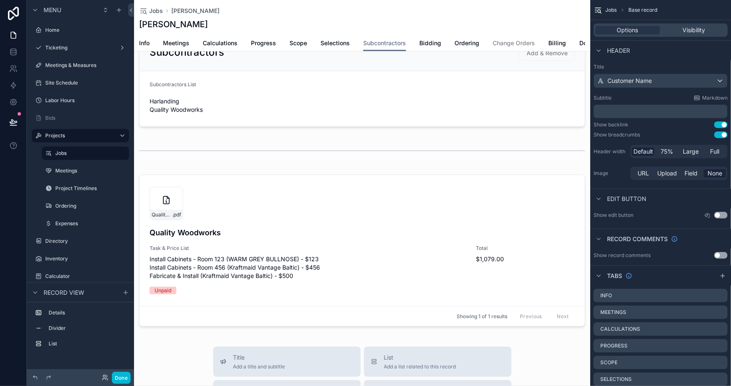
scroll to position [76, 0]
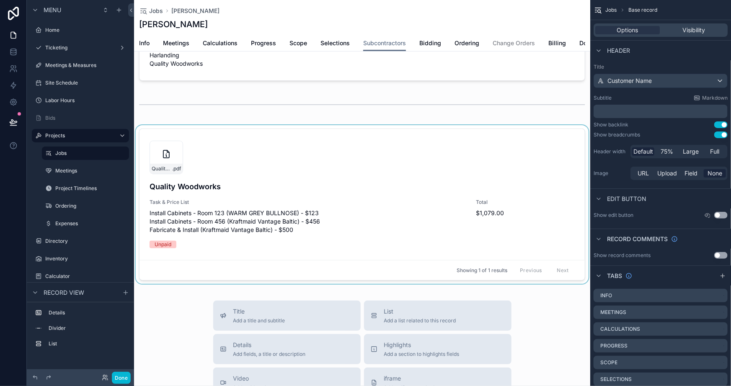
click at [309, 188] on div "scrollable content" at bounding box center [362, 206] width 456 height 162
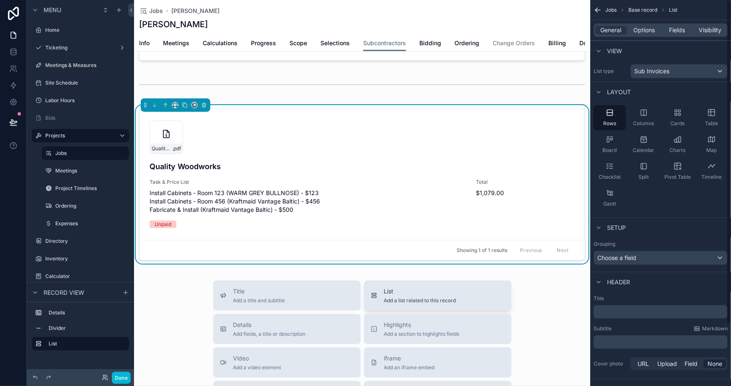
scroll to position [114, 0]
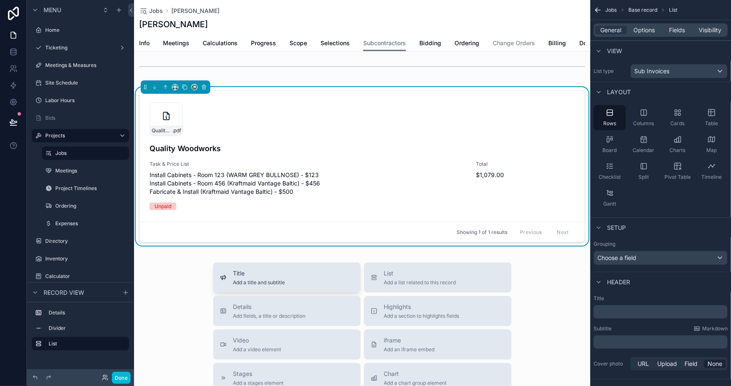
click at [290, 280] on div "Title Add a title and subtitle" at bounding box center [287, 277] width 134 height 17
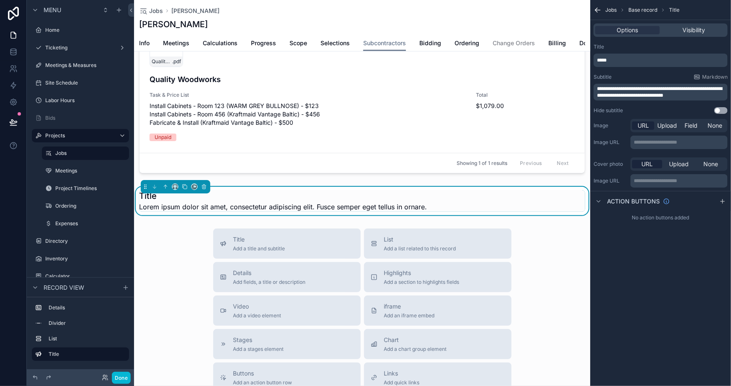
scroll to position [196, 0]
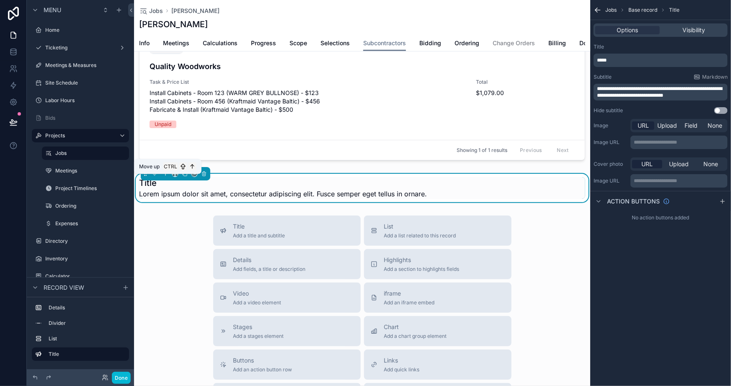
click at [166, 177] on icon "scrollable content" at bounding box center [166, 174] width 6 height 6
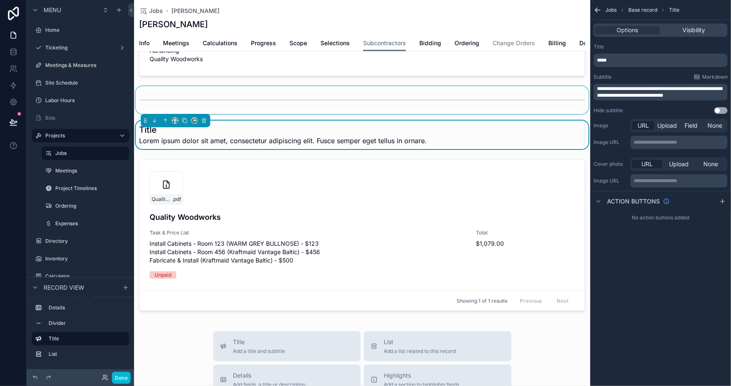
scroll to position [44, 0]
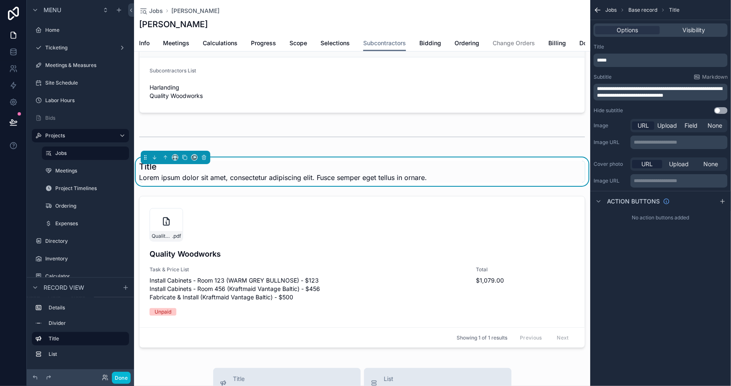
click at [680, 86] on span "**********" at bounding box center [659, 92] width 125 height 12
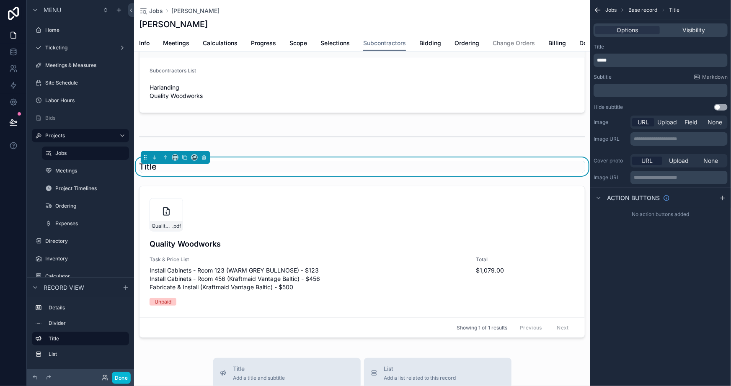
click at [649, 286] on div "**********" at bounding box center [660, 193] width 141 height 386
click at [720, 197] on icon "scrollable content" at bounding box center [723, 198] width 7 height 7
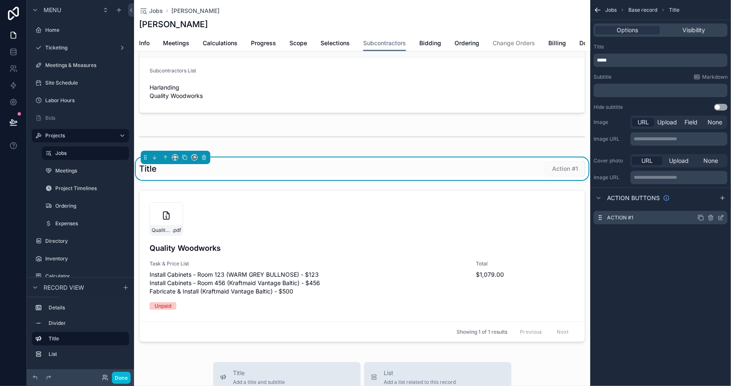
click at [722, 218] on icon "scrollable content" at bounding box center [721, 216] width 3 height 3
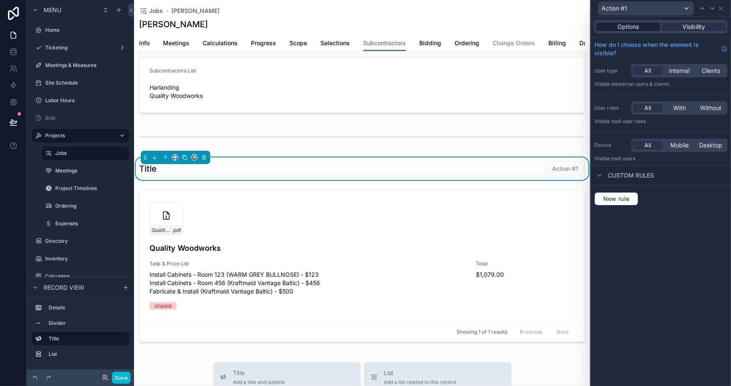
click at [636, 29] on span "Options" at bounding box center [628, 27] width 21 height 8
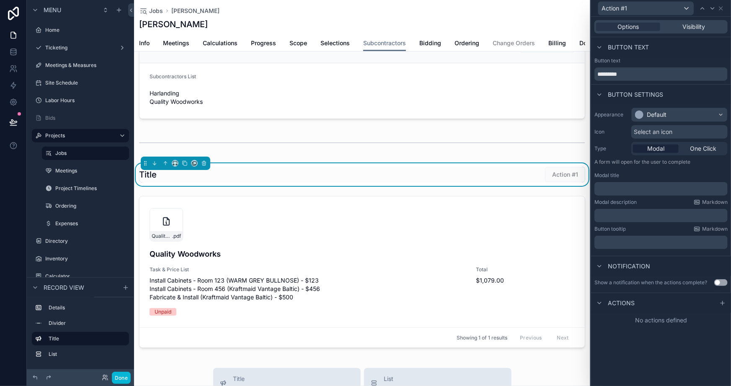
scroll to position [38, 0]
click at [654, 71] on input "*********" at bounding box center [661, 73] width 133 height 13
type input "*"
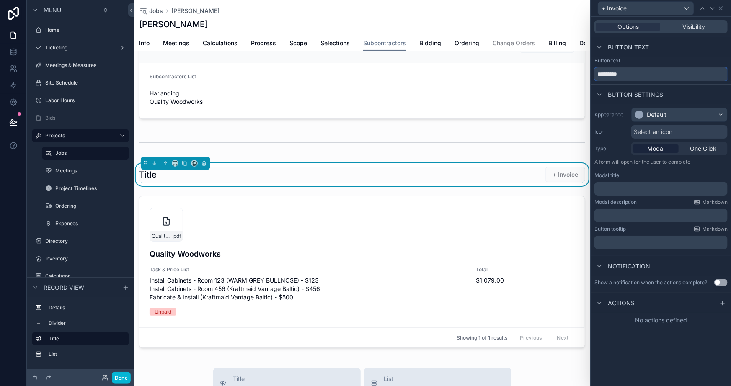
type input "*********"
click at [634, 346] on div "Options Visibility Button text Button text ********* Button settings Appearance…" at bounding box center [661, 202] width 140 height 370
click at [643, 192] on p "﻿" at bounding box center [662, 189] width 128 height 8
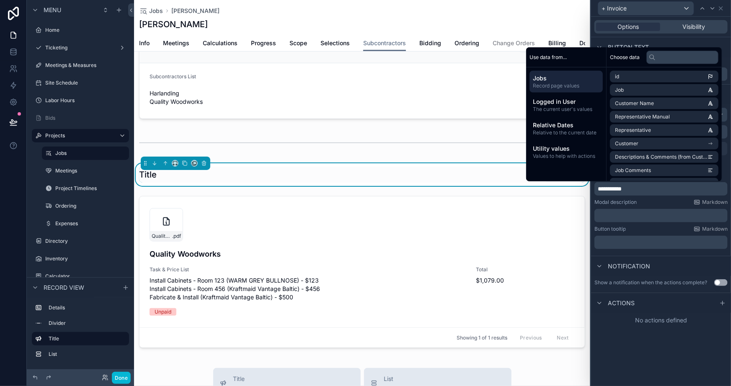
click at [641, 347] on div "**********" at bounding box center [661, 202] width 140 height 370
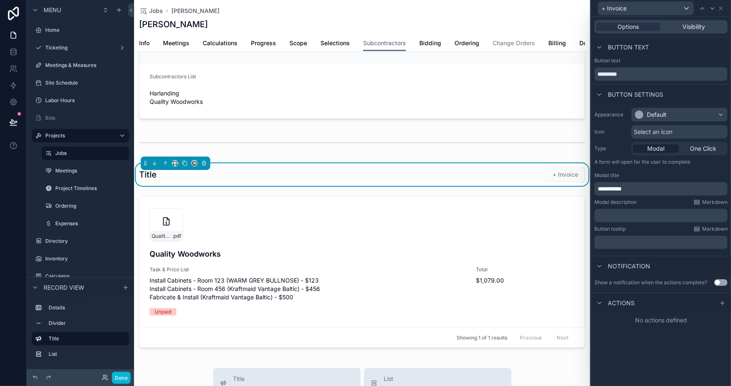
click at [634, 338] on div "**********" at bounding box center [661, 202] width 140 height 370
click at [634, 336] on div "**********" at bounding box center [661, 202] width 140 height 370
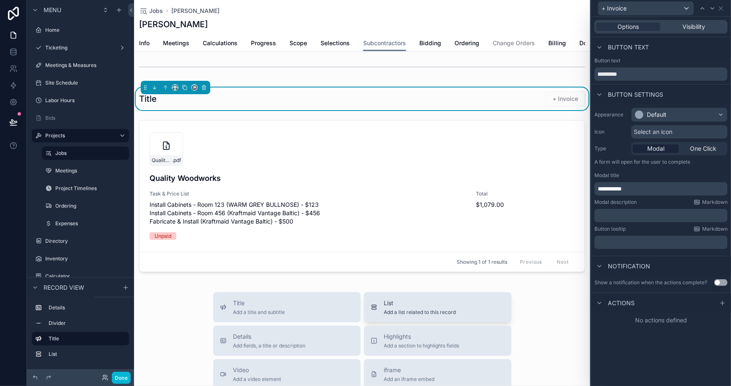
scroll to position [114, 0]
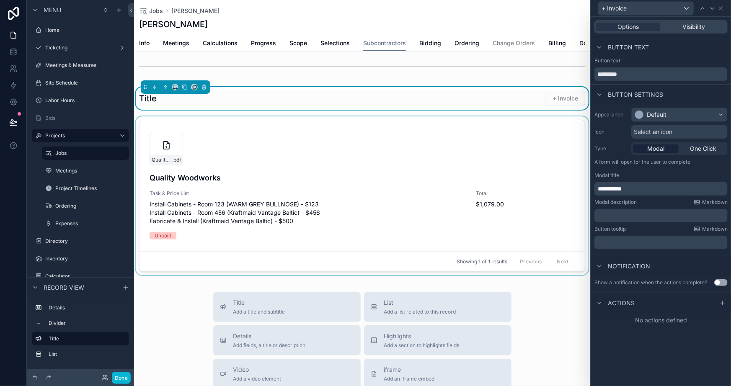
click at [470, 218] on div "scrollable content" at bounding box center [362, 197] width 456 height 162
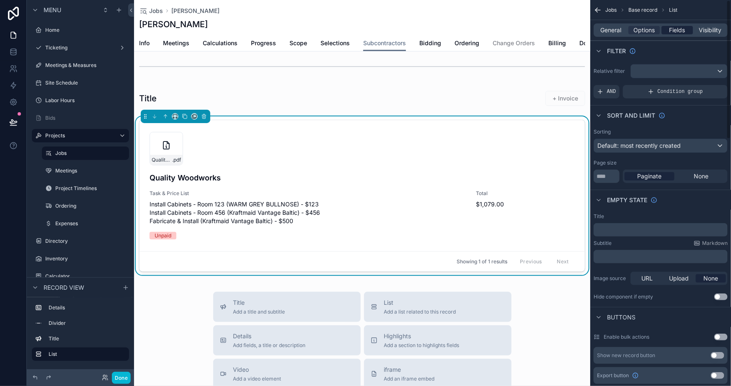
click at [676, 29] on span "Fields" at bounding box center [678, 30] width 16 height 8
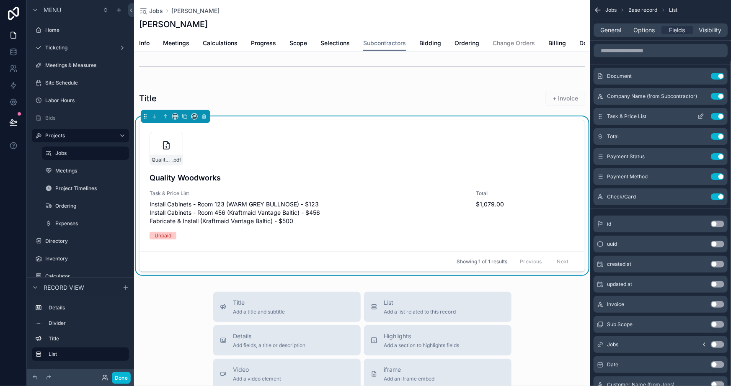
click at [700, 113] on icon "scrollable content" at bounding box center [701, 116] width 7 height 7
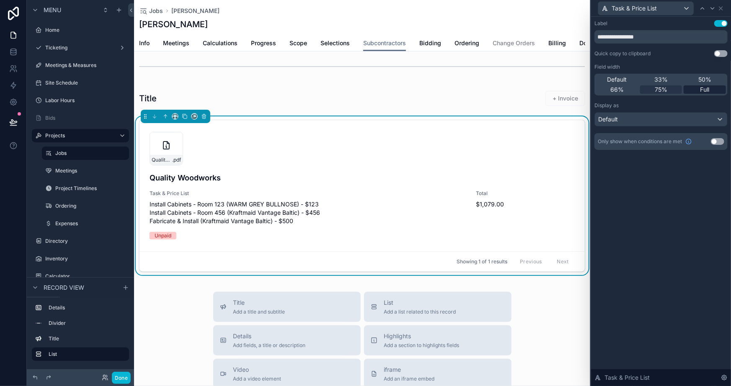
click at [705, 88] on span "Full" at bounding box center [705, 89] width 9 height 8
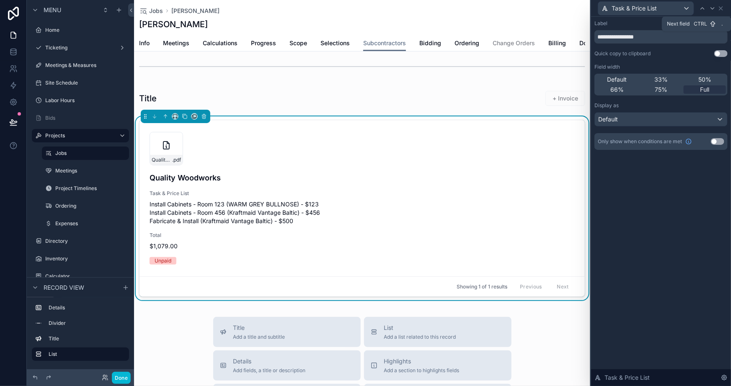
click at [712, 10] on icon at bounding box center [712, 8] width 7 height 7
click at [700, 88] on div "Full" at bounding box center [705, 89] width 42 height 8
click at [710, 10] on icon at bounding box center [712, 8] width 7 height 7
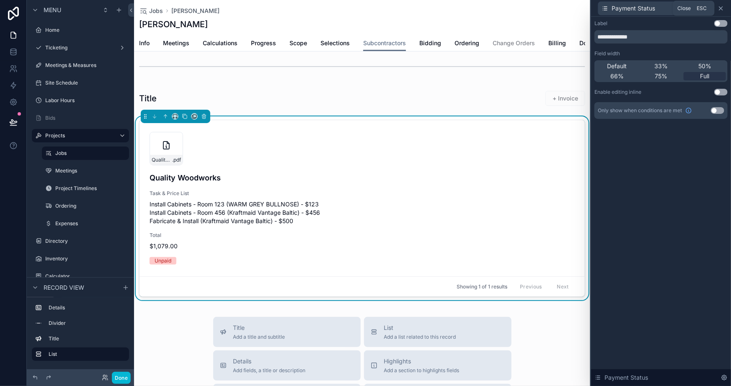
click at [720, 8] on icon at bounding box center [721, 8] width 3 height 3
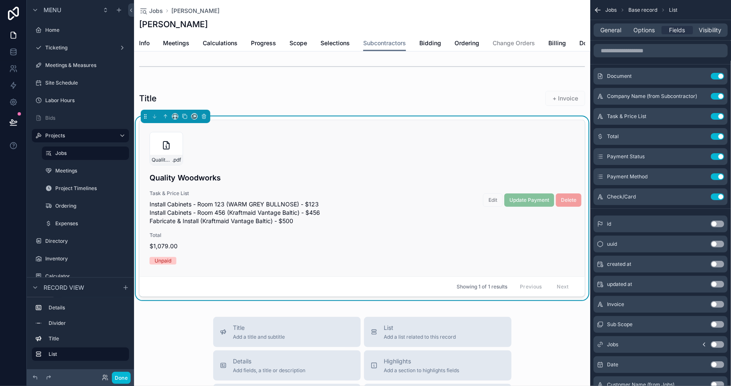
click at [382, 134] on div "Quality-Woodworks-Invoice---Max-Fake-Mustermann-(9/11/2025) .pdf Quality Woodwo…" at bounding box center [362, 198] width 445 height 156
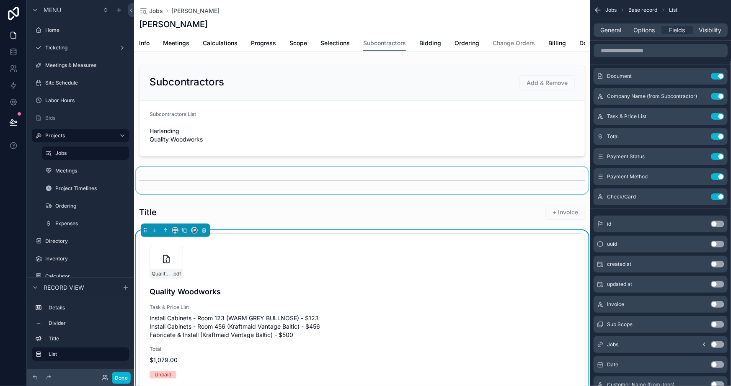
scroll to position [76, 0]
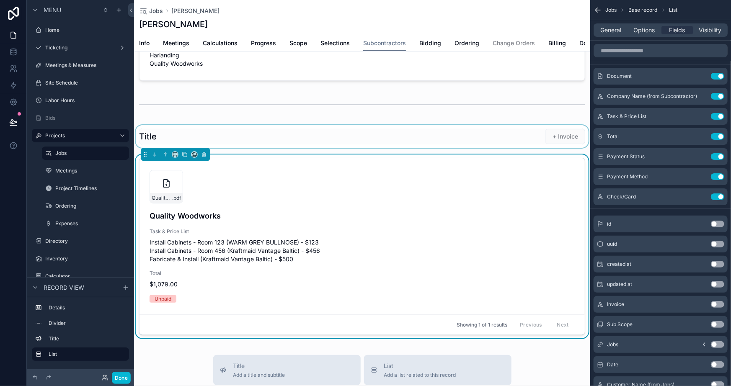
click at [194, 137] on div "scrollable content" at bounding box center [362, 136] width 456 height 23
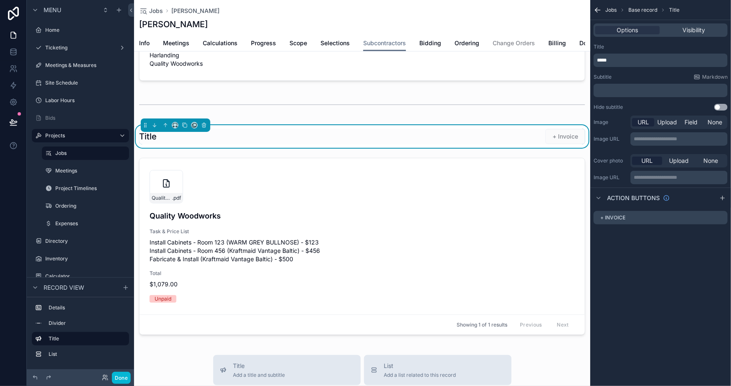
click at [620, 54] on div "*****" at bounding box center [661, 60] width 134 height 13
click at [621, 58] on p "*****" at bounding box center [661, 60] width 129 height 7
click at [624, 243] on div "**********" at bounding box center [660, 122] width 141 height 245
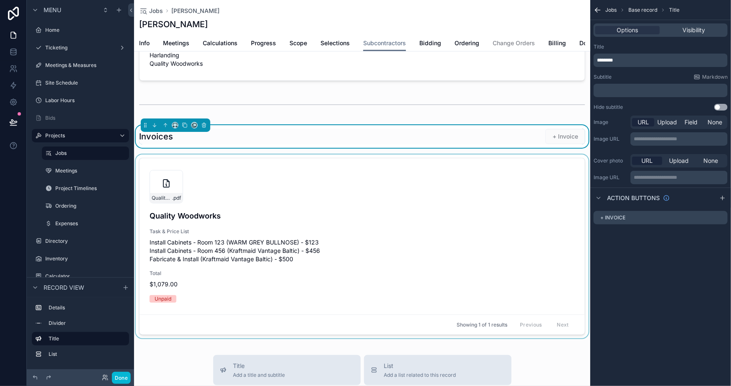
click at [455, 211] on div "scrollable content" at bounding box center [362, 248] width 456 height 187
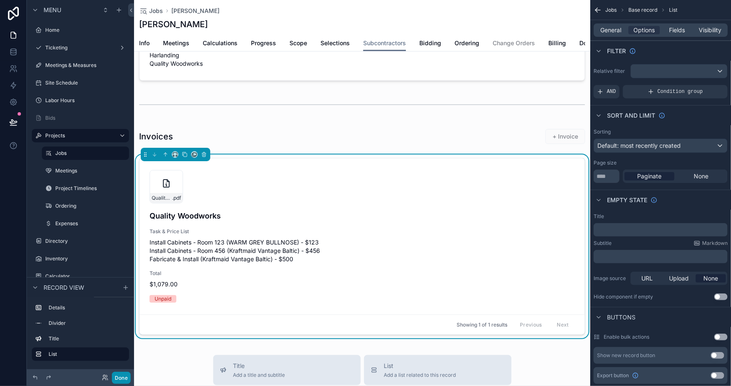
click at [118, 376] on button "Done" at bounding box center [121, 378] width 19 height 12
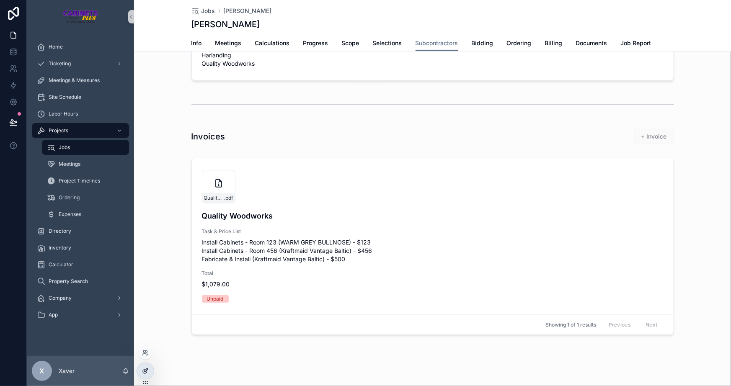
click at [144, 368] on icon at bounding box center [145, 371] width 7 height 7
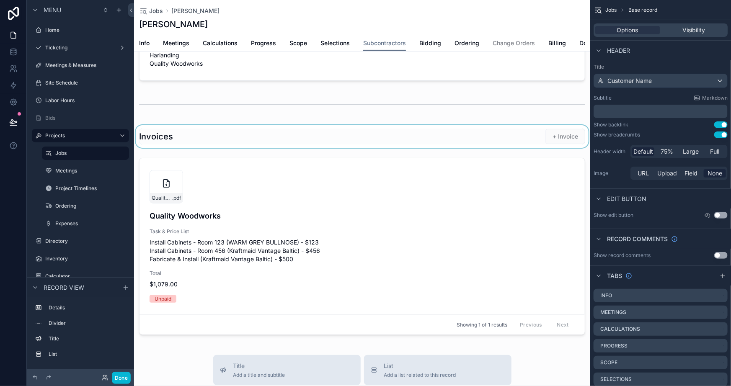
click at [303, 136] on div "scrollable content" at bounding box center [362, 136] width 456 height 23
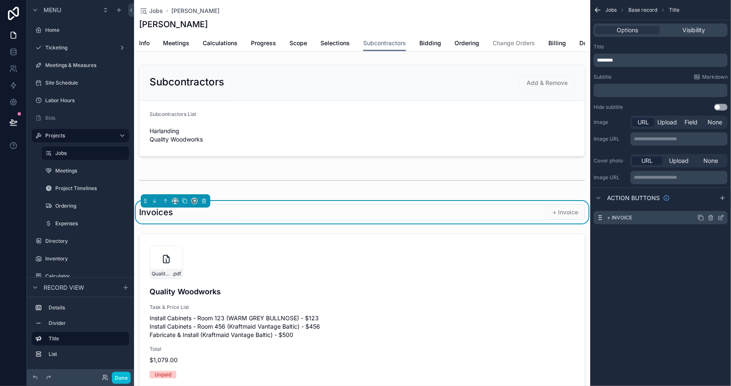
scroll to position [76, 0]
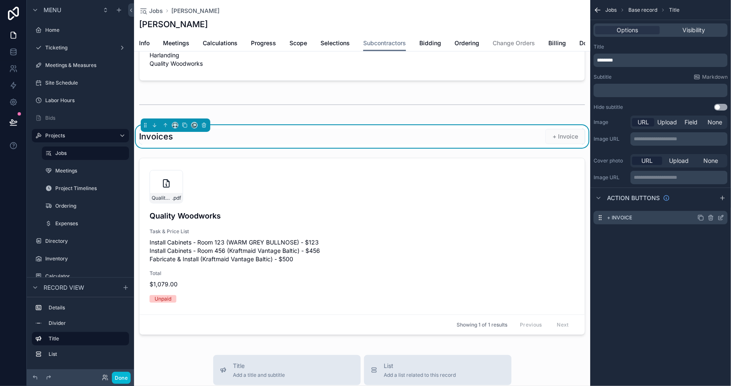
click at [720, 215] on icon "scrollable content" at bounding box center [721, 218] width 7 height 7
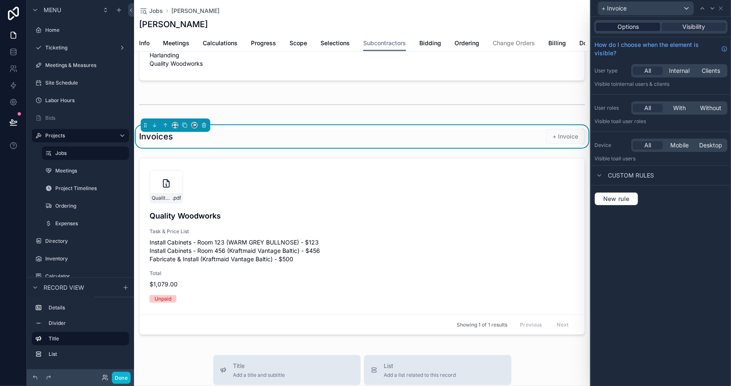
click at [609, 26] on div "Options" at bounding box center [628, 27] width 64 height 8
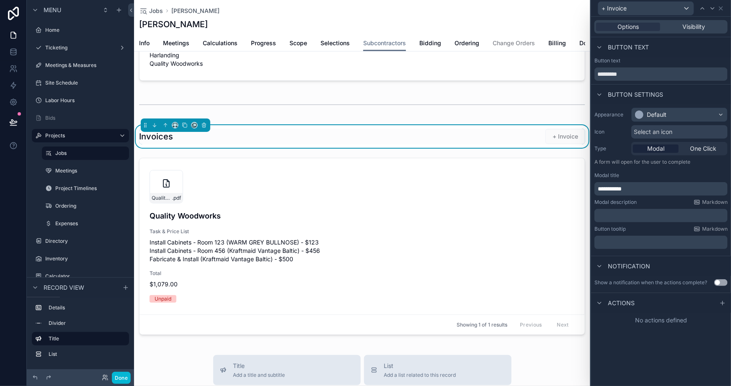
click at [621, 213] on p "﻿" at bounding box center [662, 216] width 128 height 8
click at [685, 340] on div "**********" at bounding box center [661, 202] width 140 height 370
click at [724, 300] on icon at bounding box center [723, 303] width 7 height 7
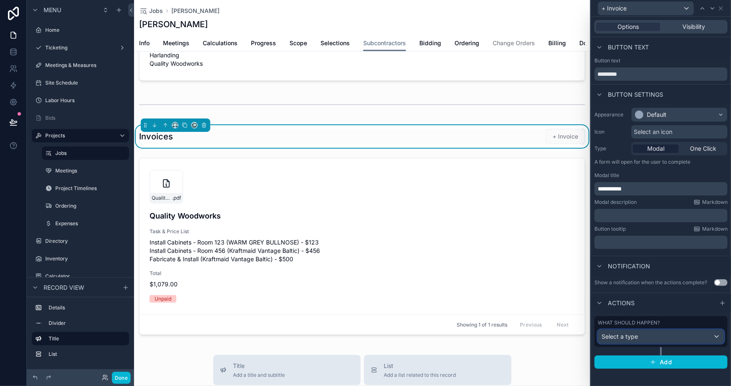
click at [650, 334] on div "Select a type" at bounding box center [661, 336] width 126 height 13
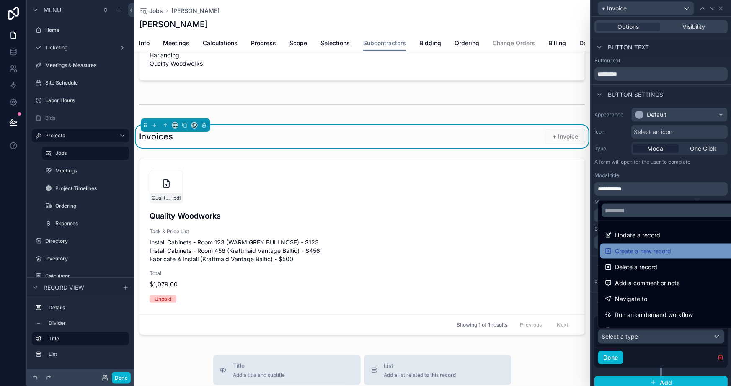
click at [628, 251] on span "Create a new record" at bounding box center [643, 251] width 56 height 10
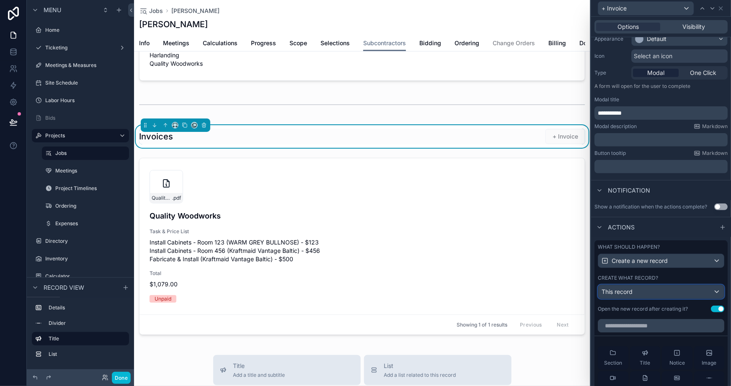
click at [618, 288] on span "This record" at bounding box center [617, 291] width 31 height 7
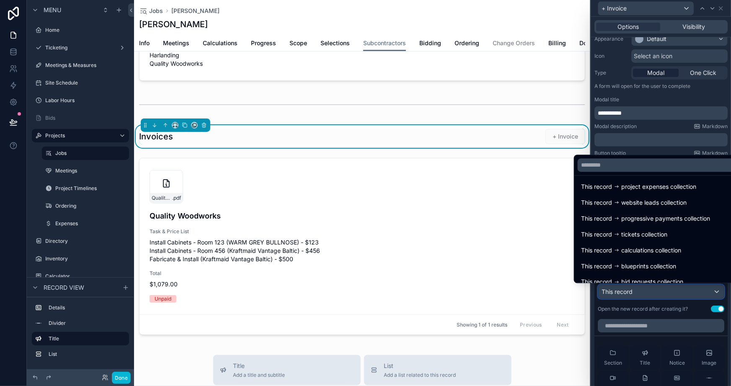
scroll to position [727, 0]
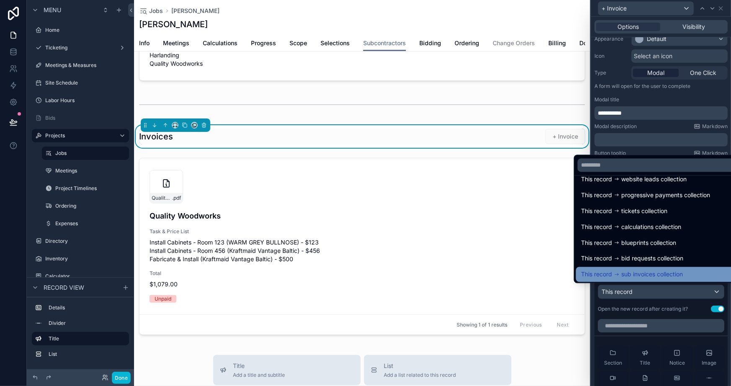
click at [644, 273] on span "sub invoices collection" at bounding box center [652, 275] width 62 height 10
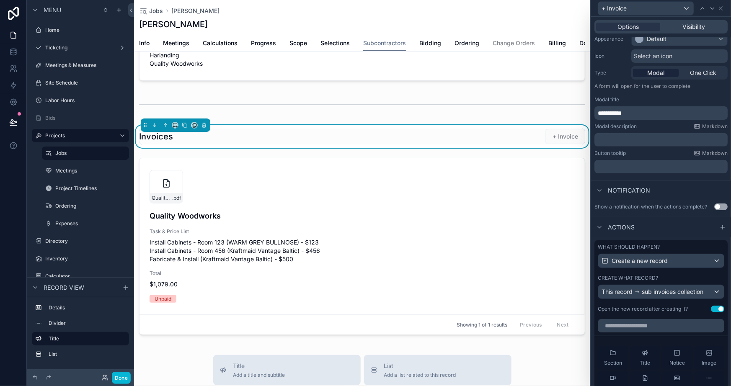
click at [595, 314] on div "What should happen? Create a new record Create what record? This record sub inv…" at bounding box center [661, 278] width 133 height 75
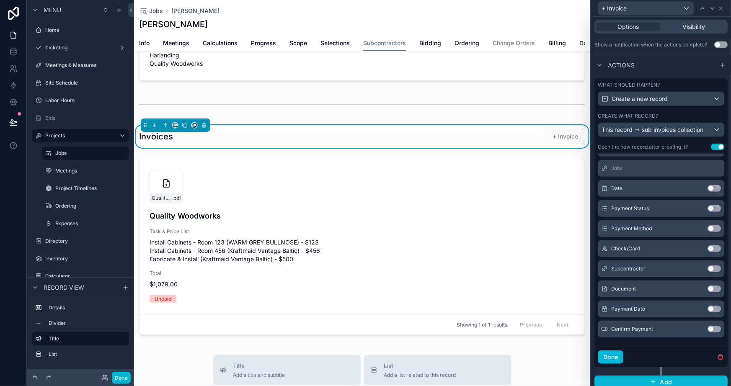
scroll to position [243, 0]
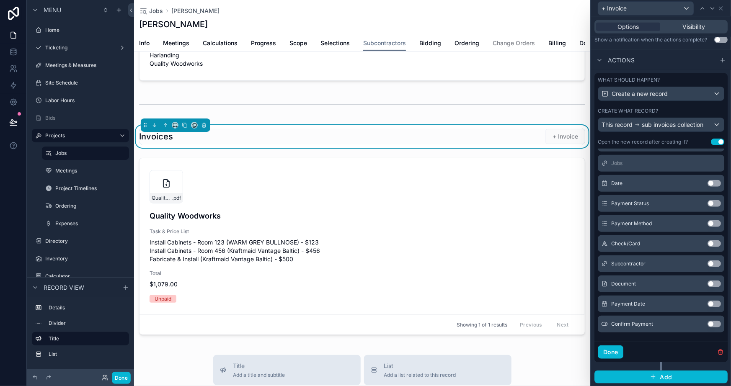
click at [708, 261] on button "Use setting" at bounding box center [714, 264] width 13 height 7
click at [610, 349] on button "Done" at bounding box center [611, 352] width 26 height 13
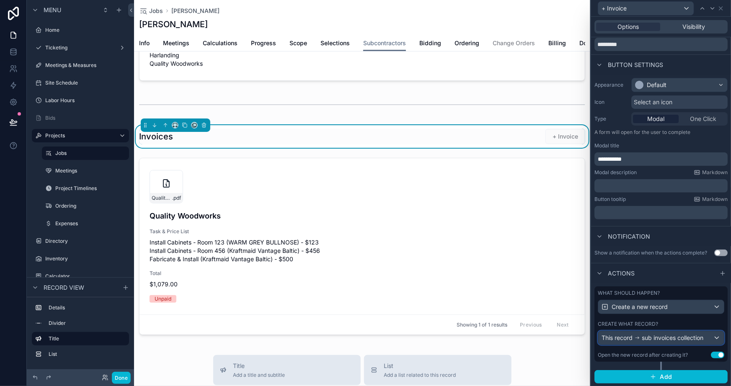
click at [617, 338] on span "This record" at bounding box center [617, 338] width 31 height 8
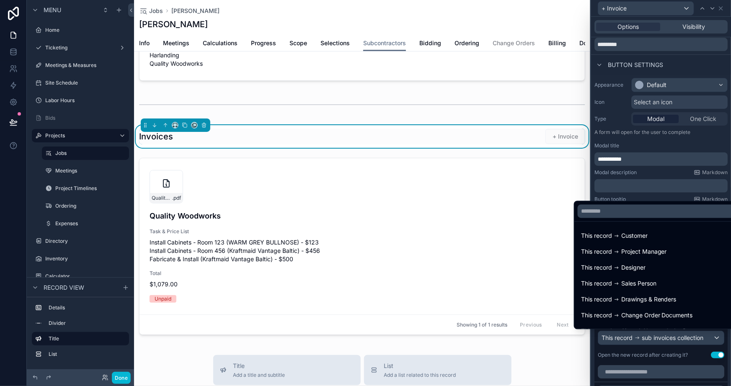
click at [609, 361] on div at bounding box center [661, 193] width 140 height 386
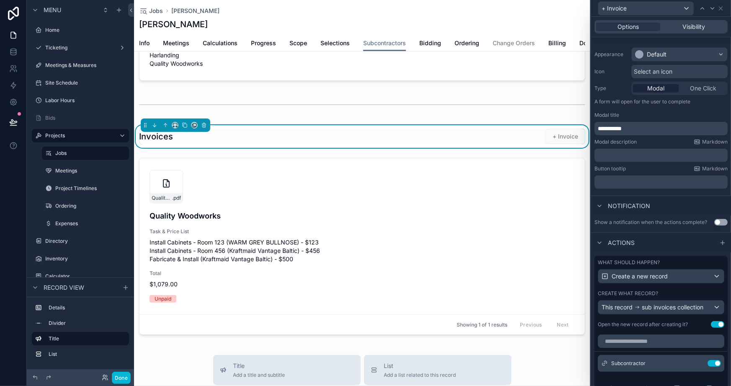
scroll to position [106, 0]
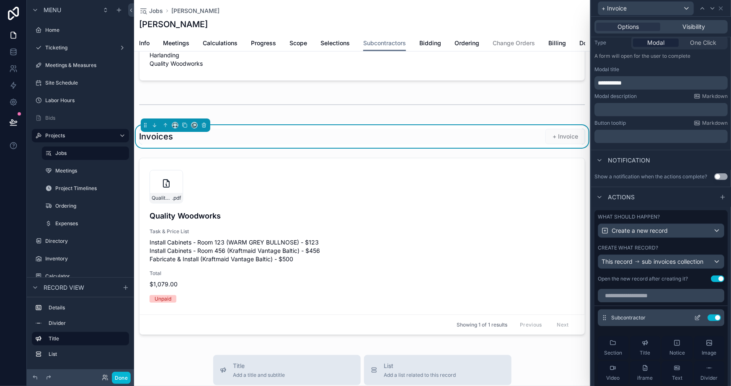
click at [694, 315] on icon at bounding box center [697, 318] width 7 height 7
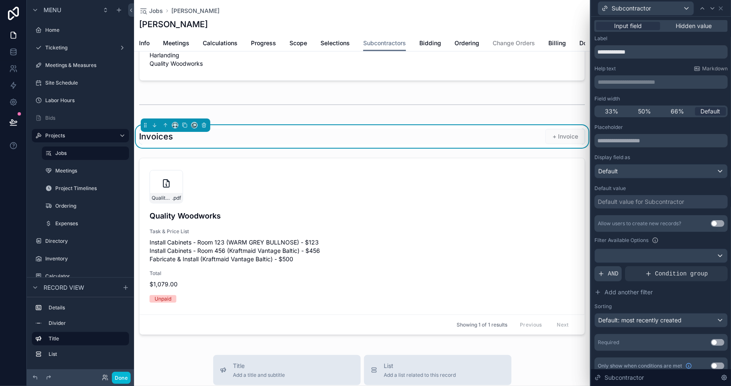
click at [607, 275] on div "AND" at bounding box center [608, 274] width 27 height 15
click at [701, 266] on div at bounding box center [707, 267] width 12 height 12
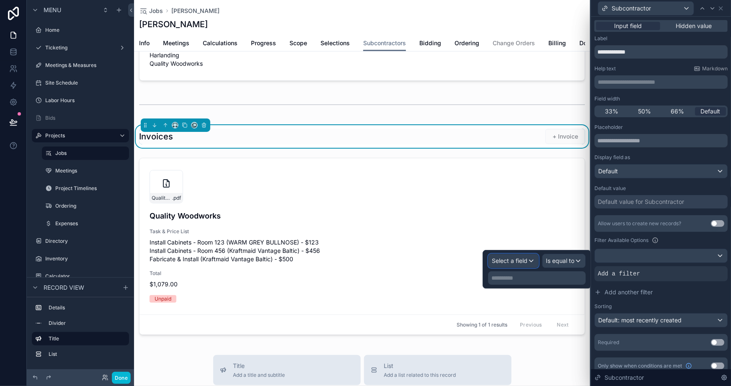
click at [512, 266] on div "Select a field" at bounding box center [514, 260] width 50 height 13
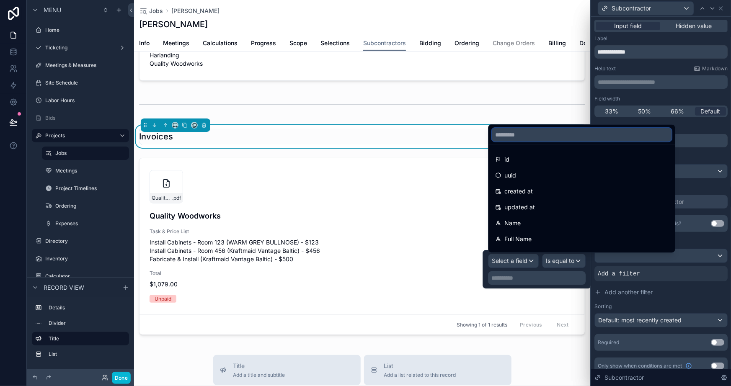
click at [531, 134] on input "text" at bounding box center [582, 134] width 180 height 13
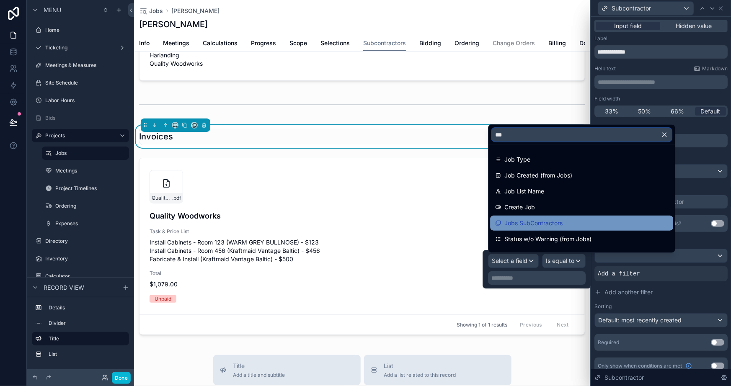
type input "***"
click at [541, 225] on span "Jobs SubContractors" at bounding box center [534, 223] width 58 height 10
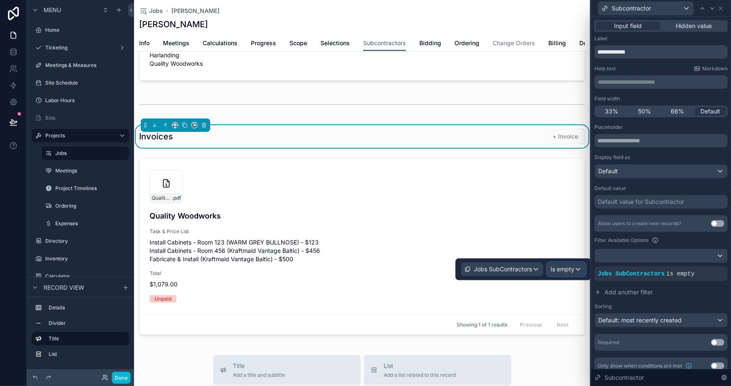
click at [567, 273] on span "Is empty" at bounding box center [563, 269] width 24 height 8
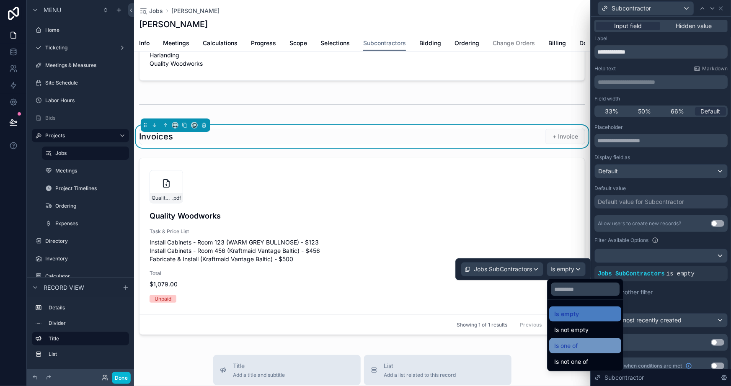
click at [580, 343] on div "Is one of" at bounding box center [585, 346] width 62 height 10
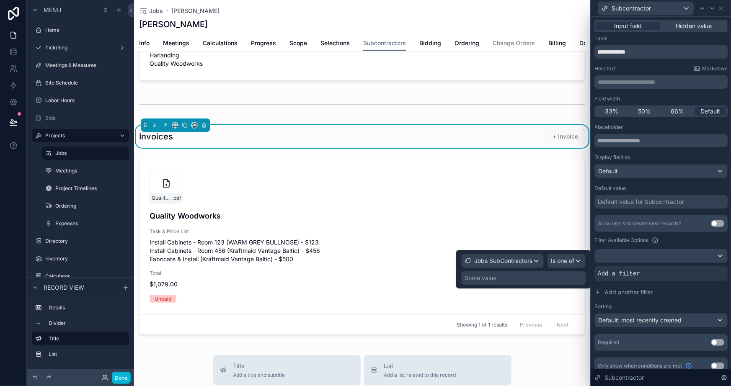
click at [519, 280] on div "Some value" at bounding box center [523, 278] width 124 height 13
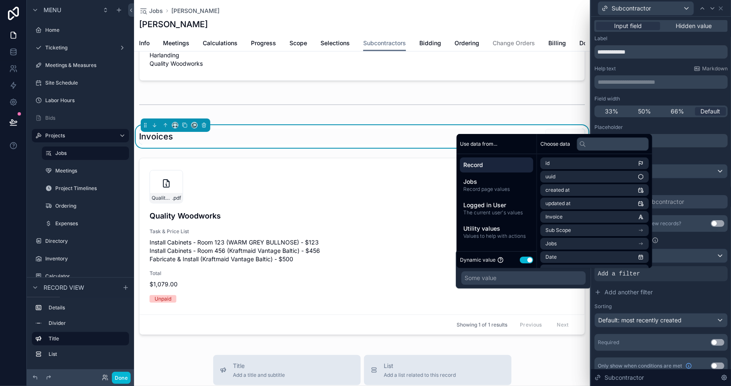
click at [527, 259] on button "Use setting" at bounding box center [526, 260] width 13 height 7
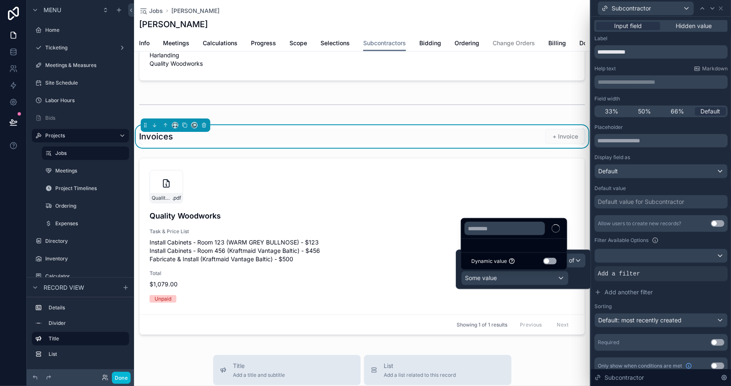
click at [557, 262] on button "Use setting" at bounding box center [550, 261] width 13 height 7
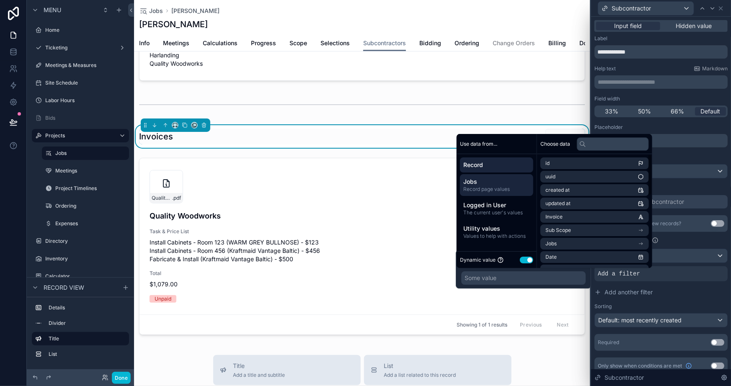
click at [484, 184] on span "Jobs" at bounding box center [496, 182] width 67 height 8
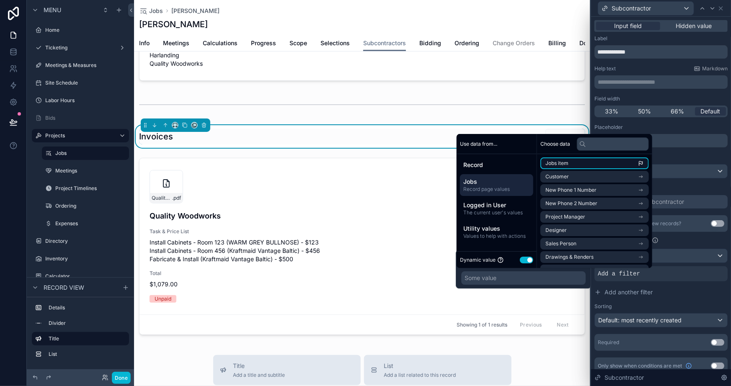
click at [572, 163] on li "Jobs item" at bounding box center [595, 164] width 109 height 12
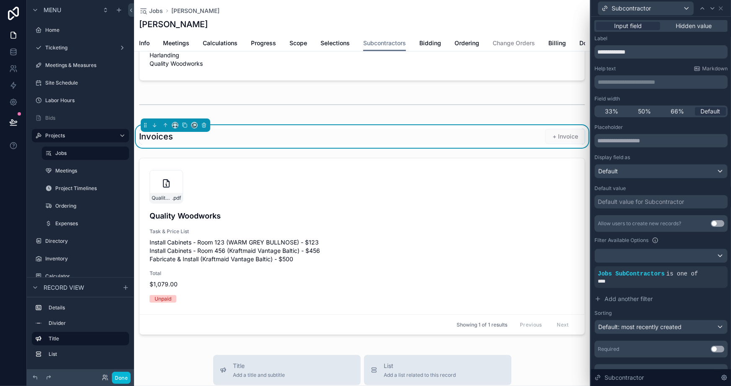
click at [693, 313] on div "Sorting" at bounding box center [661, 313] width 133 height 7
click at [124, 380] on button "Done" at bounding box center [121, 378] width 19 height 12
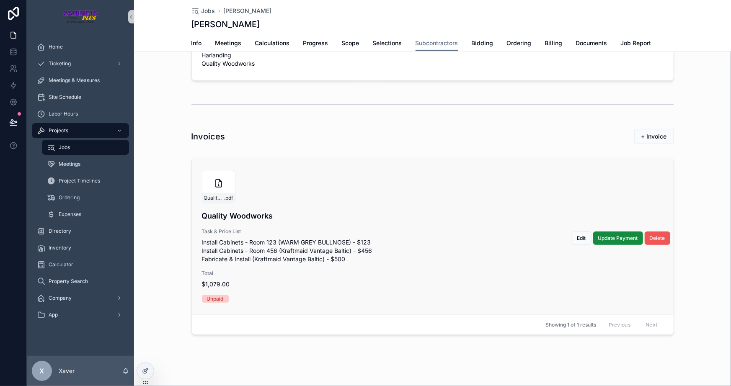
click at [658, 236] on span "Delete" at bounding box center [658, 238] width 16 height 7
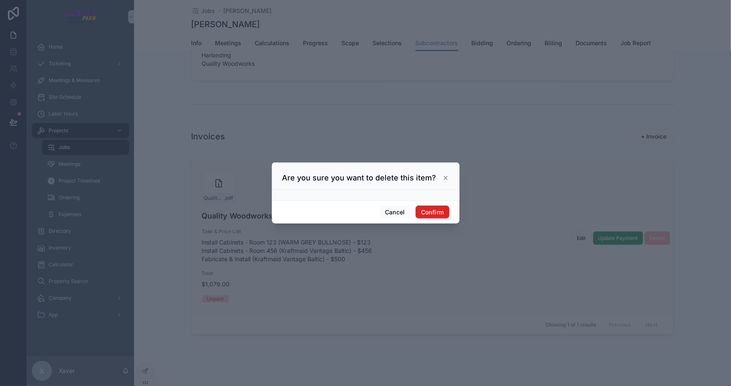
click at [433, 212] on button "Confirm" at bounding box center [433, 212] width 34 height 13
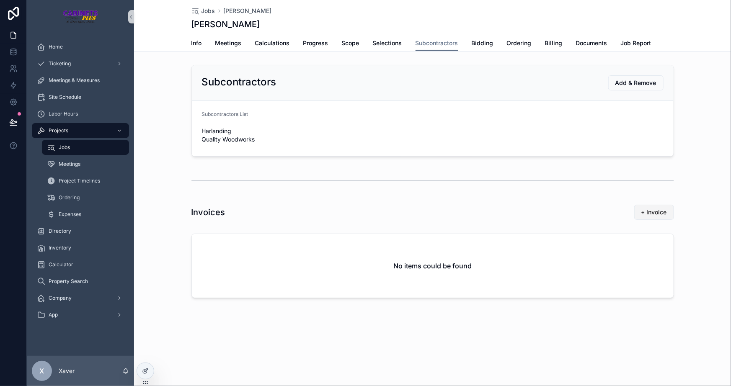
click at [642, 211] on span "+ Invoice" at bounding box center [655, 212] width 26 height 8
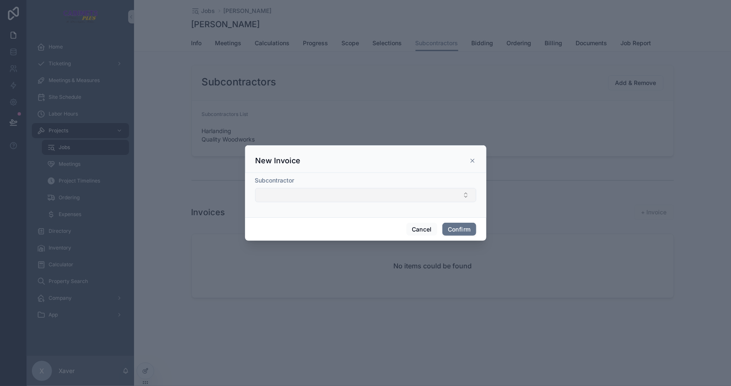
click at [339, 197] on button "Select Button" at bounding box center [365, 195] width 221 height 14
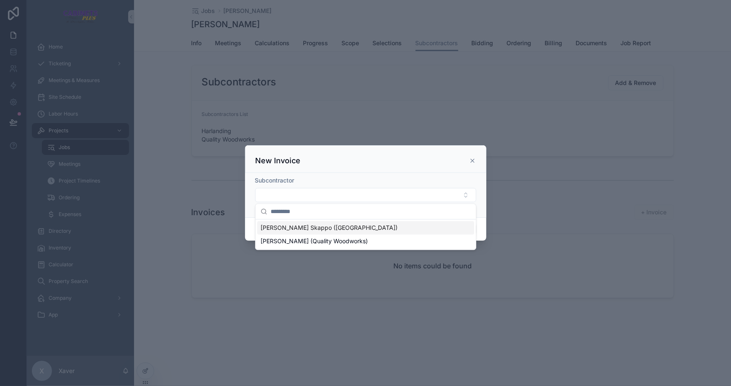
click at [302, 230] on span "[PERSON_NAME] Skappo ([GEOGRAPHIC_DATA])" at bounding box center [329, 228] width 137 height 8
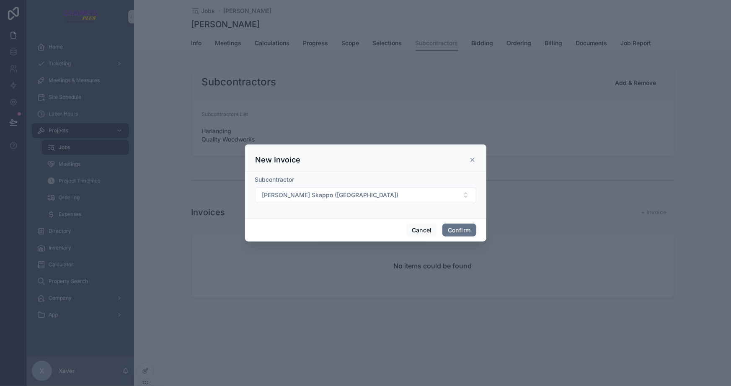
click at [343, 228] on div "Cancel Confirm" at bounding box center [365, 230] width 241 height 24
click at [475, 157] on icon at bounding box center [472, 160] width 7 height 7
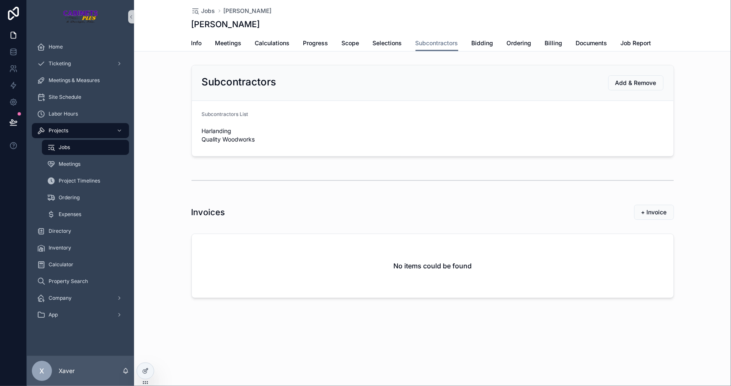
click at [270, 314] on div "Jobs [PERSON_NAME] [PERSON_NAME] Subcontractors Info Meetings Calculations Prog…" at bounding box center [432, 179] width 597 height 359
click at [298, 206] on div "Invoices + Invoice" at bounding box center [433, 212] width 483 height 16
click at [644, 218] on button "+ Invoice" at bounding box center [654, 212] width 40 height 15
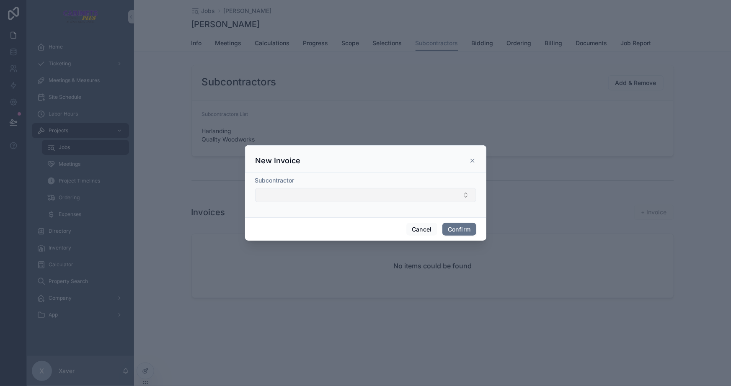
click at [414, 199] on button "Select Button" at bounding box center [365, 195] width 221 height 14
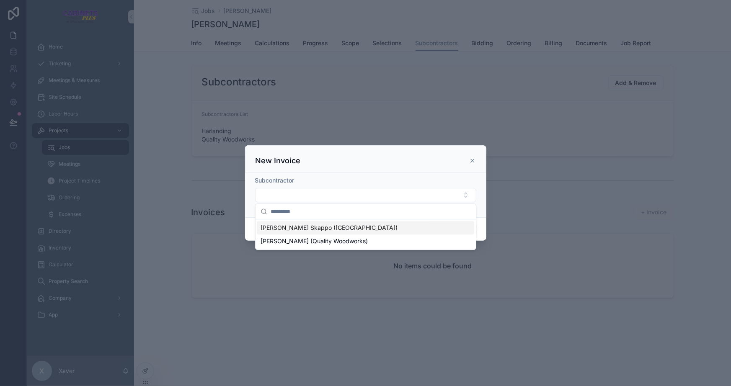
click at [288, 230] on span "[PERSON_NAME] Skappo ([GEOGRAPHIC_DATA])" at bounding box center [329, 228] width 137 height 8
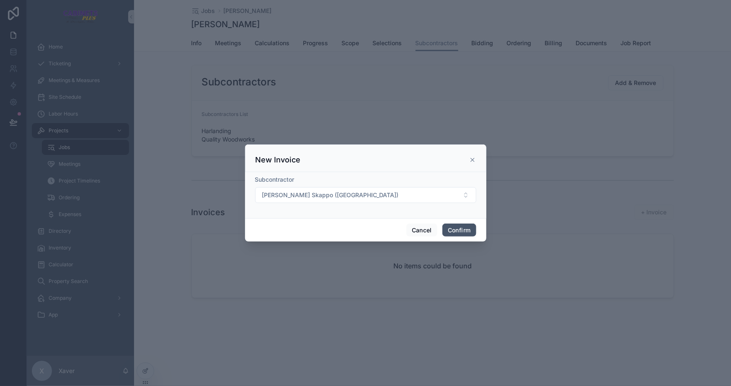
click at [457, 228] on button "Confirm" at bounding box center [460, 230] width 34 height 13
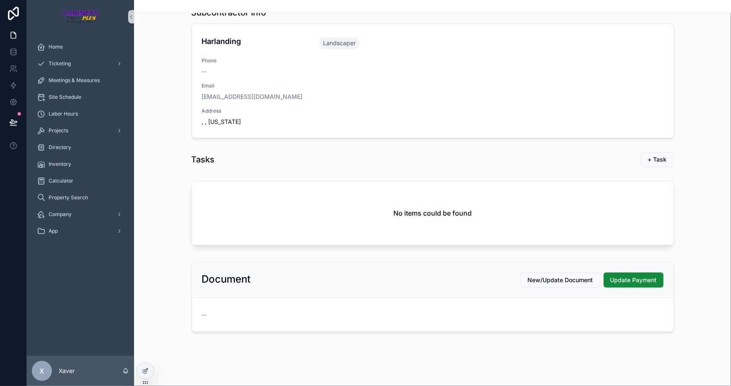
scroll to position [50, 0]
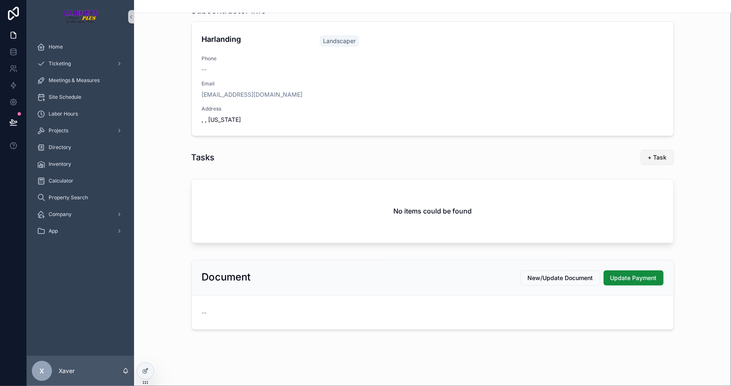
click at [662, 153] on span "+ Task" at bounding box center [657, 157] width 19 height 8
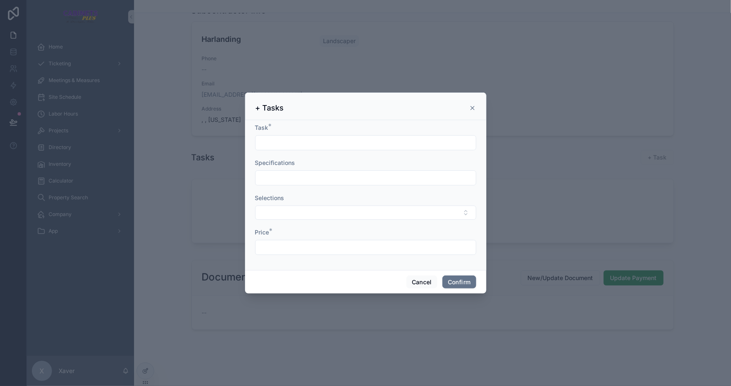
click at [297, 138] on input "text" at bounding box center [366, 143] width 220 height 12
type input "**********"
click at [279, 173] on input "text" at bounding box center [366, 178] width 220 height 12
type input "**********"
click at [306, 220] on button "Select Button" at bounding box center [365, 213] width 221 height 14
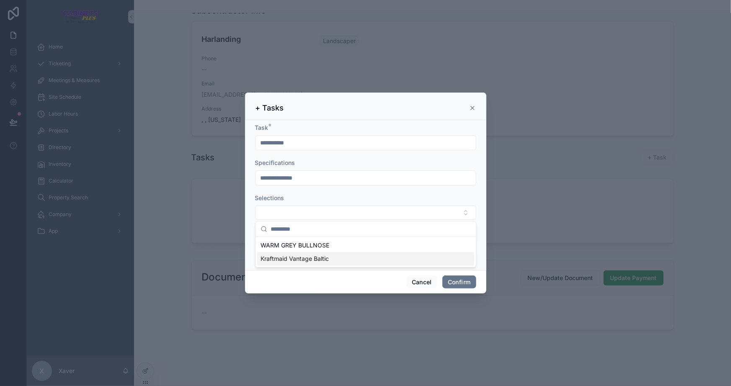
click at [294, 255] on span "Kraftmaid Vantage Baltic" at bounding box center [295, 259] width 68 height 8
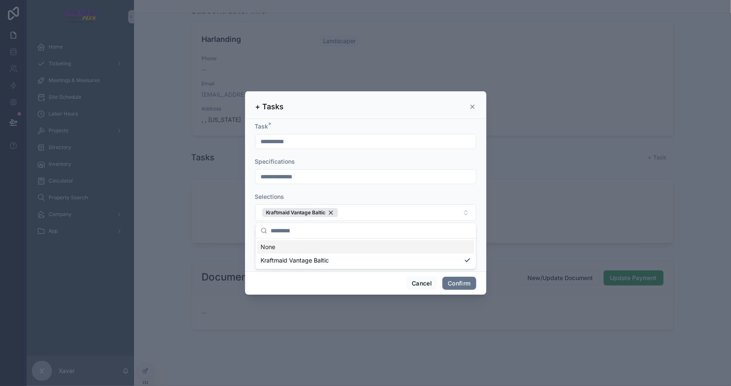
click at [342, 196] on div "Selections" at bounding box center [365, 197] width 221 height 8
click at [303, 141] on input "**********" at bounding box center [366, 142] width 220 height 12
type input "**********"
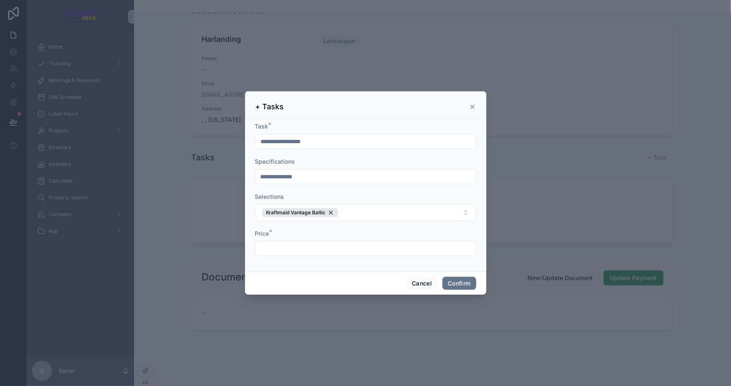
click at [298, 247] on input "text" at bounding box center [366, 249] width 220 height 12
click at [352, 268] on div "**********" at bounding box center [365, 195] width 241 height 153
click at [285, 248] on input "*******" at bounding box center [366, 249] width 220 height 12
click at [285, 247] on input "*******" at bounding box center [366, 249] width 220 height 12
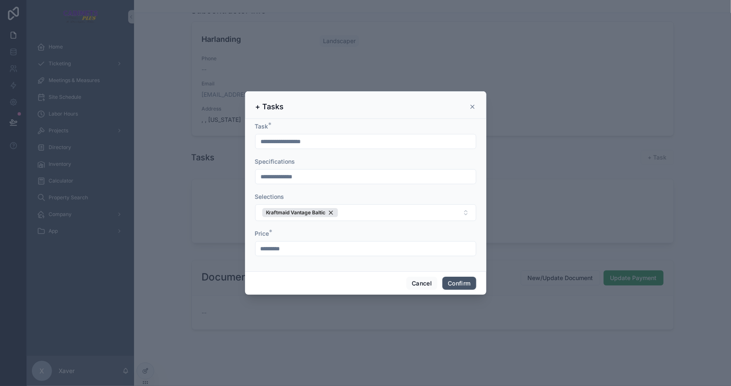
type input "*********"
click at [458, 288] on button "Confirm" at bounding box center [460, 283] width 34 height 13
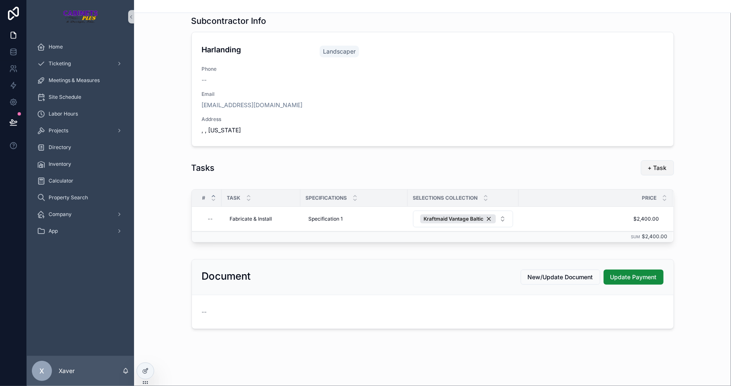
click at [652, 156] on div "Back Subcontractor Info Harlanding Landscaper Phone -- Email [EMAIL_ADDRESS][DO…" at bounding box center [432, 157] width 597 height 349
click at [656, 166] on span "+ Task" at bounding box center [657, 169] width 19 height 8
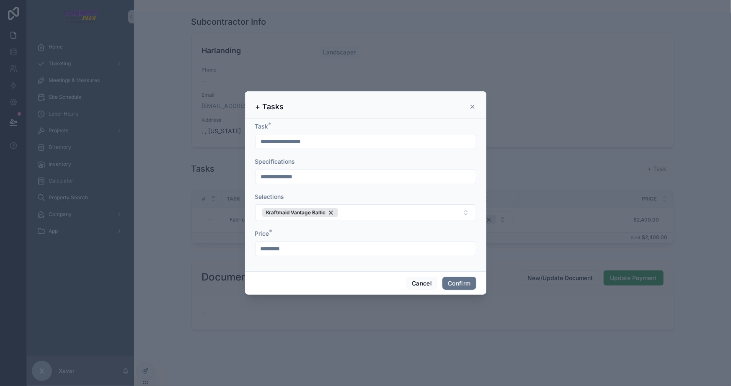
click at [320, 138] on input "**********" at bounding box center [366, 142] width 220 height 12
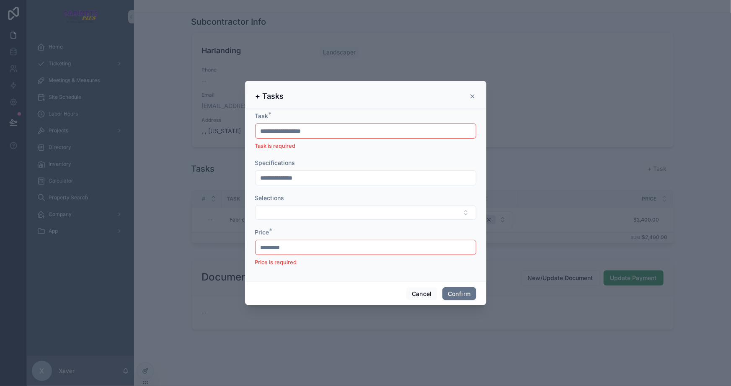
click at [338, 163] on div "Specifications" at bounding box center [365, 163] width 221 height 8
click at [412, 290] on button "Cancel" at bounding box center [421, 293] width 31 height 13
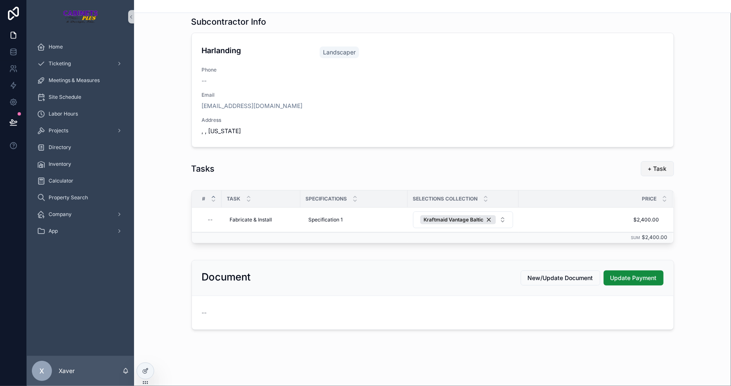
click at [662, 168] on span "+ Task" at bounding box center [657, 169] width 19 height 8
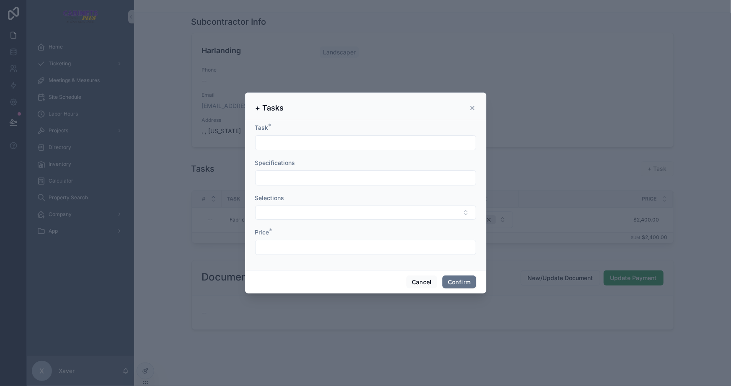
click at [267, 140] on input "text" at bounding box center [366, 143] width 220 height 12
type input "**********"
click at [297, 176] on input "text" at bounding box center [366, 178] width 220 height 12
click at [307, 179] on input "**********" at bounding box center [366, 178] width 220 height 12
type input "**********"
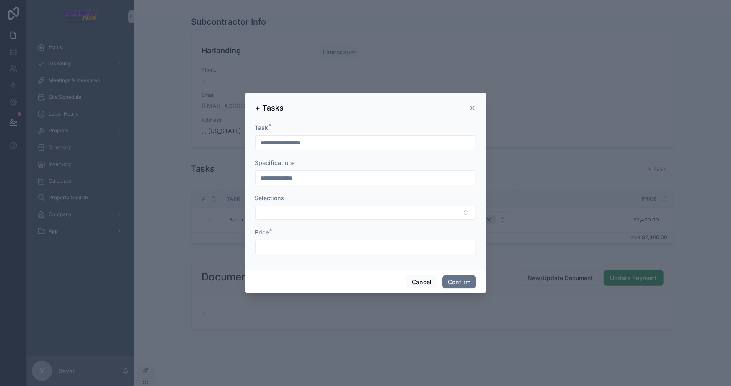
click at [303, 224] on form "**********" at bounding box center [365, 194] width 221 height 140
click at [298, 218] on button "Select Button" at bounding box center [365, 213] width 221 height 14
click at [313, 186] on form "**********" at bounding box center [365, 194] width 221 height 140
click at [430, 283] on button "Cancel" at bounding box center [421, 282] width 31 height 13
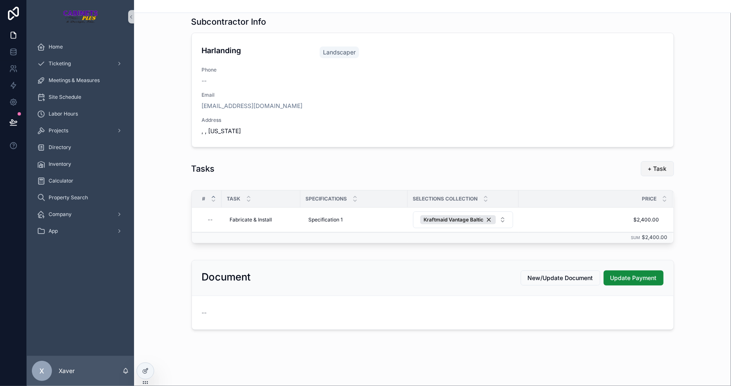
click at [652, 168] on span "+ Task" at bounding box center [657, 169] width 19 height 8
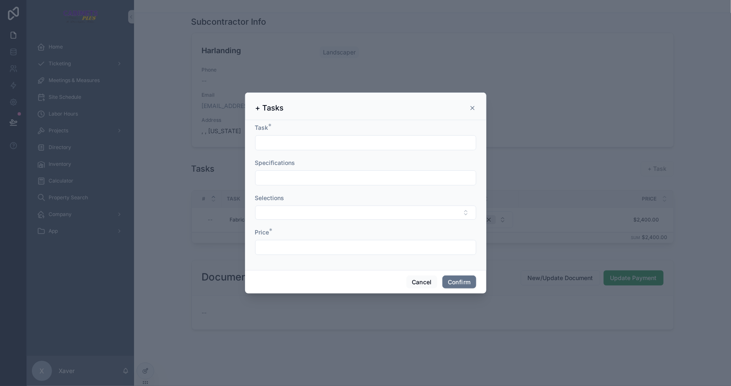
click at [300, 141] on input "text" at bounding box center [366, 143] width 220 height 12
type input "**********"
click at [302, 171] on div at bounding box center [365, 178] width 221 height 15
click at [302, 176] on input "text" at bounding box center [366, 178] width 220 height 12
type input "**********"
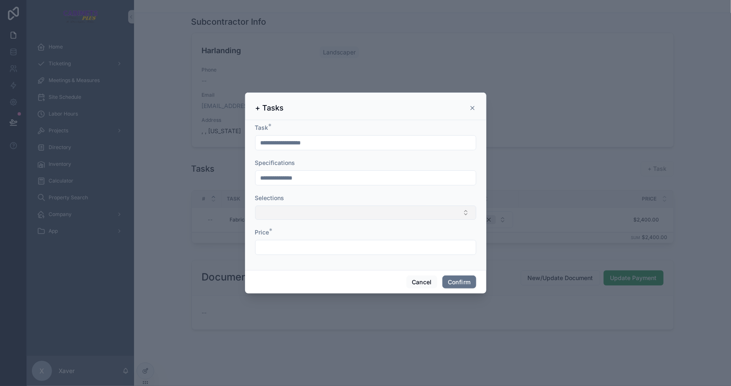
click at [305, 210] on button "Select Button" at bounding box center [365, 213] width 221 height 14
click at [287, 258] on span "Kraftmaid Vantage Baltic" at bounding box center [295, 259] width 68 height 8
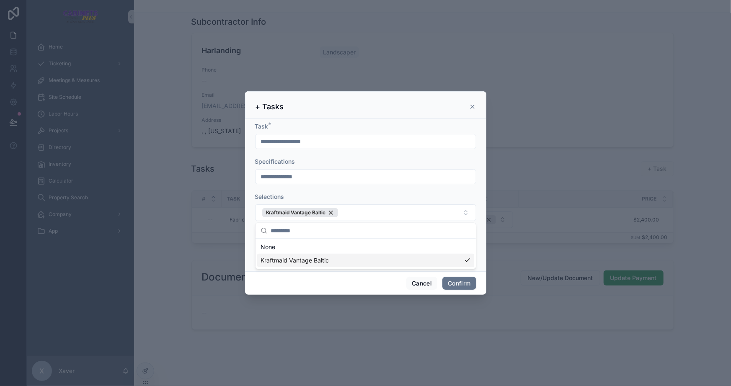
click at [298, 289] on div "Cancel Confirm" at bounding box center [365, 284] width 241 height 24
click at [287, 248] on input "text" at bounding box center [366, 249] width 220 height 12
type input "*********"
click at [345, 264] on form "**********" at bounding box center [365, 193] width 221 height 142
click at [455, 283] on button "Confirm" at bounding box center [460, 283] width 34 height 13
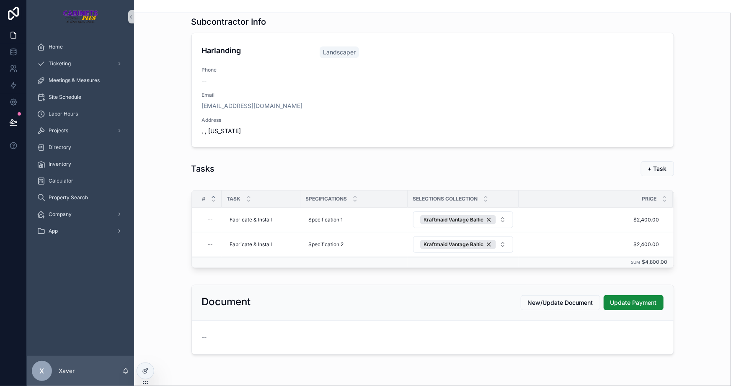
click at [211, 242] on div "--" at bounding box center [209, 244] width 15 height 13
type input "****"
click at [309, 254] on icon "scrollable content" at bounding box center [308, 255] width 7 height 7
click at [206, 220] on div "--" at bounding box center [210, 219] width 17 height 13
click at [206, 220] on div "scrollable content" at bounding box center [261, 231] width 121 height 31
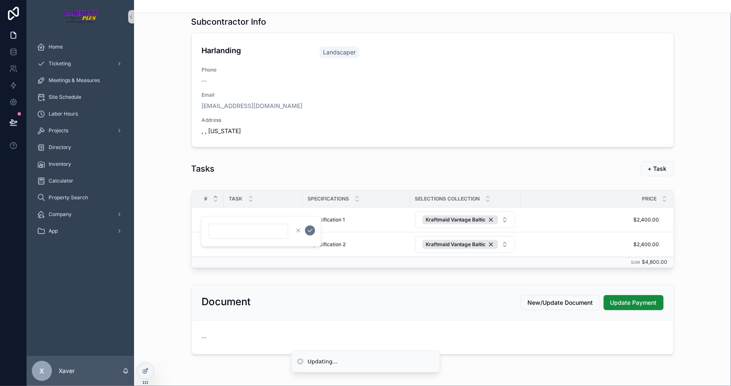
click at [218, 230] on input "scrollable content" at bounding box center [248, 231] width 79 height 12
type input "****"
click at [309, 228] on icon "scrollable content" at bounding box center [310, 230] width 7 height 7
click at [211, 217] on span "1.00" at bounding box center [210, 220] width 11 height 7
click at [225, 231] on input "****" at bounding box center [243, 231] width 79 height 12
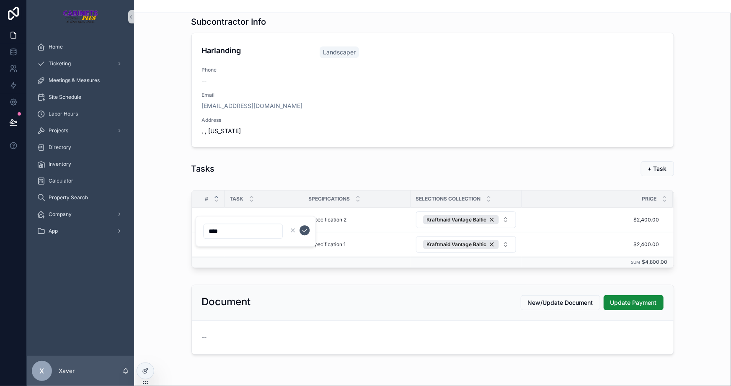
type input "****"
click at [307, 233] on icon "scrollable content" at bounding box center [304, 230] width 7 height 7
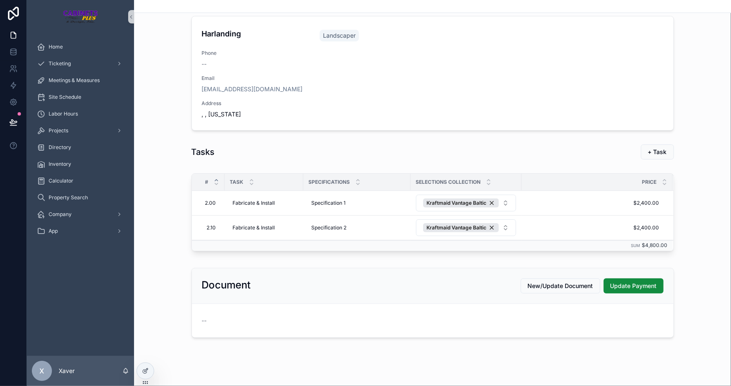
scroll to position [63, 0]
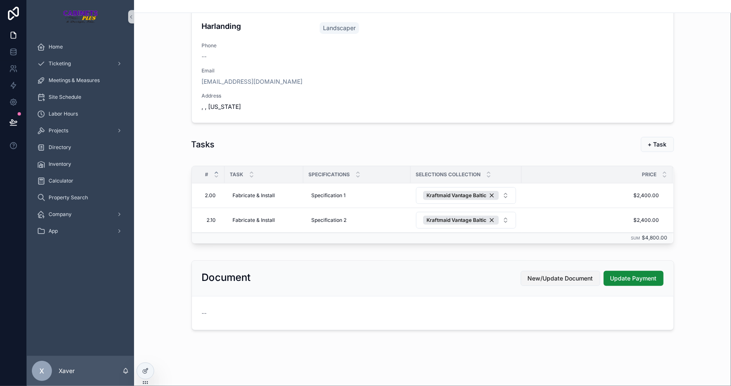
click at [528, 275] on span "New/Update Document" at bounding box center [560, 278] width 65 height 8
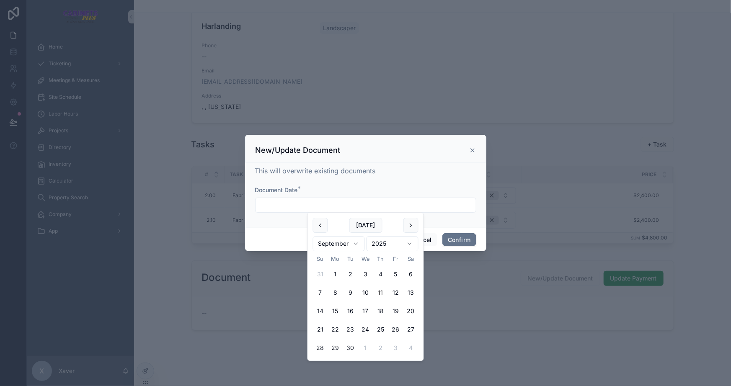
click at [285, 209] on input "text" at bounding box center [366, 205] width 220 height 12
click at [365, 225] on button "[DATE]" at bounding box center [365, 225] width 33 height 15
type input "*********"
click at [458, 235] on button "Confirm" at bounding box center [460, 239] width 34 height 13
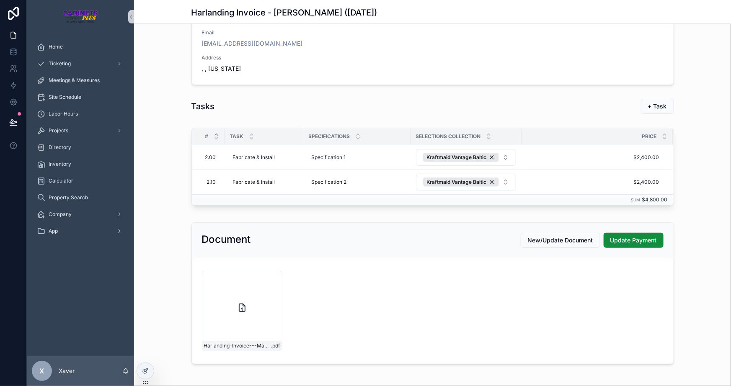
scroll to position [147, 0]
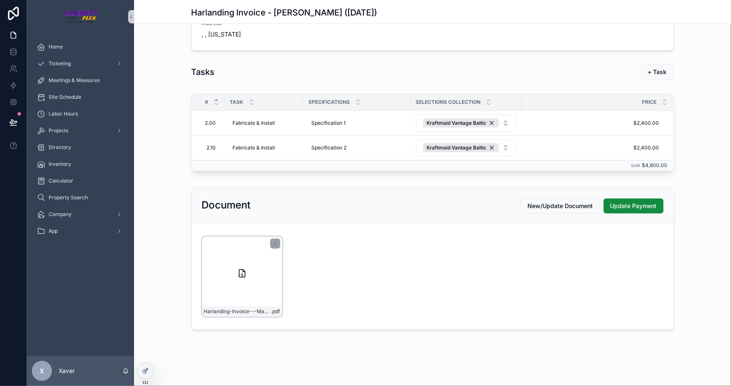
click at [230, 278] on div "Harlanding-Invoice---Max-Fake-Mustermann-([DATE]) .pdf" at bounding box center [242, 277] width 80 height 80
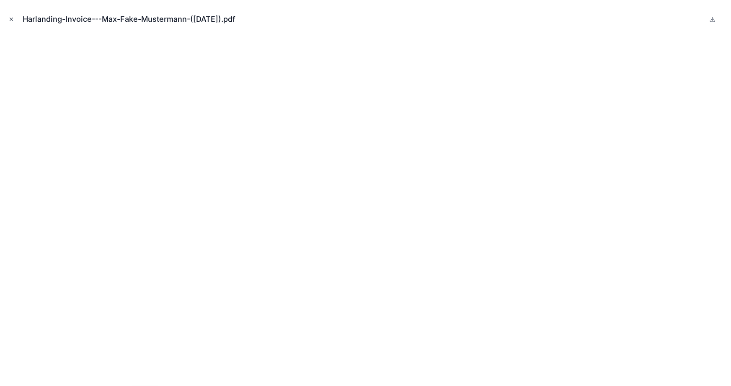
click at [9, 17] on icon "Close modal" at bounding box center [11, 19] width 6 height 6
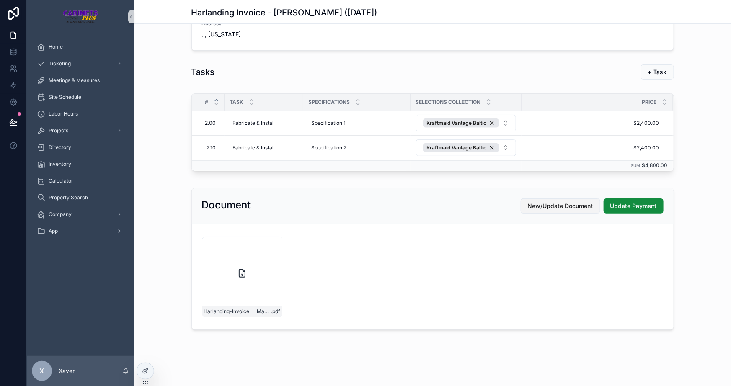
click at [535, 199] on button "New/Update Document" at bounding box center [561, 206] width 80 height 15
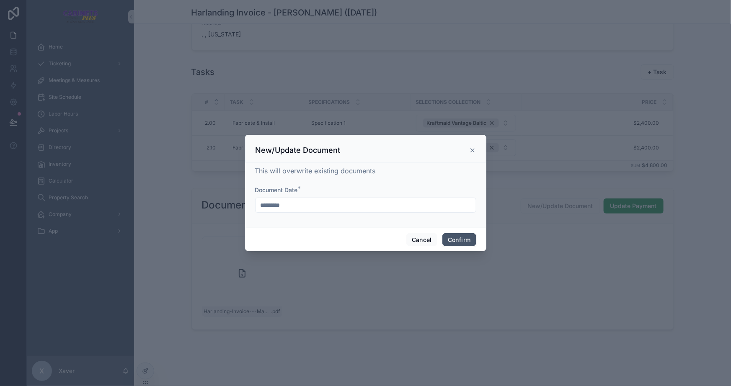
click at [458, 241] on button "Confirm" at bounding box center [460, 239] width 34 height 13
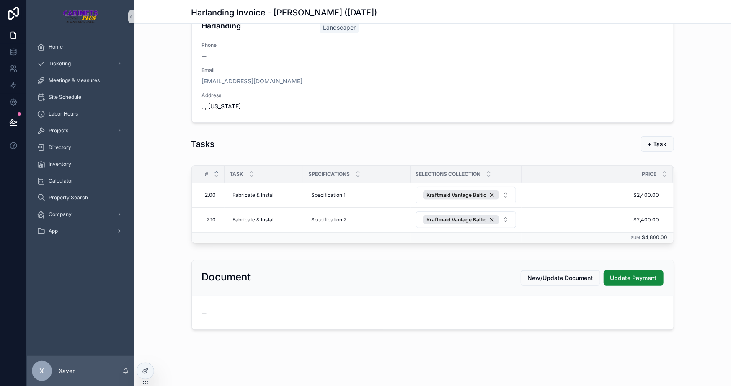
scroll to position [147, 0]
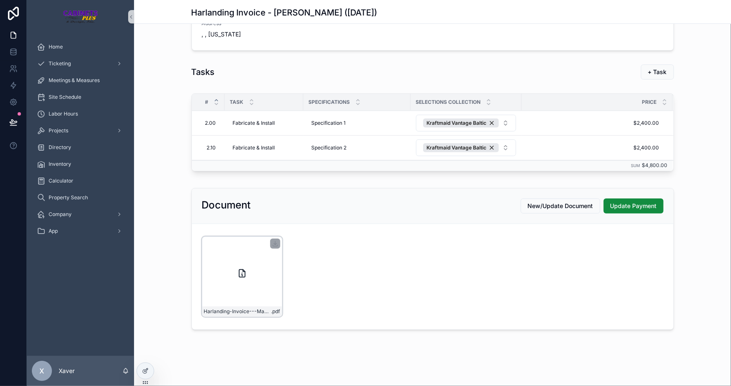
click at [229, 280] on div "Harlanding-Invoice---Max-Fake-Mustermann-([DATE]) .pdf" at bounding box center [242, 277] width 80 height 80
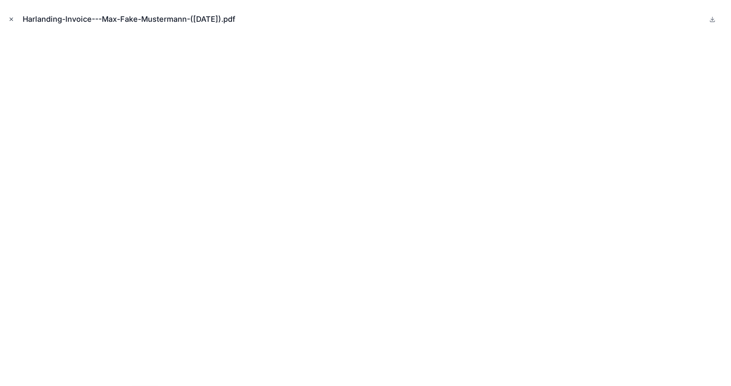
click at [9, 18] on icon "Close modal" at bounding box center [11, 19] width 6 height 6
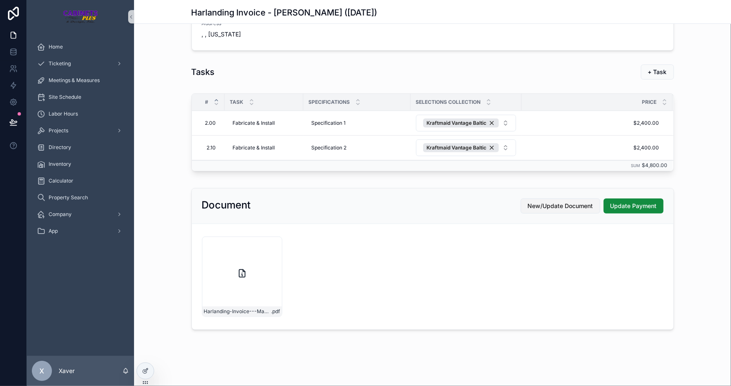
click at [558, 205] on span "New/Update Document" at bounding box center [560, 206] width 65 height 8
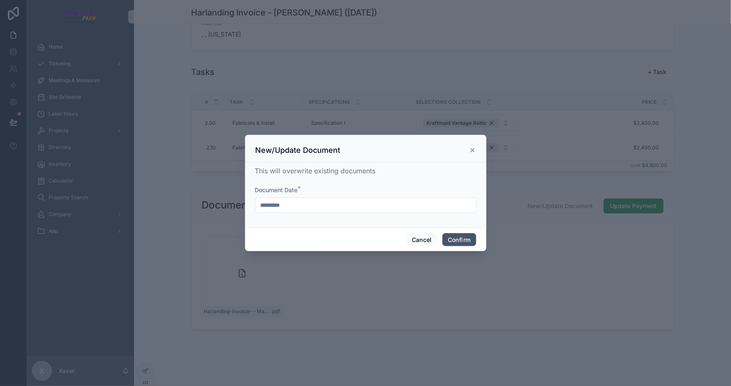
click at [447, 238] on button "Confirm" at bounding box center [460, 239] width 34 height 13
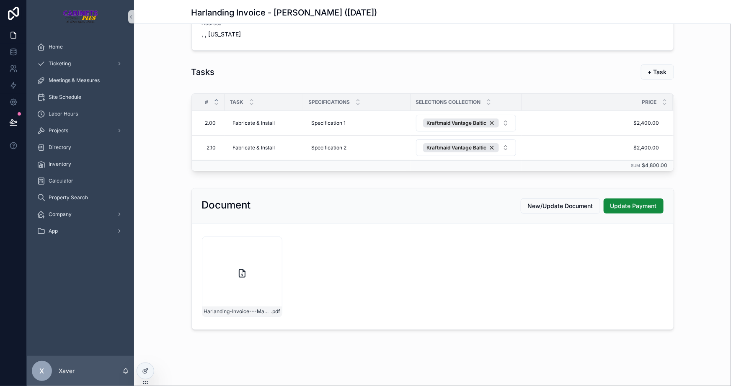
click at [252, 280] on div "Harlanding-Invoice---Max-Fake-Mustermann-([DATE]) .pdf" at bounding box center [242, 277] width 80 height 80
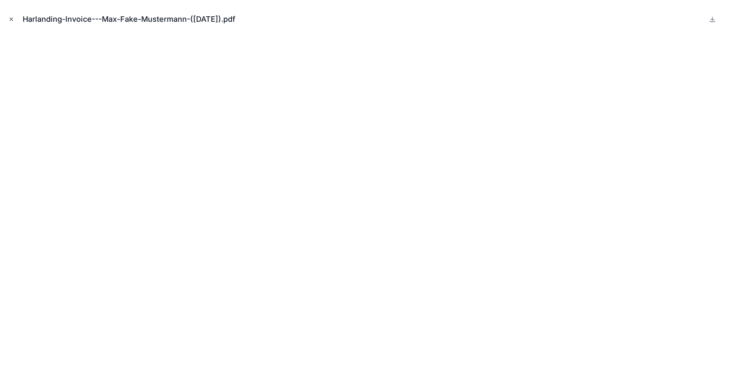
click at [11, 21] on icon "Close modal" at bounding box center [11, 19] width 6 height 6
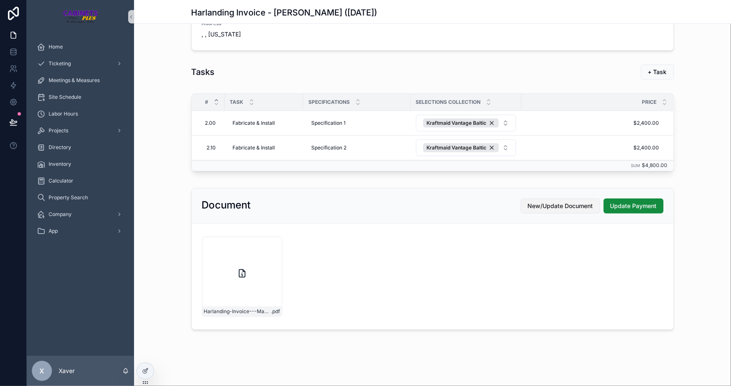
click at [561, 204] on span "New/Update Document" at bounding box center [560, 206] width 65 height 8
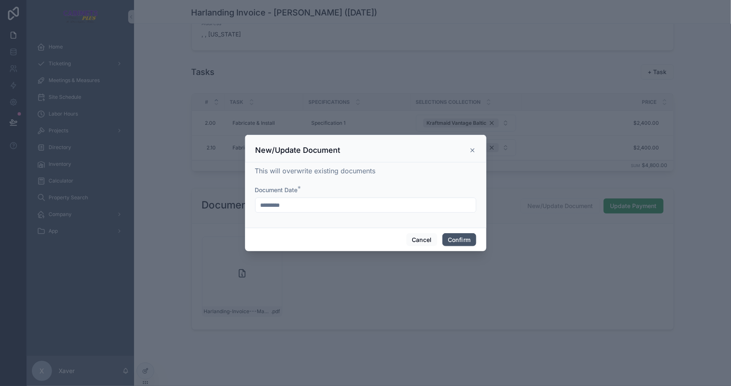
click at [455, 238] on button "Confirm" at bounding box center [460, 239] width 34 height 13
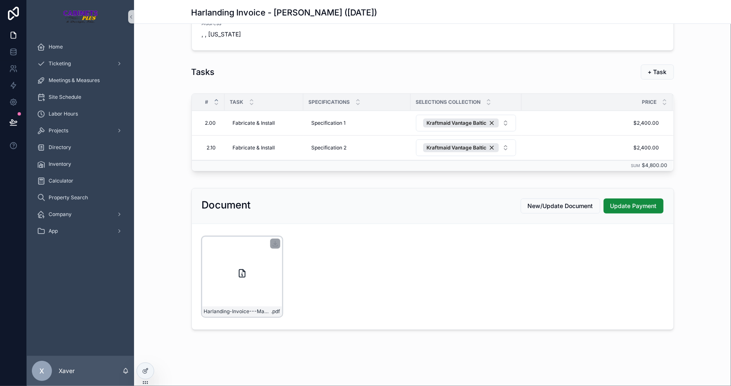
click at [206, 258] on div "Harlanding-Invoice---Max-Fake-Mustermann-([DATE]) .pdf" at bounding box center [242, 277] width 80 height 80
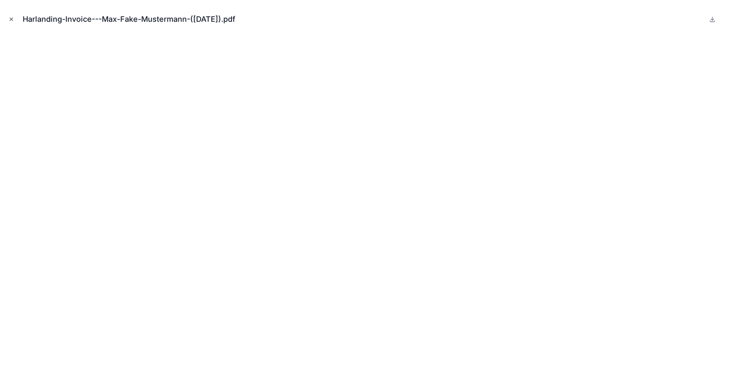
click at [13, 17] on icon "Close modal" at bounding box center [11, 19] width 6 height 6
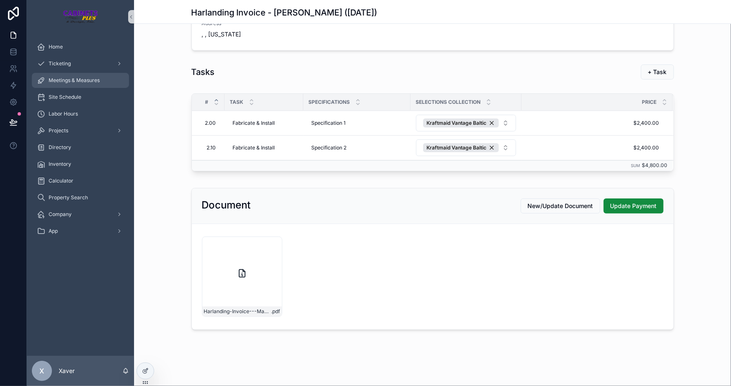
click at [78, 85] on div "Meetings & Measures" at bounding box center [80, 80] width 87 height 13
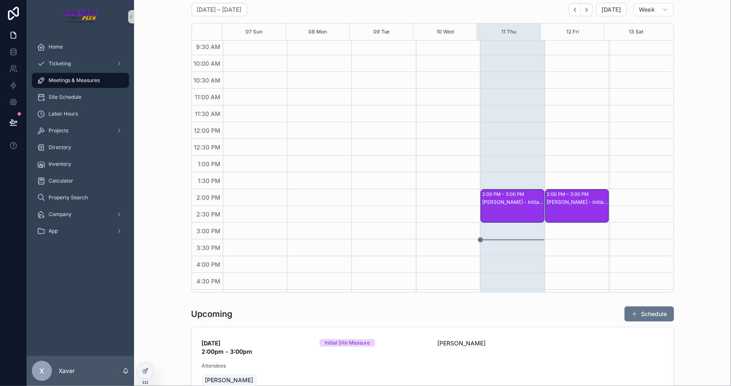
scroll to position [74, 0]
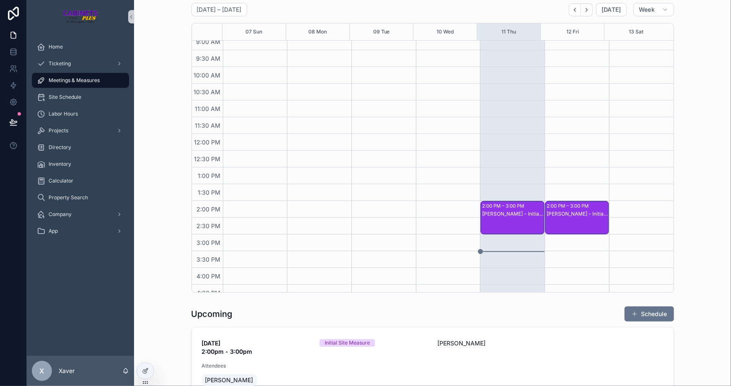
click at [497, 211] on div "[PERSON_NAME] - Initial Site Measure [PERSON_NAME]" at bounding box center [513, 214] width 62 height 7
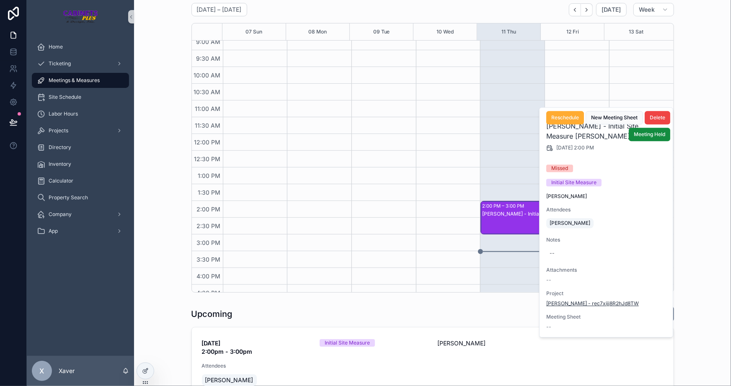
click at [585, 300] on span "[PERSON_NAME] - rec7xijj8R2hJd8TW" at bounding box center [592, 303] width 93 height 7
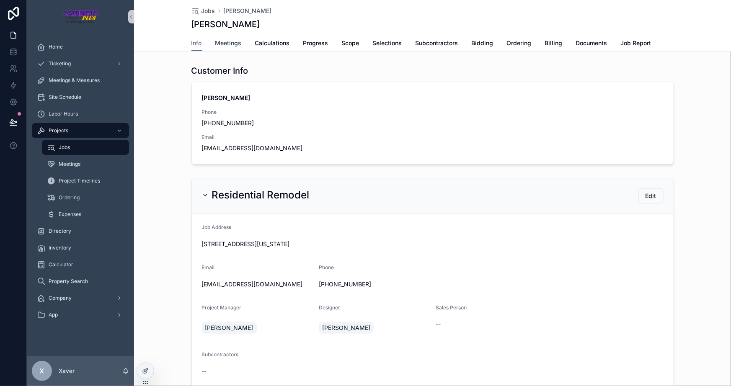
click at [221, 46] on span "Meetings" at bounding box center [228, 43] width 26 height 8
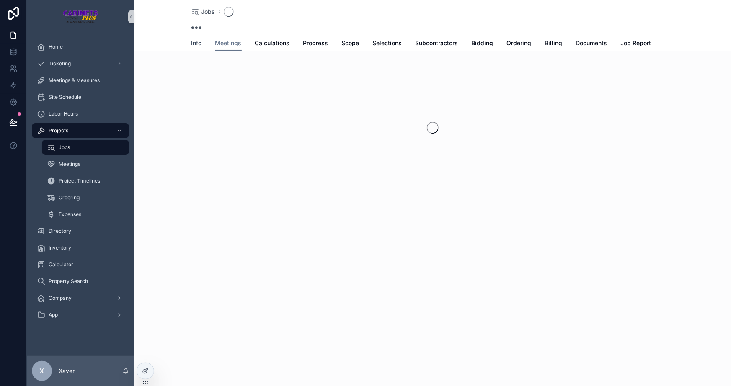
click at [195, 44] on span "Info" at bounding box center [197, 43] width 10 height 8
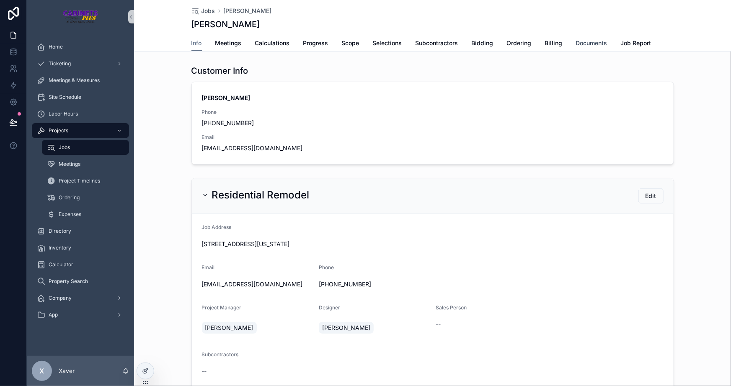
click at [588, 41] on span "Documents" at bounding box center [591, 43] width 31 height 8
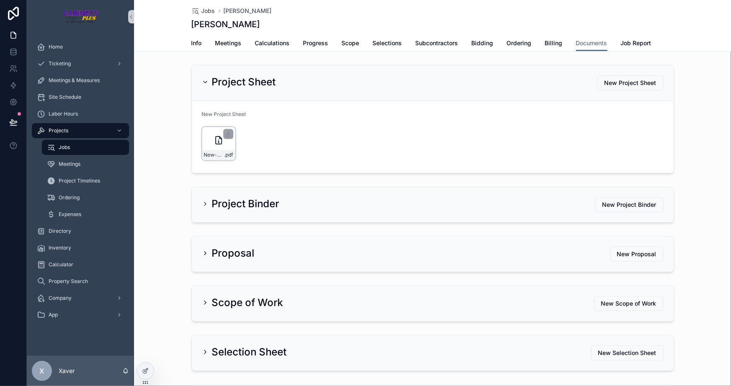
click at [208, 140] on div "New-Customer-Sheet---[PERSON_NAME] .pdf" at bounding box center [219, 144] width 34 height 34
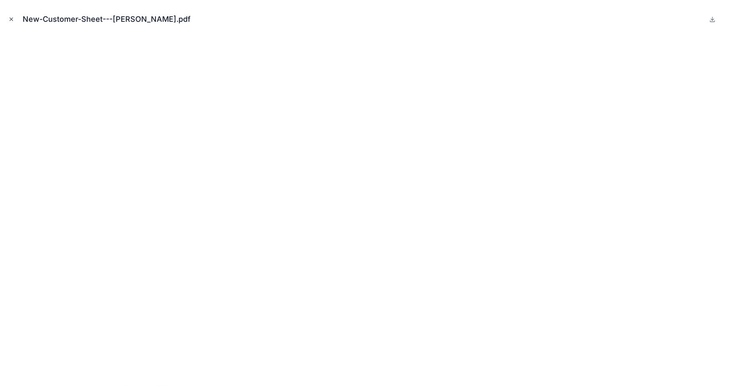
click at [10, 16] on icon "Close modal" at bounding box center [11, 19] width 6 height 6
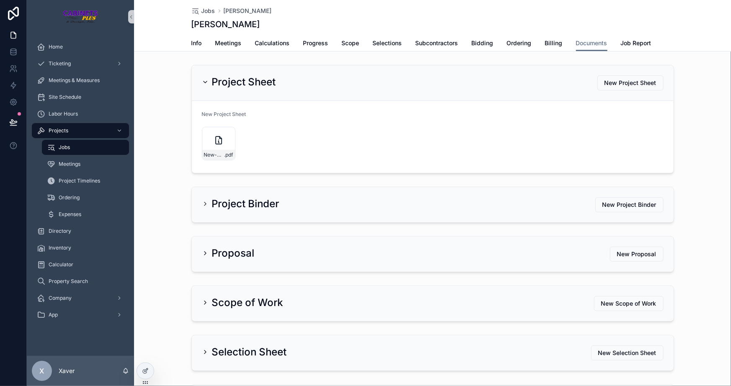
click at [159, 160] on div "Project Sheet New Project Sheet New Project Sheet New-Customer-Sheet---[PERSON_…" at bounding box center [432, 119] width 597 height 115
click at [434, 41] on span "Subcontractors" at bounding box center [437, 43] width 43 height 8
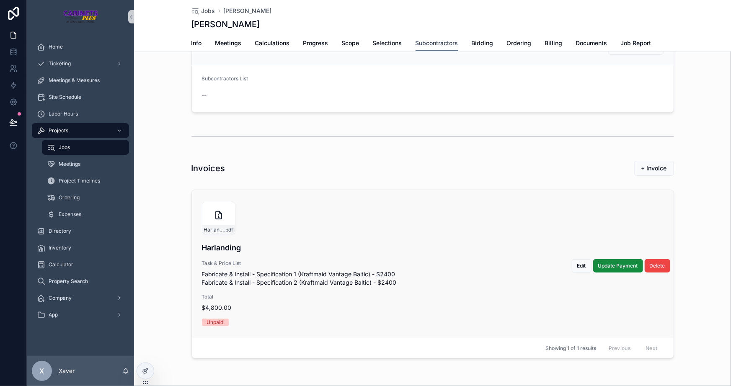
scroll to position [67, 0]
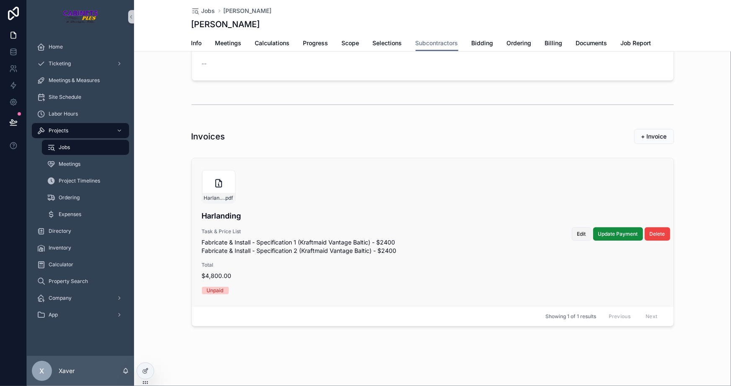
click at [577, 234] on span "Edit" at bounding box center [581, 234] width 9 height 7
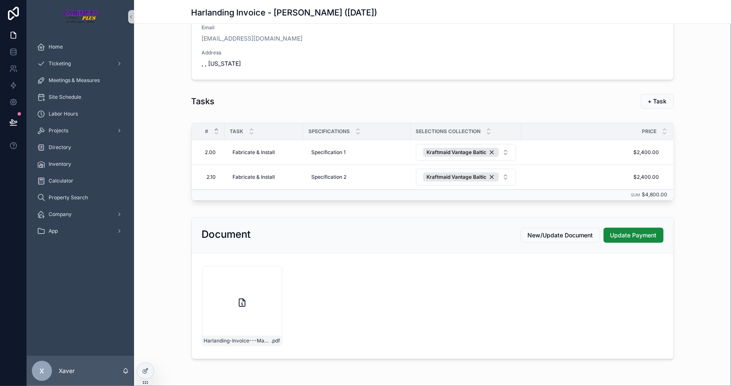
scroll to position [147, 0]
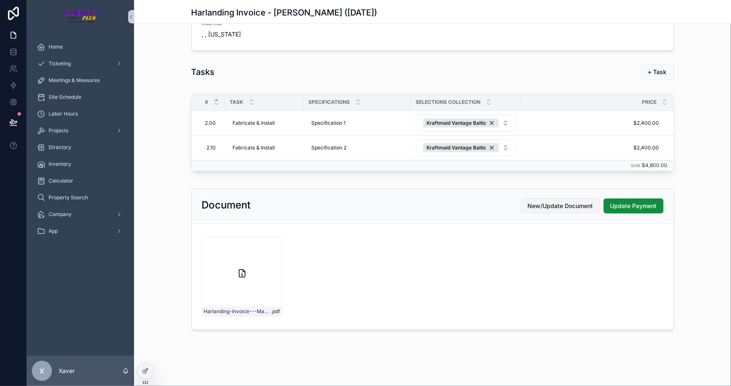
click at [562, 202] on span "New/Update Document" at bounding box center [560, 206] width 65 height 8
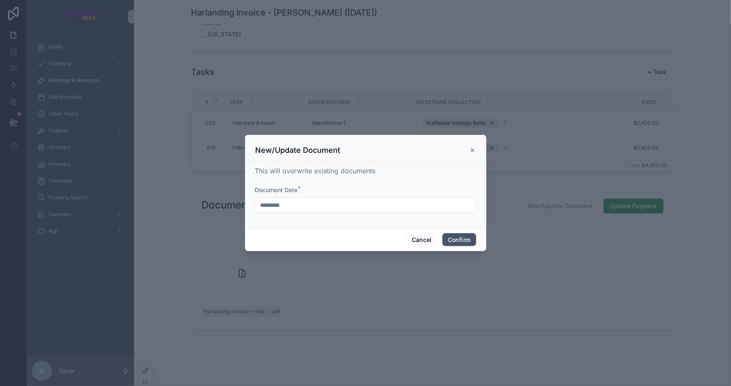
click at [458, 238] on button "Confirm" at bounding box center [460, 239] width 34 height 13
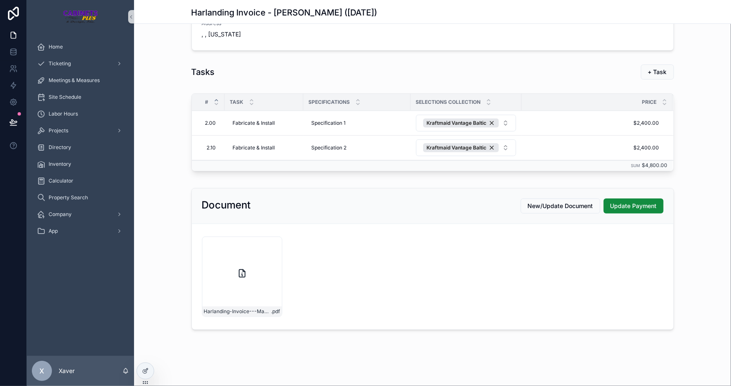
scroll to position [75, 0]
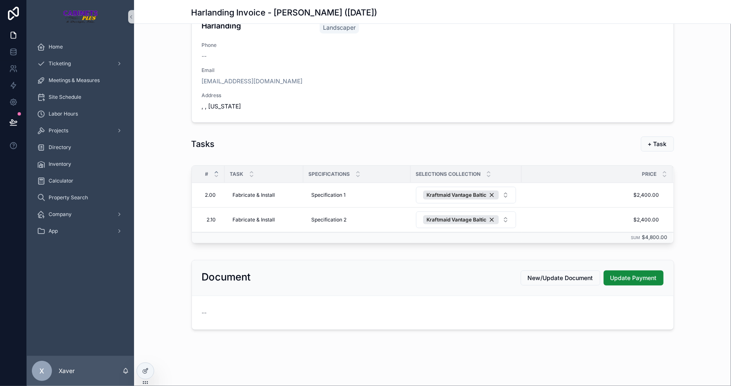
click at [397, 365] on div "Harlanding Invoice - Max Fake Mustermann ([DATE]) Back Subcontractor Info Harla…" at bounding box center [432, 156] width 597 height 462
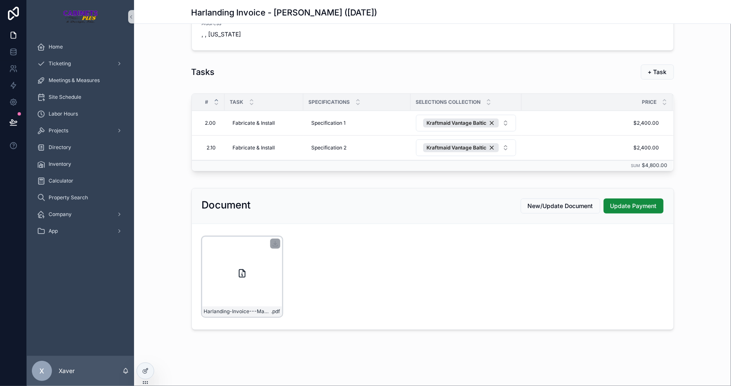
click at [222, 268] on div "Harlanding-Invoice---Max-Fake-Mustermann-([DATE]) .pdf" at bounding box center [242, 277] width 80 height 80
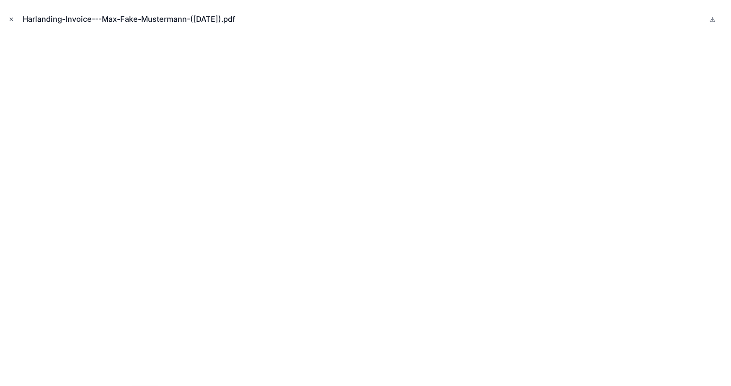
click at [8, 17] on icon "Close modal" at bounding box center [11, 19] width 6 height 6
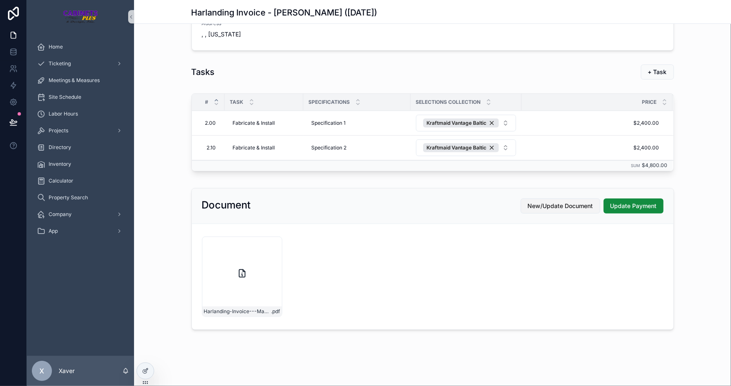
click at [543, 208] on span "New/Update Document" at bounding box center [560, 206] width 65 height 8
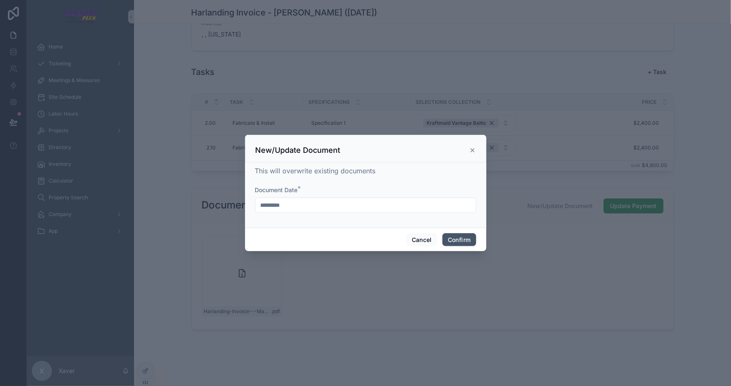
click at [463, 235] on button "Confirm" at bounding box center [460, 239] width 34 height 13
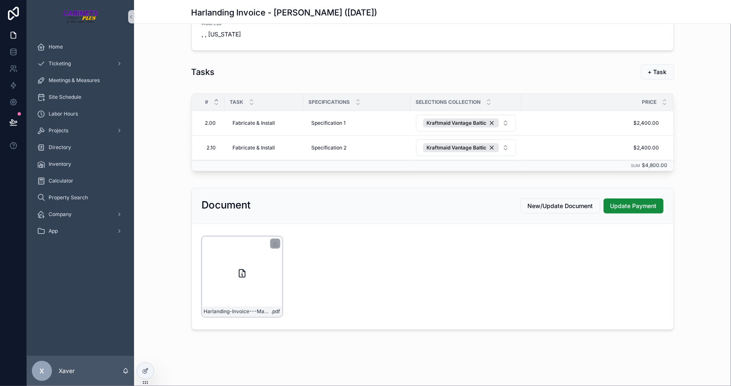
click at [253, 292] on div "Harlanding-Invoice---Max-Fake-Mustermann-([DATE]) .pdf" at bounding box center [242, 277] width 80 height 80
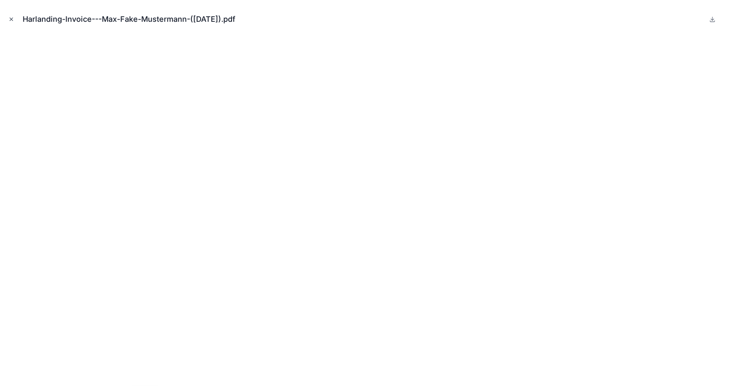
click at [11, 20] on icon "Close modal" at bounding box center [11, 19] width 6 height 6
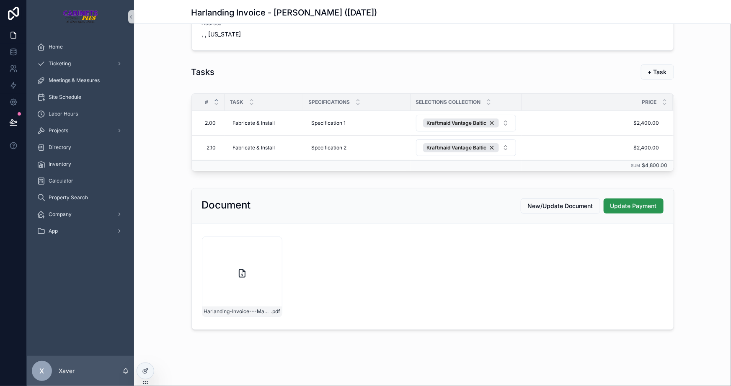
click at [626, 200] on button "Update Payment" at bounding box center [634, 206] width 60 height 15
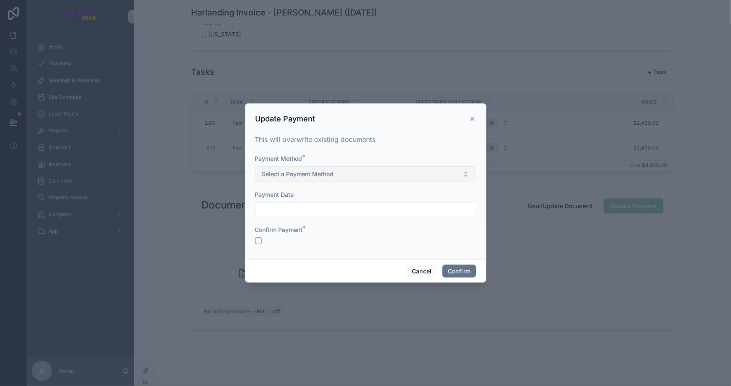
click at [305, 176] on span "Select a Payment Method" at bounding box center [298, 174] width 72 height 8
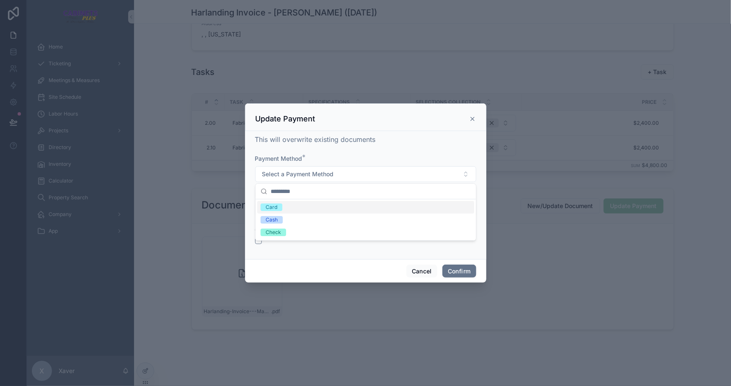
click at [277, 209] on span "Card" at bounding box center [272, 208] width 22 height 8
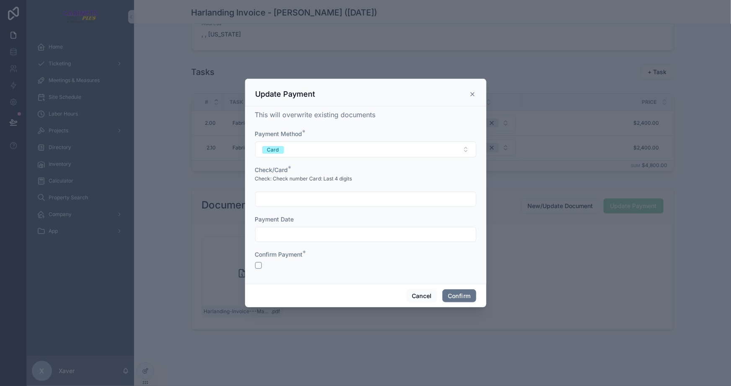
click at [297, 199] on input "text" at bounding box center [366, 200] width 220 height 12
type input "****"
click at [363, 231] on input "text" at bounding box center [366, 235] width 220 height 12
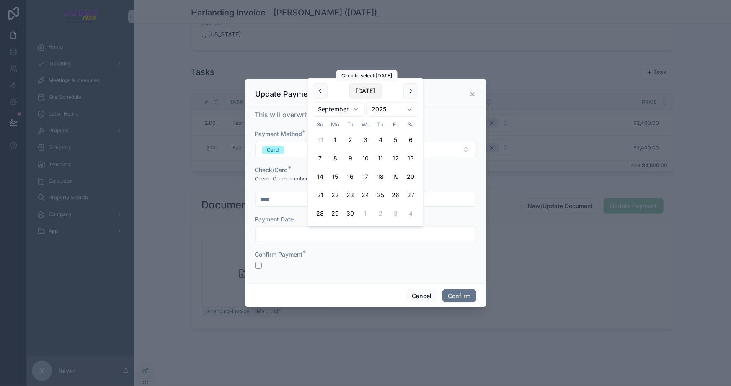
click at [368, 92] on button "[DATE]" at bounding box center [365, 90] width 33 height 15
type input "*********"
drag, startPoint x: 339, startPoint y: 262, endPoint x: 310, endPoint y: 281, distance: 34.6
click at [339, 262] on div at bounding box center [365, 265] width 221 height 7
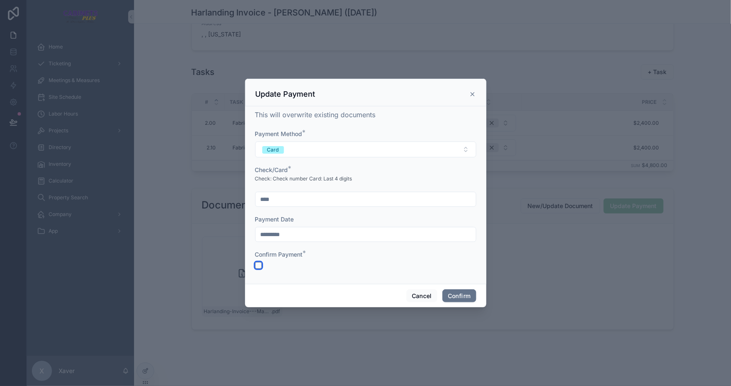
click at [261, 264] on button "button" at bounding box center [258, 265] width 7 height 7
click at [454, 291] on button "Confirm" at bounding box center [460, 296] width 34 height 13
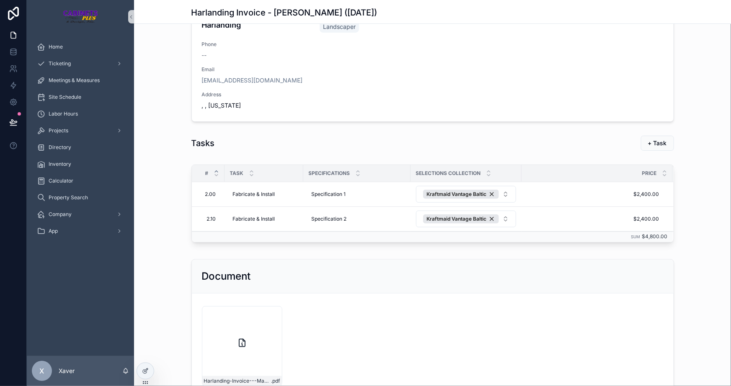
scroll to position [145, 0]
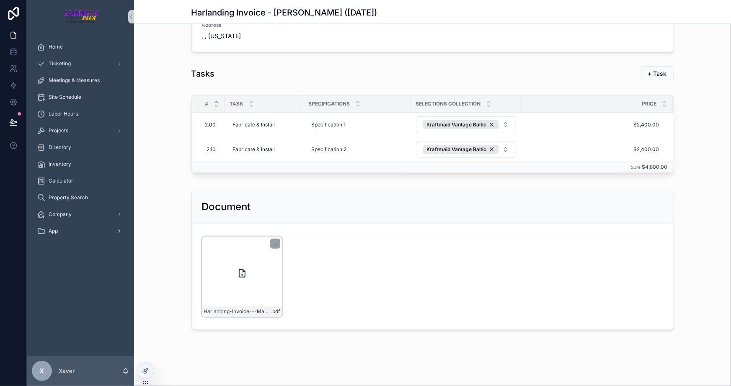
click at [248, 272] on div "Harlanding-Invoice---Max-Fake-Mustermann-([DATE]) .pdf" at bounding box center [242, 277] width 80 height 80
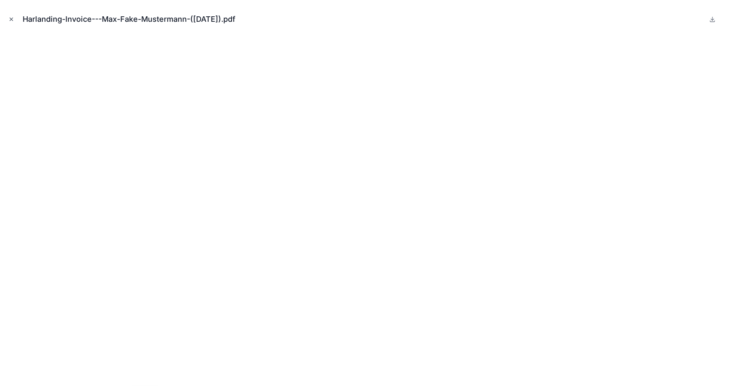
click at [10, 18] on icon "Close modal" at bounding box center [11, 19] width 6 height 6
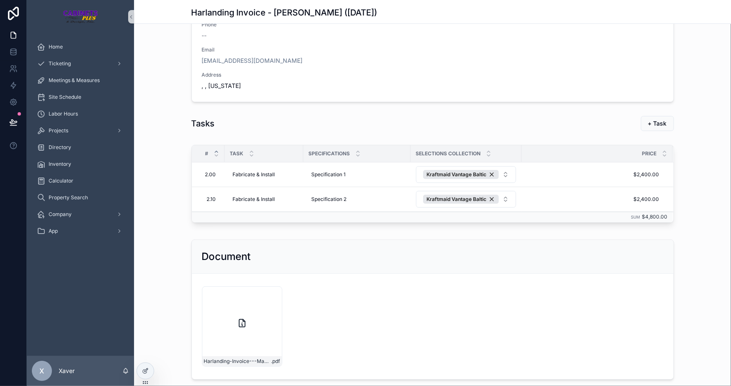
scroll to position [145, 0]
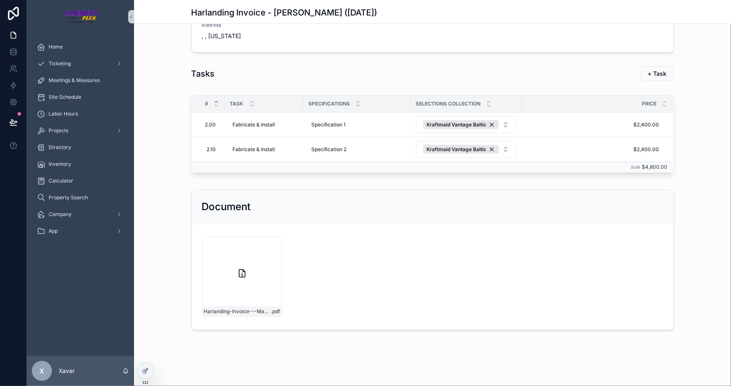
click at [154, 193] on div "Document Harlanding-Invoice---Max-Fake-Mustermann-([DATE]) .pdf" at bounding box center [432, 259] width 597 height 147
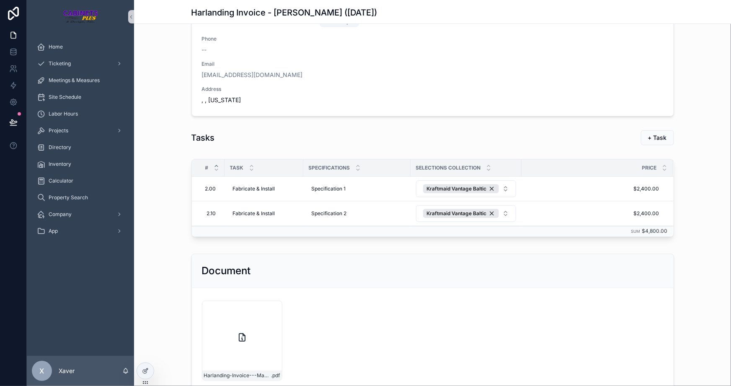
scroll to position [0, 0]
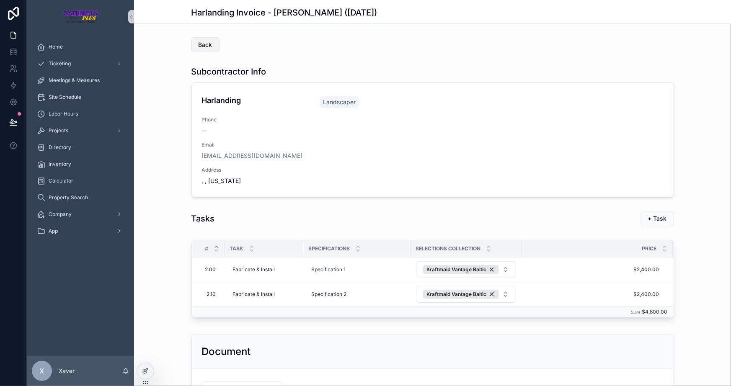
click at [199, 45] on span "Back" at bounding box center [206, 45] width 14 height 8
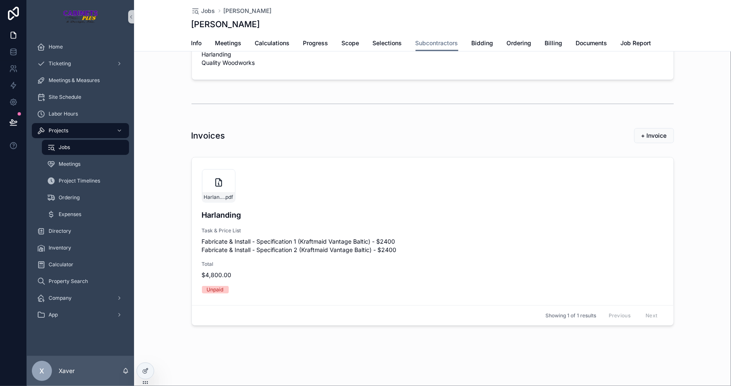
scroll to position [76, 0]
click at [613, 232] on span "Update Payment" at bounding box center [618, 234] width 40 height 7
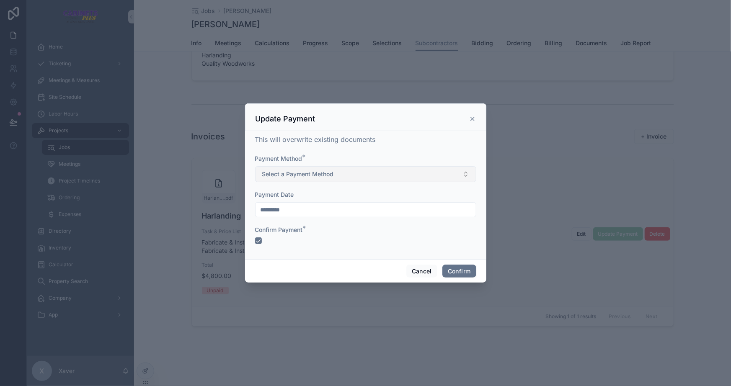
click at [349, 168] on button "Select a Payment Method" at bounding box center [365, 174] width 221 height 16
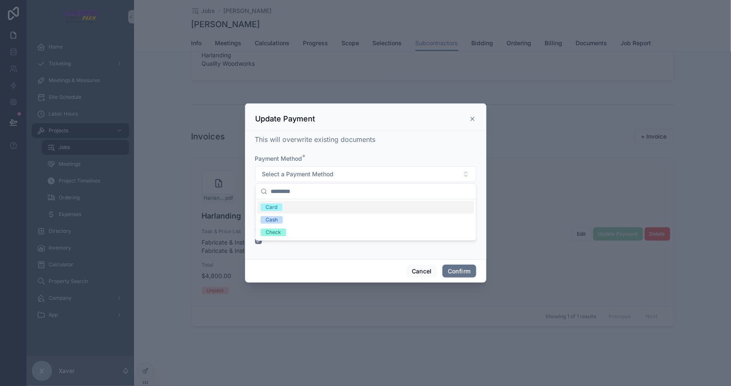
click at [278, 207] on span "Card" at bounding box center [272, 208] width 22 height 8
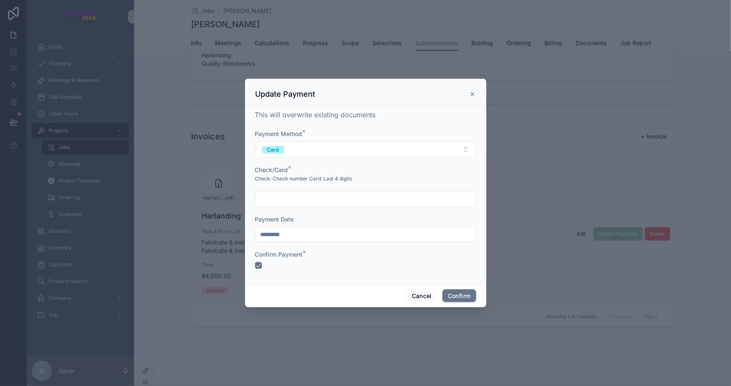
click at [300, 199] on input "text" at bounding box center [366, 200] width 220 height 12
type input "***"
drag, startPoint x: 327, startPoint y: 269, endPoint x: 310, endPoint y: 251, distance: 24.9
click at [326, 265] on form "Payment Method * Card Check/Card * Check: Check number Card: Last 4 digits *** …" at bounding box center [365, 204] width 221 height 148
click at [290, 235] on input "*********" at bounding box center [366, 235] width 220 height 12
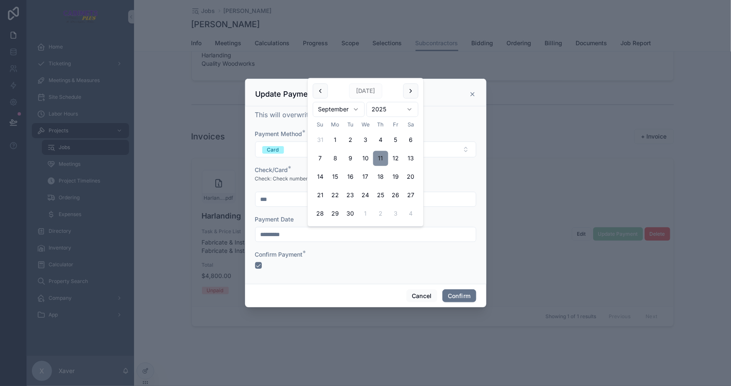
click at [380, 159] on button "11" at bounding box center [380, 158] width 15 height 15
drag, startPoint x: 332, startPoint y: 267, endPoint x: 294, endPoint y: 269, distance: 38.6
click at [332, 267] on div at bounding box center [365, 265] width 221 height 7
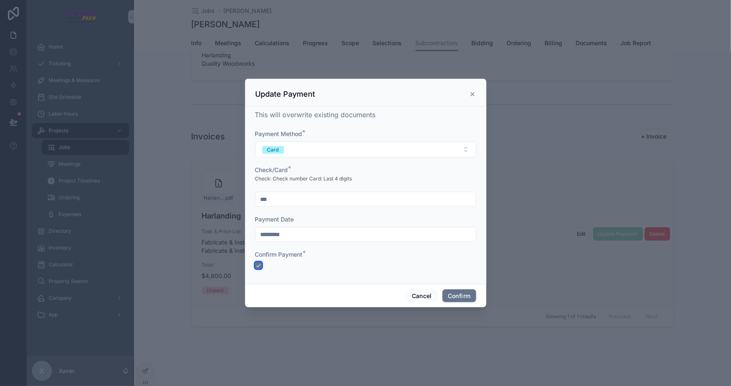
click at [260, 264] on button "button" at bounding box center [258, 265] width 7 height 7
drag, startPoint x: 274, startPoint y: 272, endPoint x: 262, endPoint y: 270, distance: 11.9
click at [273, 272] on form "Payment Method * Card Check/Card * Check: Check number Card: Last 4 digits *** …" at bounding box center [365, 204] width 221 height 148
click at [258, 264] on button "button" at bounding box center [258, 265] width 7 height 7
click at [331, 268] on div at bounding box center [365, 265] width 221 height 7
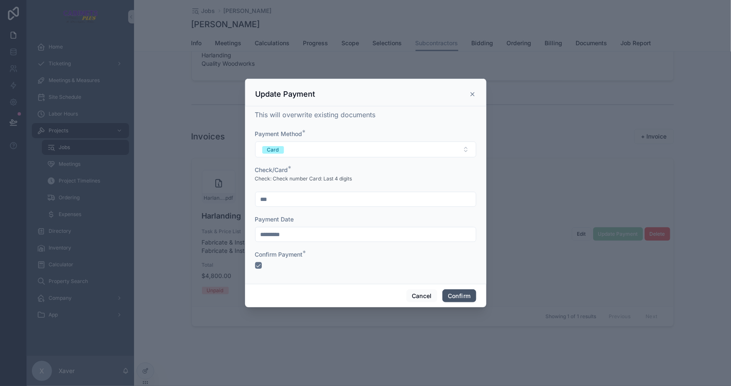
click at [462, 295] on button "Confirm" at bounding box center [460, 296] width 34 height 13
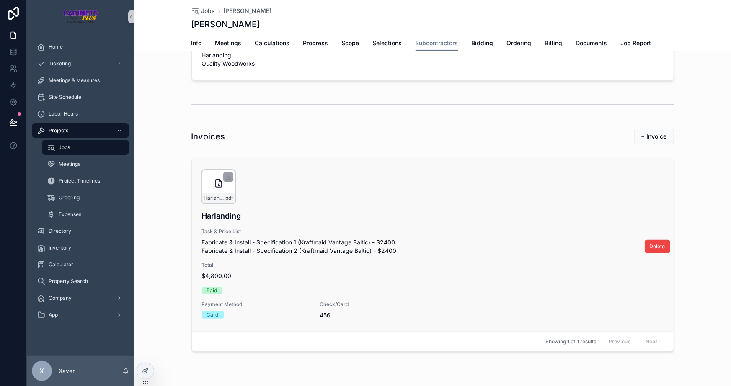
click at [205, 183] on div "Harlanding-Invoice---Max-Fake-Mustermann-([DATE]) .pdf" at bounding box center [219, 187] width 34 height 34
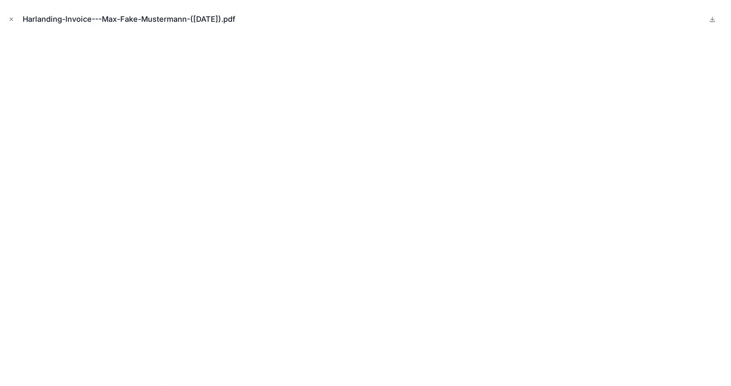
click at [11, 18] on icon "Close modal" at bounding box center [11, 19] width 6 height 6
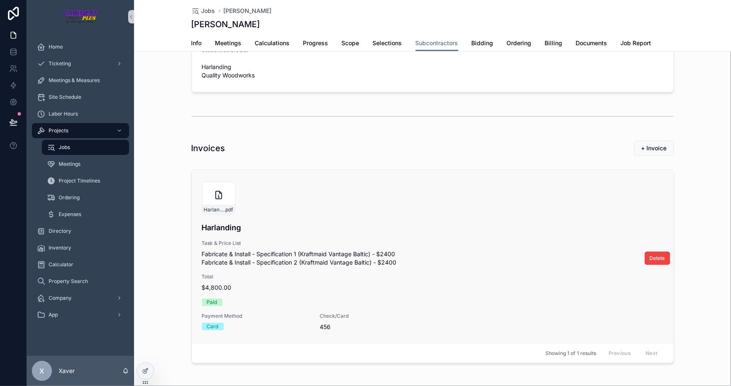
scroll to position [101, 0]
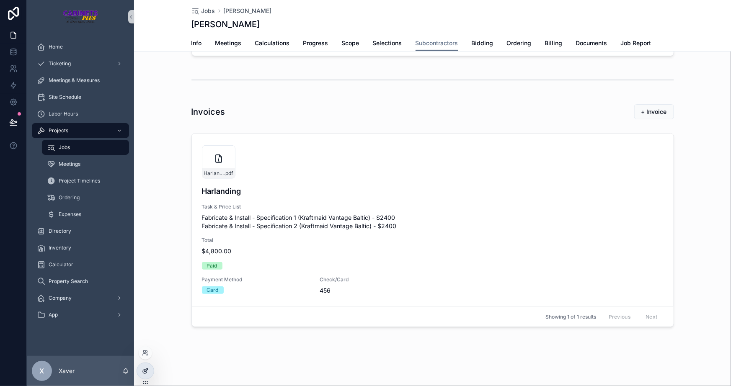
click at [141, 367] on div at bounding box center [145, 371] width 17 height 16
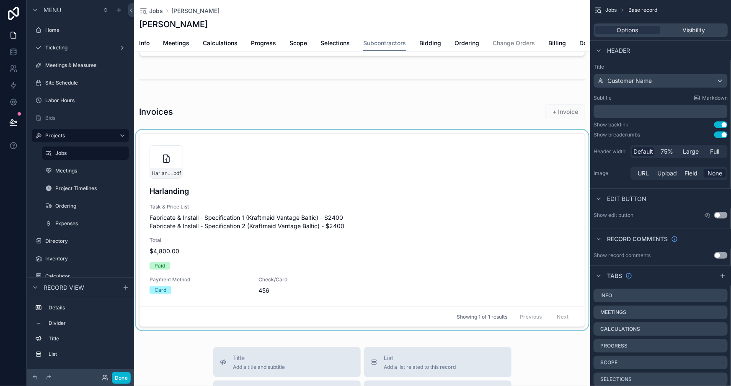
click at [397, 159] on div "scrollable content" at bounding box center [362, 232] width 456 height 204
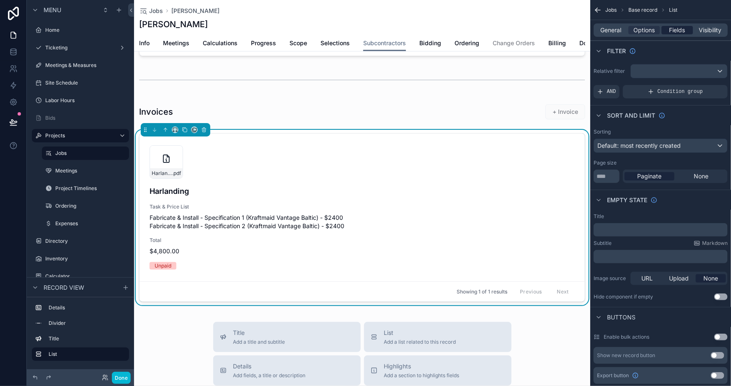
click at [679, 28] on span "Fields" at bounding box center [678, 30] width 16 height 8
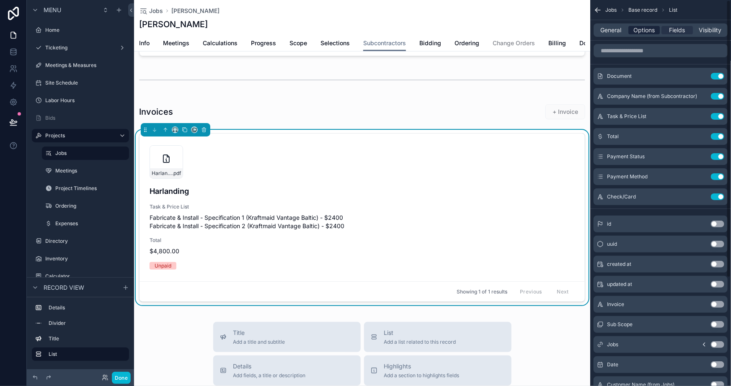
click at [643, 29] on span "Options" at bounding box center [644, 30] width 21 height 8
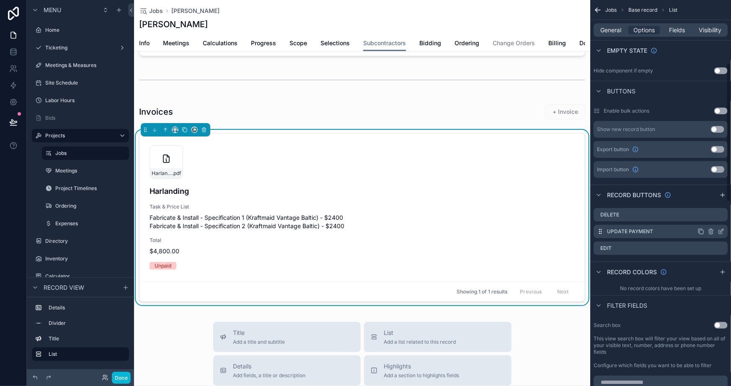
scroll to position [267, 0]
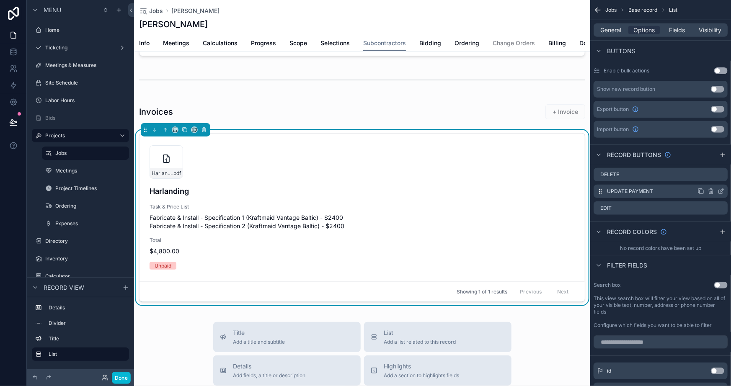
click at [720, 191] on icon "scrollable content" at bounding box center [721, 191] width 7 height 7
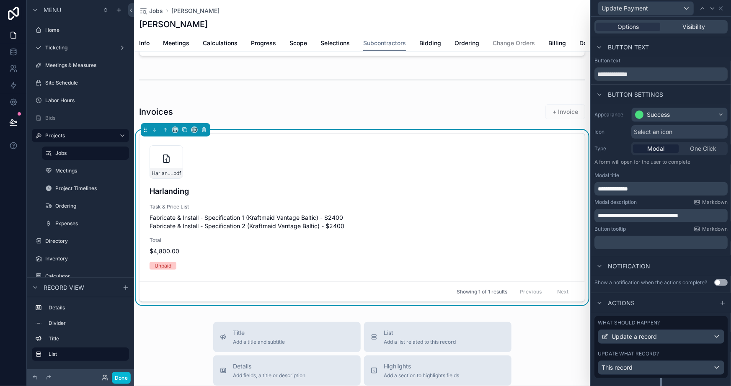
scroll to position [17, 0]
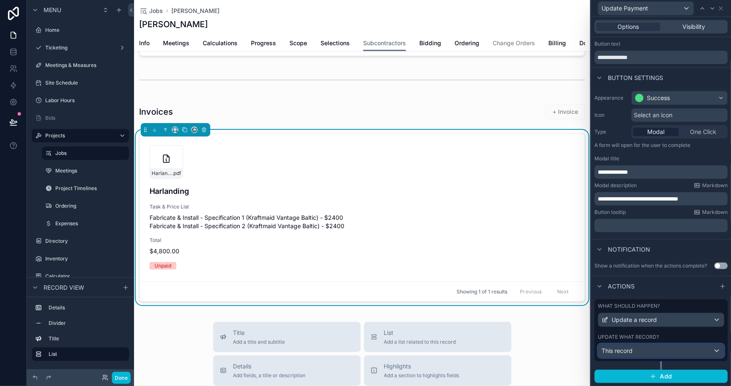
click at [638, 355] on div "This record" at bounding box center [661, 350] width 126 height 13
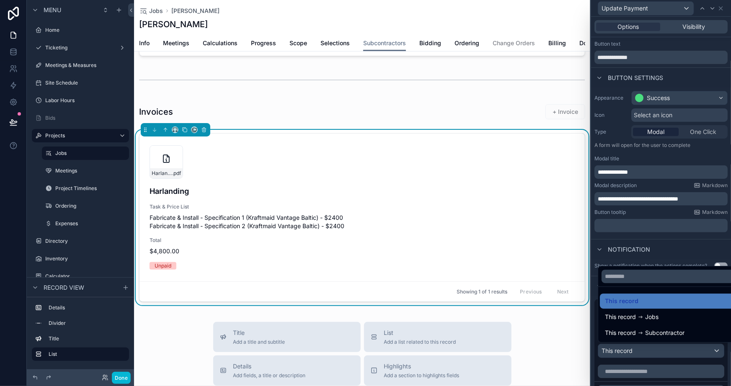
click at [635, 362] on div at bounding box center [661, 193] width 140 height 386
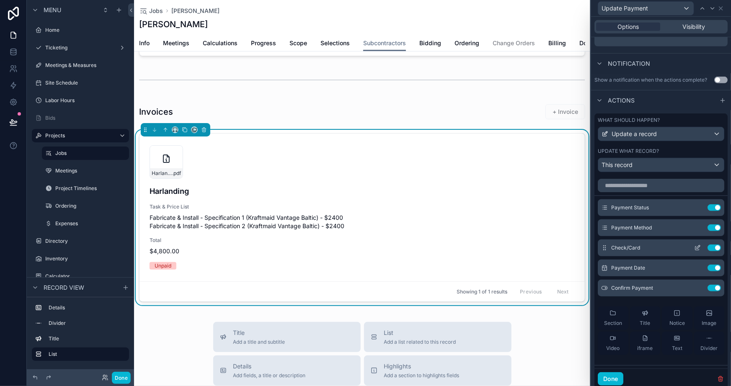
scroll to position [230, 0]
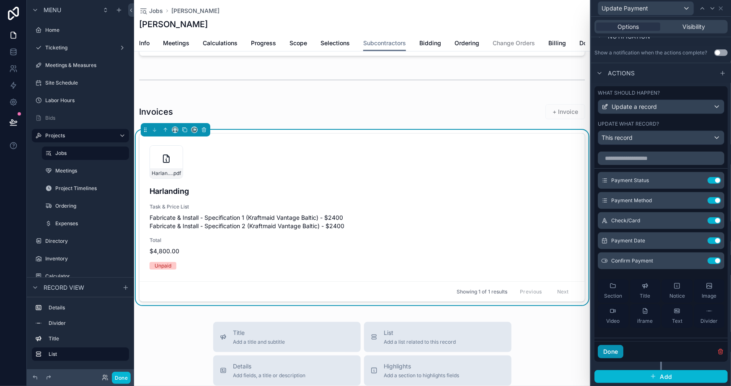
click at [617, 350] on button "Done" at bounding box center [611, 351] width 26 height 13
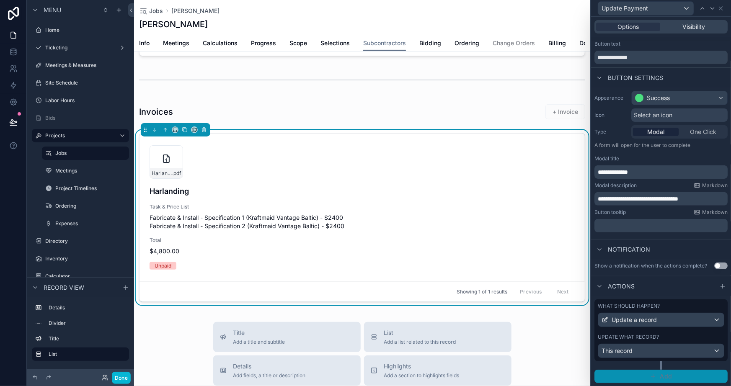
click at [647, 372] on button "Add" at bounding box center [661, 376] width 133 height 13
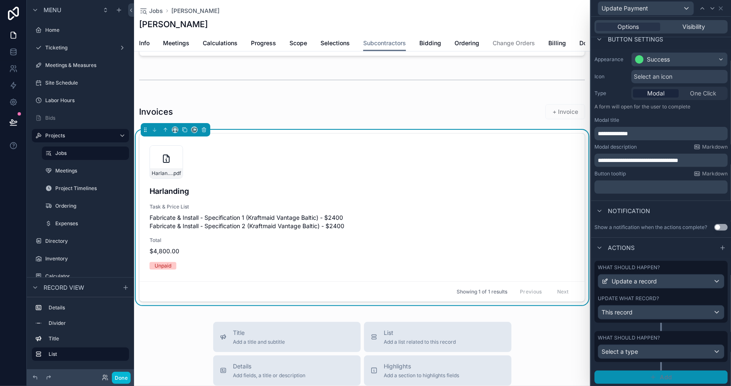
scroll to position [56, 0]
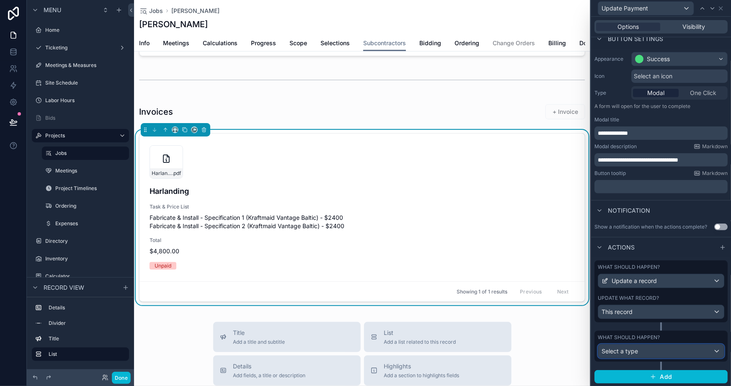
click at [641, 347] on div "Select a type" at bounding box center [661, 351] width 126 height 13
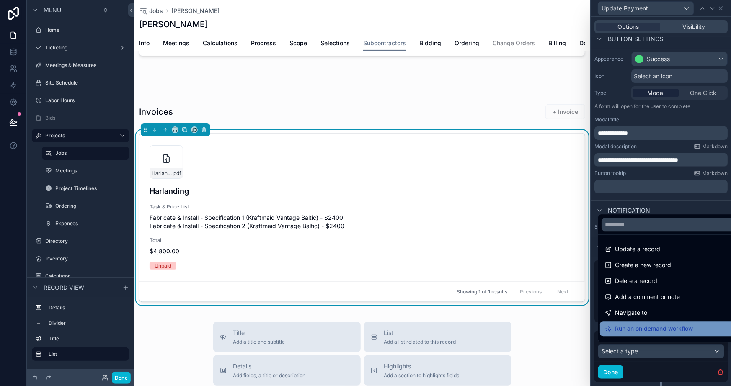
click at [644, 326] on span "Run an on demand workflow" at bounding box center [654, 329] width 78 height 10
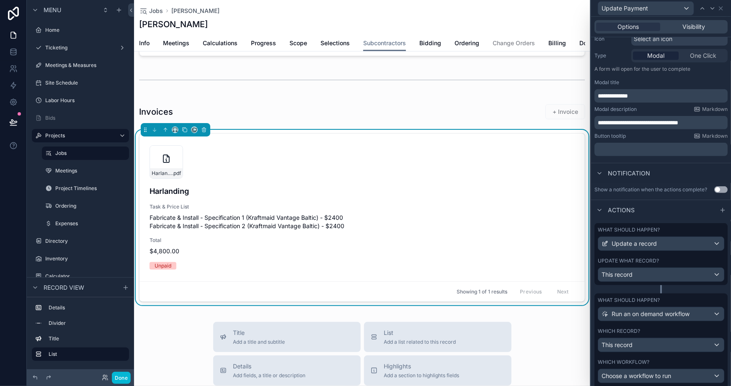
scroll to position [138, 0]
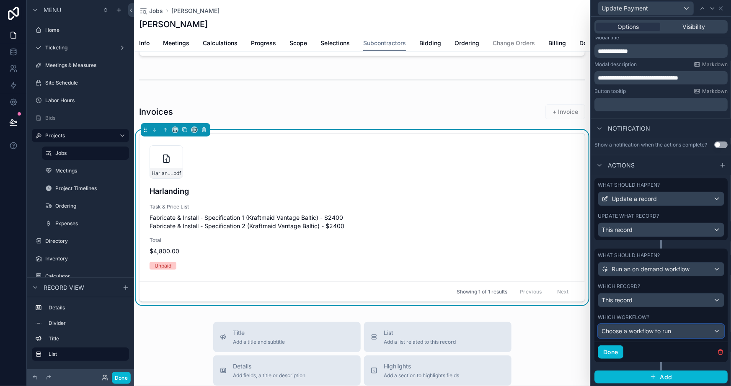
click at [638, 331] on span "Choose a workflow to run" at bounding box center [637, 331] width 70 height 7
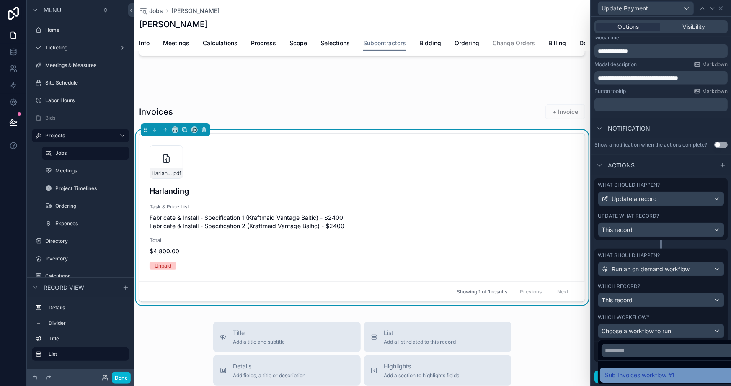
click at [641, 374] on span "Sub Invoices workflow #1" at bounding box center [640, 375] width 70 height 10
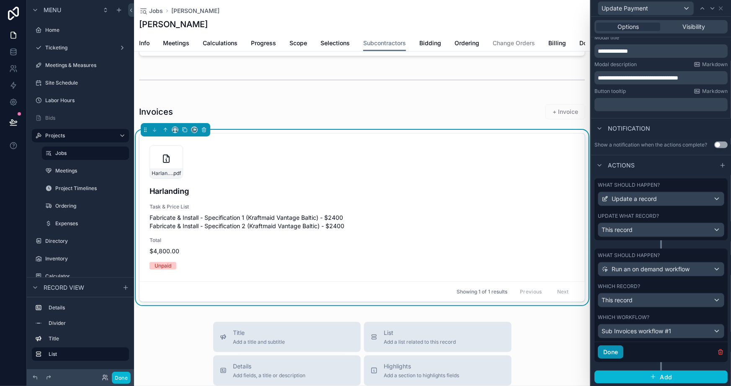
click at [616, 348] on button "Done" at bounding box center [611, 352] width 26 height 13
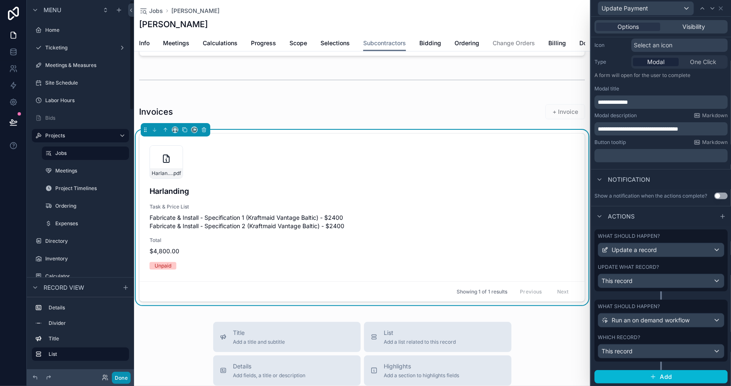
click at [115, 378] on button "Done" at bounding box center [121, 378] width 19 height 12
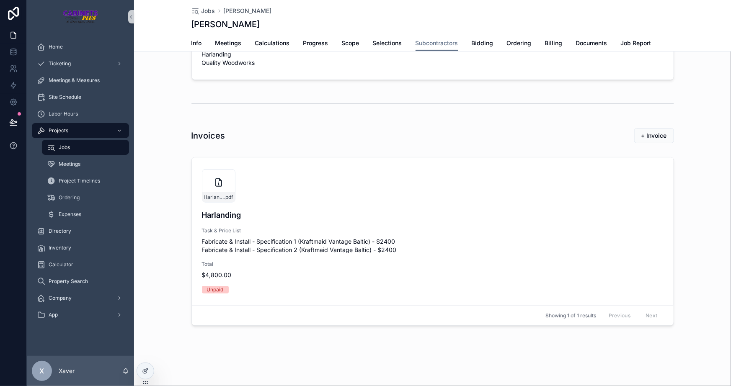
scroll to position [76, 0]
click at [8, 127] on button at bounding box center [13, 122] width 18 height 23
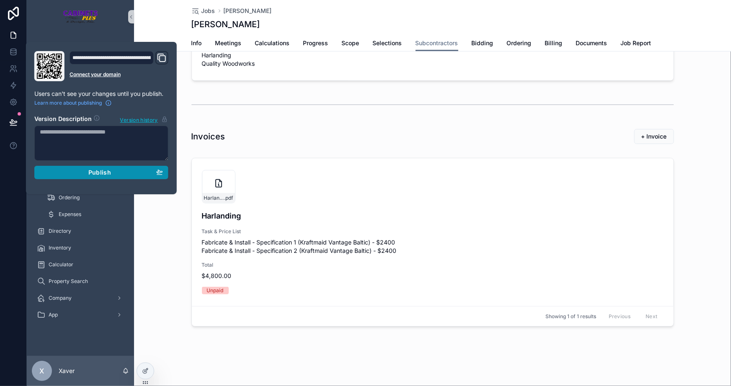
click at [66, 171] on div "Publish" at bounding box center [101, 173] width 123 height 8
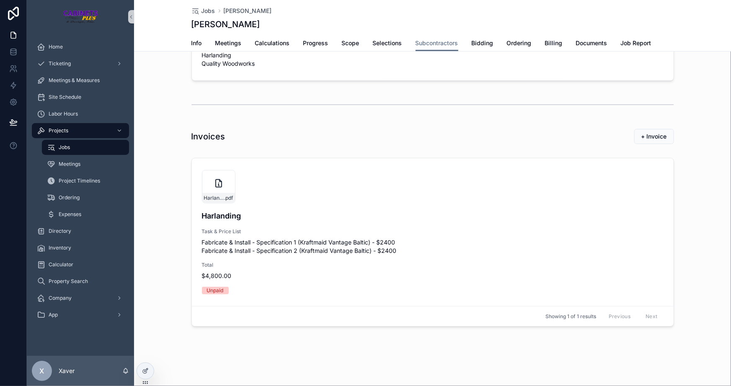
click at [443, 126] on div "Invoices + Invoice" at bounding box center [432, 136] width 597 height 23
click at [141, 361] on div at bounding box center [145, 355] width 13 height 17
click at [143, 377] on div at bounding box center [145, 371] width 17 height 16
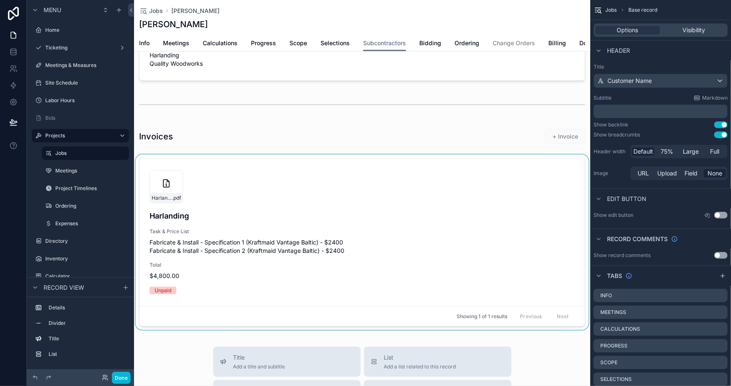
scroll to position [101, 0]
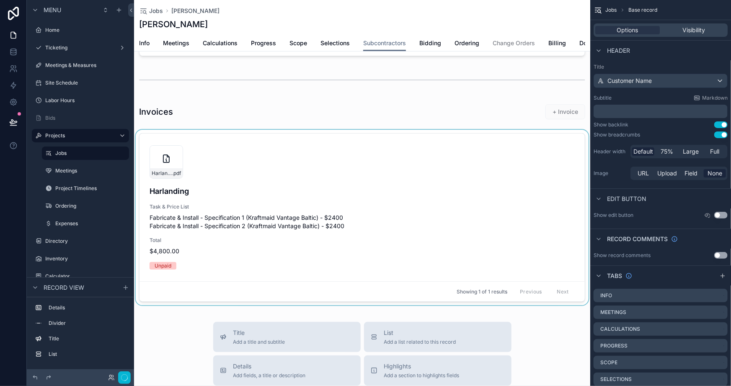
click at [327, 215] on div "scrollable content" at bounding box center [362, 219] width 456 height 179
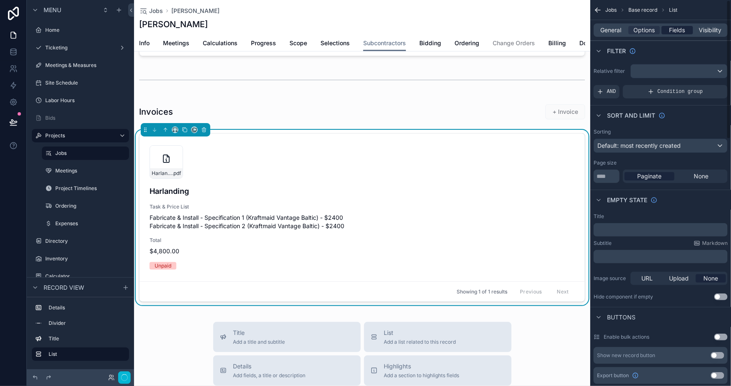
click at [677, 28] on span "Fields" at bounding box center [678, 30] width 16 height 8
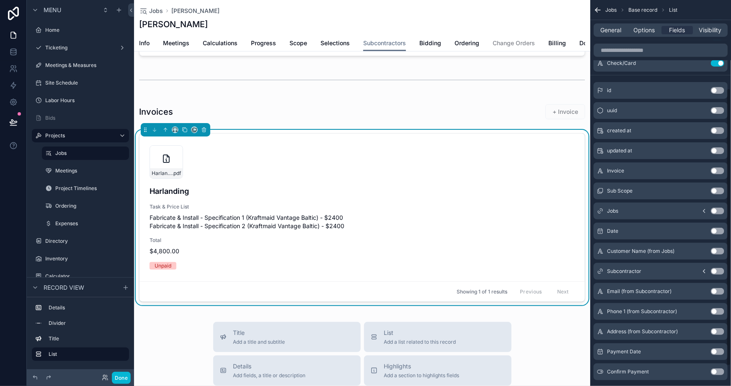
scroll to position [151, 0]
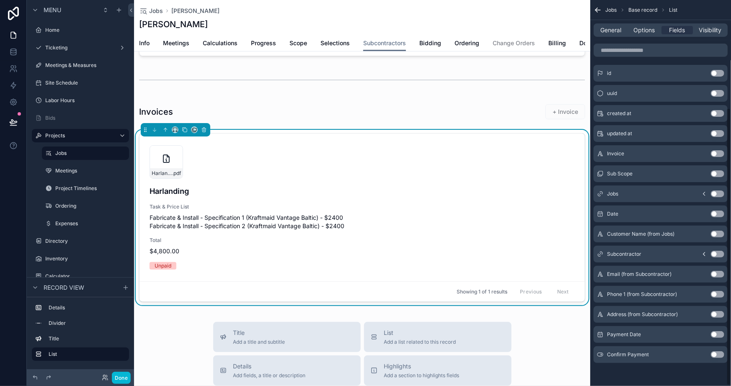
click at [720, 335] on button "Use setting" at bounding box center [717, 334] width 13 height 7
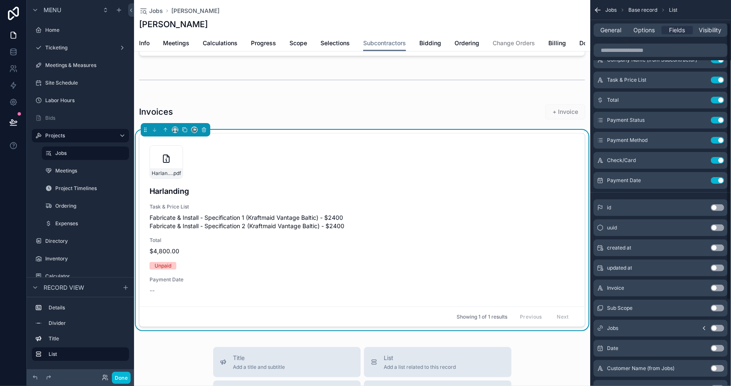
scroll to position [0, 0]
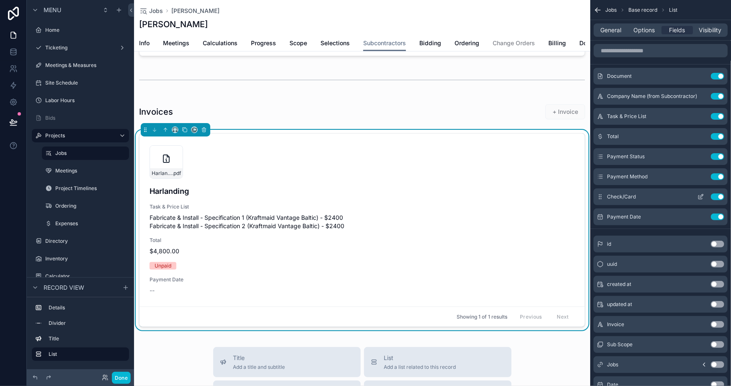
click at [701, 195] on icon "scrollable content" at bounding box center [701, 195] width 3 height 3
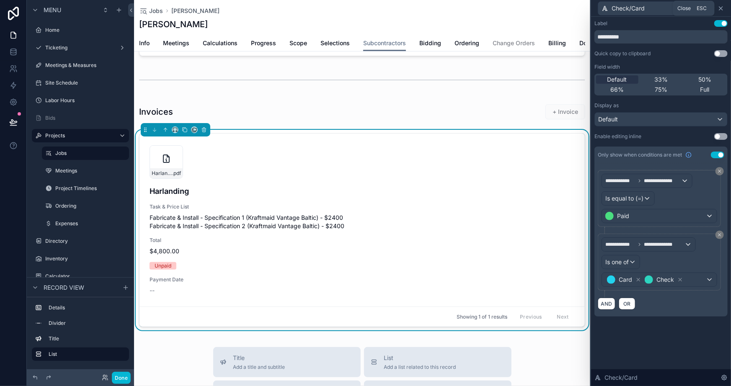
click at [722, 10] on icon at bounding box center [721, 8] width 7 height 7
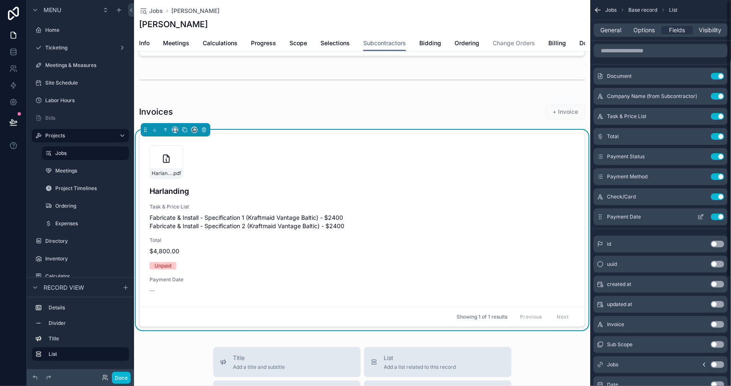
click at [701, 217] on icon "scrollable content" at bounding box center [701, 217] width 7 height 7
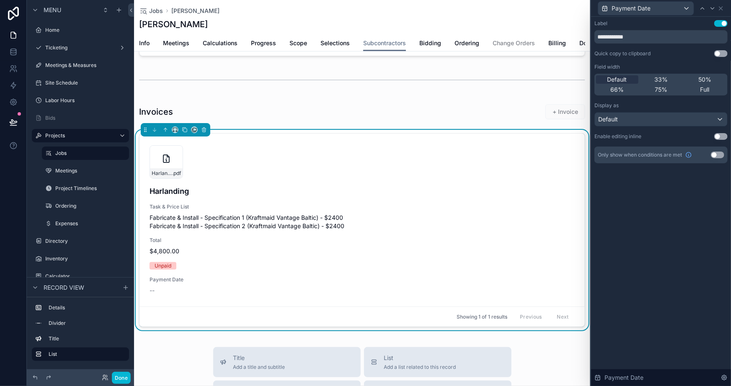
click at [717, 154] on button "Use setting" at bounding box center [717, 155] width 13 height 7
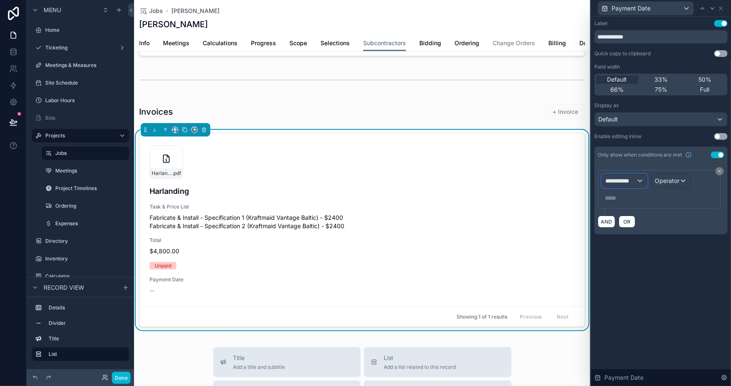
click at [624, 185] on div "**********" at bounding box center [624, 180] width 45 height 13
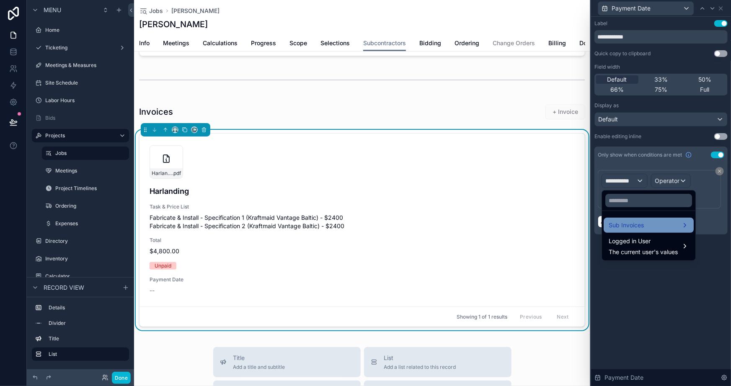
click at [623, 223] on span "Sub Invoices" at bounding box center [626, 225] width 35 height 10
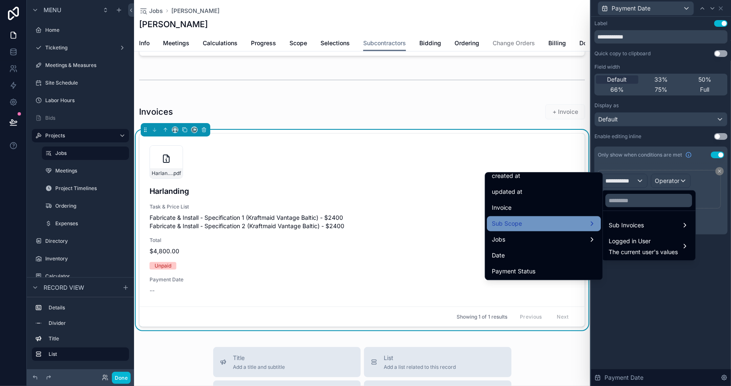
scroll to position [76, 0]
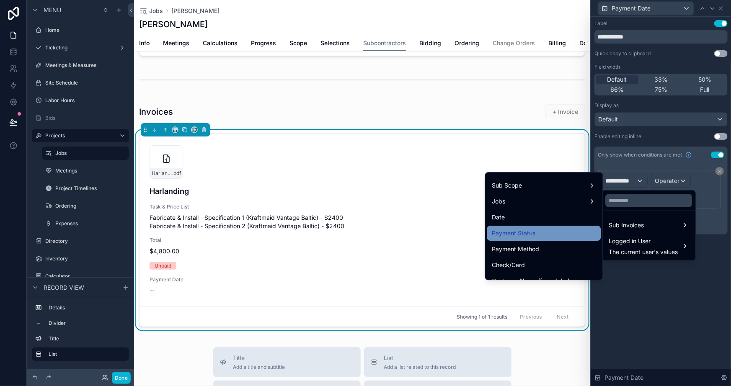
click at [533, 230] on div "Payment Status" at bounding box center [544, 233] width 104 height 10
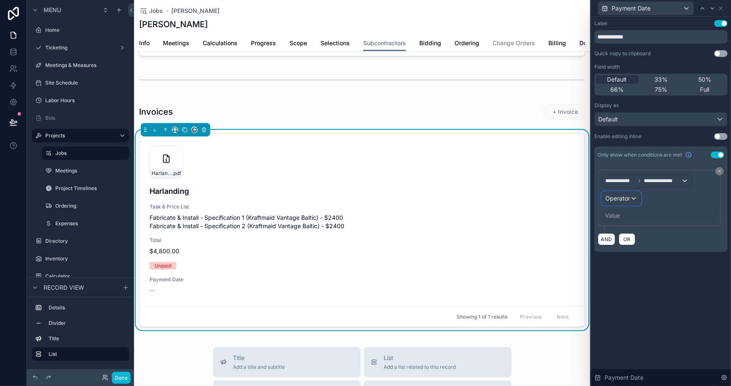
click at [628, 203] on div "Operator" at bounding box center [621, 198] width 39 height 13
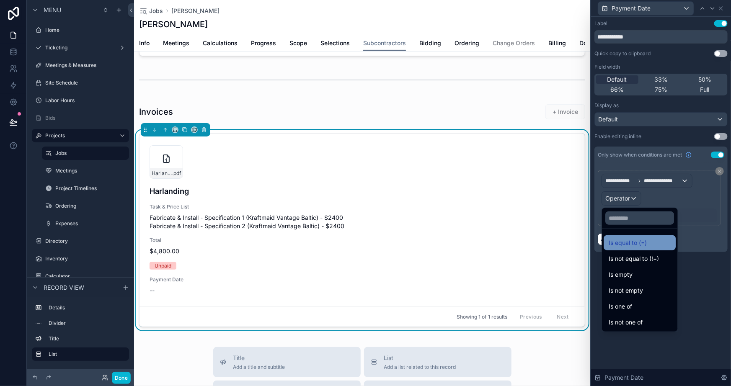
click at [621, 236] on div "Is equal to (=)" at bounding box center [640, 243] width 72 height 15
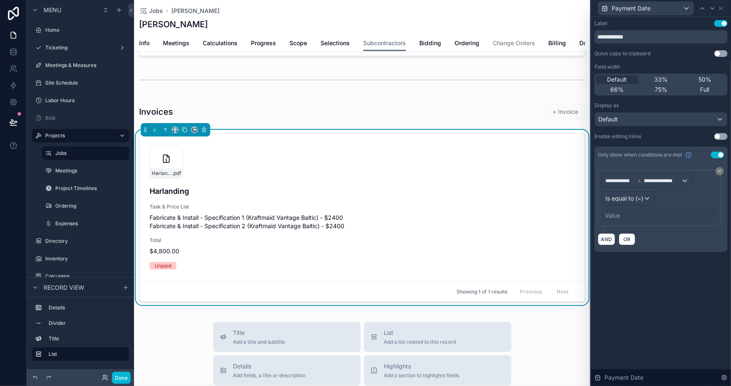
click at [619, 215] on div "Value" at bounding box center [612, 216] width 15 height 8
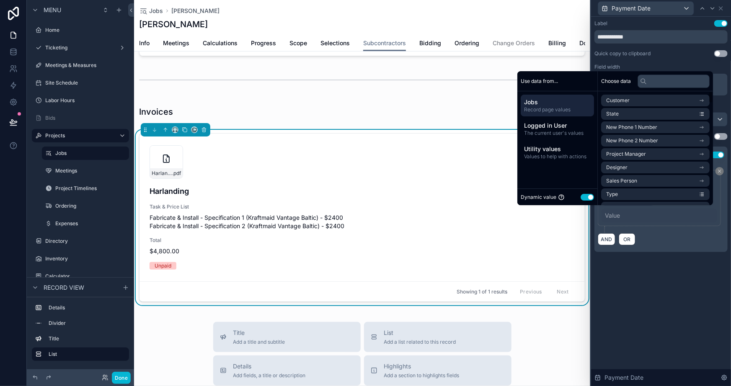
click at [581, 197] on button "Use setting" at bounding box center [587, 197] width 13 height 7
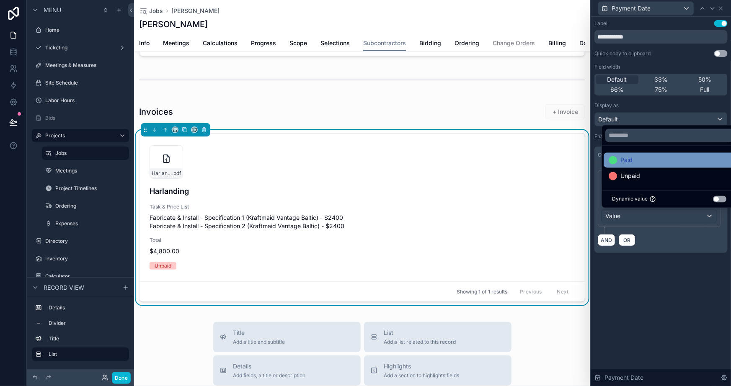
click at [621, 155] on span "Paid" at bounding box center [627, 160] width 12 height 10
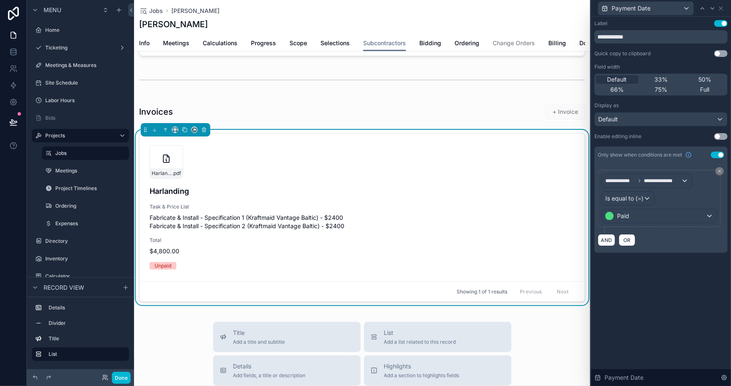
click at [675, 289] on div "**********" at bounding box center [661, 202] width 140 height 370
click at [121, 375] on button "Done" at bounding box center [121, 378] width 19 height 12
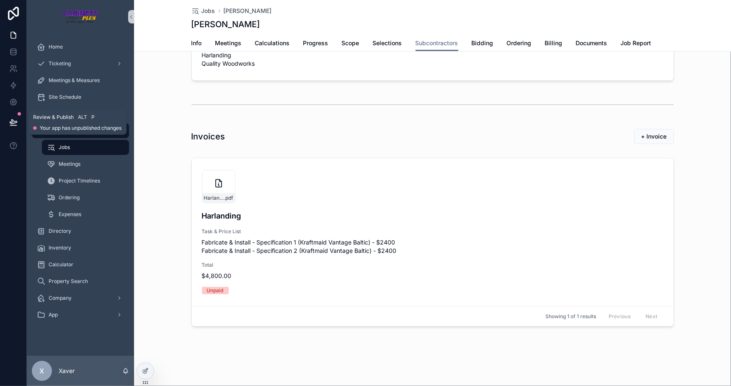
click at [16, 117] on button at bounding box center [13, 122] width 18 height 23
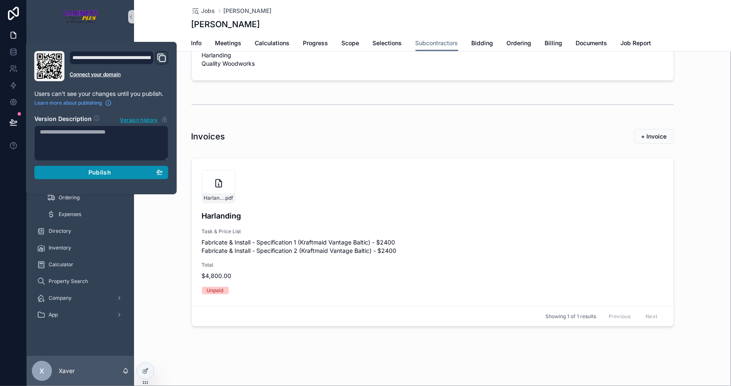
click at [80, 169] on div "Publish" at bounding box center [101, 173] width 123 height 8
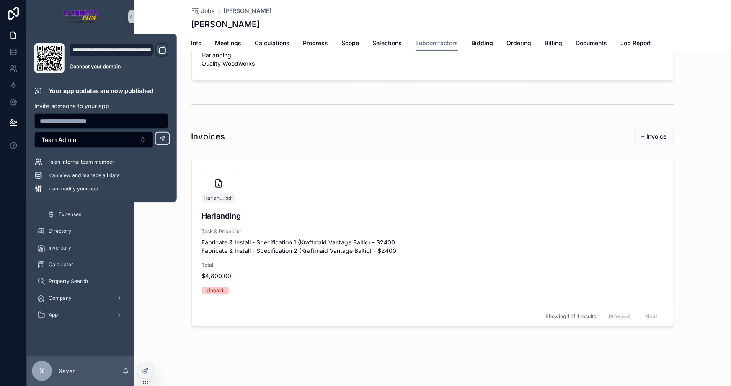
click at [318, 133] on div "Invoices + Invoice" at bounding box center [433, 137] width 483 height 16
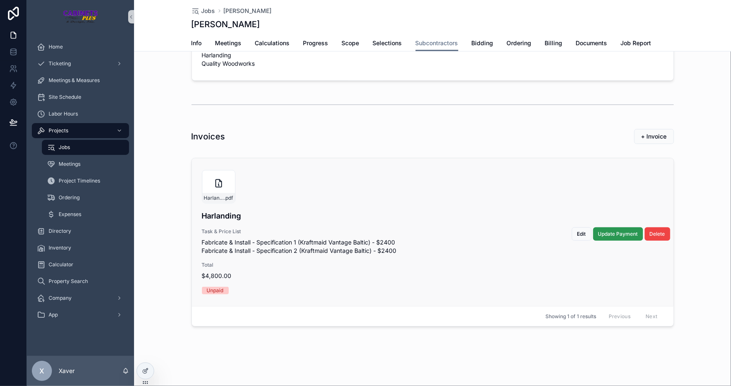
click at [621, 231] on span "Update Payment" at bounding box center [618, 234] width 40 height 7
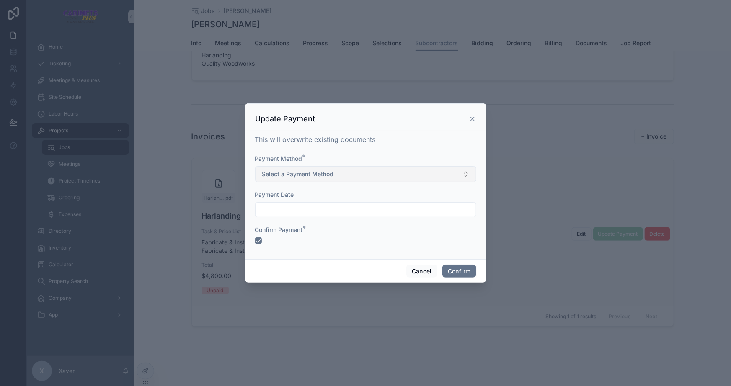
click at [378, 173] on button "Select a Payment Method" at bounding box center [365, 174] width 221 height 16
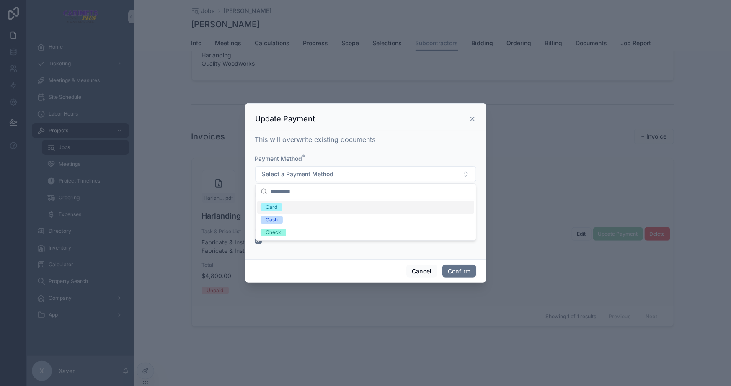
click at [293, 208] on div "Card" at bounding box center [365, 207] width 217 height 13
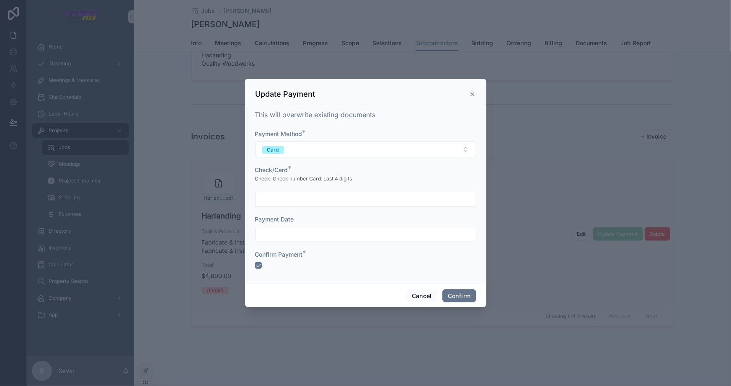
click at [308, 197] on input "text" at bounding box center [366, 200] width 220 height 12
type input "****"
click at [353, 228] on div at bounding box center [365, 234] width 221 height 15
click at [353, 235] on input "text" at bounding box center [366, 235] width 220 height 12
click at [361, 85] on button "[DATE]" at bounding box center [365, 90] width 33 height 15
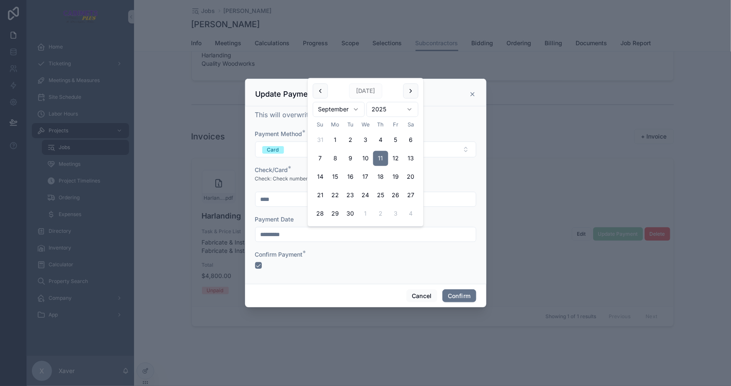
type input "*********"
drag, startPoint x: 301, startPoint y: 289, endPoint x: 293, endPoint y: 277, distance: 14.2
click at [299, 285] on div "Cancel Confirm" at bounding box center [365, 296] width 241 height 24
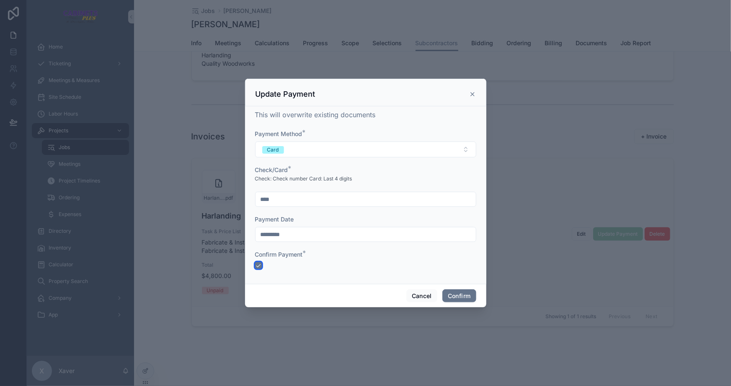
click at [261, 262] on button "button" at bounding box center [258, 265] width 7 height 7
click at [293, 257] on label "Confirm Payment *" at bounding box center [279, 255] width 48 height 8
click at [259, 264] on button "button" at bounding box center [258, 265] width 7 height 7
click at [336, 259] on div "Confirm Payment *" at bounding box center [365, 260] width 221 height 18
click at [461, 294] on button "Confirm" at bounding box center [460, 296] width 34 height 13
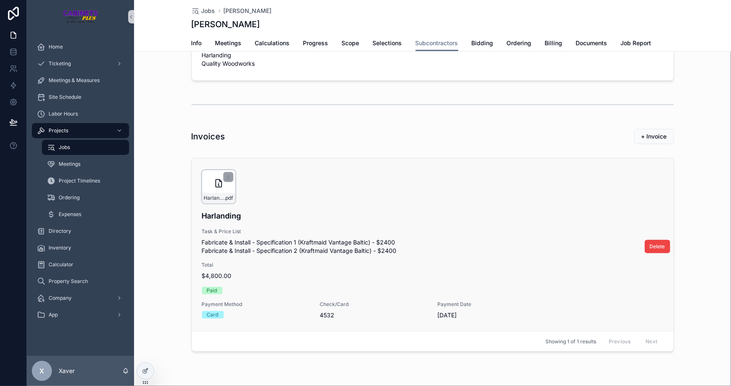
click at [216, 184] on icon "scrollable content" at bounding box center [219, 184] width 6 height 8
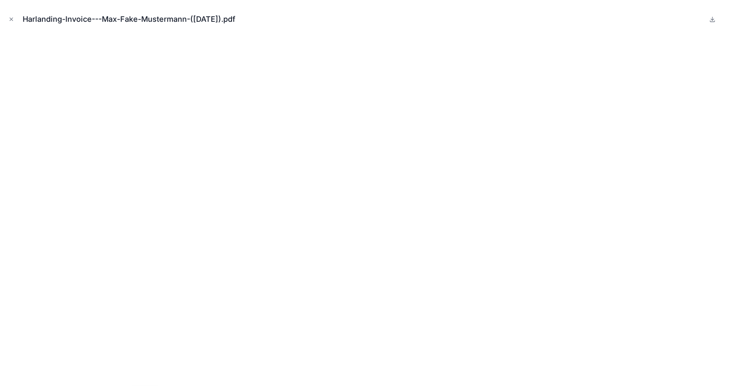
click at [13, 19] on icon "Close modal" at bounding box center [11, 19] width 6 height 6
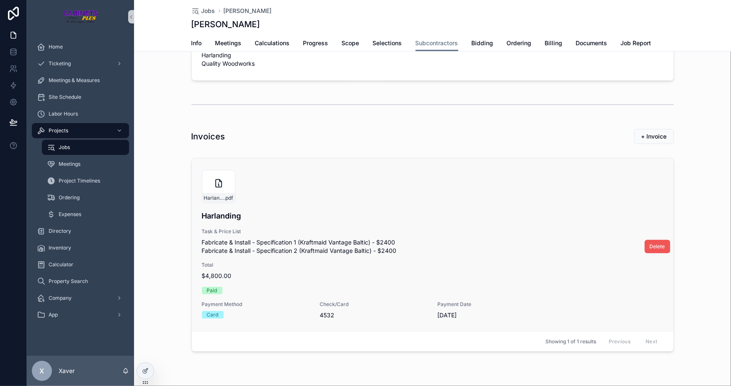
click at [650, 245] on span "Delete" at bounding box center [658, 246] width 16 height 7
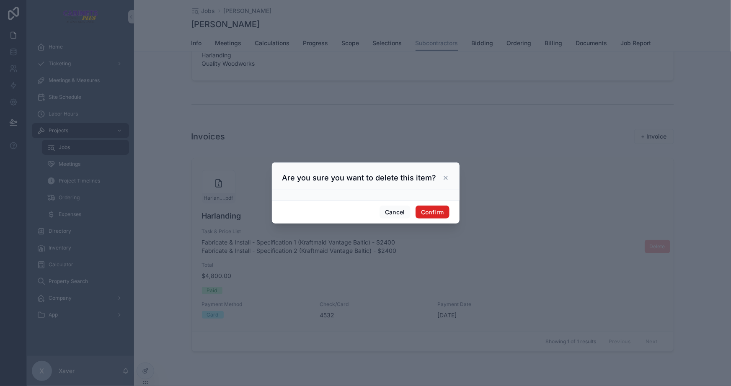
click at [426, 212] on button "Confirm" at bounding box center [433, 212] width 34 height 13
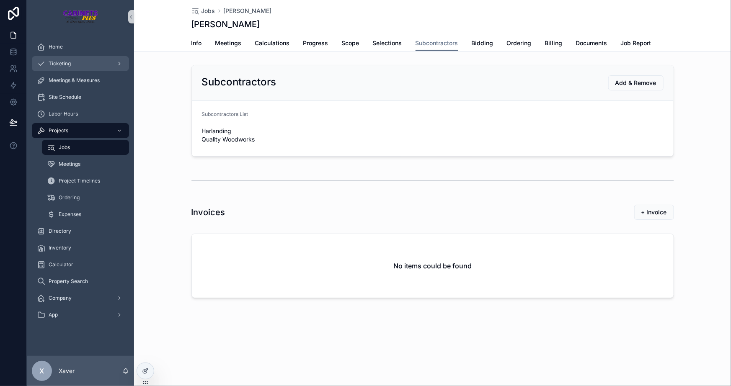
click at [64, 59] on div "Ticketing" at bounding box center [80, 63] width 87 height 13
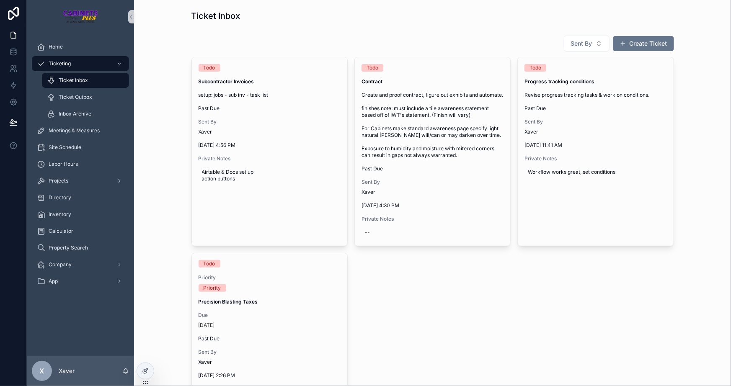
click at [652, 49] on button "Create Ticket" at bounding box center [643, 43] width 61 height 15
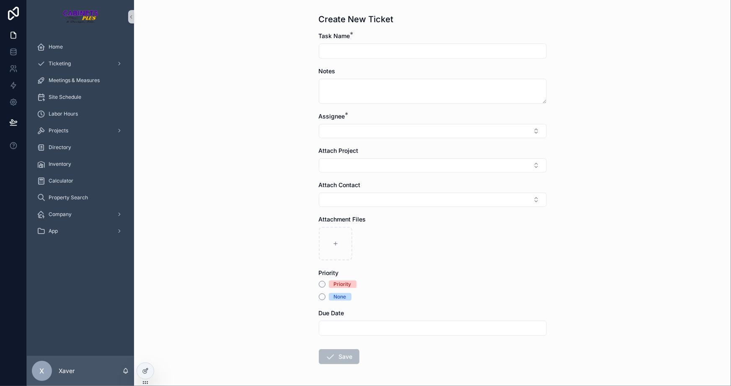
click at [333, 47] on input "scrollable content" at bounding box center [432, 51] width 227 height 12
type input "**********"
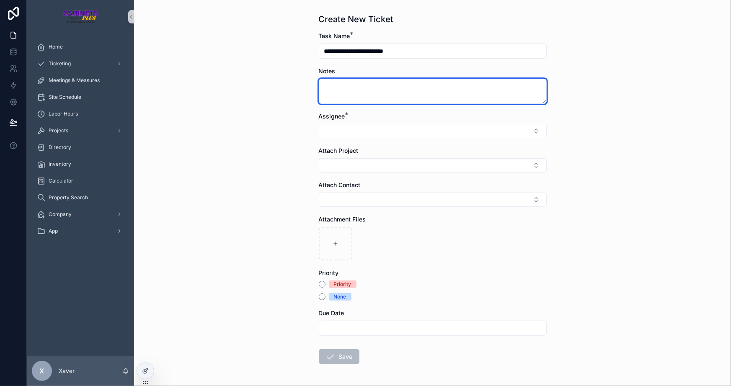
click at [355, 88] on textarea "scrollable content" at bounding box center [433, 91] width 228 height 25
type textarea "*"
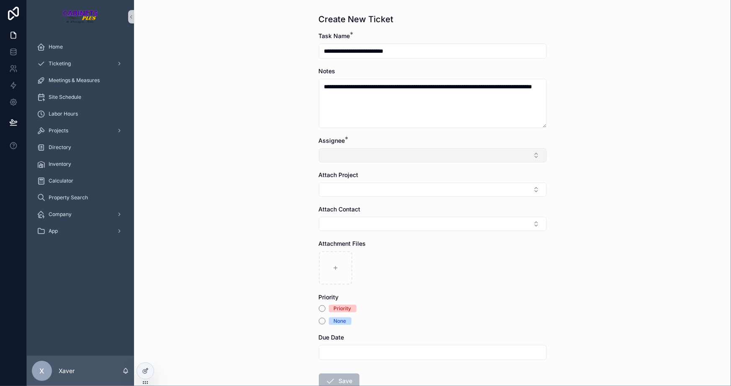
click at [355, 155] on button "Select Button" at bounding box center [433, 155] width 228 height 14
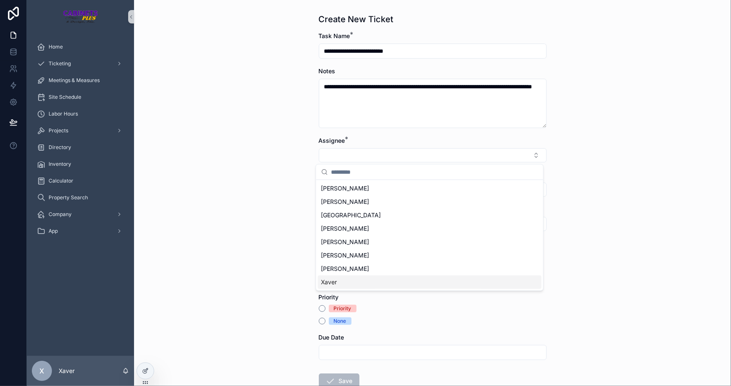
click at [334, 283] on span "Xaver" at bounding box center [329, 282] width 16 height 8
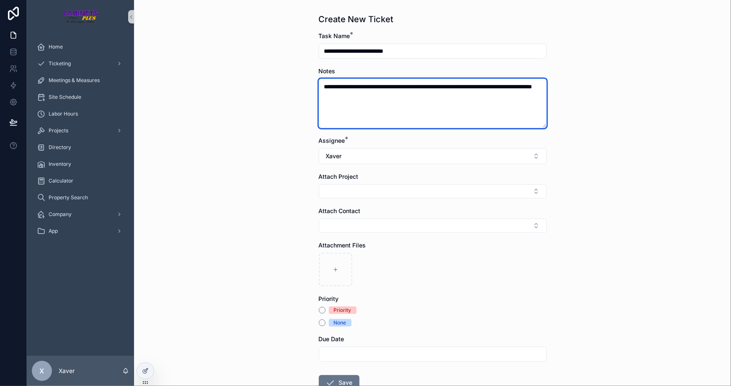
click at [533, 88] on textarea "**********" at bounding box center [433, 103] width 228 height 49
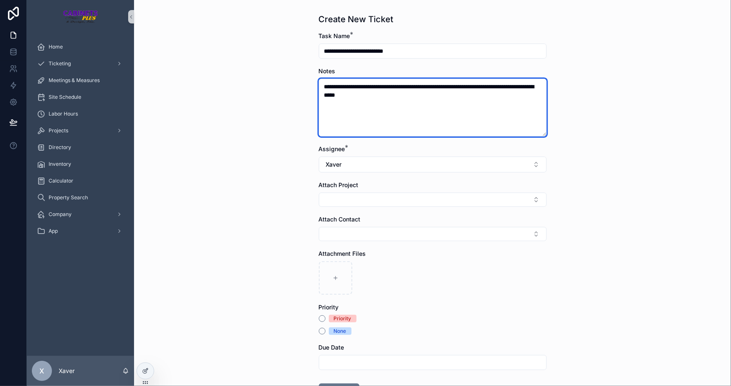
type textarea "**********"
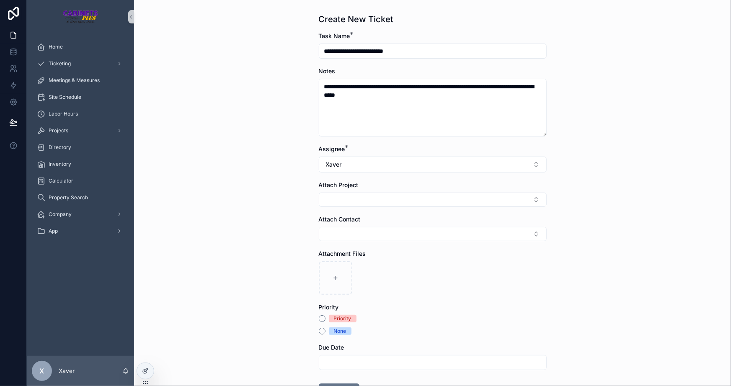
click at [329, 323] on div "Priority None" at bounding box center [433, 325] width 228 height 20
click at [319, 320] on button "Priority" at bounding box center [322, 319] width 7 height 7
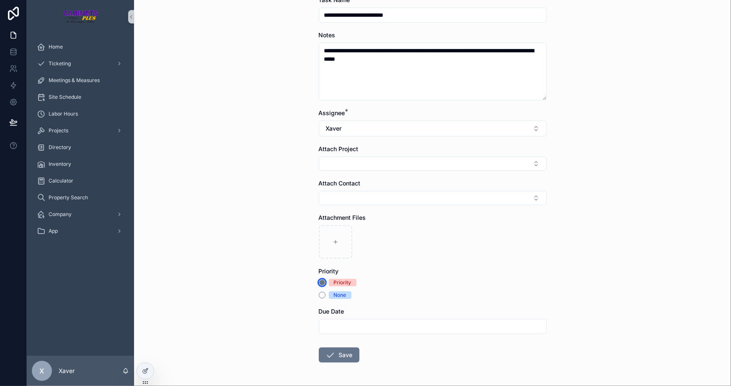
scroll to position [66, 0]
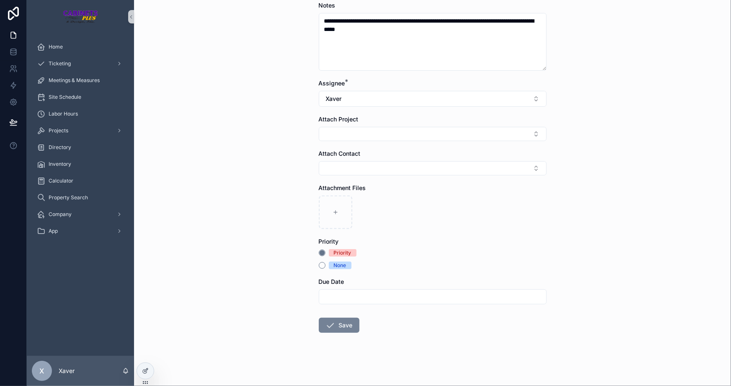
click at [336, 321] on button "Save" at bounding box center [339, 325] width 41 height 15
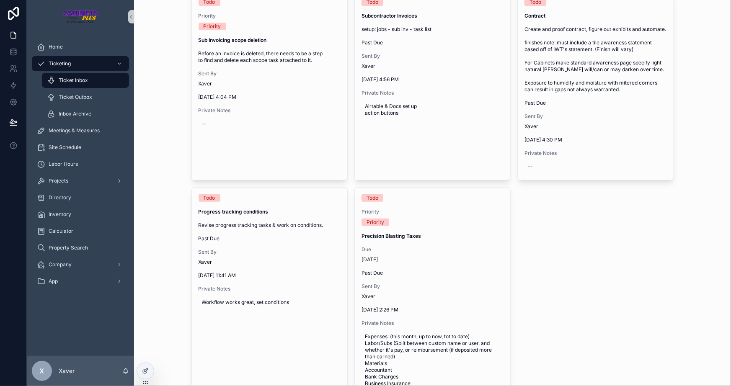
click at [599, 307] on div "Todo Priority Priority Sub Invoicing scope deletion Before an invoice is delete…" at bounding box center [433, 291] width 483 height 600
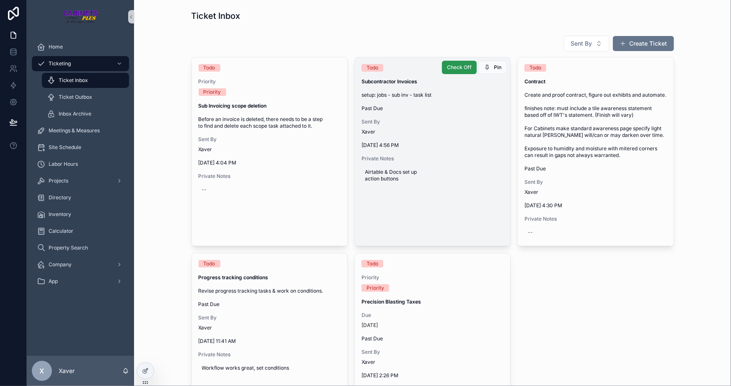
click at [448, 64] on span "Check Off" at bounding box center [459, 67] width 25 height 7
